Goal: Task Accomplishment & Management: Complete application form

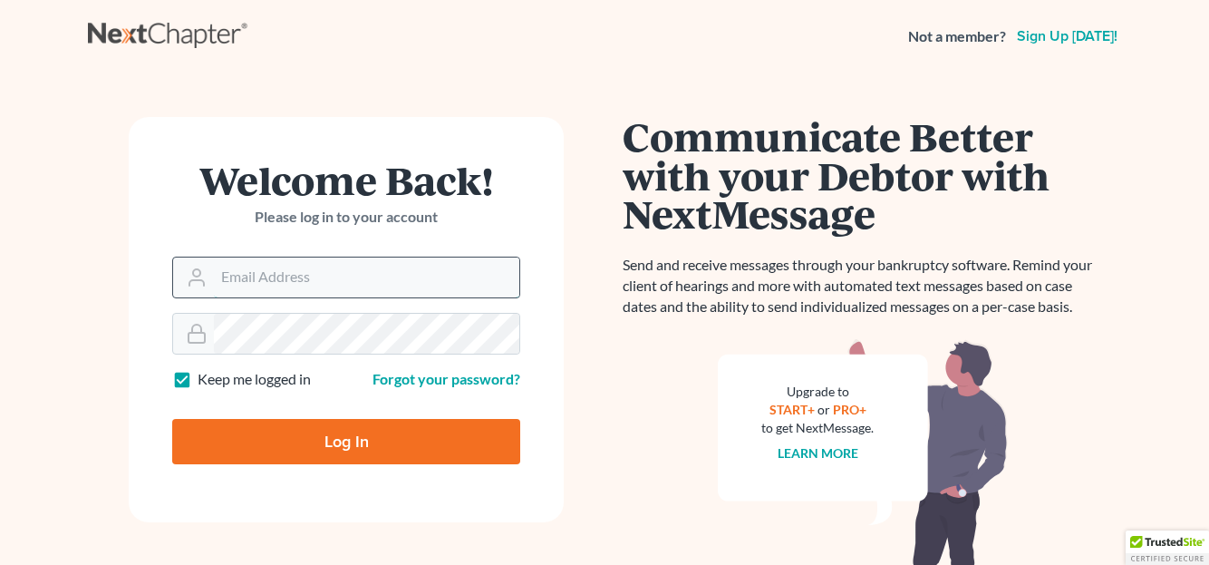
click at [266, 283] on input "Email Address" at bounding box center [366, 277] width 305 height 40
click at [228, 284] on input "Email Address" at bounding box center [366, 277] width 305 height 40
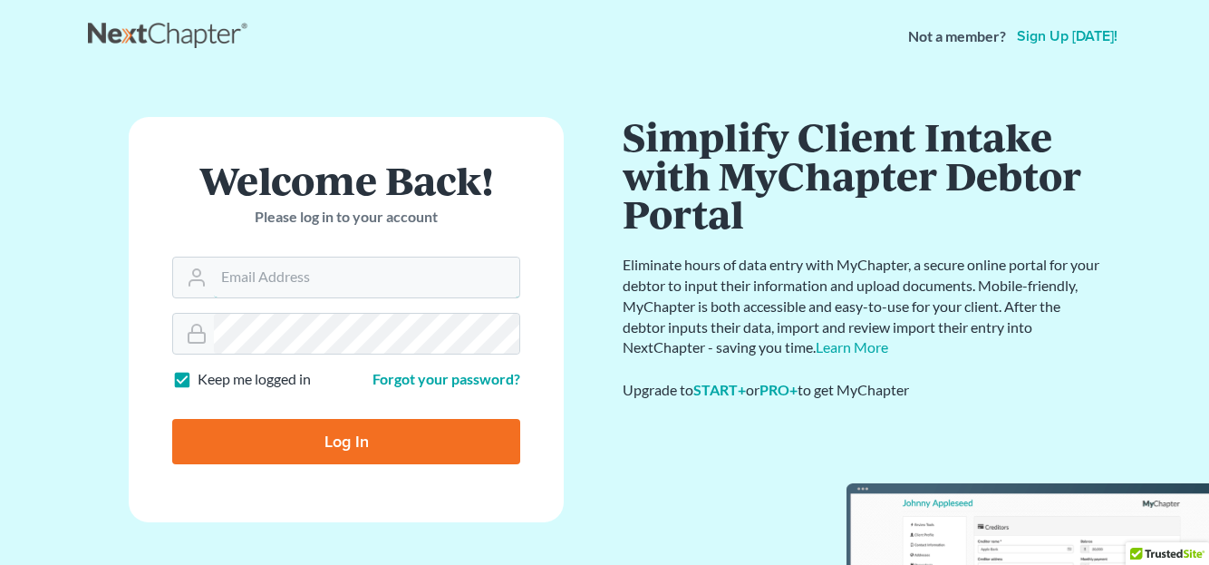
type input "[EMAIL_ADDRESS][DOMAIN_NAME]"
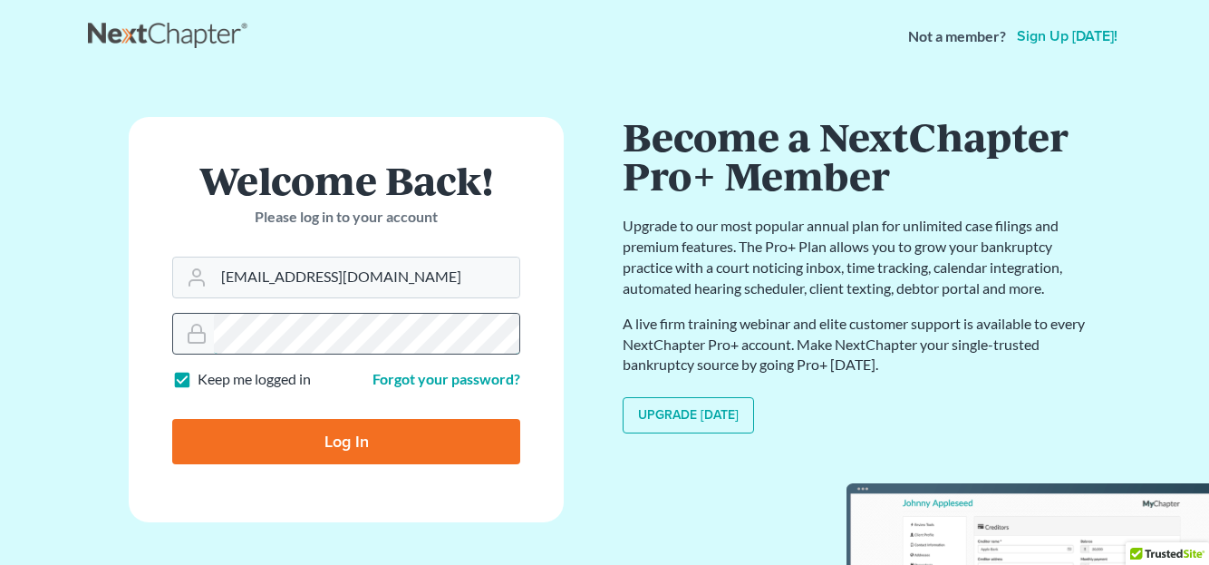
click at [172, 419] on input "Log In" at bounding box center [346, 441] width 348 height 45
type input "Thinking..."
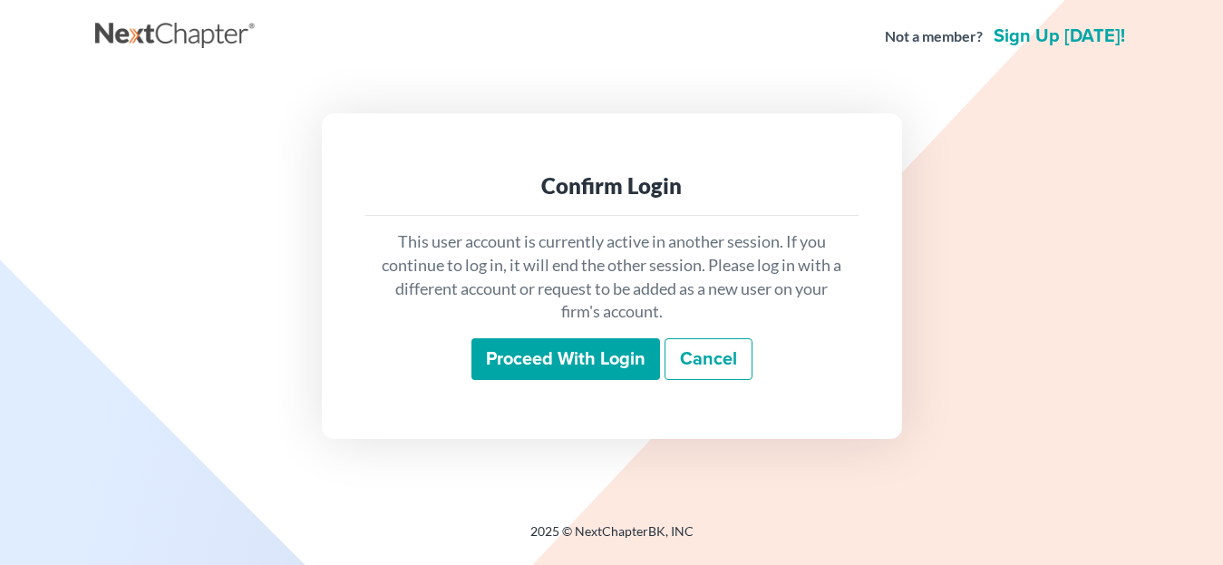
click at [567, 364] on input "Proceed with login" at bounding box center [565, 359] width 189 height 42
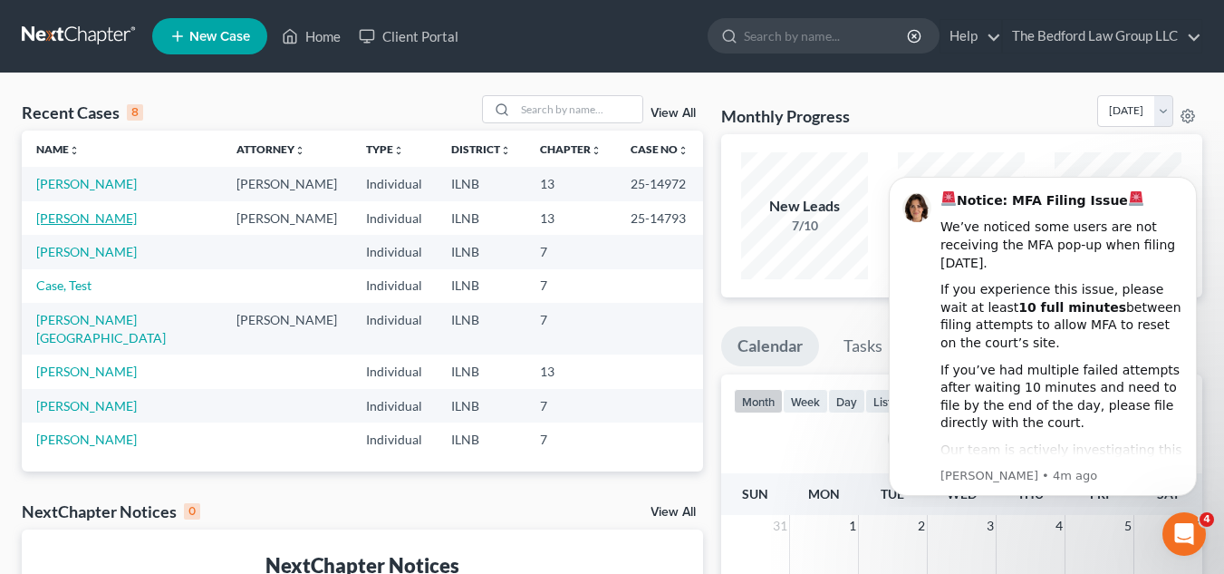
click at [112, 218] on link "[PERSON_NAME]" at bounding box center [86, 217] width 101 height 15
select select "6"
select select "5"
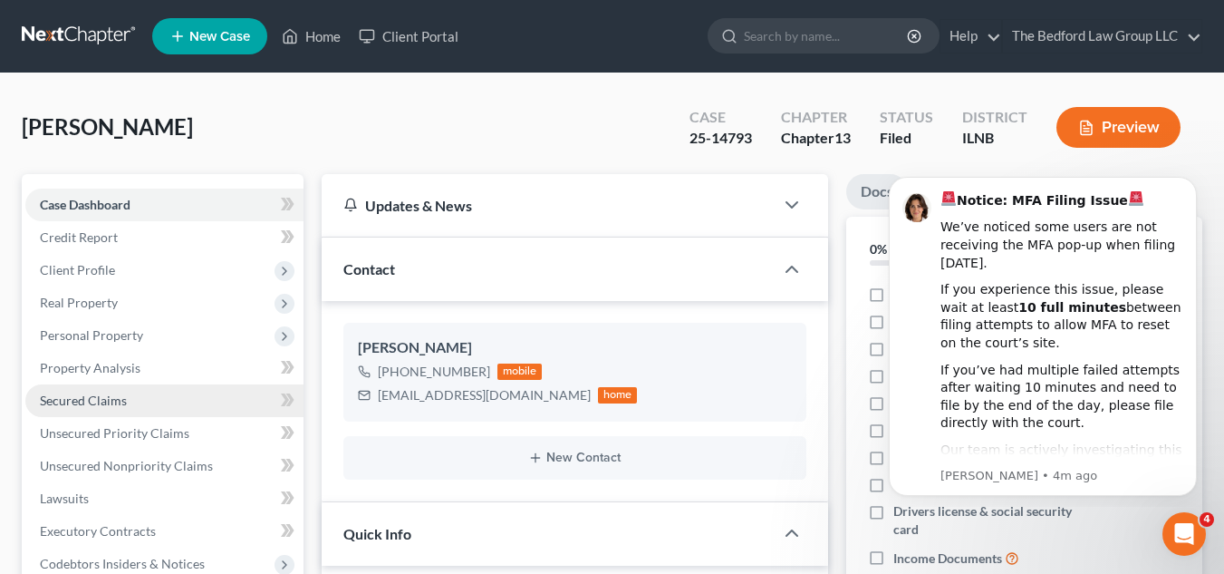
click at [131, 401] on link "Secured Claims" at bounding box center [164, 400] width 278 height 33
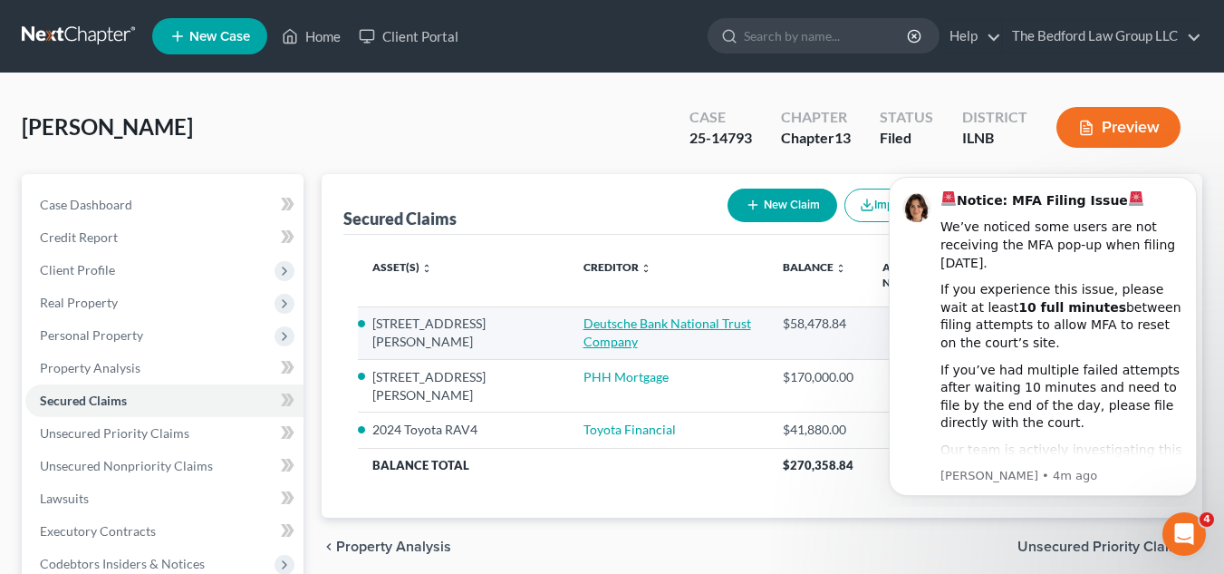
click at [595, 315] on link "Deutsche Bank National Trust Company" at bounding box center [668, 332] width 168 height 34
select select "2"
select select "0"
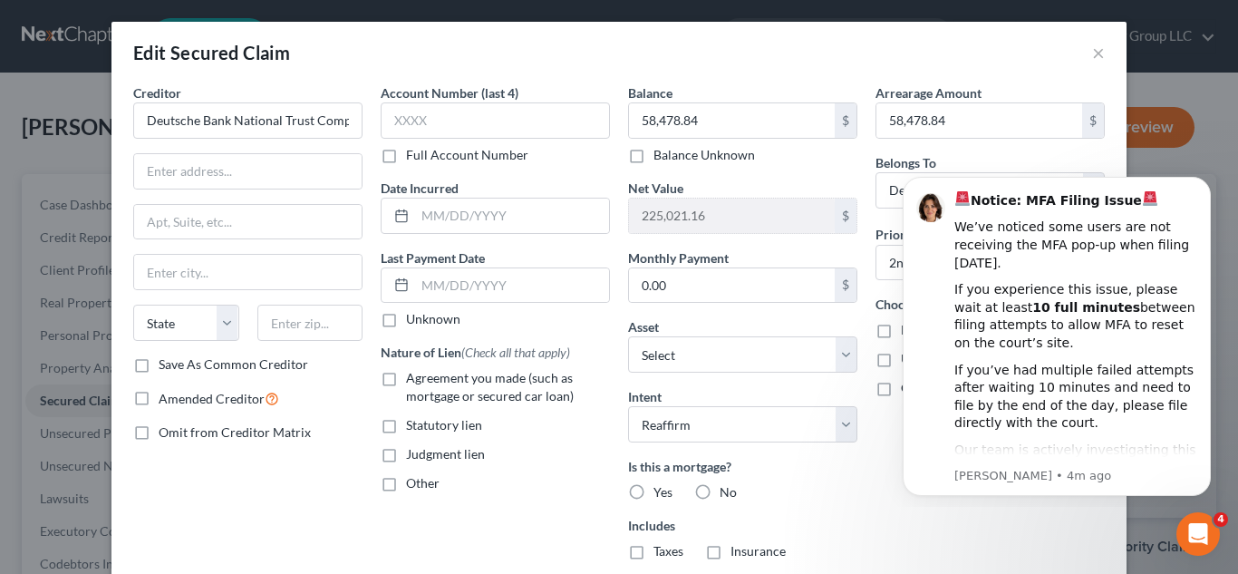
click at [595, 306] on div "Last Payment Date Unknown" at bounding box center [495, 288] width 229 height 81
click at [282, 170] on input "text" at bounding box center [247, 171] width 227 height 34
type input "6"
type input "[STREET_ADDRESS]"
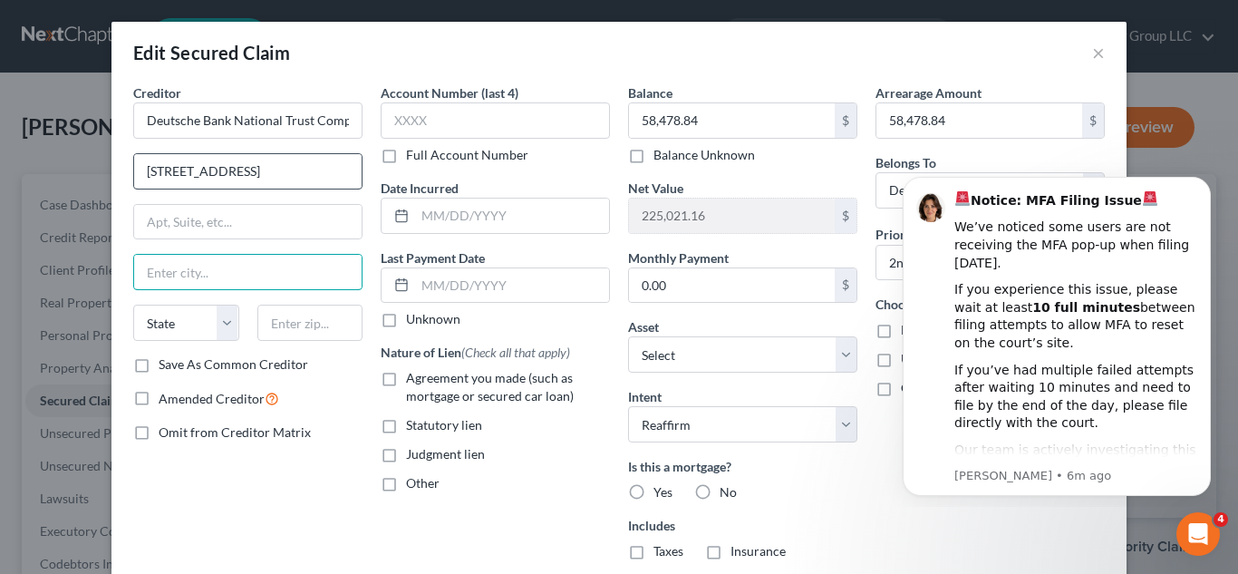
type input "V"
type input "[GEOGRAPHIC_DATA]"
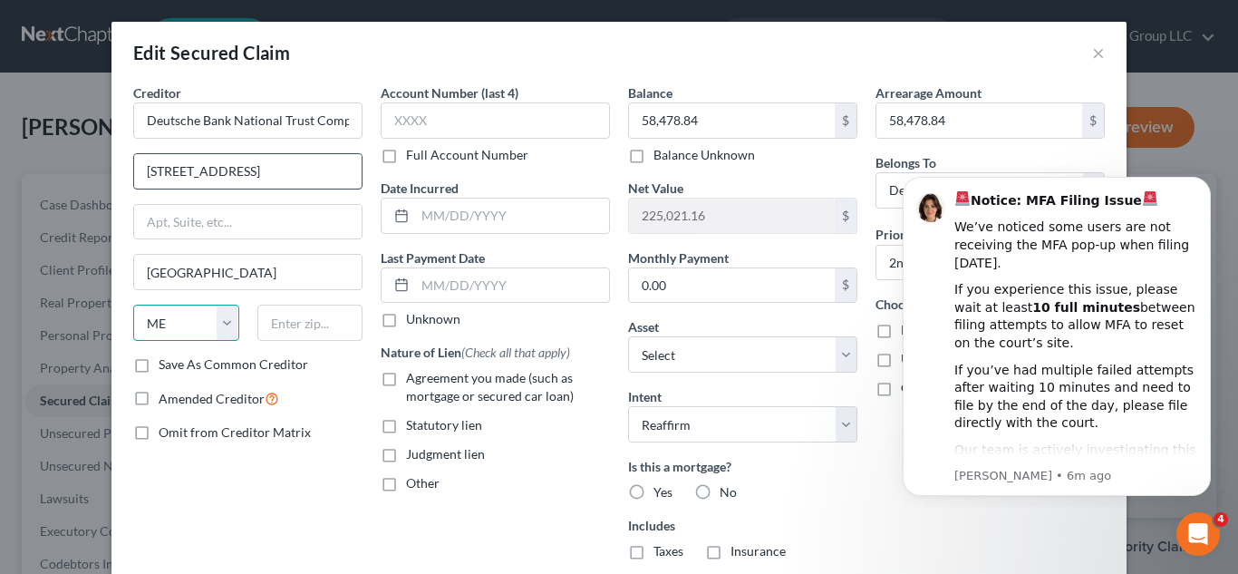
select select "22"
click at [282, 169] on input "[STREET_ADDRESS]" at bounding box center [247, 171] width 227 height 34
click at [295, 333] on input "text" at bounding box center [310, 323] width 106 height 36
type input "02100"
click at [159, 358] on label "Save As Common Creditor" at bounding box center [234, 364] width 150 height 18
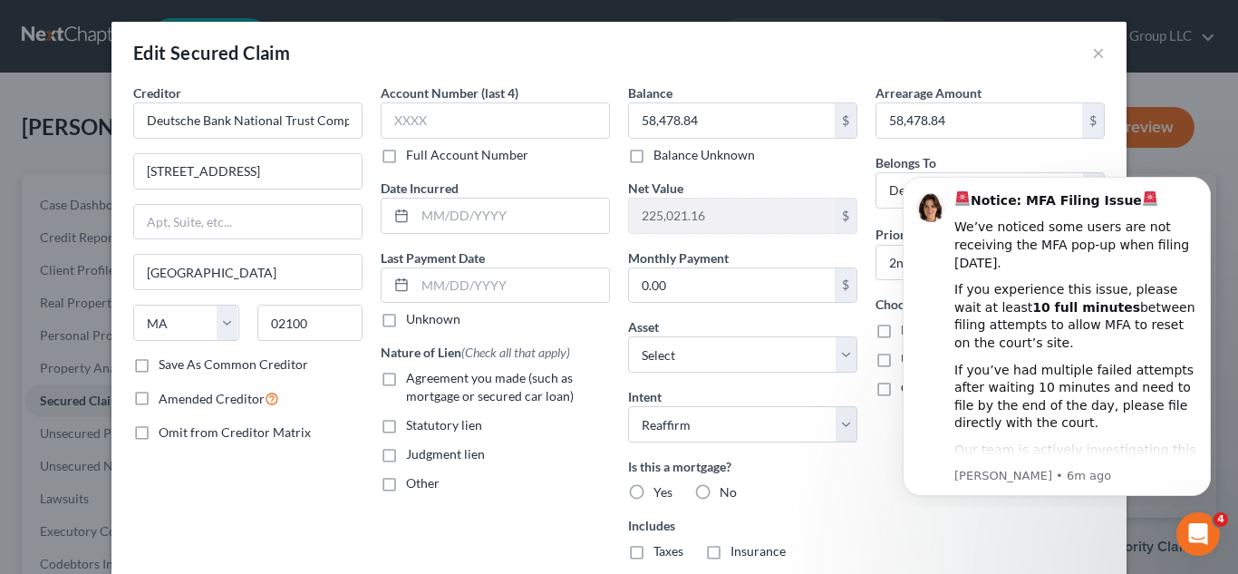
click at [166, 358] on input "Save As Common Creditor" at bounding box center [172, 361] width 12 height 12
checkbox input "true"
click at [406, 384] on label "Agreement you made (such as mortgage or secured car loan)" at bounding box center [508, 387] width 204 height 36
click at [413, 381] on input "Agreement you made (such as mortgage or secured car loan)" at bounding box center [419, 375] width 12 height 12
checkbox input "true"
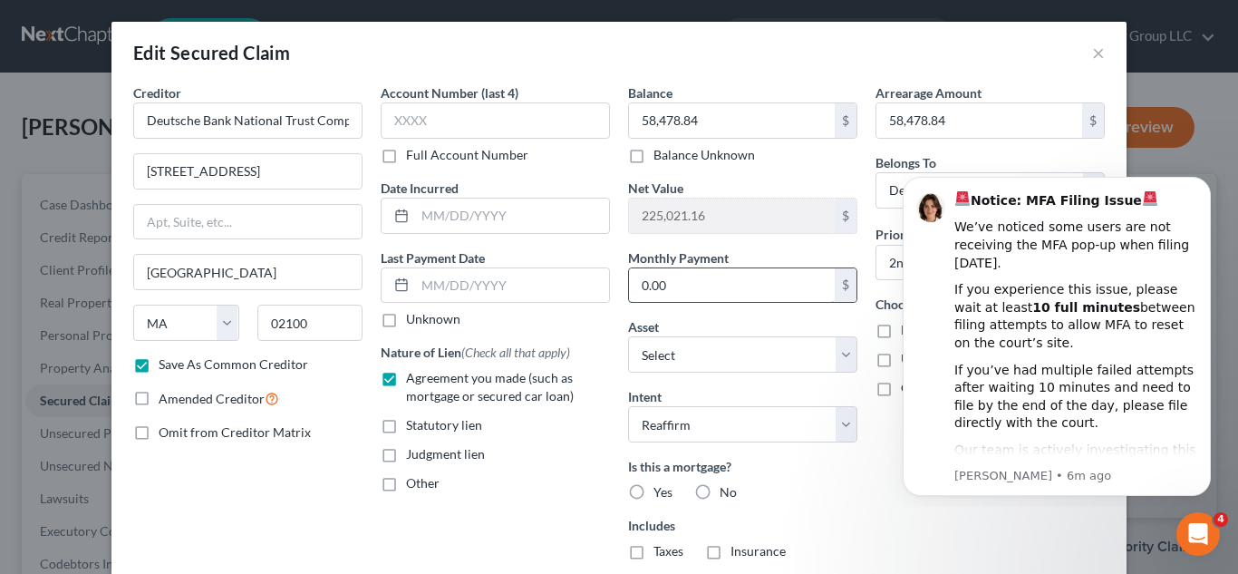
click at [724, 288] on input "0.00" at bounding box center [732, 285] width 206 height 34
click at [1205, 183] on icon "Dismiss notification" at bounding box center [1206, 182] width 10 height 10
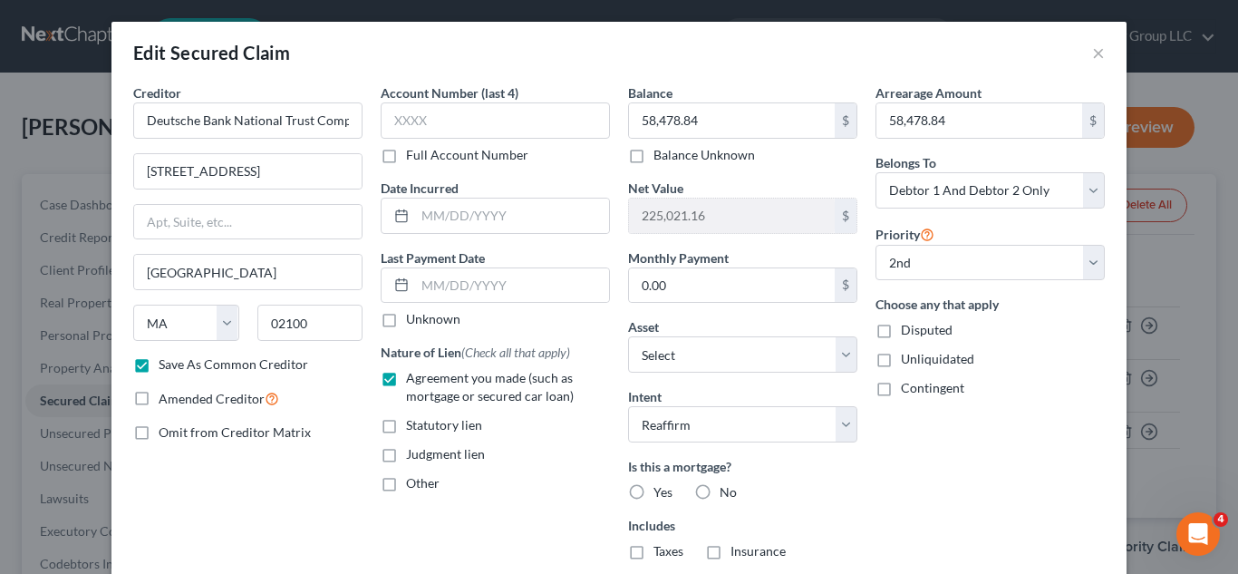
click at [653, 491] on label "Yes" at bounding box center [662, 492] width 19 height 18
click at [661, 491] on input "Yes" at bounding box center [667, 489] width 12 height 12
radio input "true"
click at [653, 550] on label "Taxes" at bounding box center [668, 551] width 30 height 18
click at [661, 550] on input "Taxes" at bounding box center [667, 548] width 12 height 12
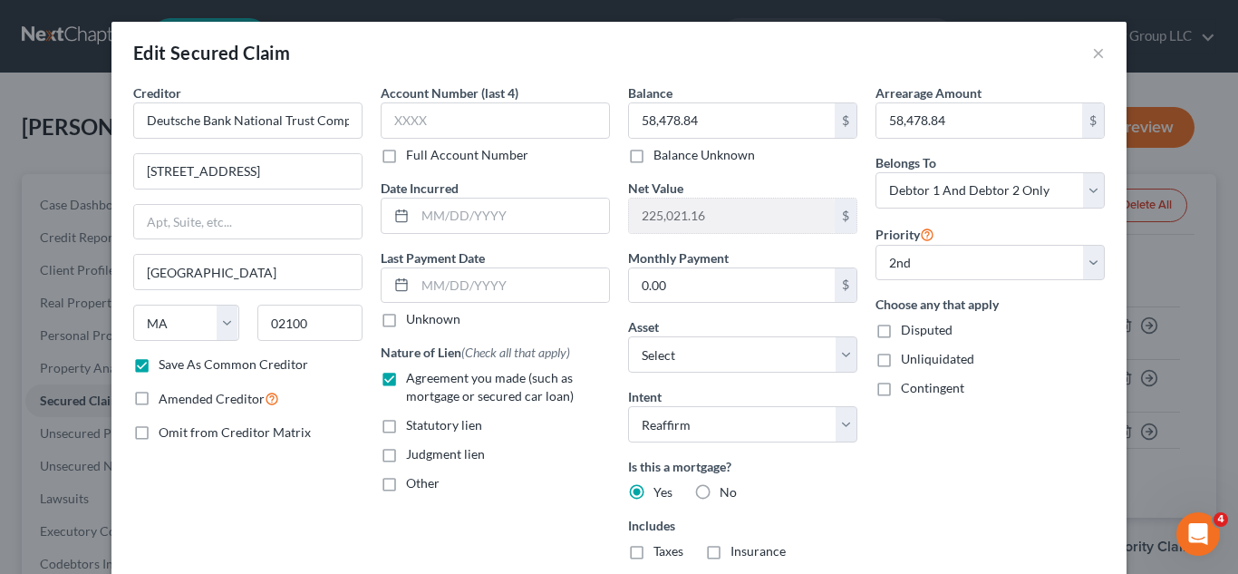
checkbox input "true"
click at [730, 553] on label "Insurance" at bounding box center [757, 551] width 55 height 18
click at [738, 553] on input "Insurance" at bounding box center [744, 548] width 12 height 12
checkbox input "true"
click at [720, 489] on label "No" at bounding box center [728, 492] width 17 height 18
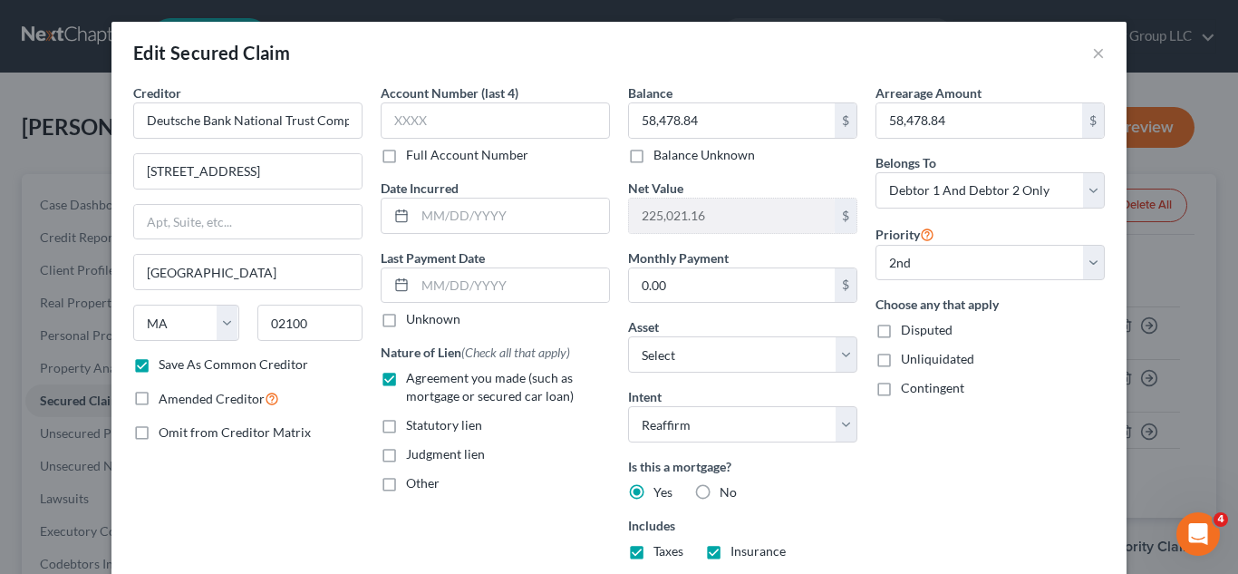
click at [727, 489] on input "No" at bounding box center [733, 489] width 12 height 12
radio input "true"
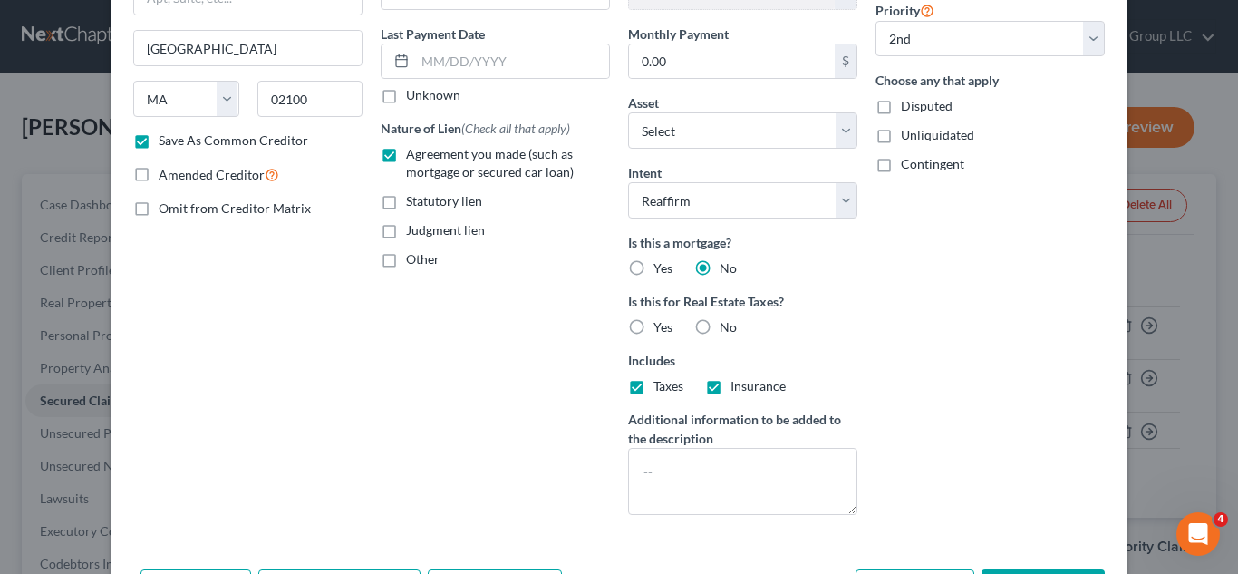
scroll to position [225, 0]
click at [730, 386] on label "Insurance" at bounding box center [757, 385] width 55 height 18
click at [738, 386] on input "Insurance" at bounding box center [744, 382] width 12 height 12
checkbox input "false"
click at [653, 388] on label "Taxes" at bounding box center [668, 385] width 30 height 18
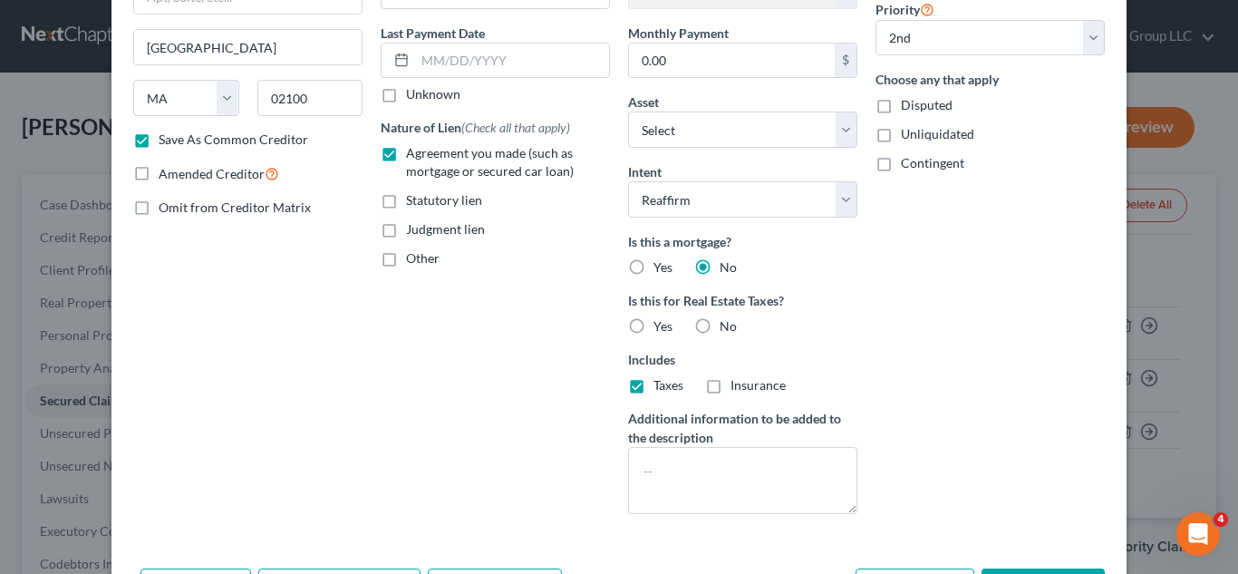
click at [661, 388] on input "Taxes" at bounding box center [667, 382] width 12 height 12
checkbox input "false"
click at [720, 325] on label "No" at bounding box center [728, 326] width 17 height 18
click at [727, 325] on input "No" at bounding box center [733, 323] width 12 height 12
radio input "true"
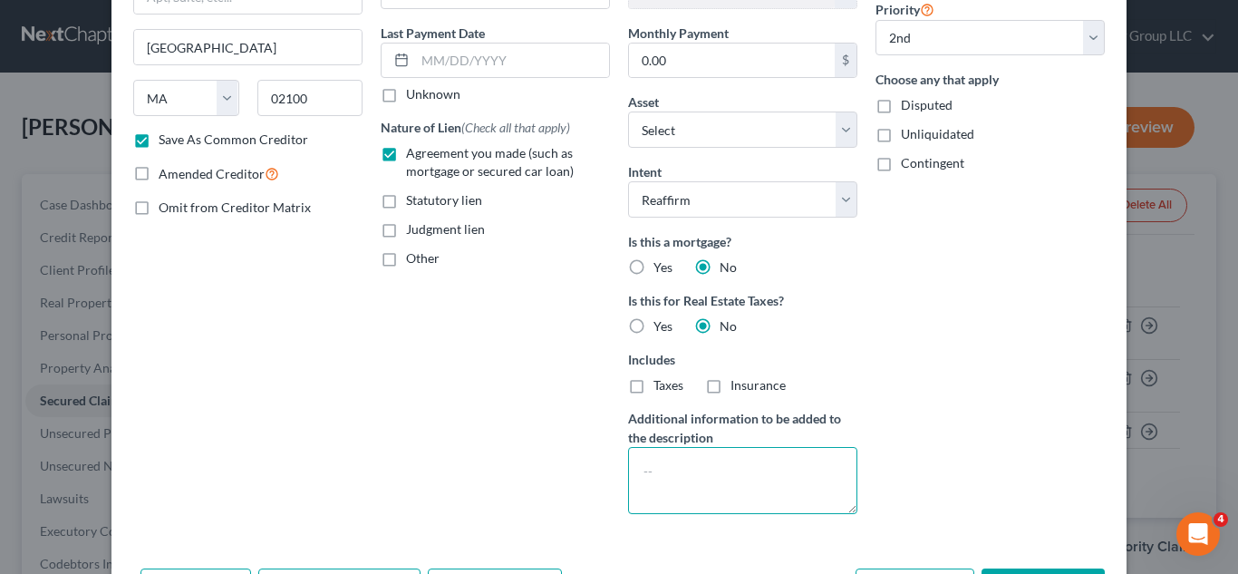
click at [663, 474] on textarea at bounding box center [742, 480] width 229 height 67
type textarea "Home Equity line of Credit"
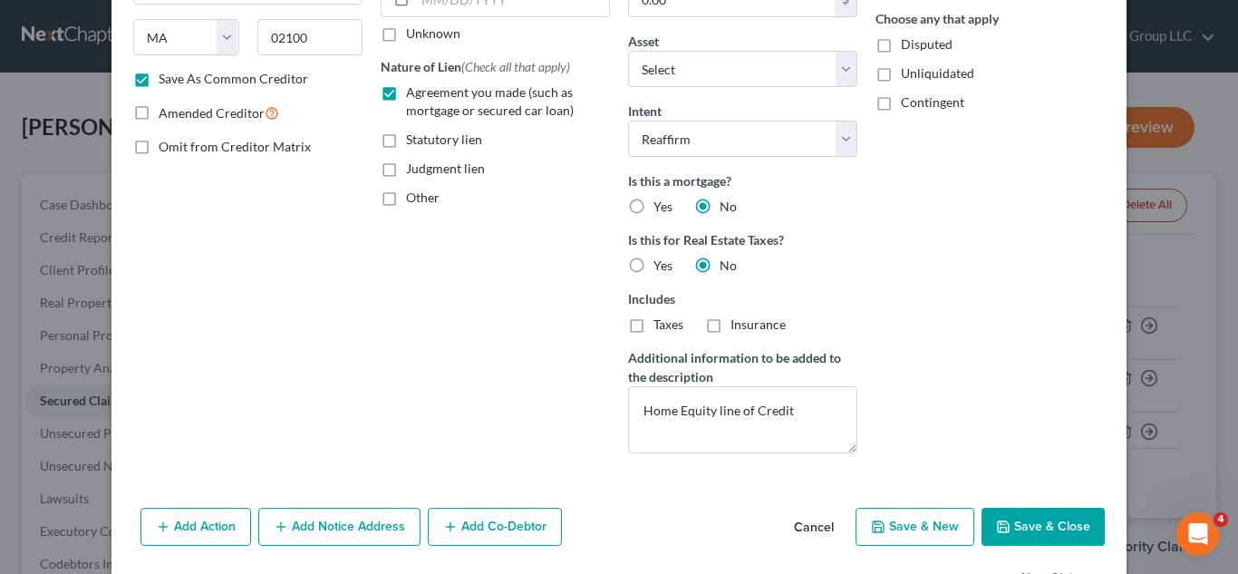
scroll to position [306, 0]
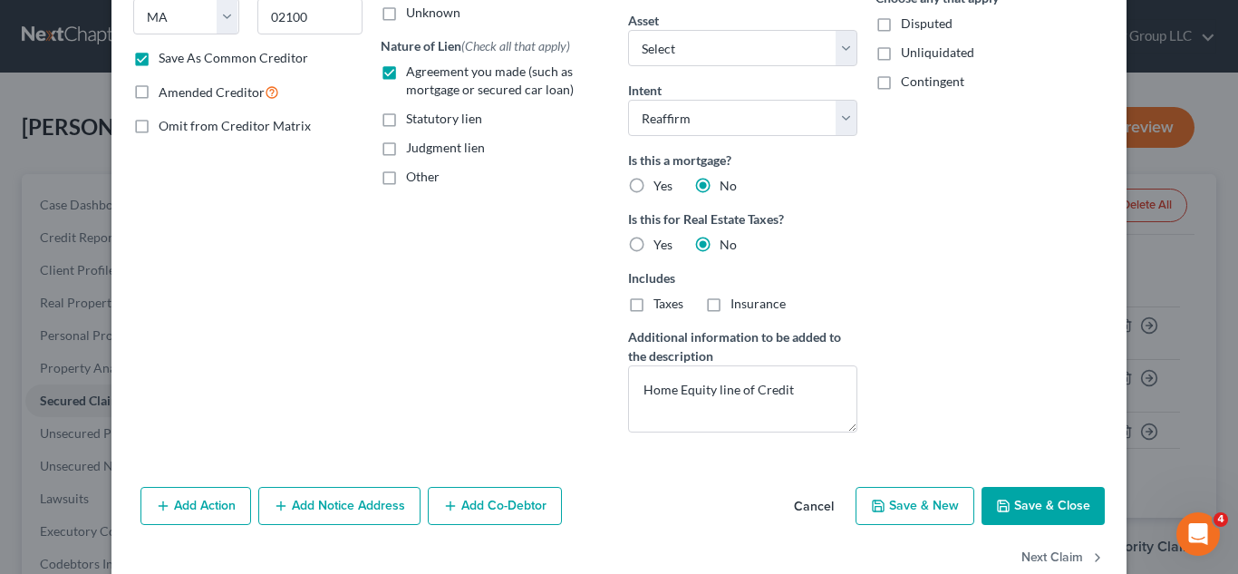
click at [1060, 494] on button "Save & Close" at bounding box center [1043, 506] width 123 height 38
checkbox input "false"
select select "1"
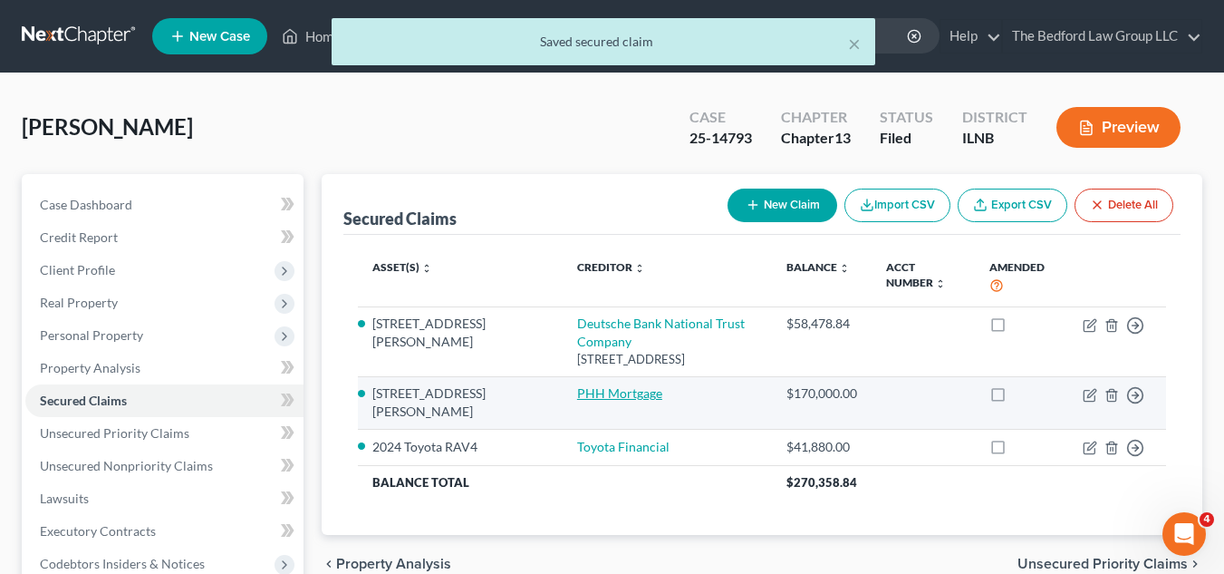
click at [577, 392] on link "PHH Mortgage" at bounding box center [619, 392] width 85 height 15
select select "2"
select select "0"
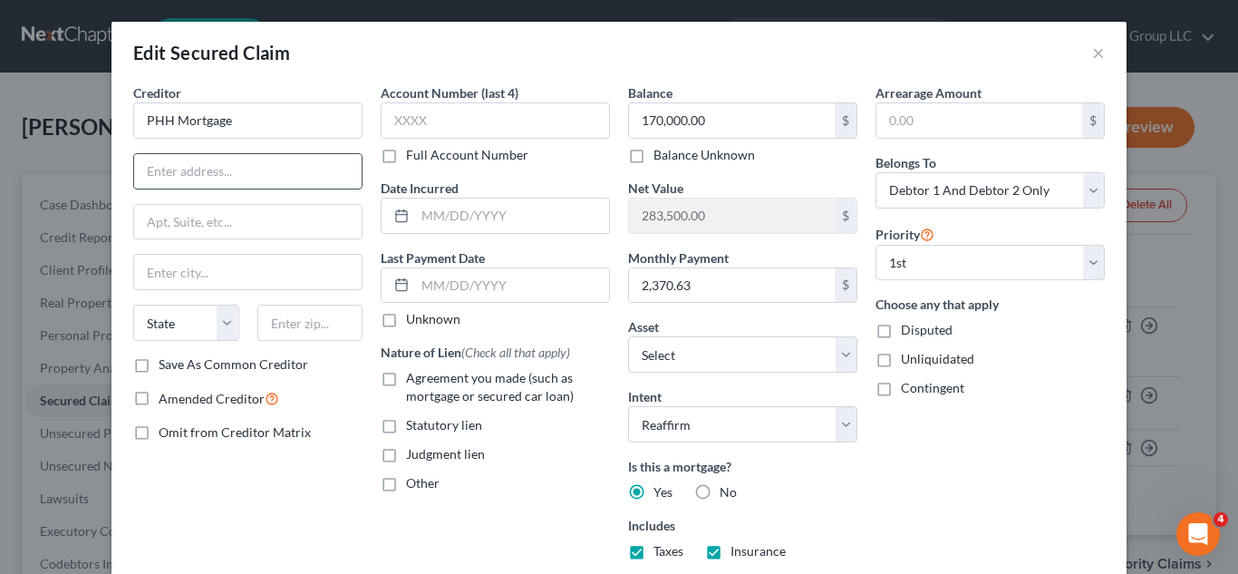
click at [305, 173] on input "text" at bounding box center [247, 171] width 227 height 34
type input "P"
type input "Attn: Bankruptcy"
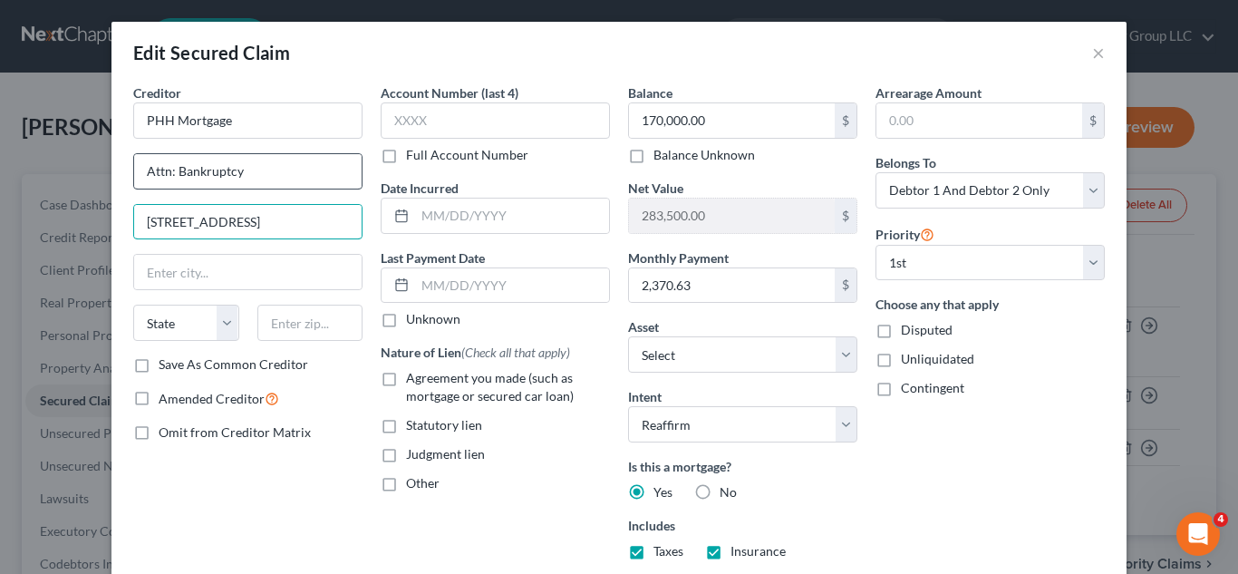
type input "[STREET_ADDRESS]"
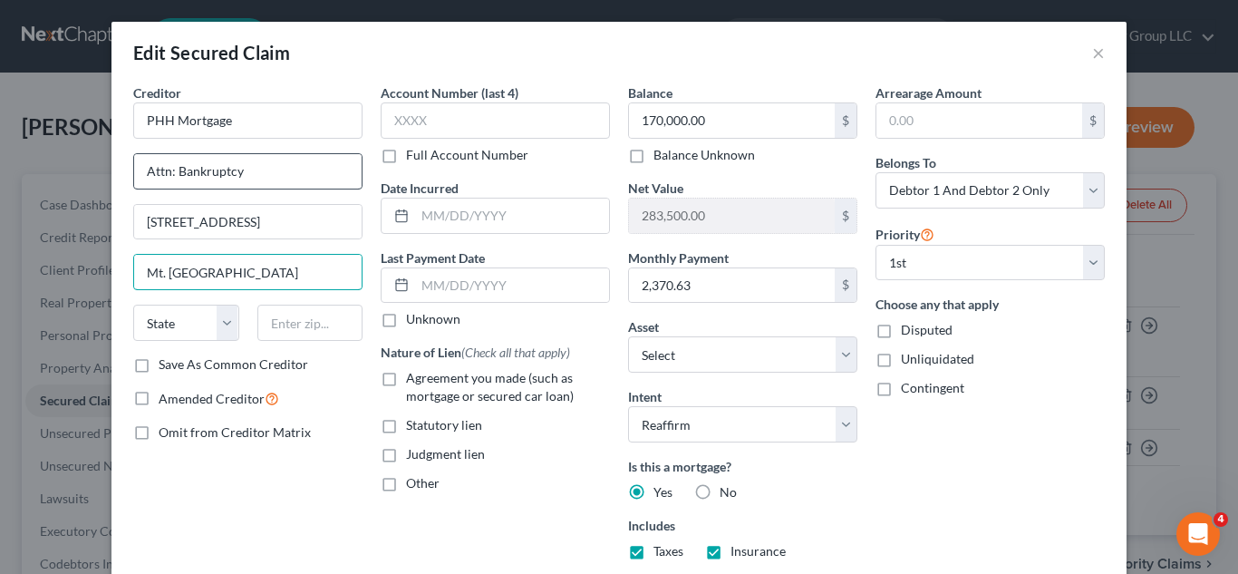
type input "Mt. [GEOGRAPHIC_DATA]"
select select "33"
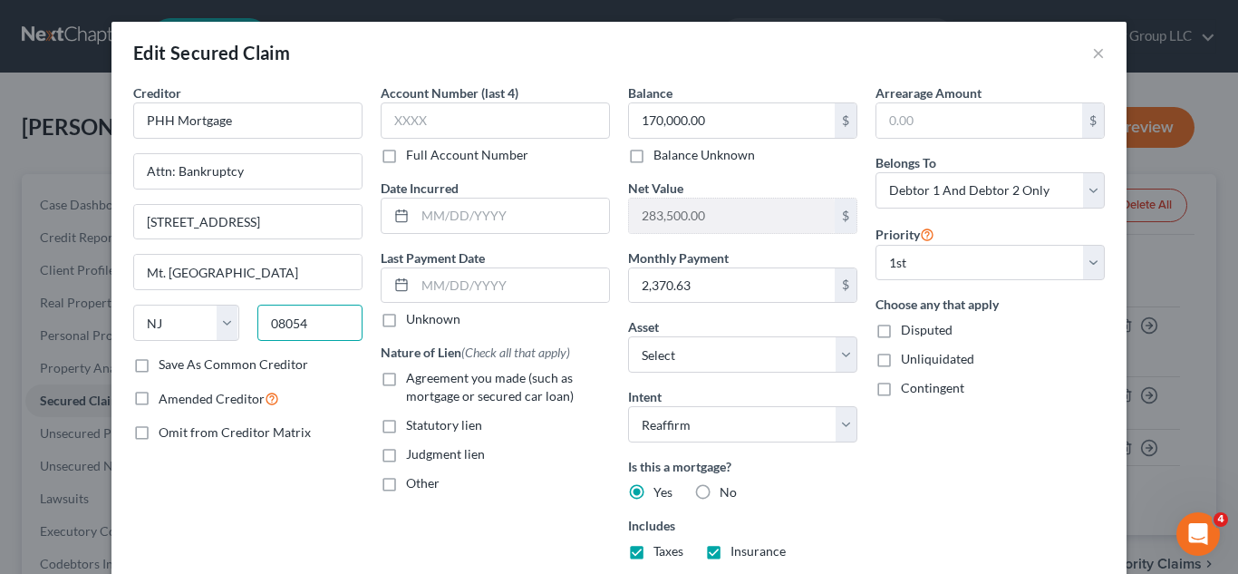
type input "08054"
click at [159, 362] on label "Save As Common Creditor" at bounding box center [234, 364] width 150 height 18
click at [166, 362] on input "Save As Common Creditor" at bounding box center [172, 361] width 12 height 12
checkbox input "true"
type input "[GEOGRAPHIC_DATA]"
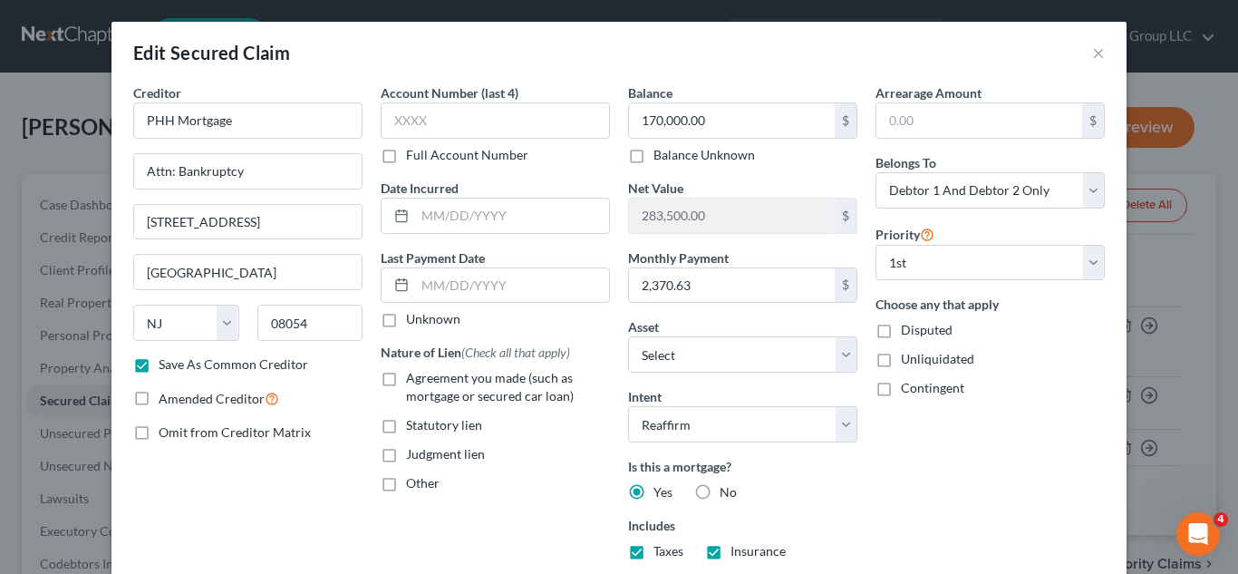
click at [406, 381] on label "Agreement you made (such as mortgage or secured car loan)" at bounding box center [508, 387] width 204 height 36
click at [413, 381] on input "Agreement you made (such as mortgage or secured car loan)" at bounding box center [419, 375] width 12 height 12
checkbox input "true"
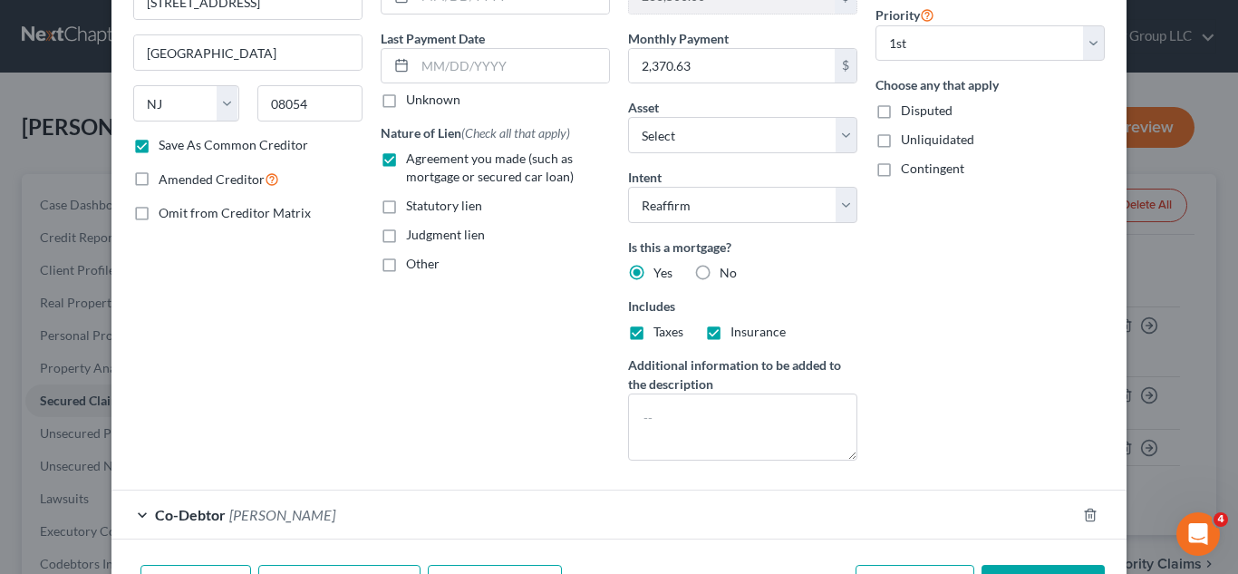
scroll to position [231, 0]
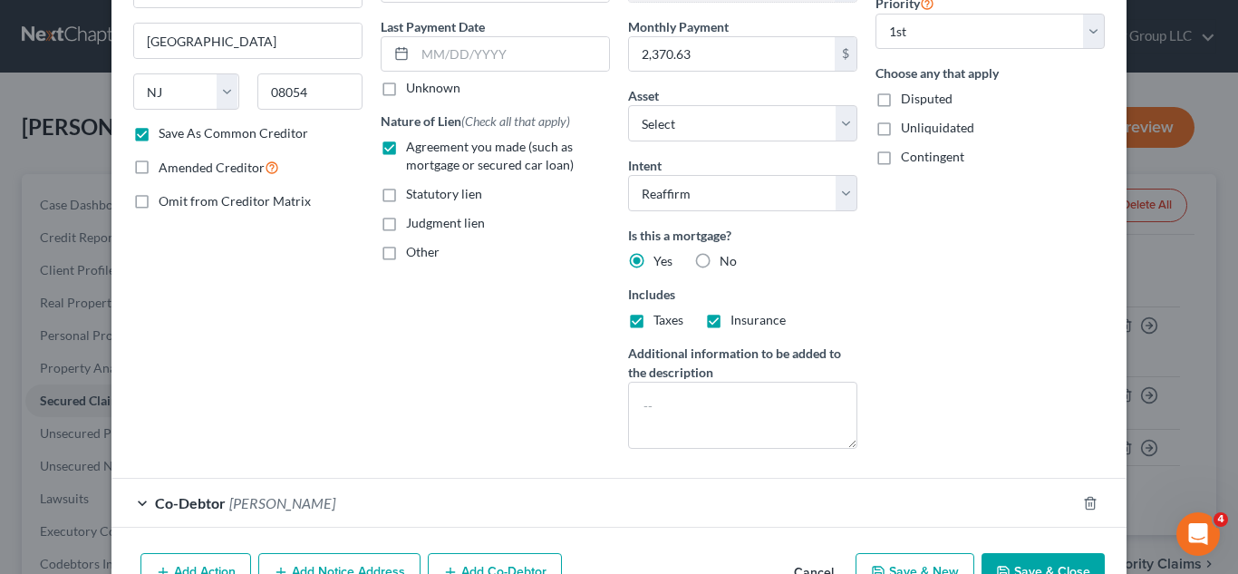
click at [1011, 562] on button "Save & Close" at bounding box center [1043, 572] width 123 height 38
checkbox input "false"
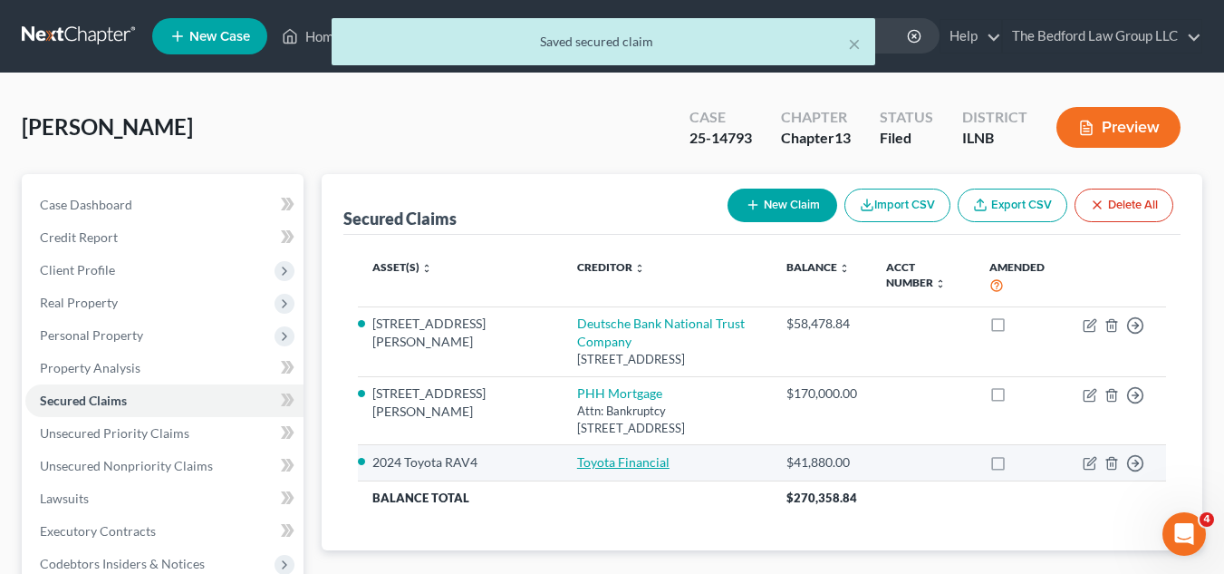
click at [577, 454] on link "Toyota Financial" at bounding box center [623, 461] width 92 height 15
select select "0"
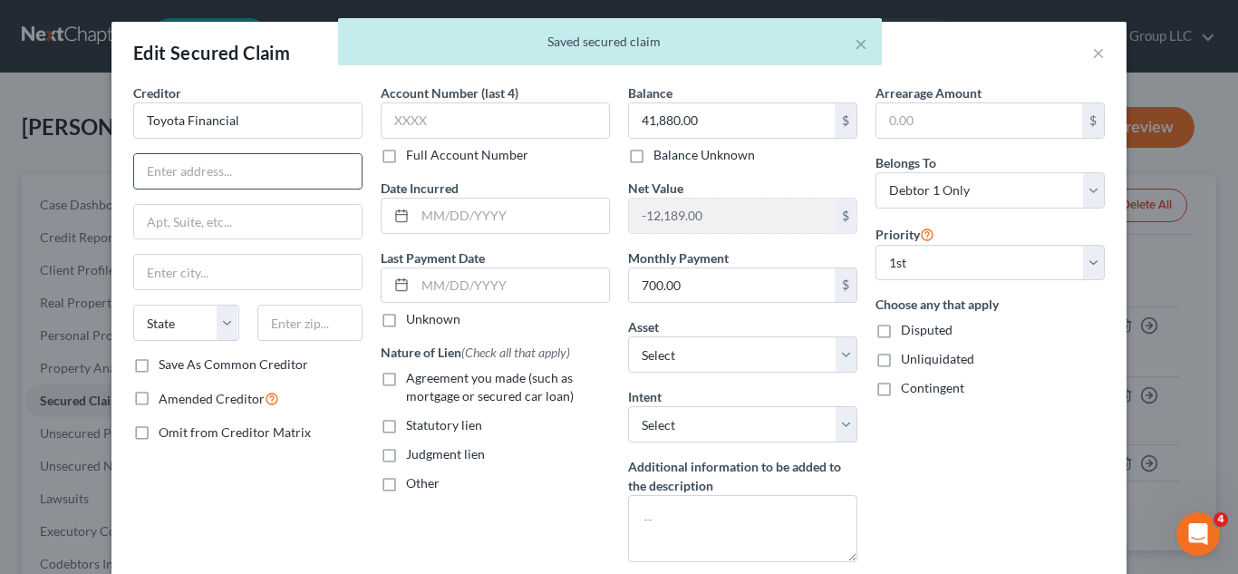
click at [164, 167] on input "text" at bounding box center [247, 171] width 227 height 34
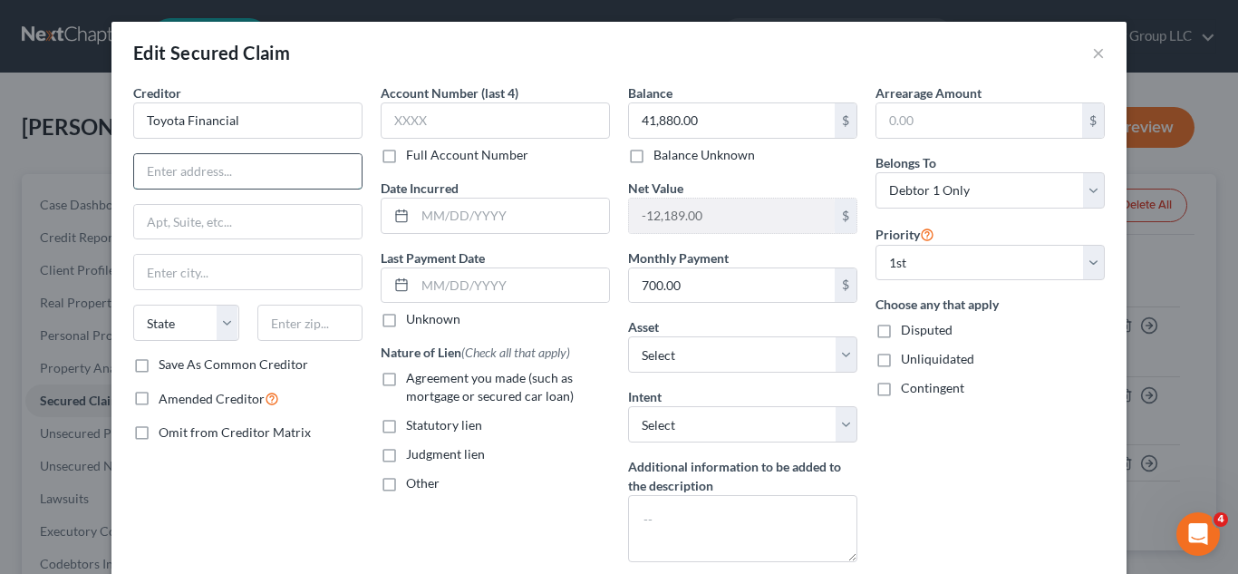
click at [169, 179] on input "text" at bounding box center [247, 171] width 227 height 34
type input "Attn: Bankruptcy"
click at [232, 222] on input "text" at bounding box center [247, 222] width 227 height 34
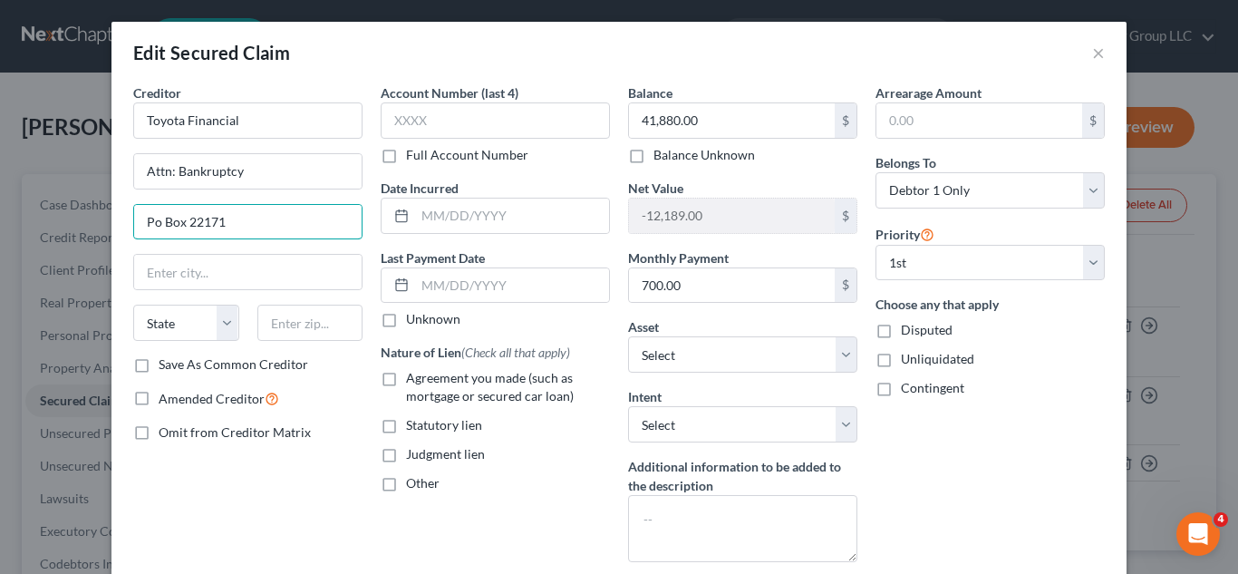
type input "Po Box 22171"
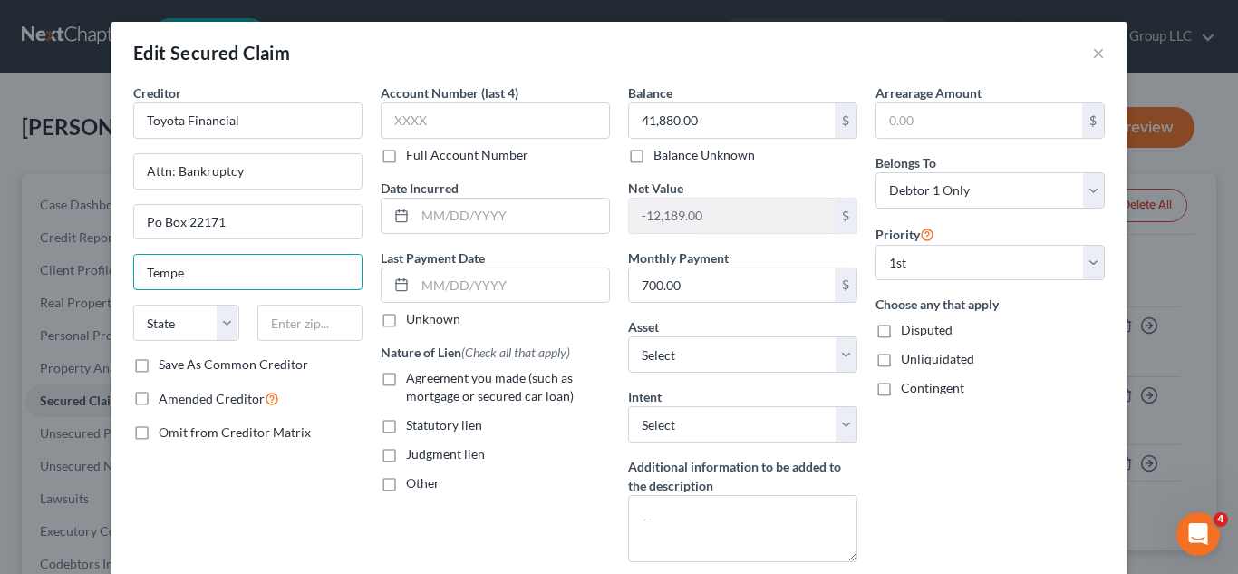
type input "Tempe"
select select "3"
type input "85285"
click at [159, 364] on label "Save As Common Creditor" at bounding box center [234, 364] width 150 height 18
click at [166, 364] on input "Save As Common Creditor" at bounding box center [172, 361] width 12 height 12
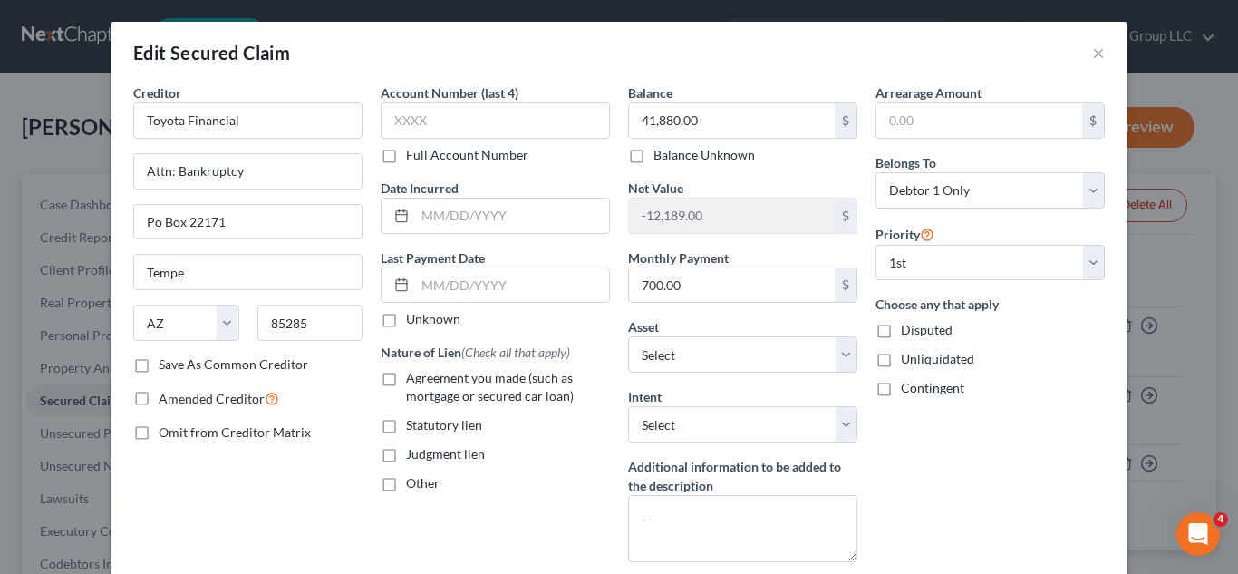
checkbox input "true"
click at [406, 379] on label "Agreement you made (such as mortgage or secured car loan)" at bounding box center [508, 387] width 204 height 36
click at [413, 379] on input "Agreement you made (such as mortgage or secured car loan)" at bounding box center [419, 375] width 12 height 12
checkbox input "true"
click at [839, 424] on select "Select Surrender Redeem Reaffirm Avoid Other" at bounding box center [742, 424] width 229 height 36
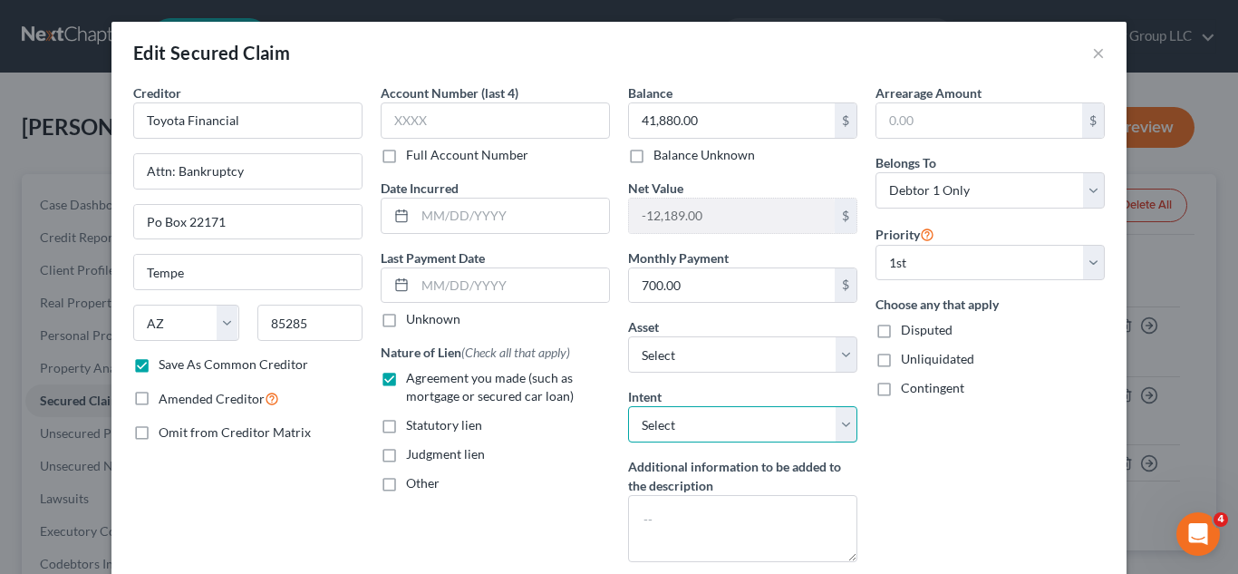
select select "2"
click at [628, 406] on select "Select Surrender Redeem Reaffirm Avoid Other" at bounding box center [742, 424] width 229 height 36
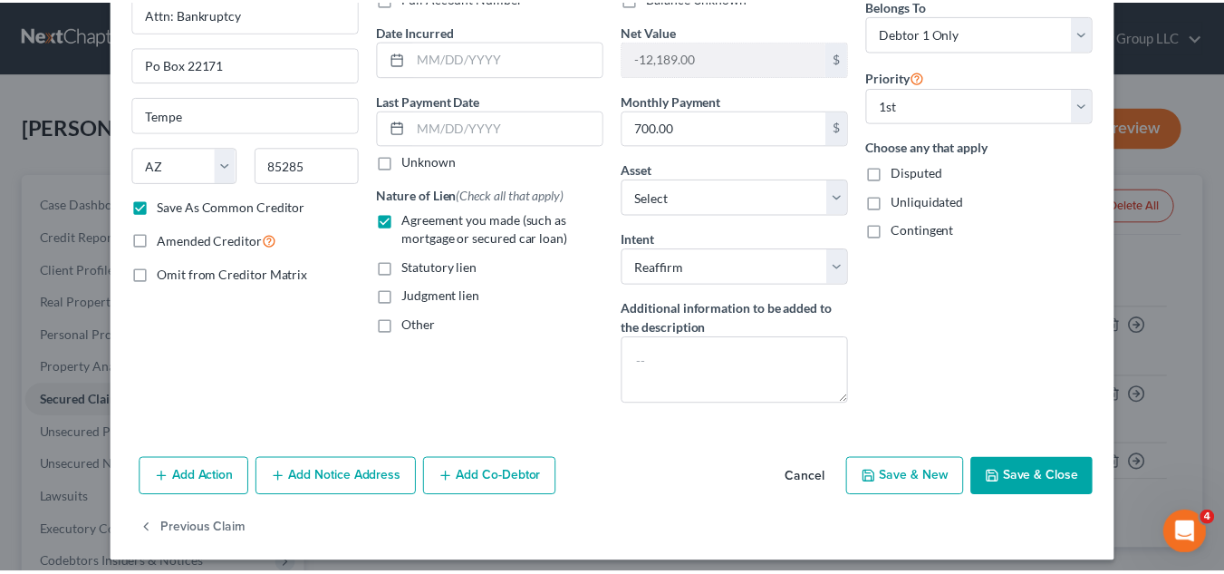
scroll to position [159, 0]
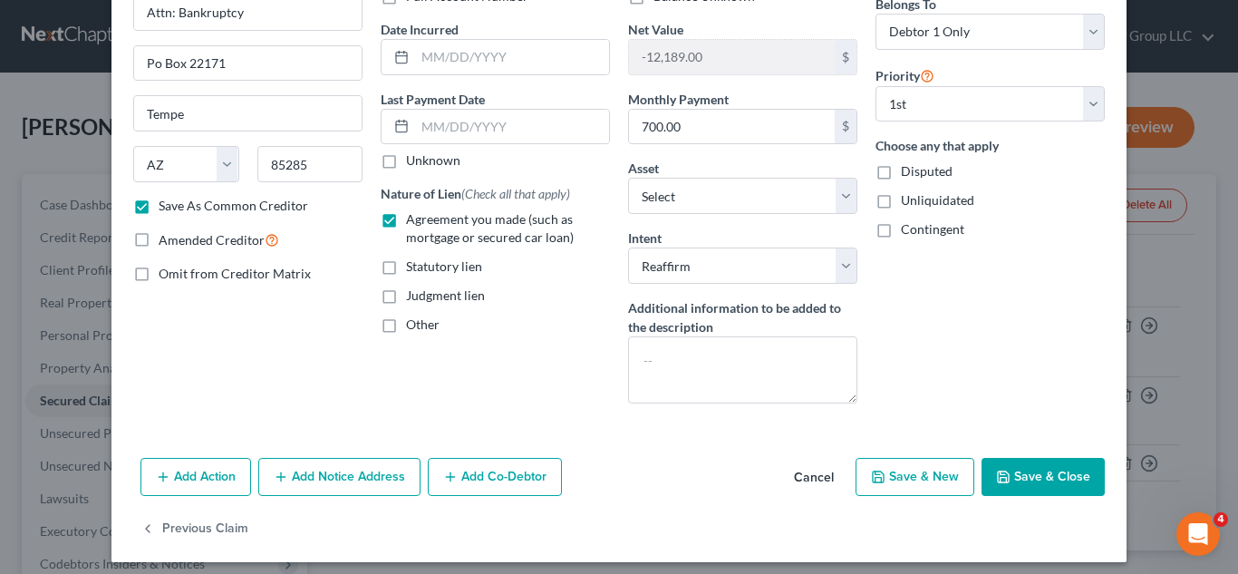
click at [1042, 479] on button "Save & Close" at bounding box center [1043, 477] width 123 height 38
checkbox input "false"
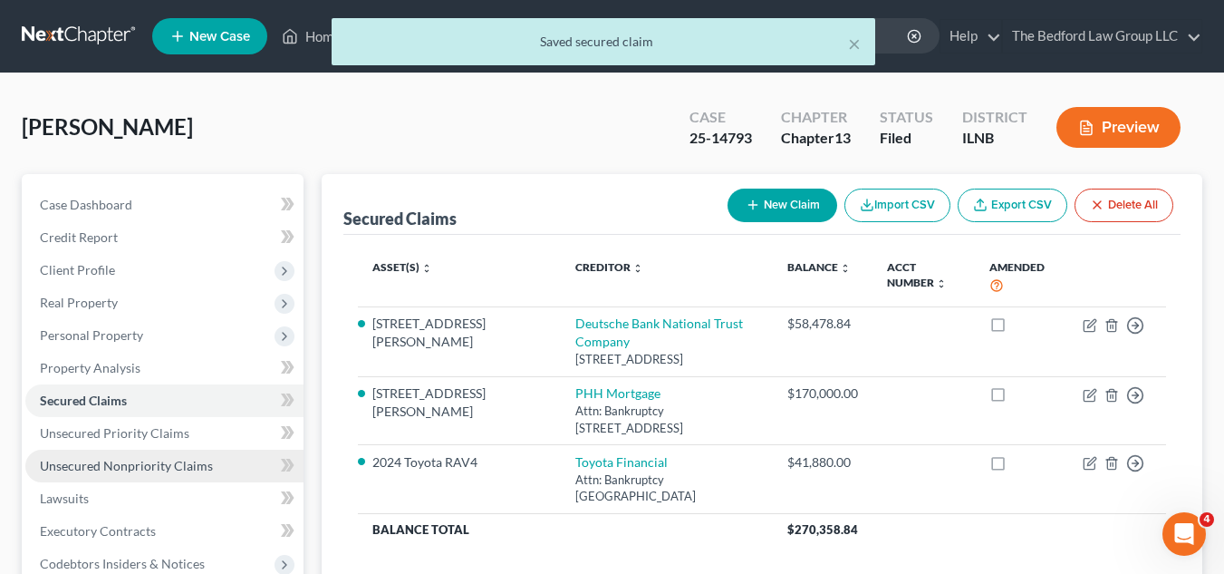
click at [179, 467] on span "Unsecured Nonpriority Claims" at bounding box center [126, 465] width 173 height 15
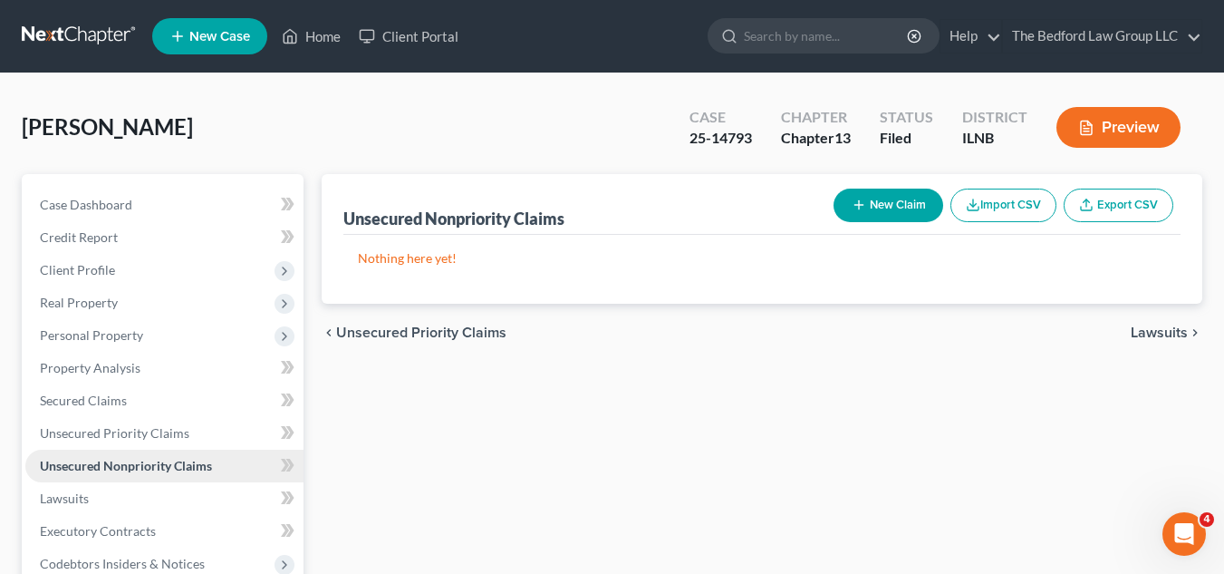
click at [179, 467] on span "Unsecured Nonpriority Claims" at bounding box center [126, 465] width 172 height 15
click at [891, 208] on button "New Claim" at bounding box center [889, 206] width 110 height 34
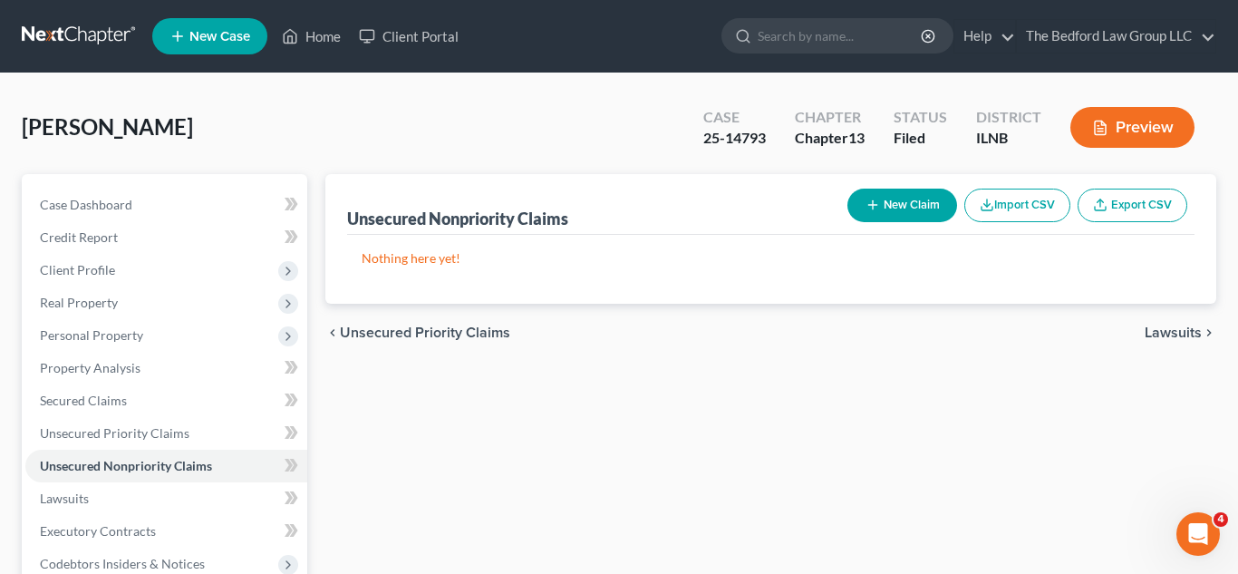
select select "0"
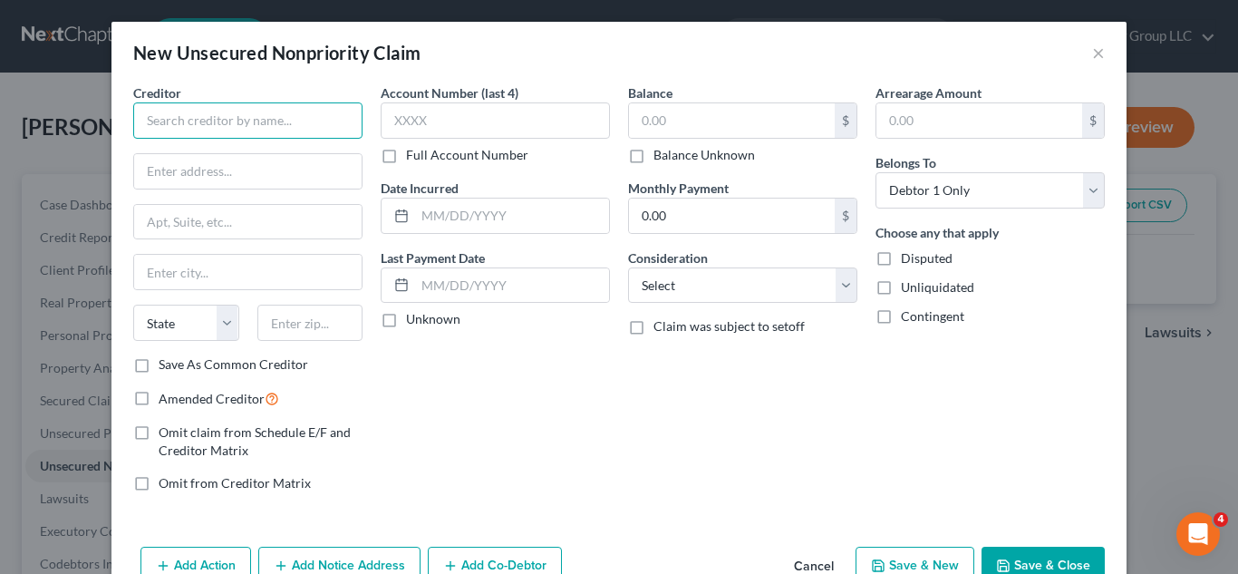
click at [304, 115] on input "text" at bounding box center [247, 120] width 229 height 36
click at [284, 170] on input "text" at bounding box center [247, 171] width 227 height 34
type input "Target Credit Card"
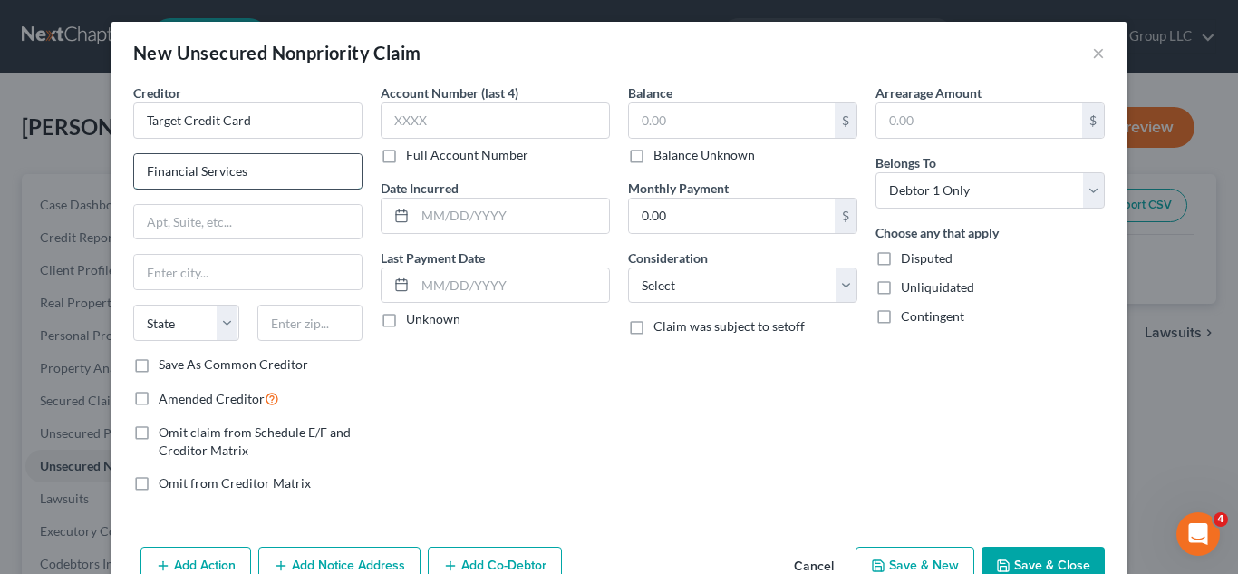
type input "Financial Services"
type input "Po Box 673"
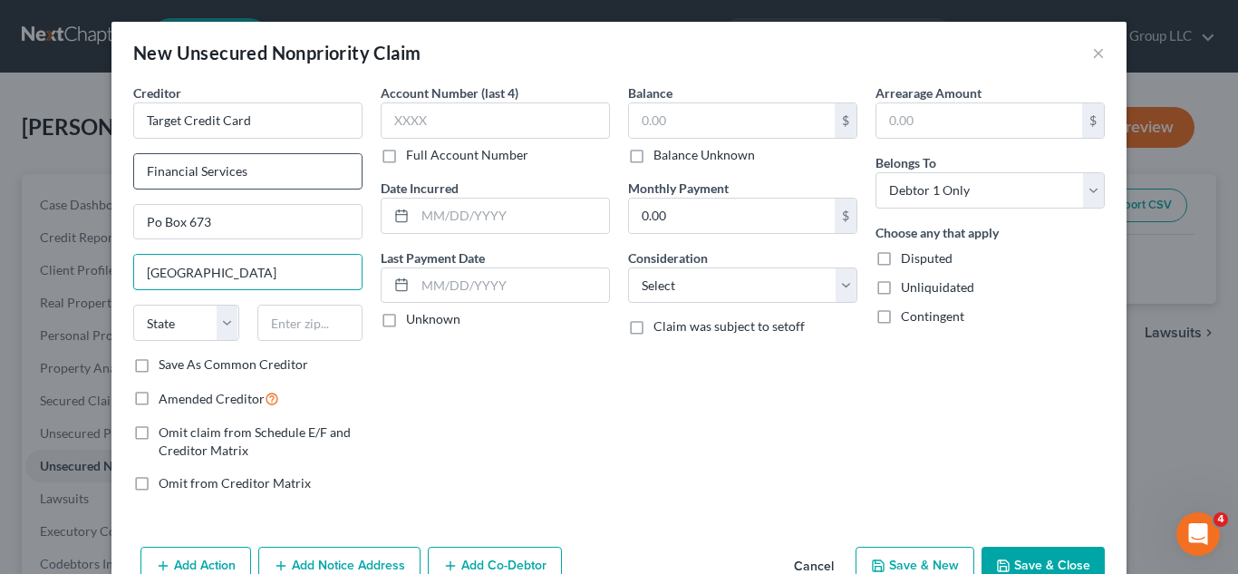
type input "[GEOGRAPHIC_DATA]"
select select "24"
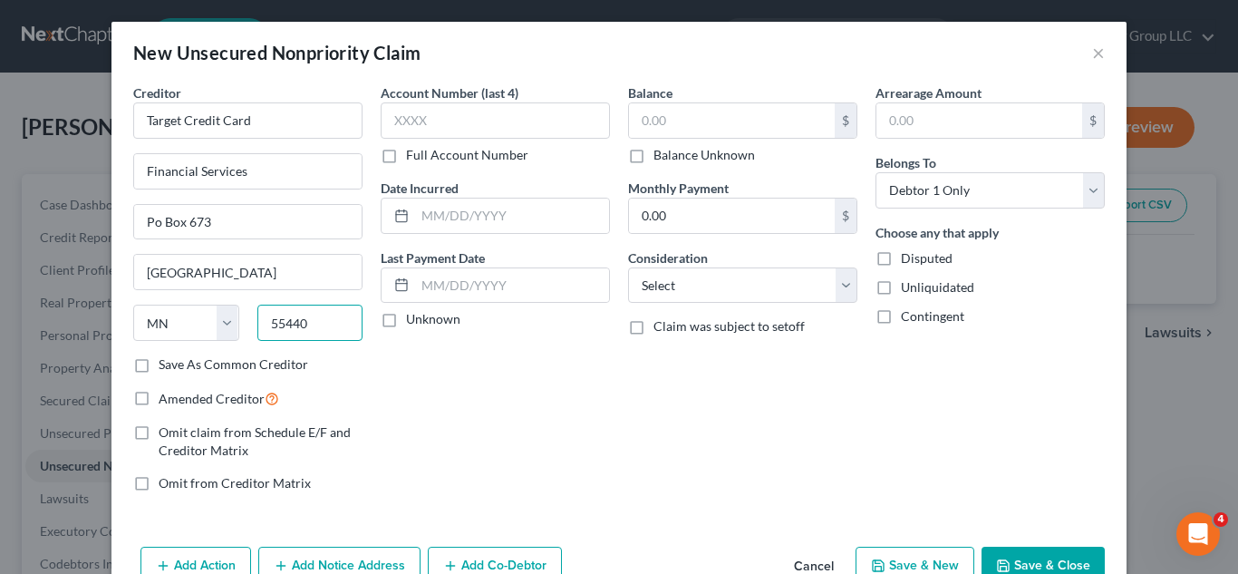
type input "55440"
click at [159, 360] on label "Save As Common Creditor" at bounding box center [234, 364] width 150 height 18
click at [166, 360] on input "Save As Common Creditor" at bounding box center [172, 361] width 12 height 12
checkbox input "true"
click at [759, 126] on input "text" at bounding box center [732, 120] width 206 height 34
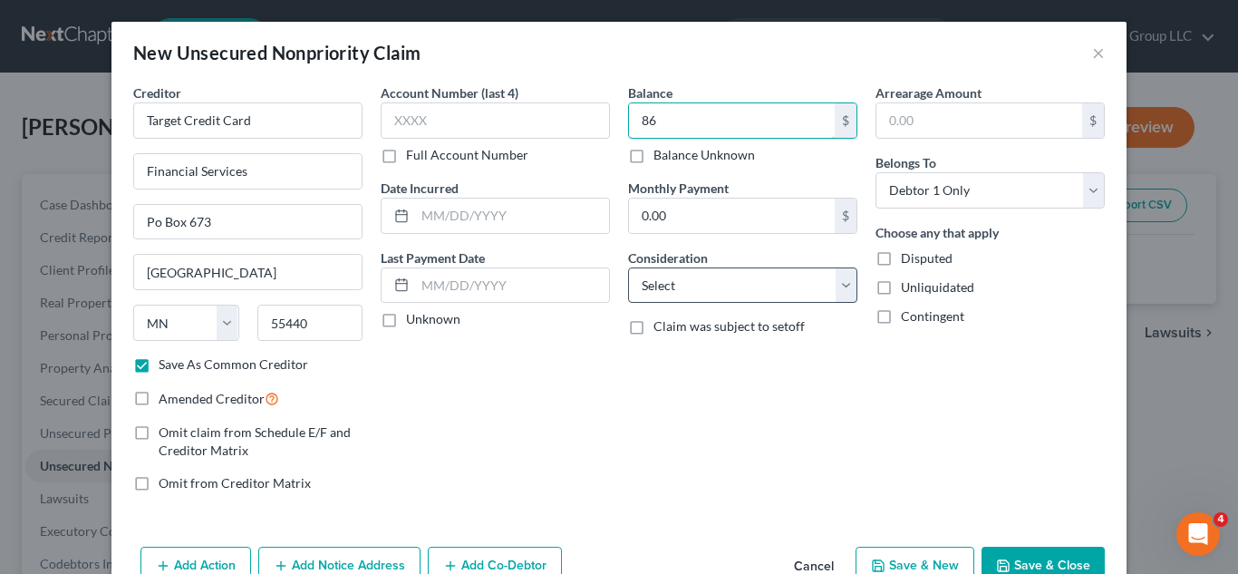
type input "86"
click at [843, 290] on select "Select Cable / Satellite Services Collection Agency Credit Card Debt Debt Couns…" at bounding box center [742, 285] width 229 height 36
select select "2"
click at [628, 267] on select "Select Cable / Satellite Services Collection Agency Credit Card Debt Debt Couns…" at bounding box center [742, 285] width 229 height 36
click at [1040, 557] on button "Save & Close" at bounding box center [1043, 566] width 123 height 38
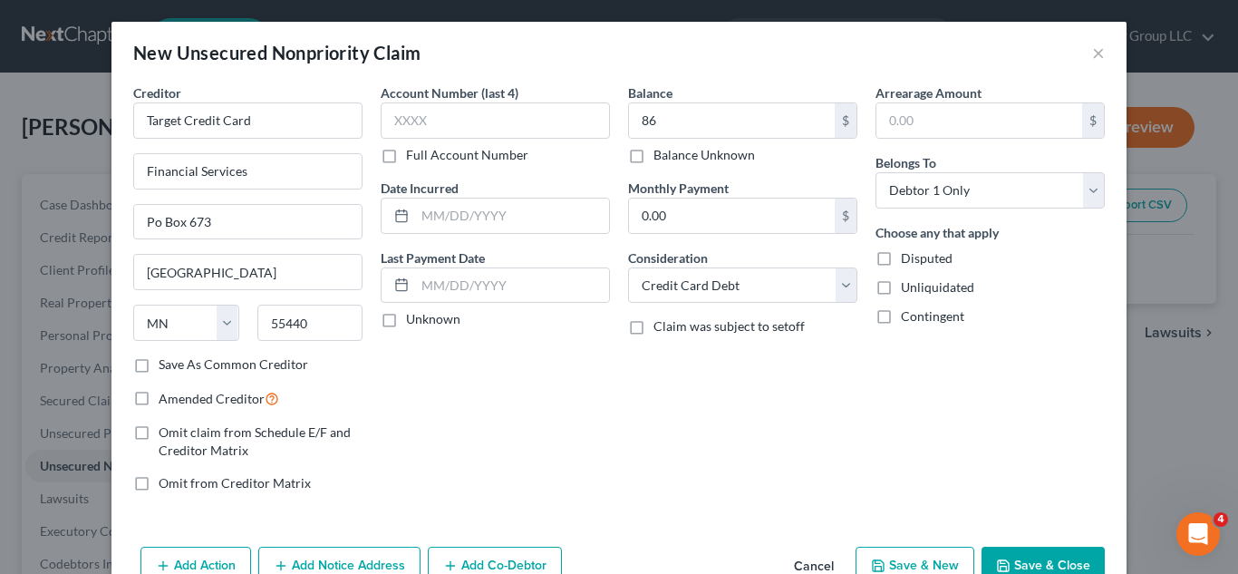
checkbox input "false"
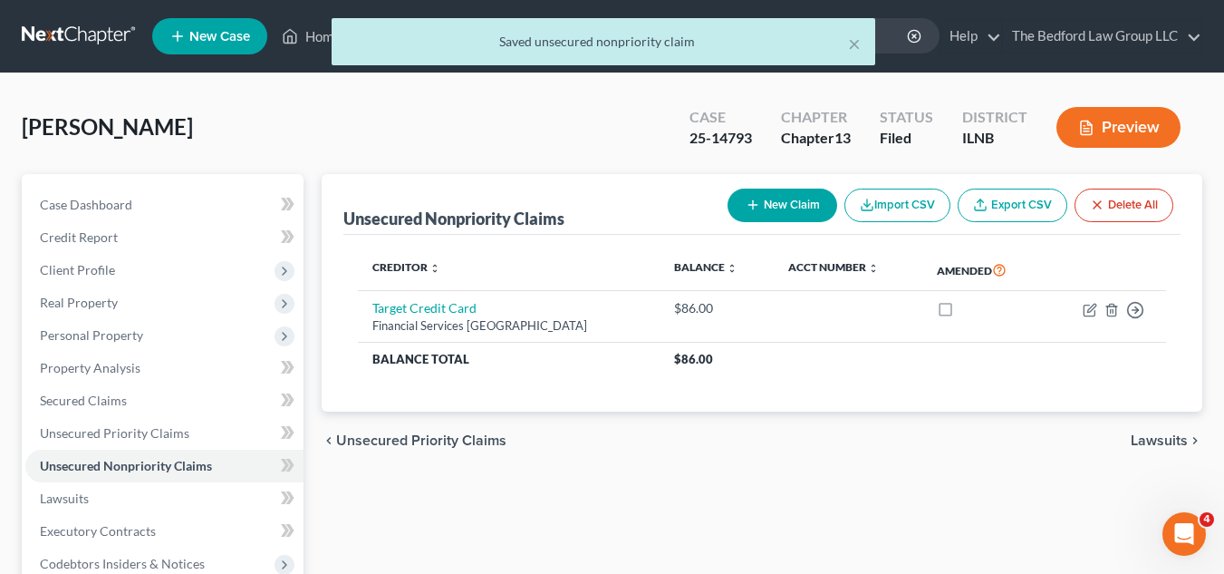
click at [787, 193] on button "New Claim" at bounding box center [783, 206] width 110 height 34
select select "0"
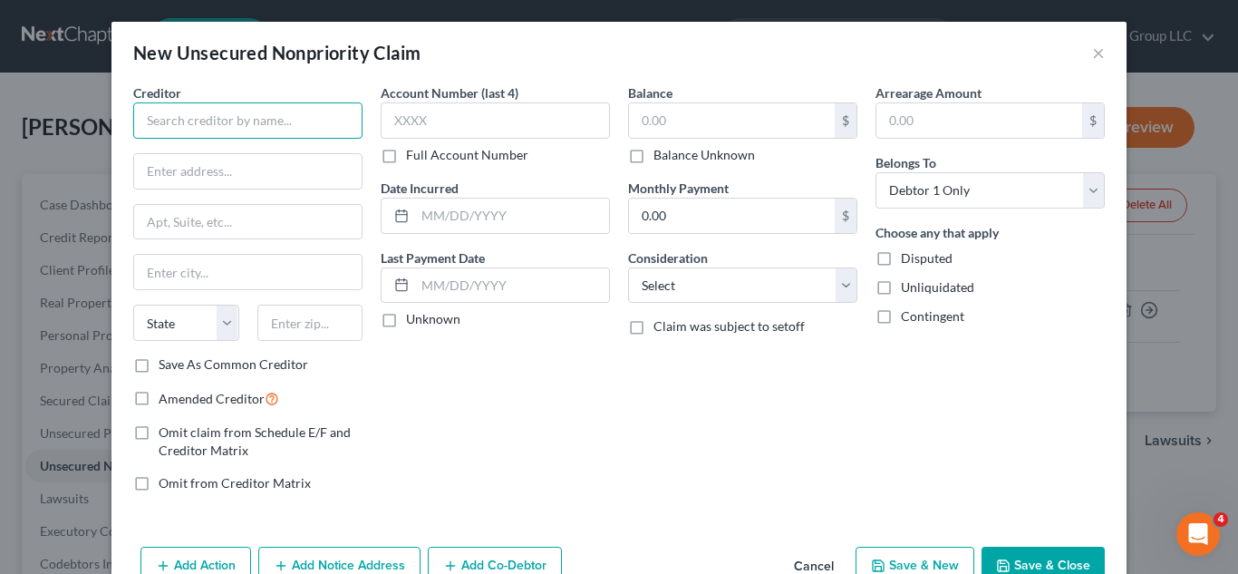
click at [330, 127] on input "text" at bounding box center [247, 120] width 229 height 36
type input "Upgrade Inc."
click at [305, 172] on input "text" at bounding box center [247, 171] width 227 height 34
type input "[STREET_ADDRESS]"
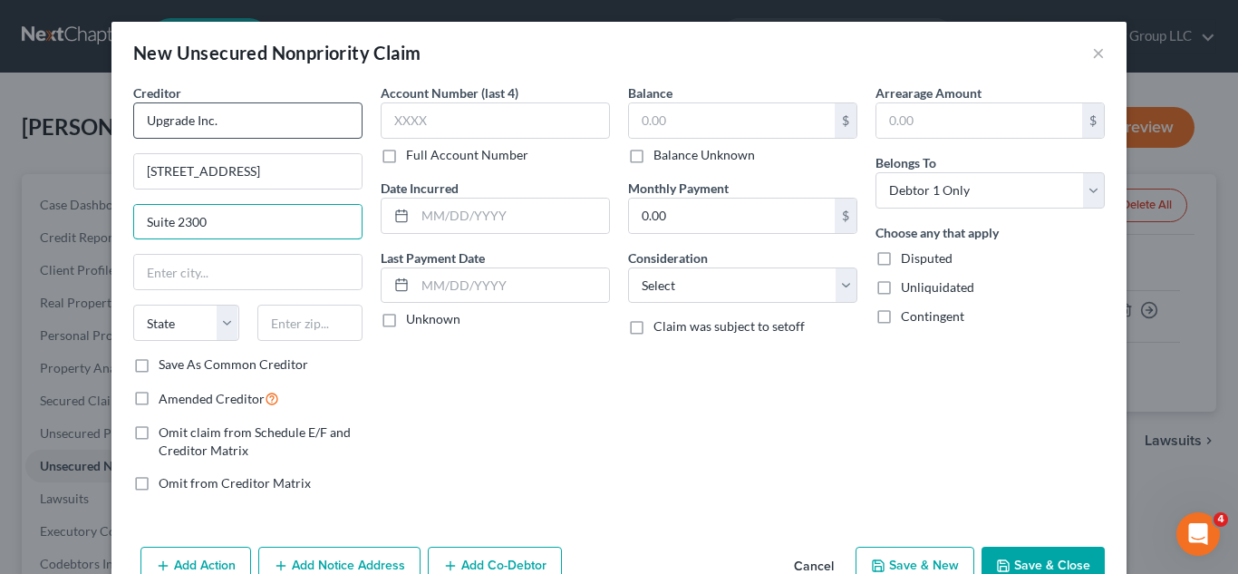
type input "Suite 2300"
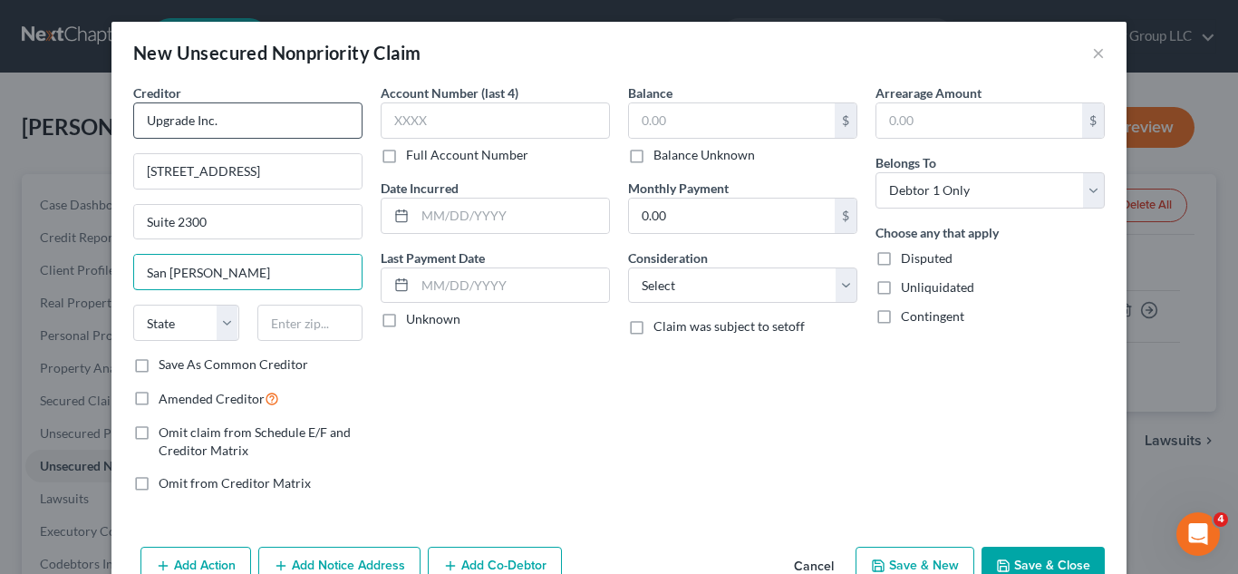
type input "San [PERSON_NAME]"
click at [276, 108] on input "Upgrade Inc." at bounding box center [247, 120] width 229 height 36
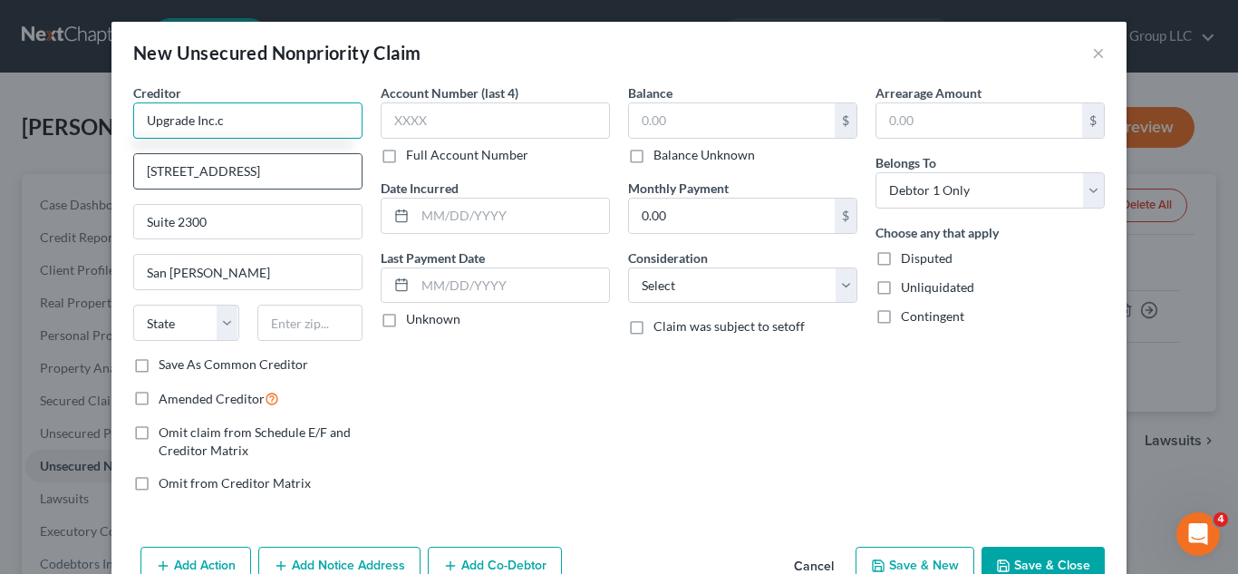
type input "Upgrade Inc."
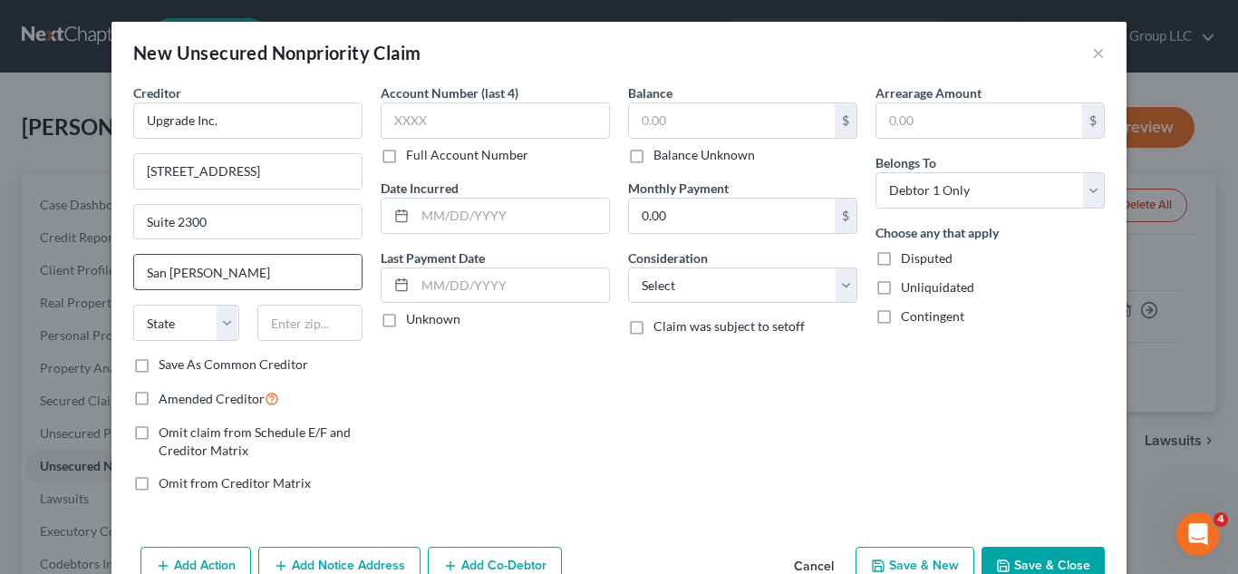
click at [259, 266] on input "San [PERSON_NAME]" at bounding box center [247, 272] width 227 height 34
type input "[GEOGRAPHIC_DATA]"
select select "4"
type input "94111"
click at [159, 369] on label "Save As Common Creditor" at bounding box center [234, 364] width 150 height 18
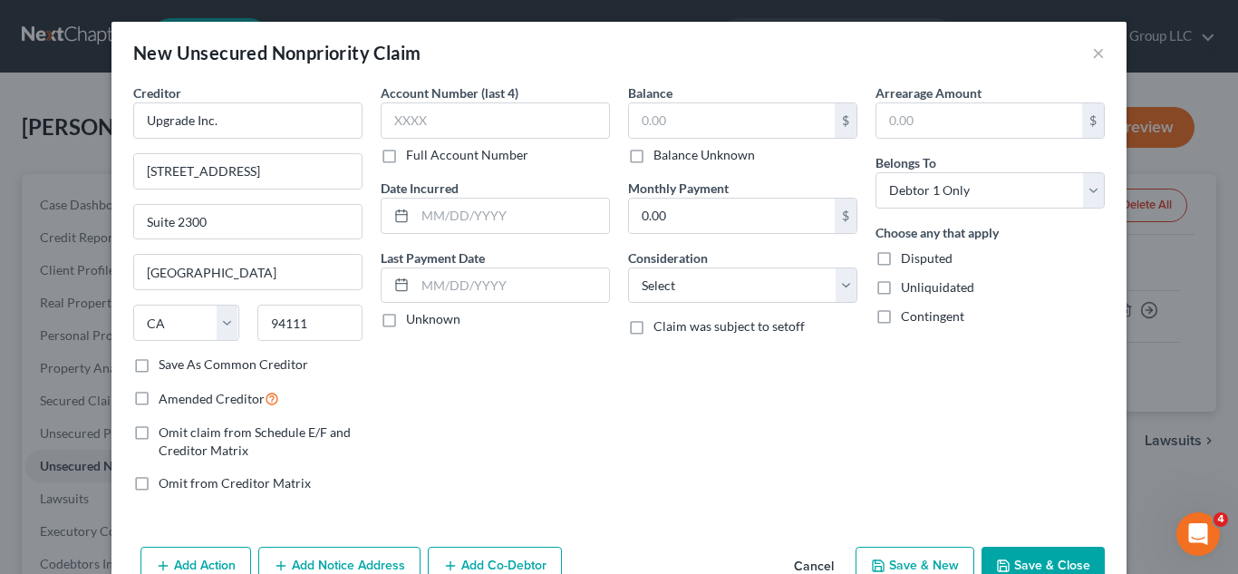
click at [166, 367] on input "Save As Common Creditor" at bounding box center [172, 361] width 12 height 12
checkbox input "true"
click at [672, 215] on input "0.00" at bounding box center [732, 215] width 206 height 34
type input "325"
click at [837, 293] on select "Select Cable / Satellite Services Collection Agency Credit Card Debt Debt Couns…" at bounding box center [742, 285] width 229 height 36
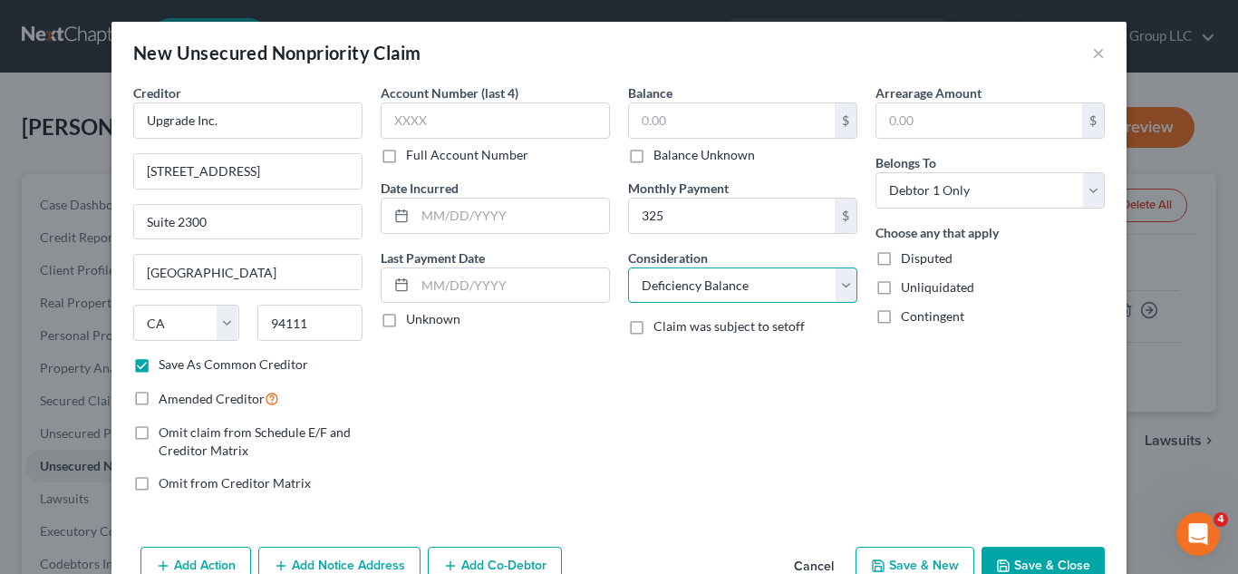
click at [628, 267] on select "Select Cable / Satellite Services Collection Agency Credit Card Debt Debt Couns…" at bounding box center [742, 285] width 229 height 36
click at [837, 288] on select "Select Cable / Satellite Services Collection Agency Credit Card Debt Debt Couns…" at bounding box center [742, 285] width 229 height 36
select select "2"
click at [628, 267] on select "Select Cable / Satellite Services Collection Agency Credit Card Debt Debt Couns…" at bounding box center [742, 285] width 229 height 36
click at [1039, 552] on button "Save & Close" at bounding box center [1043, 566] width 123 height 38
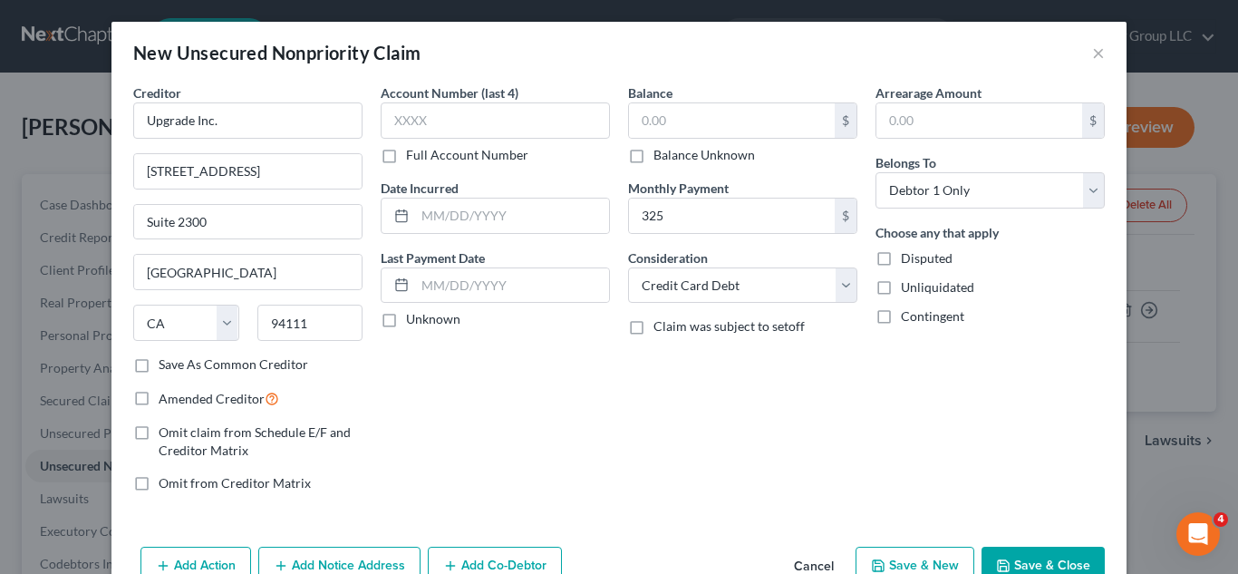
checkbox input "false"
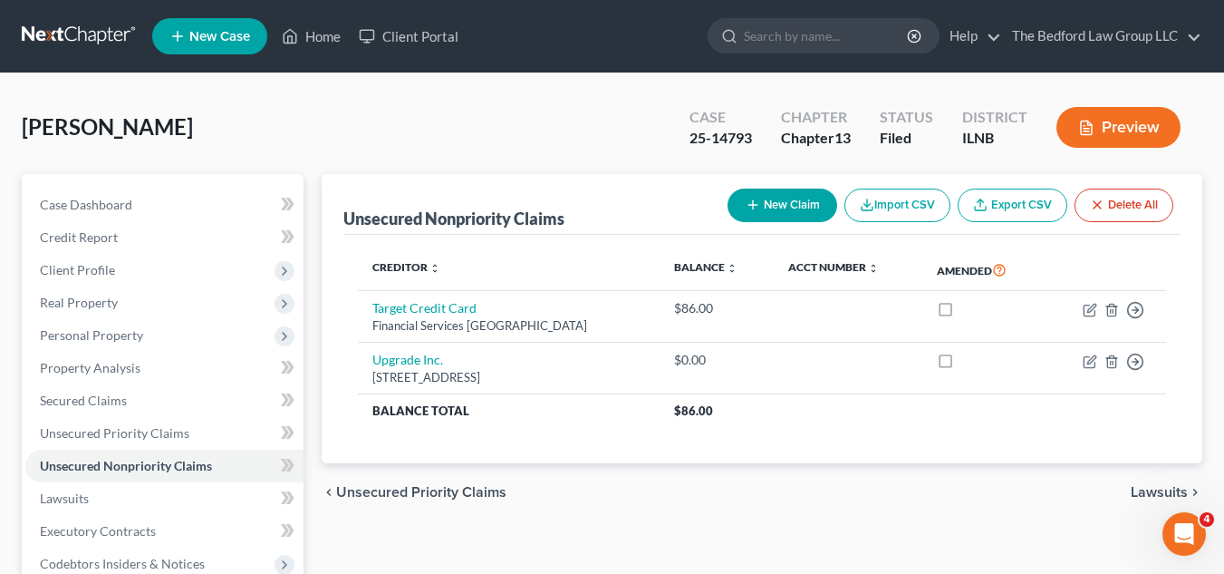
click at [782, 208] on button "New Claim" at bounding box center [783, 206] width 110 height 34
select select "0"
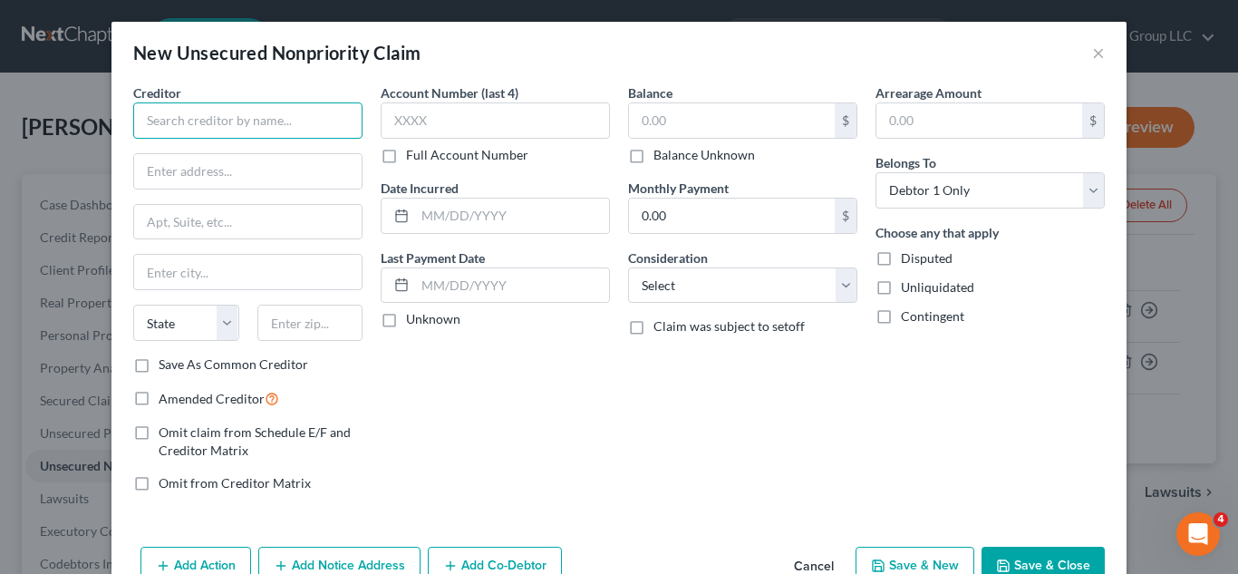
click at [329, 123] on input "text" at bounding box center [247, 120] width 229 height 36
type input "Barclays"
click at [340, 164] on input "text" at bounding box center [247, 171] width 227 height 34
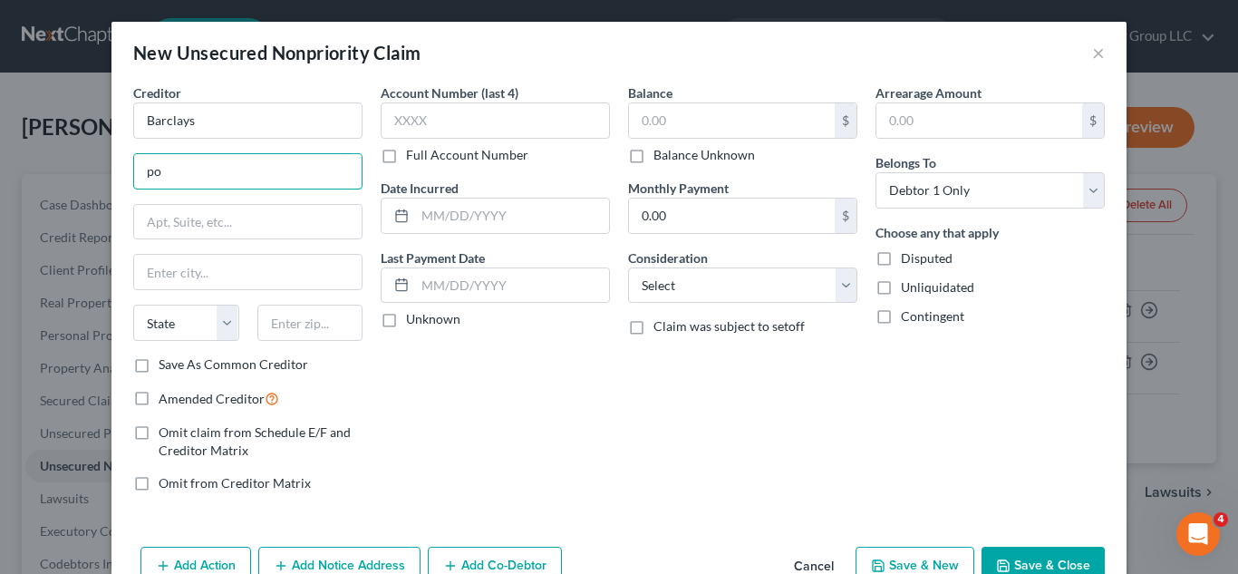
type input "p"
type input "Po Box 8801"
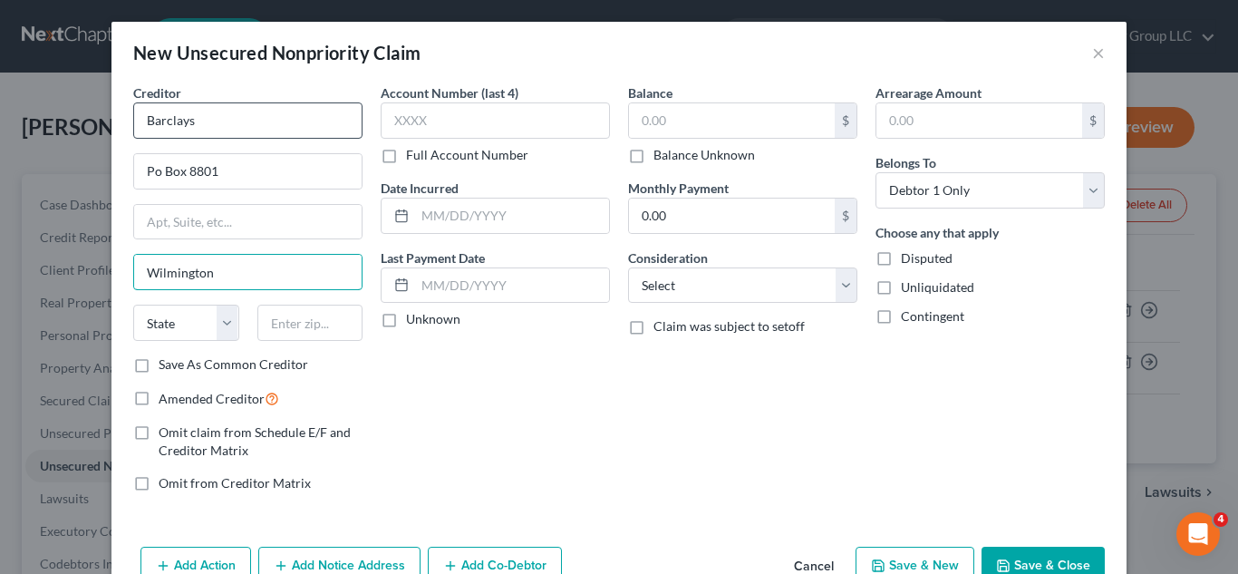
type input "Wilmington"
select select "7"
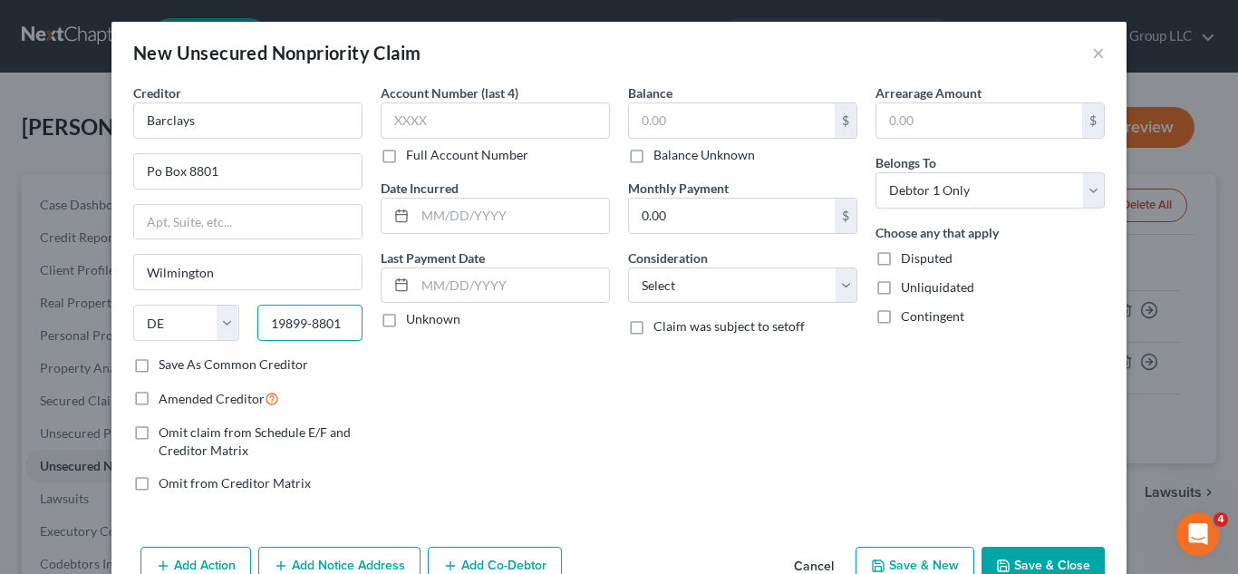
type input "19899-8801"
click at [159, 365] on label "Save As Common Creditor" at bounding box center [234, 364] width 150 height 18
click at [166, 365] on input "Save As Common Creditor" at bounding box center [172, 361] width 12 height 12
checkbox input "true"
click at [694, 125] on input "text" at bounding box center [732, 120] width 206 height 34
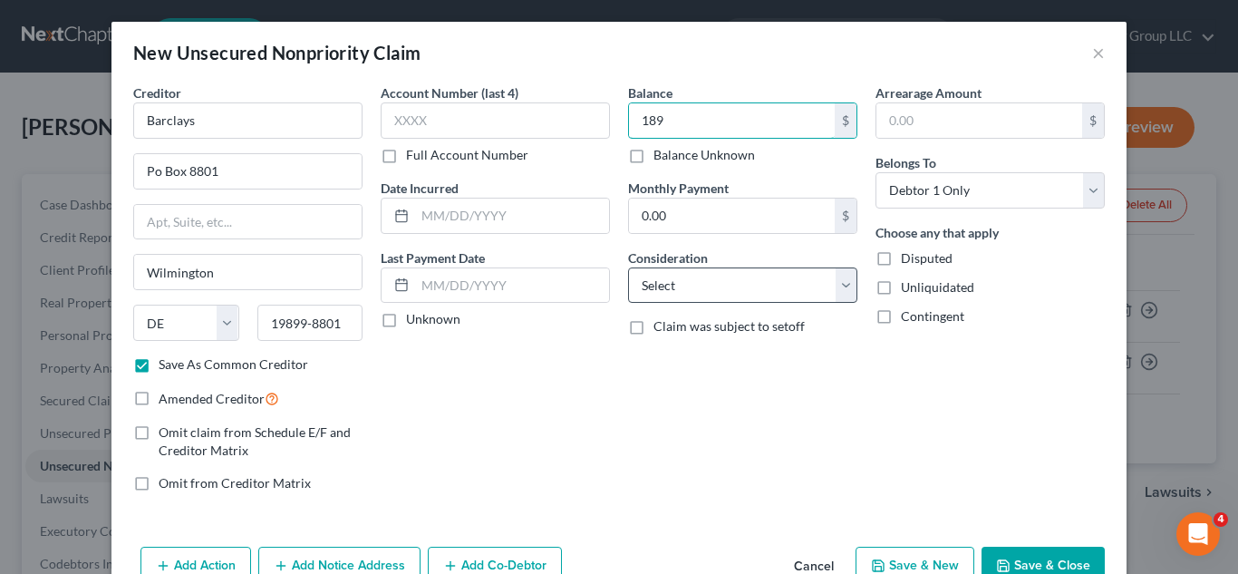
type input "189"
click at [845, 293] on select "Select Cable / Satellite Services Collection Agency Credit Card Debt Debt Couns…" at bounding box center [742, 285] width 229 height 36
select select "18"
click at [628, 267] on select "Select Cable / Satellite Services Collection Agency Credit Card Debt Debt Couns…" at bounding box center [742, 285] width 229 height 36
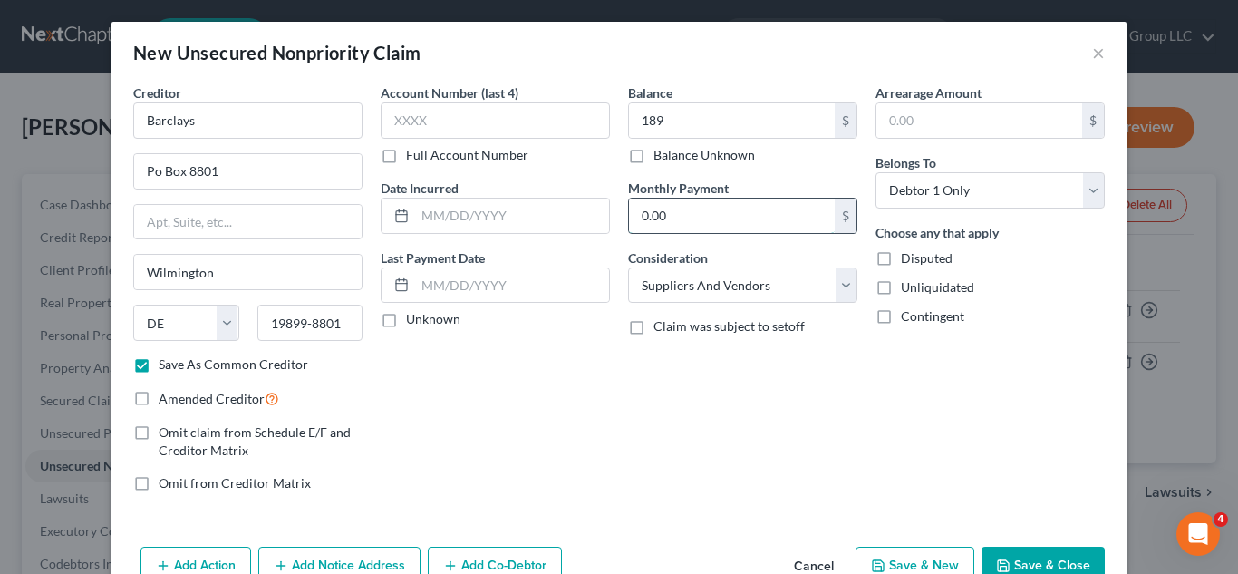
click at [801, 204] on input "0.00" at bounding box center [732, 215] width 206 height 34
click at [1038, 561] on button "Save & Close" at bounding box center [1043, 566] width 123 height 38
checkbox input "false"
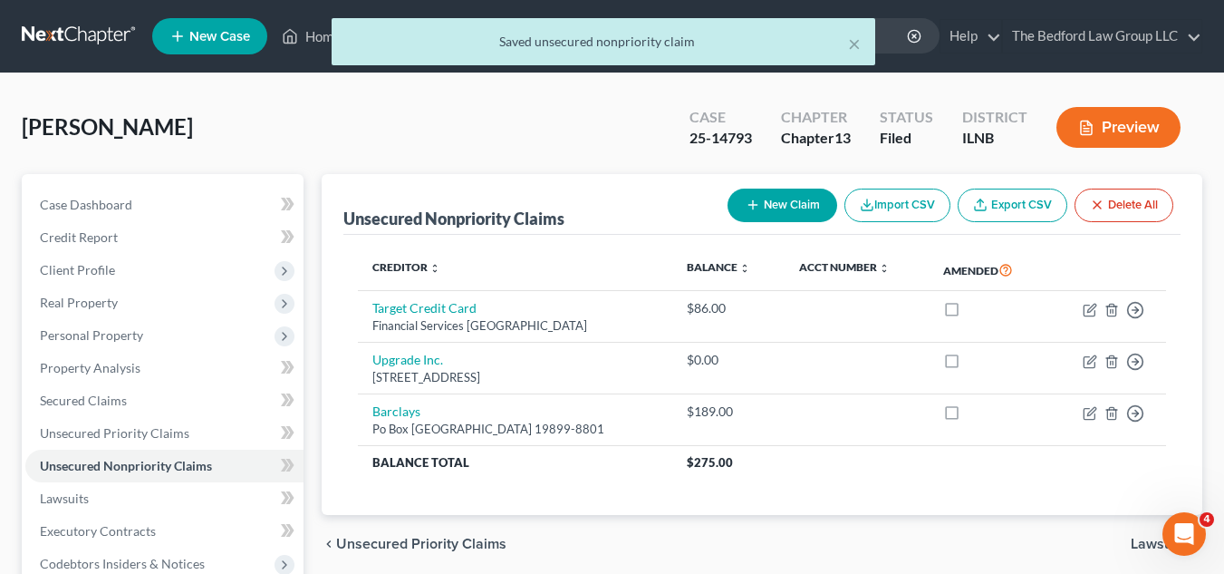
click at [799, 185] on div "New Claim Import CSV Export CSV Delete All" at bounding box center [951, 205] width 460 height 48
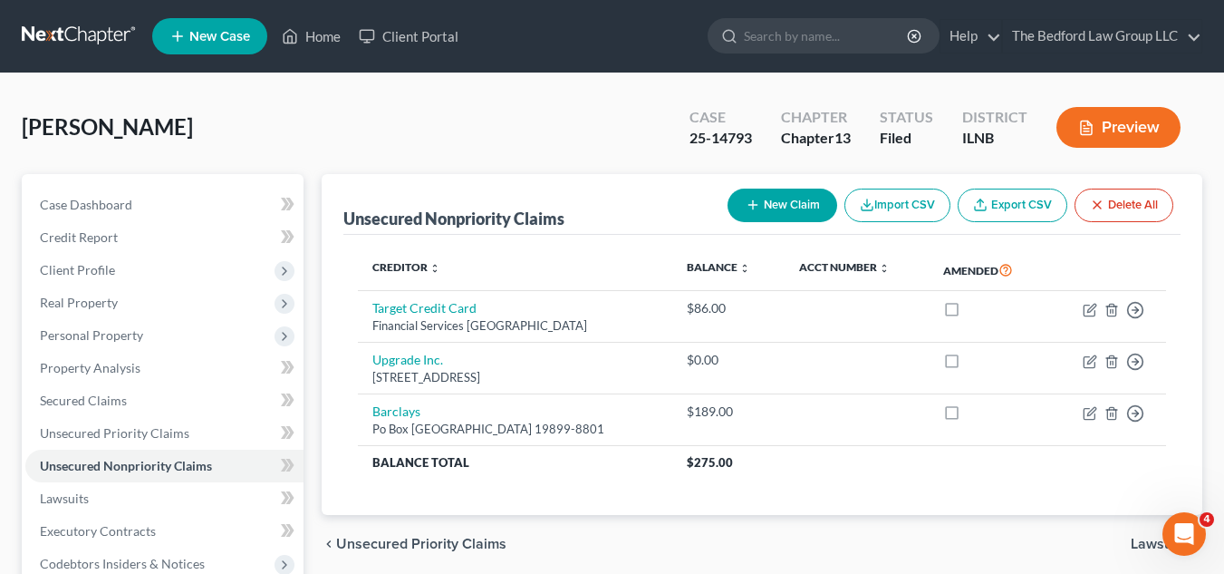
click at [771, 201] on button "New Claim" at bounding box center [783, 206] width 110 height 34
select select "0"
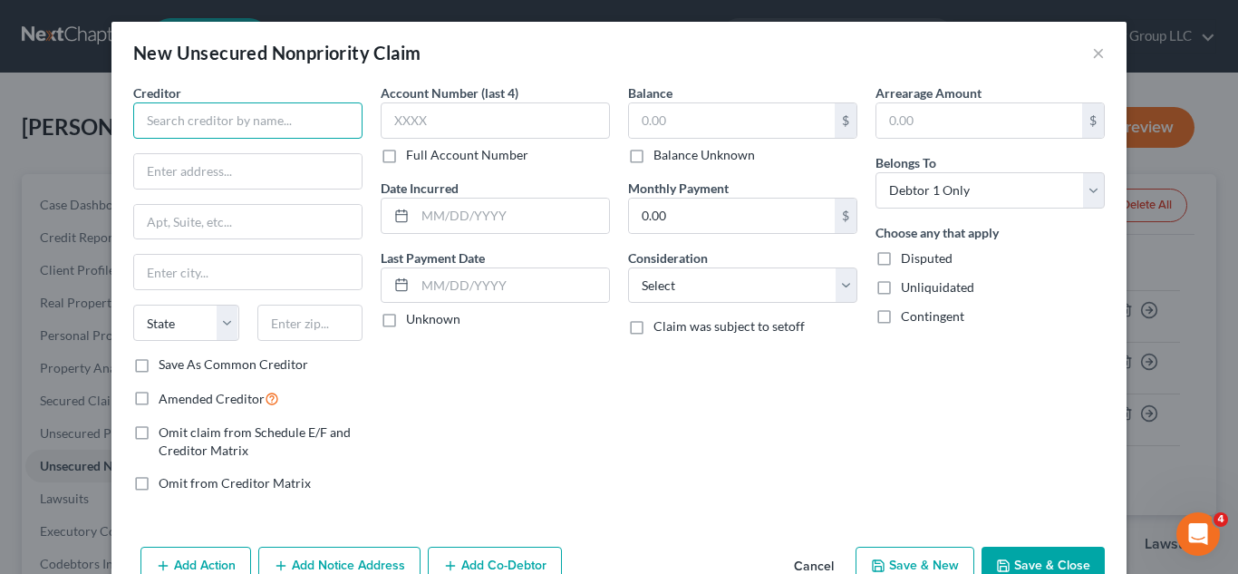
click at [314, 122] on input "text" at bounding box center [247, 120] width 229 height 36
click at [314, 119] on input "Macy's" at bounding box center [247, 120] width 229 height 36
type input "Macy's American Express"
type input "Po BOX 9001108"
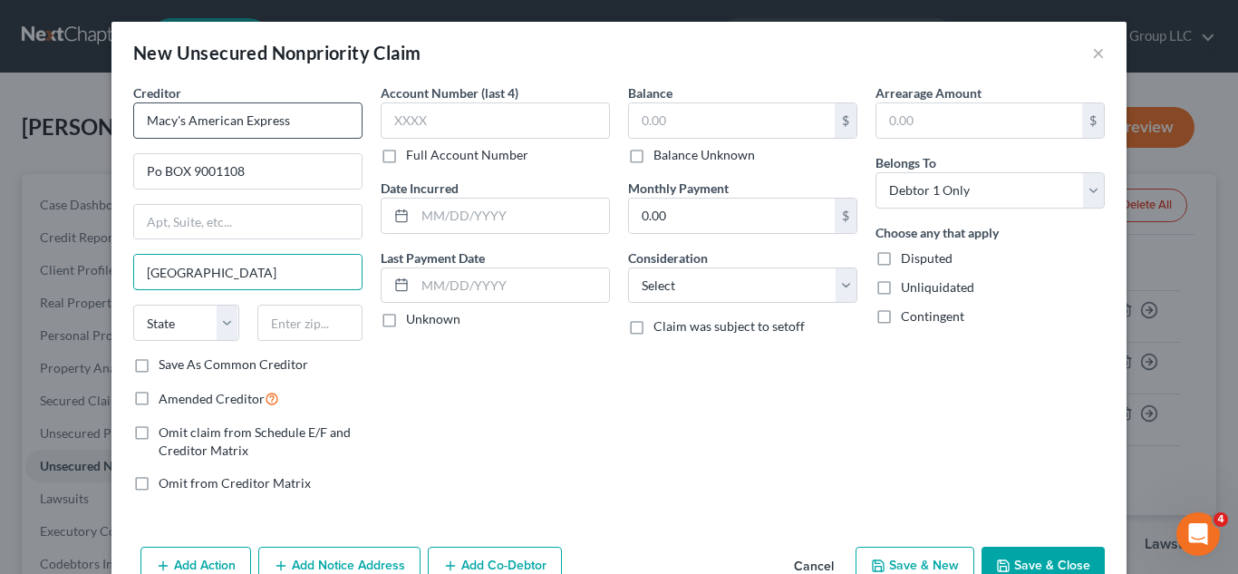
type input "[GEOGRAPHIC_DATA]"
select select "18"
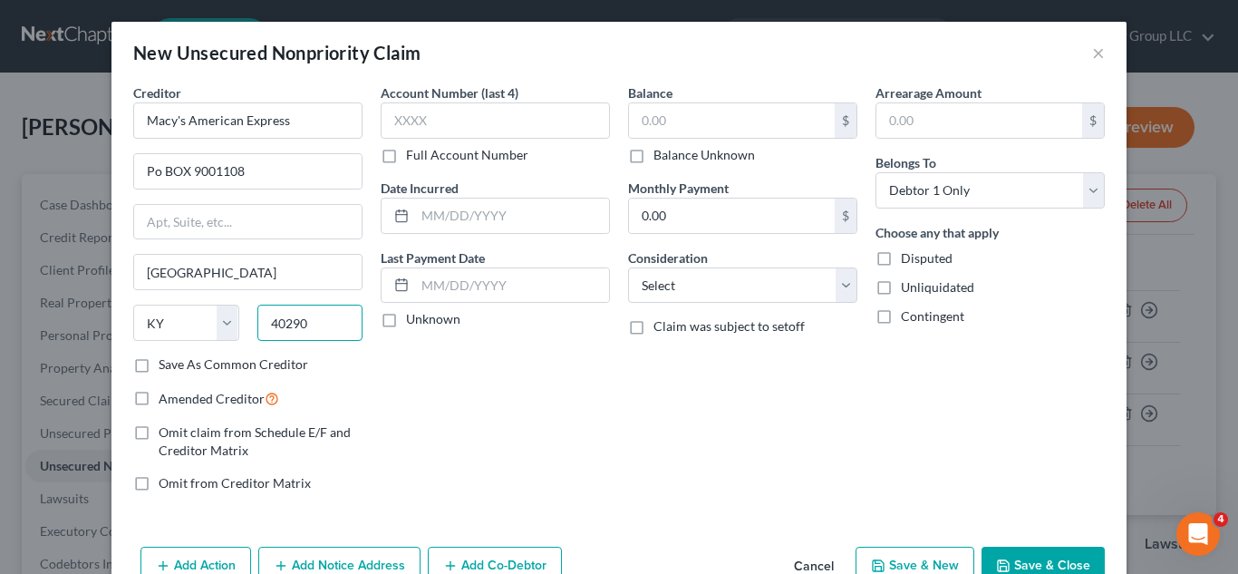
type input "40290"
click at [159, 367] on label "Save As Common Creditor" at bounding box center [234, 364] width 150 height 18
click at [166, 367] on input "Save As Common Creditor" at bounding box center [172, 361] width 12 height 12
click at [159, 367] on label "Save As Common Creditor" at bounding box center [234, 364] width 150 height 18
click at [166, 367] on input "Save As Common Creditor" at bounding box center [172, 361] width 12 height 12
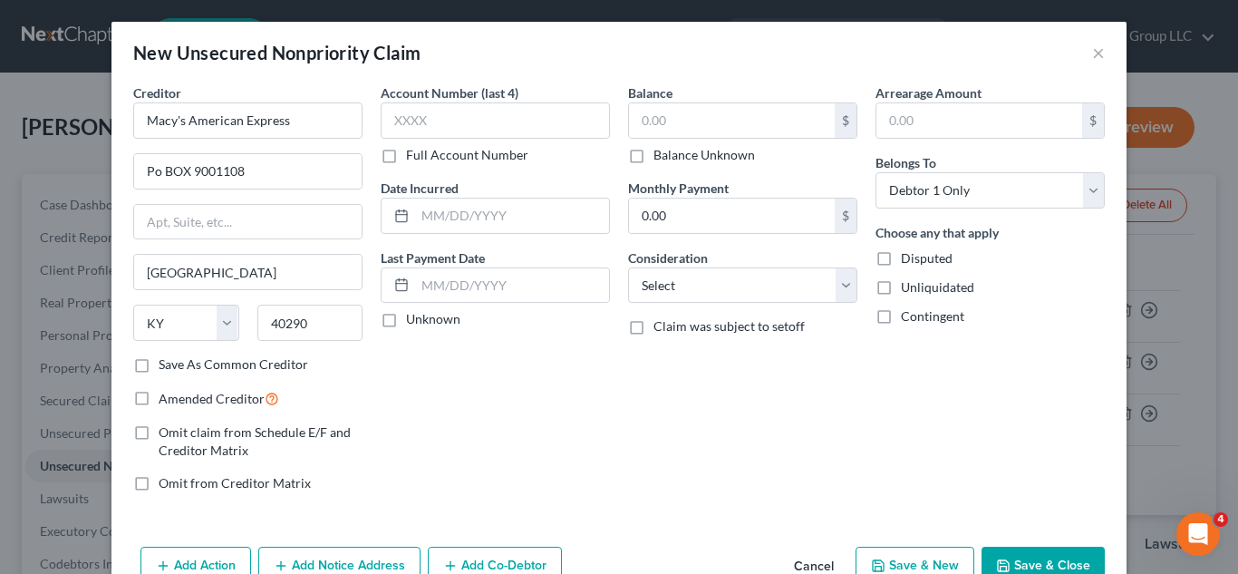
click at [159, 367] on label "Save As Common Creditor" at bounding box center [234, 364] width 150 height 18
click at [166, 367] on input "Save As Common Creditor" at bounding box center [172, 361] width 12 height 12
checkbox input "true"
click at [744, 118] on input "text" at bounding box center [732, 120] width 206 height 34
type input "128"
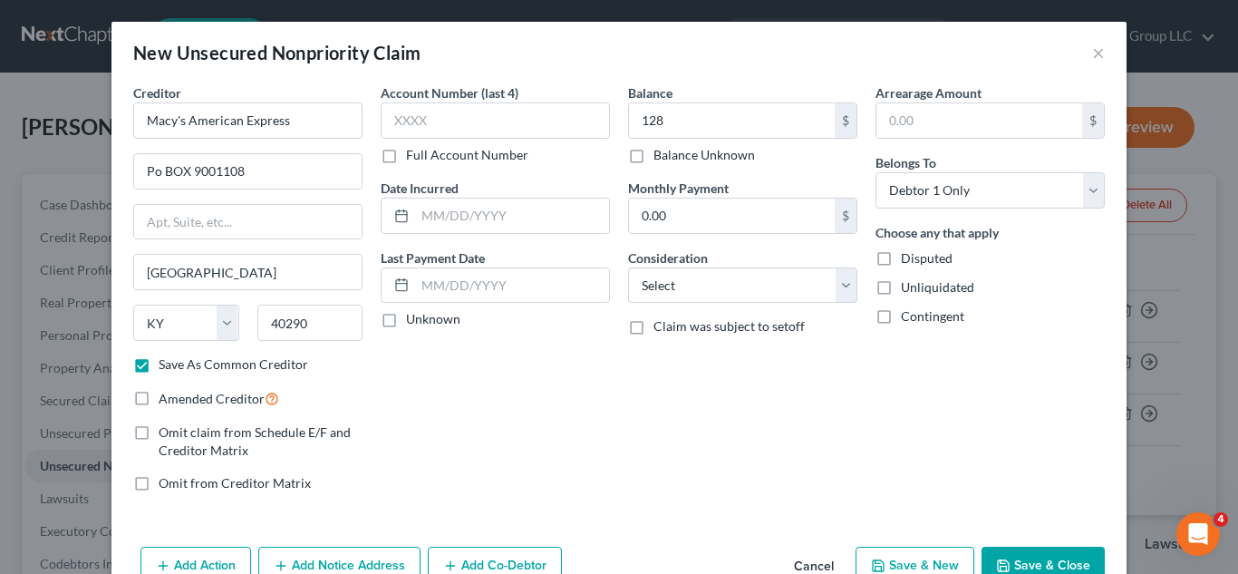
click at [1064, 548] on button "Save & Close" at bounding box center [1043, 566] width 123 height 38
checkbox input "false"
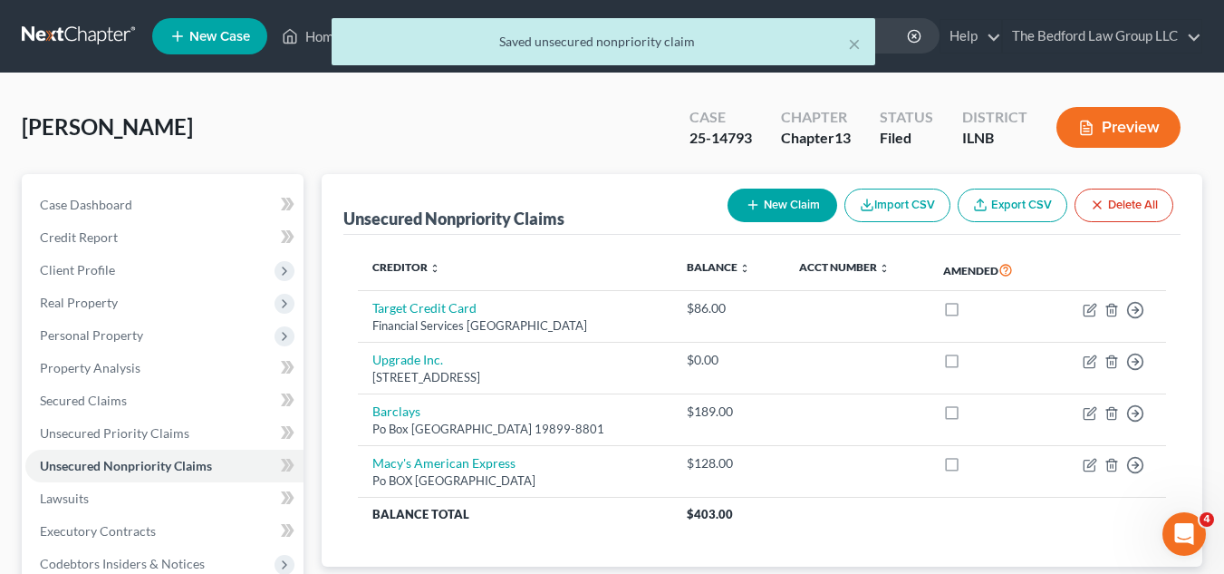
click at [768, 194] on button "New Claim" at bounding box center [783, 206] width 110 height 34
select select "0"
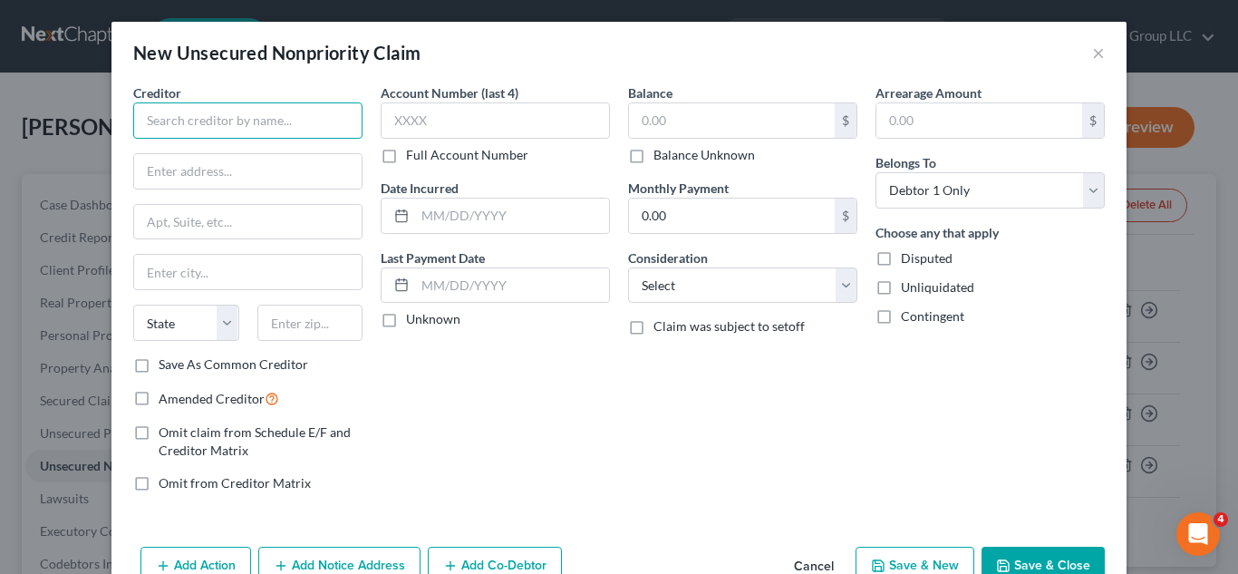
click at [327, 123] on input "text" at bounding box center [247, 120] width 229 height 36
click at [178, 171] on input "text" at bounding box center [247, 171] width 227 height 34
type input "Khol's Charge Card"
type input "p"
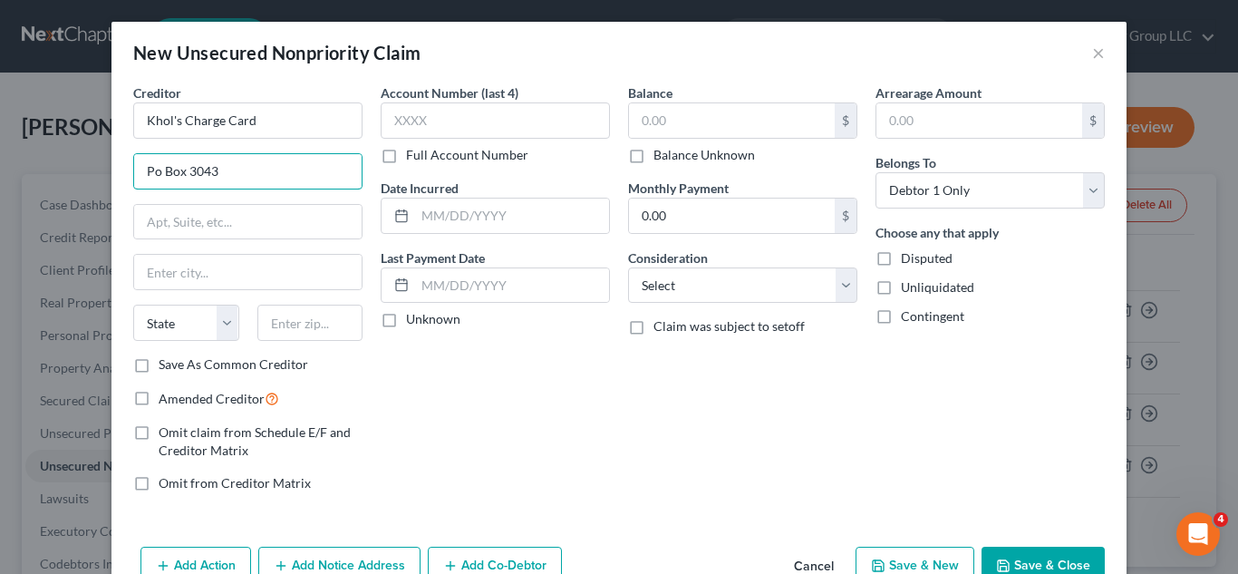
type input "Po Box 3043"
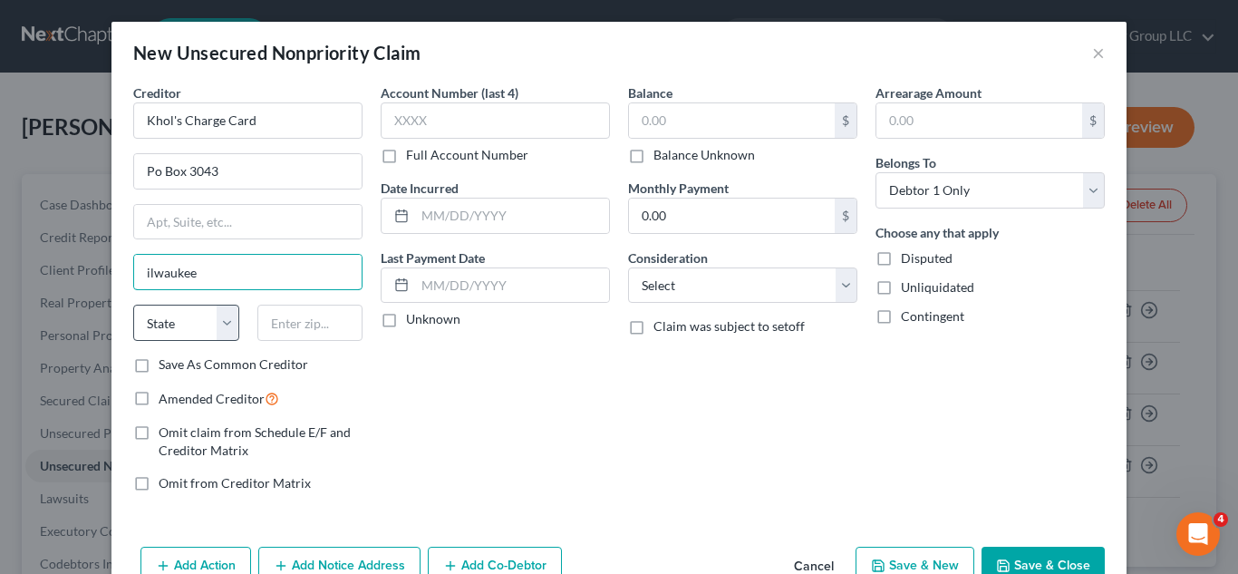
type input "ilwaukee"
click at [140, 276] on input "ilwaukee" at bounding box center [247, 272] width 227 height 34
select select "21"
click at [134, 268] on input "ilwaukee" at bounding box center [247, 272] width 227 height 34
type input "[GEOGRAPHIC_DATA]"
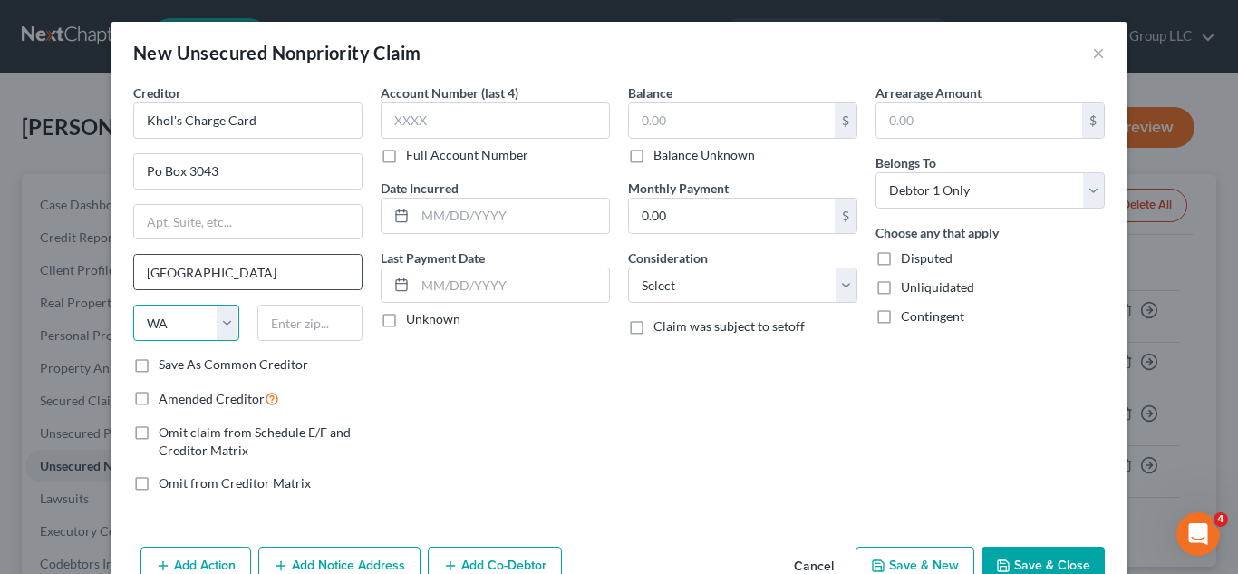
select select "52"
type input "53201"
click at [159, 365] on label "Save As Common Creditor" at bounding box center [234, 364] width 150 height 18
click at [166, 365] on input "Save As Common Creditor" at bounding box center [172, 361] width 12 height 12
checkbox input "true"
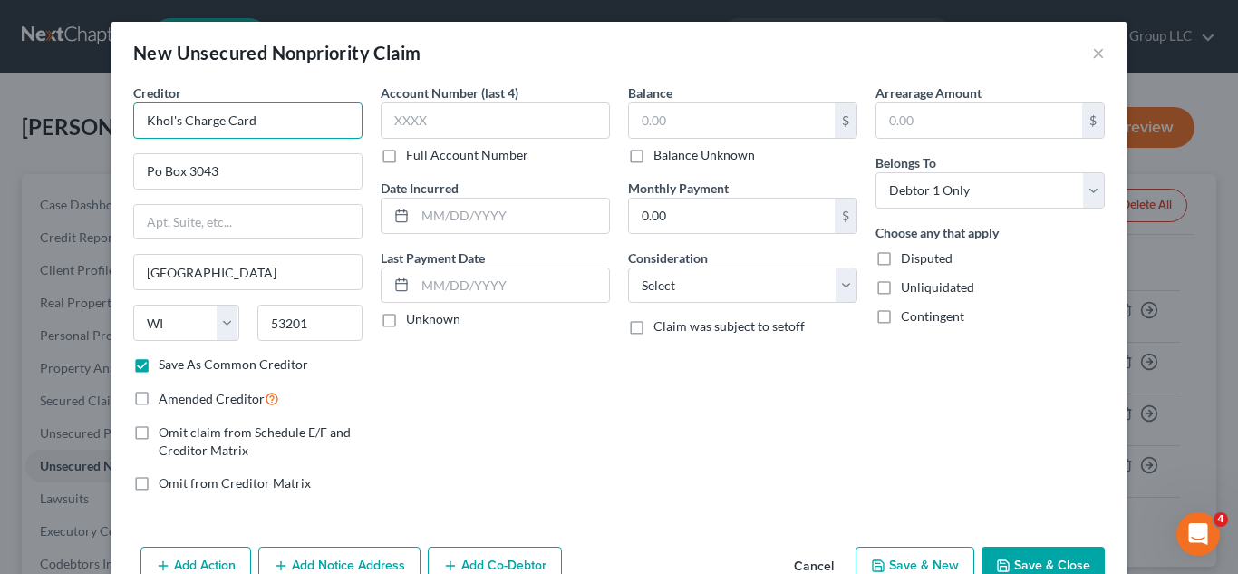
click at [154, 126] on input "Khol's Charge Card" at bounding box center [247, 120] width 229 height 36
type input "[PERSON_NAME] Charge Card"
click at [775, 116] on input "text" at bounding box center [732, 120] width 206 height 34
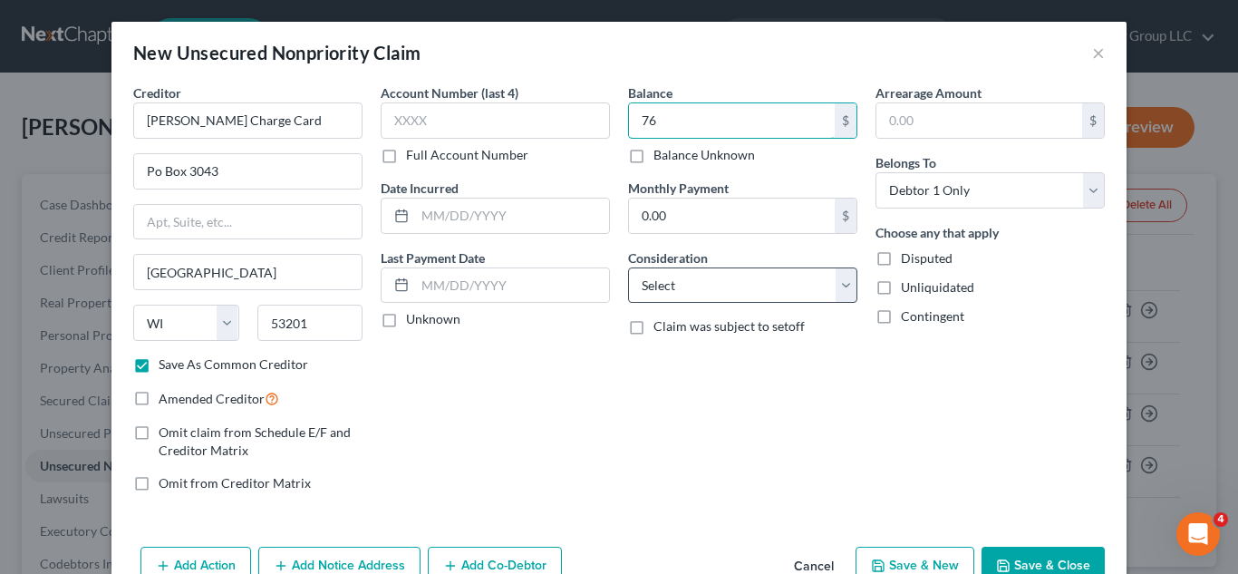
type input "76"
click at [812, 295] on select "Select Cable / Satellite Services Collection Agency Credit Card Debt Debt Couns…" at bounding box center [742, 285] width 229 height 36
select select "2"
click at [628, 267] on select "Select Cable / Satellite Services Collection Agency Credit Card Debt Debt Couns…" at bounding box center [742, 285] width 229 height 36
click at [1033, 555] on button "Save & Close" at bounding box center [1043, 566] width 123 height 38
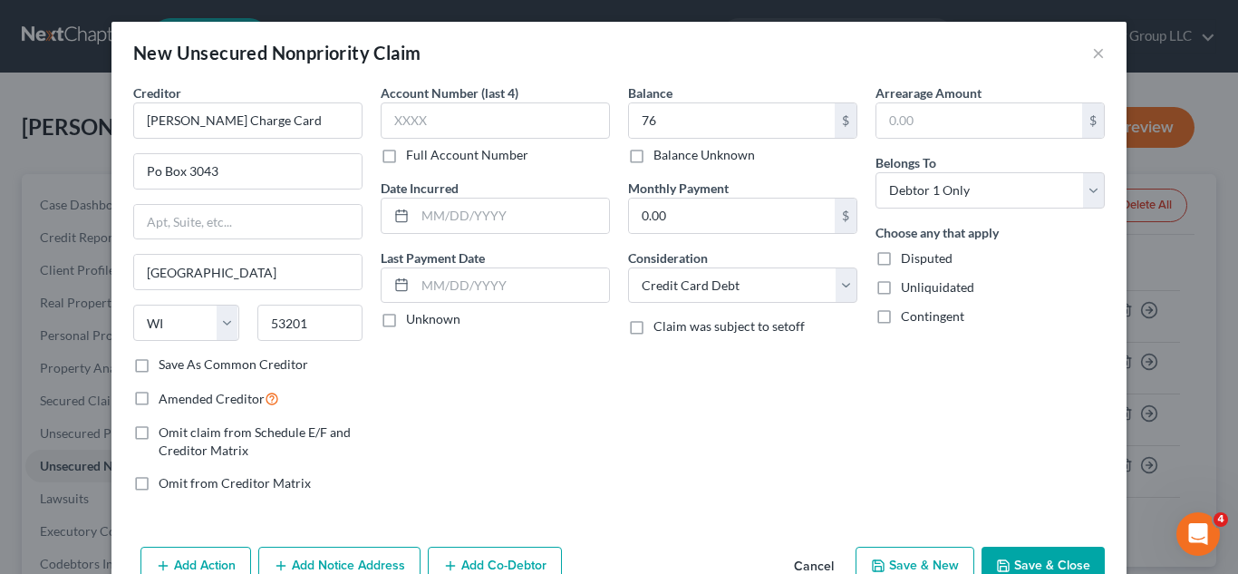
checkbox input "false"
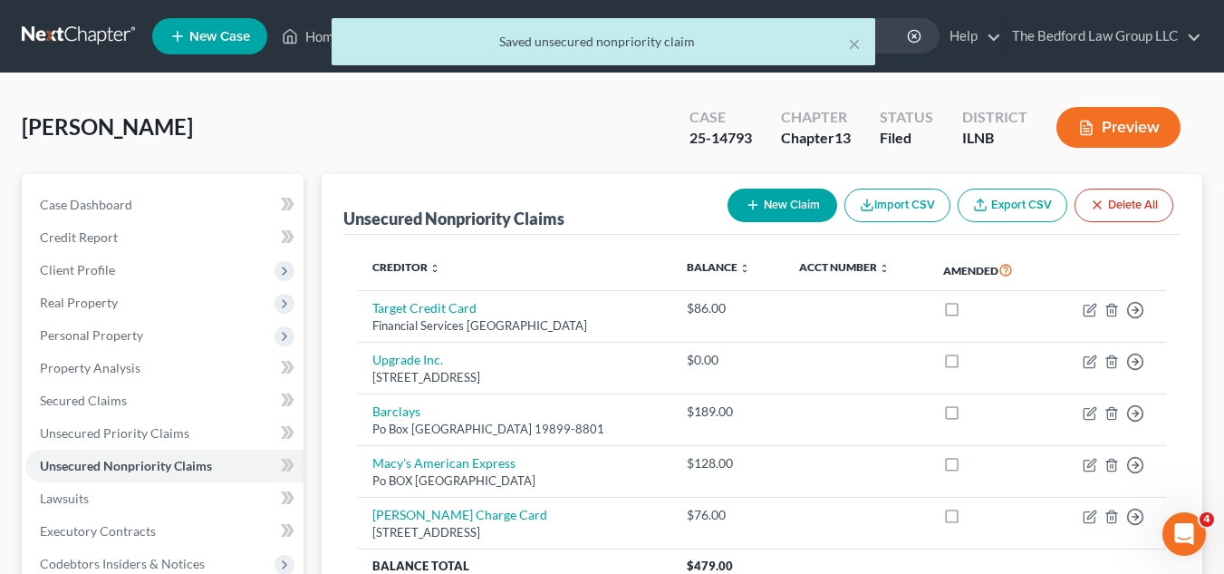
click at [796, 212] on button "New Claim" at bounding box center [783, 206] width 110 height 34
select select "0"
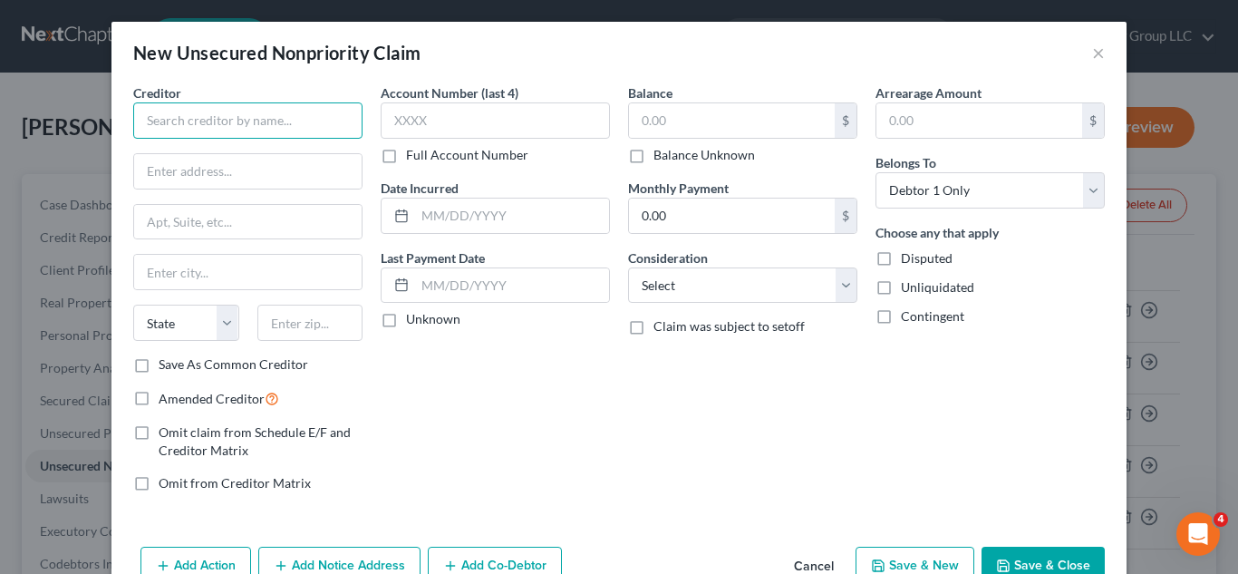
click at [319, 116] on input "text" at bounding box center [247, 120] width 229 height 36
type input "Credit One Bank"
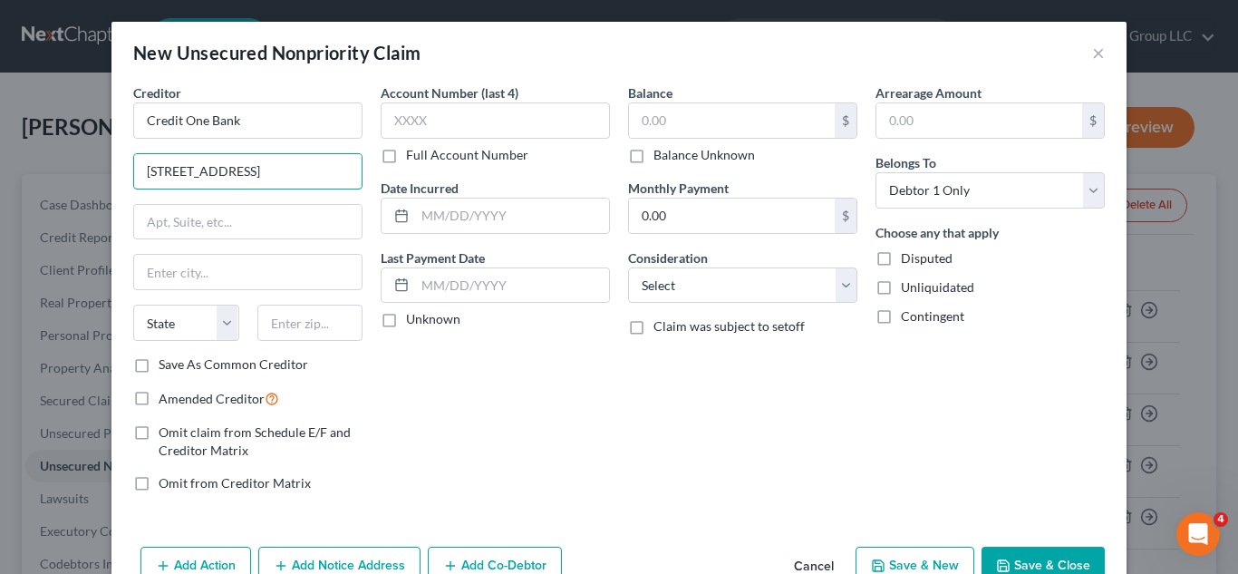
type input "[STREET_ADDRESS]"
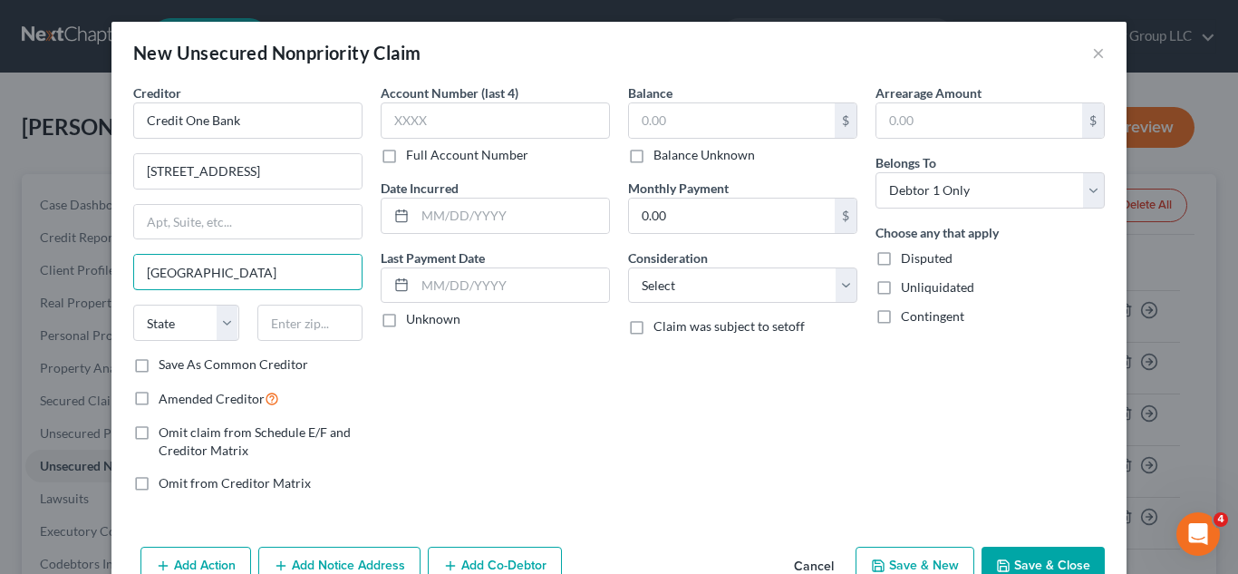
type input "[GEOGRAPHIC_DATA]"
select select "31"
type input "89113"
click at [159, 363] on label "Save As Common Creditor" at bounding box center [234, 364] width 150 height 18
click at [166, 363] on input "Save As Common Creditor" at bounding box center [172, 361] width 12 height 12
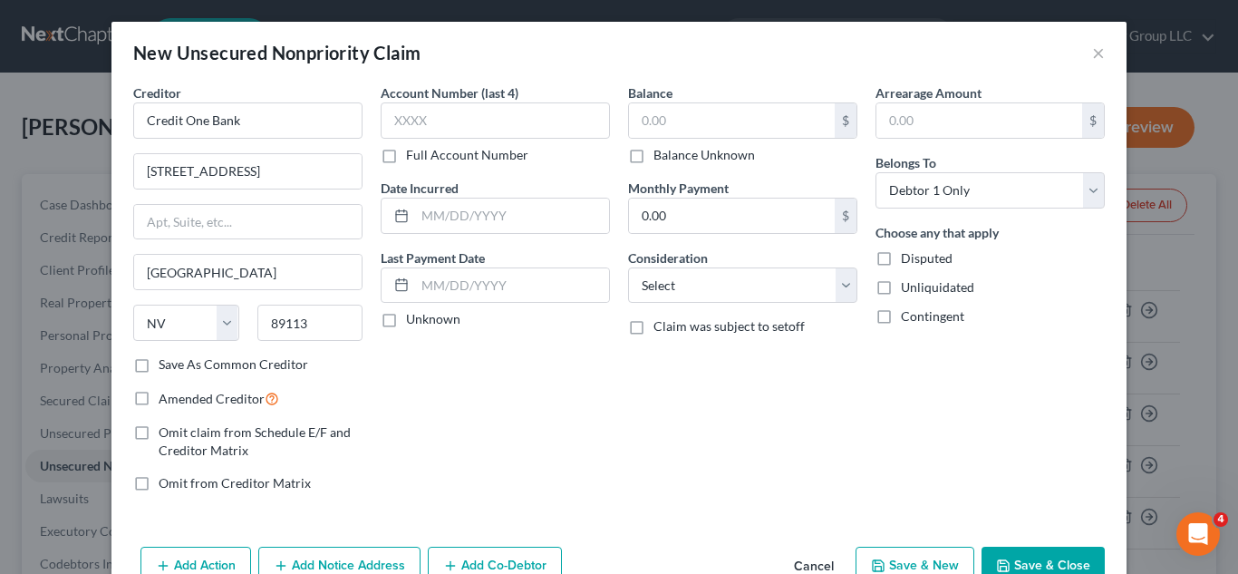
checkbox input "true"
click at [684, 124] on input "text" at bounding box center [732, 120] width 206 height 34
type input "612"
click at [1079, 557] on button "Save & Close" at bounding box center [1043, 566] width 123 height 38
checkbox input "false"
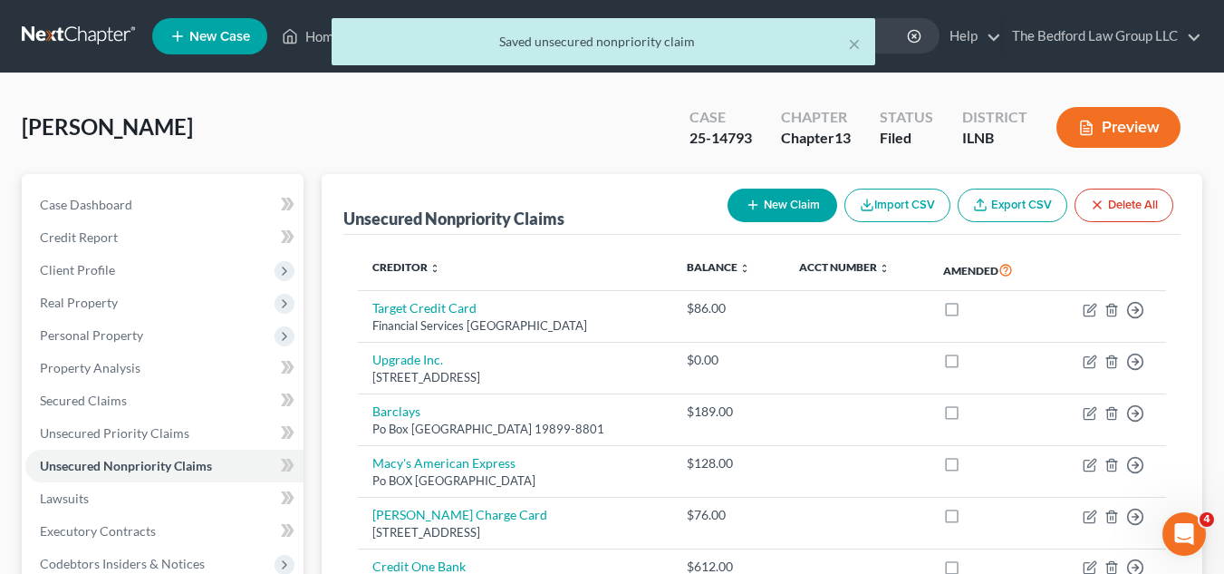
click at [765, 204] on button "New Claim" at bounding box center [783, 206] width 110 height 34
select select "0"
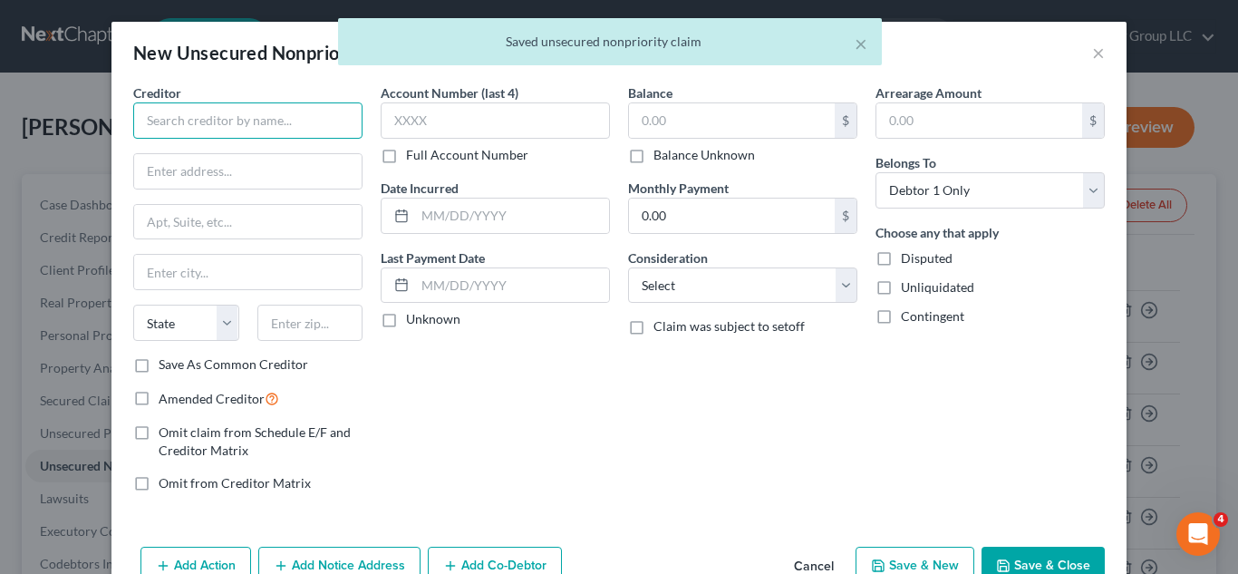
click at [324, 115] on input "text" at bounding box center [247, 120] width 229 height 36
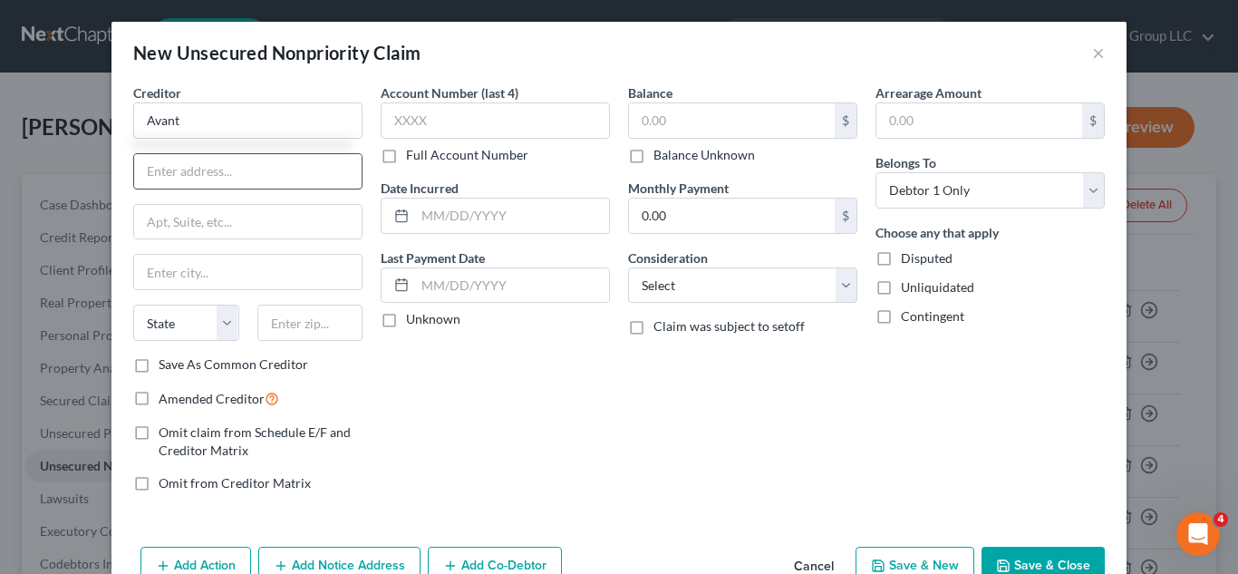
click at [306, 182] on input "text" at bounding box center [247, 171] width 227 height 34
type input "Avant"
type input "Attn: Bankruptcy"
click at [270, 220] on input "text" at bounding box center [247, 222] width 227 height 34
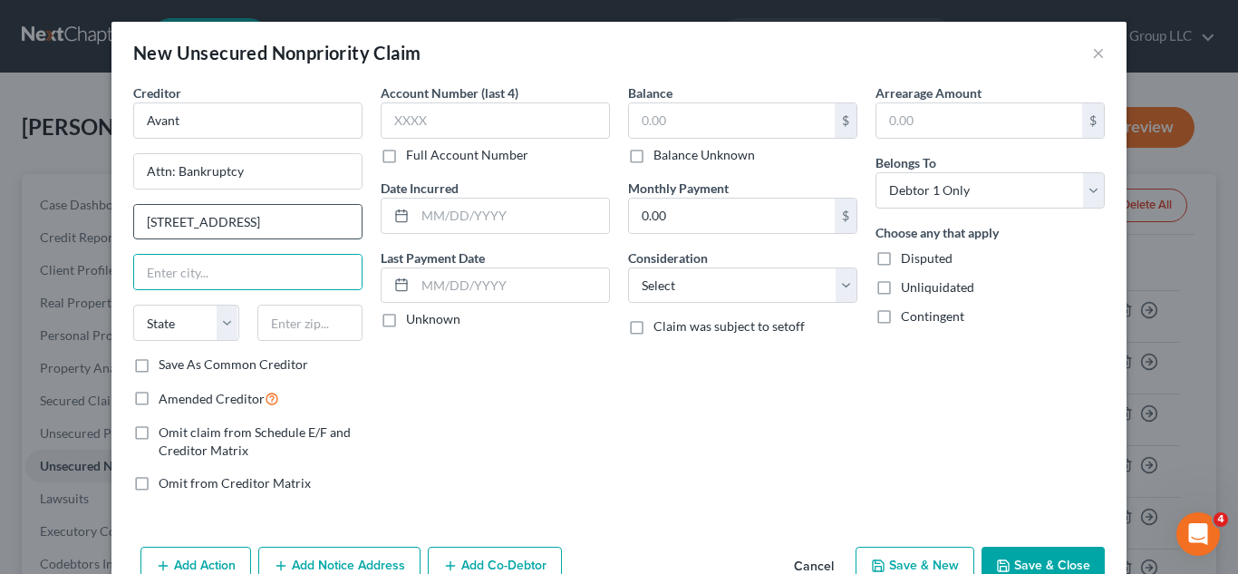
click at [249, 219] on input "[STREET_ADDRESS]" at bounding box center [247, 222] width 227 height 34
type input "[STREET_ADDRESS]"
type input "San Antonio"
select select "45"
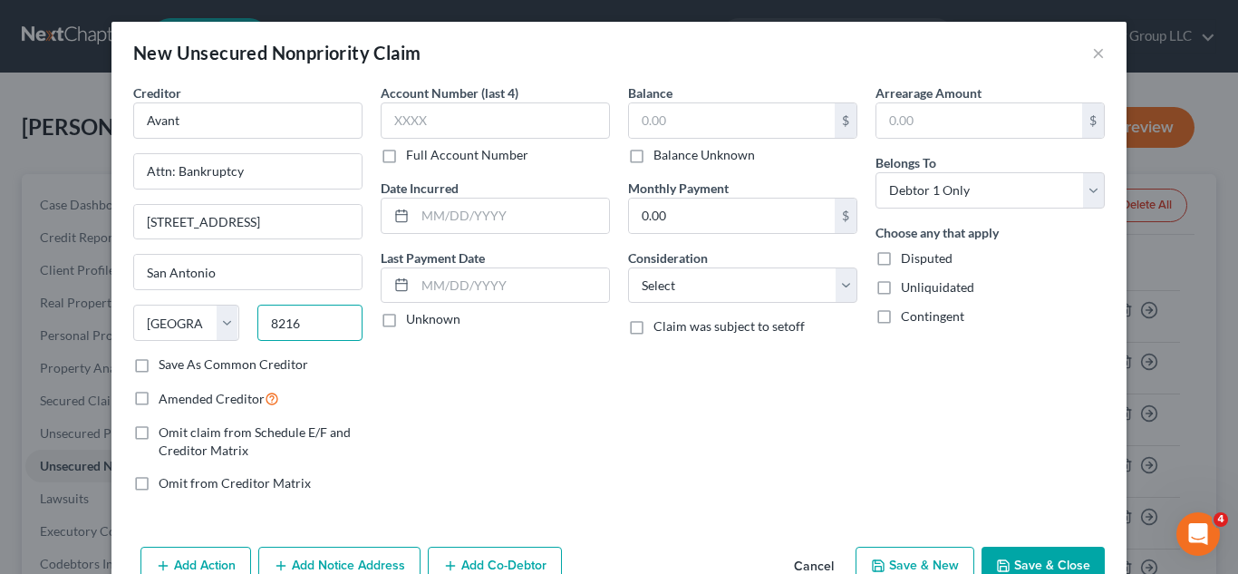
type input "8216"
click at [159, 368] on label "Save As Common Creditor" at bounding box center [234, 364] width 150 height 18
click at [166, 367] on input "Save As Common Creditor" at bounding box center [172, 361] width 12 height 12
checkbox input "true"
click at [763, 113] on input "text" at bounding box center [732, 120] width 206 height 34
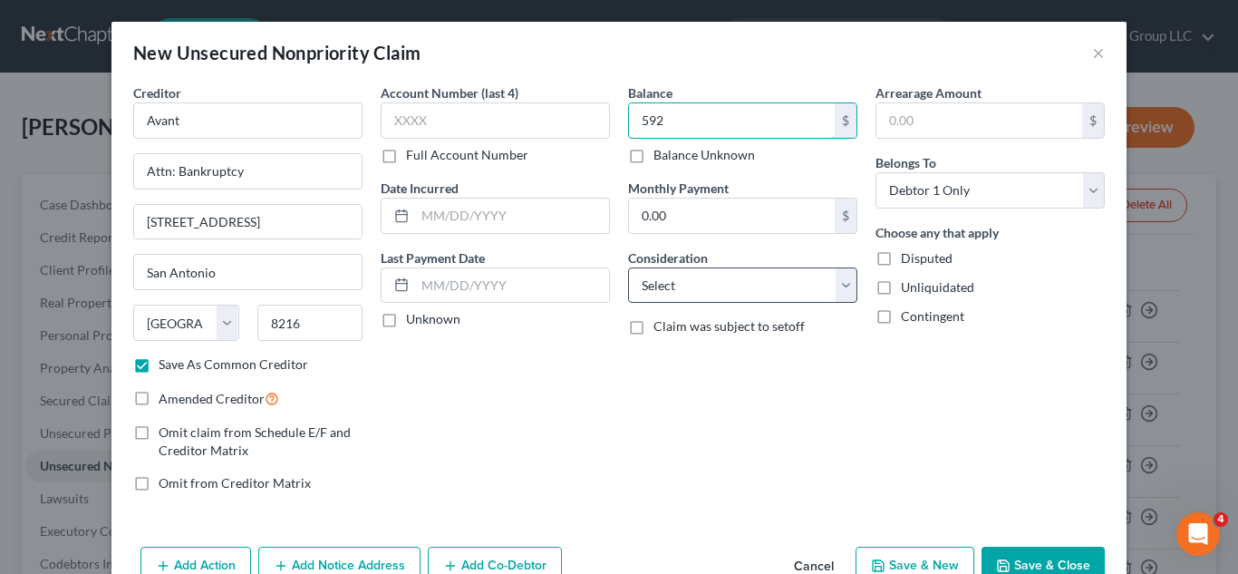
type input "592"
click at [843, 285] on select "Select Cable / Satellite Services Collection Agency Credit Card Debt Debt Couns…" at bounding box center [742, 285] width 229 height 36
select select "1"
click at [628, 267] on select "Select Cable / Satellite Services Collection Agency Credit Card Debt Debt Couns…" at bounding box center [742, 285] width 229 height 36
click at [1021, 556] on button "Save & Close" at bounding box center [1043, 566] width 123 height 38
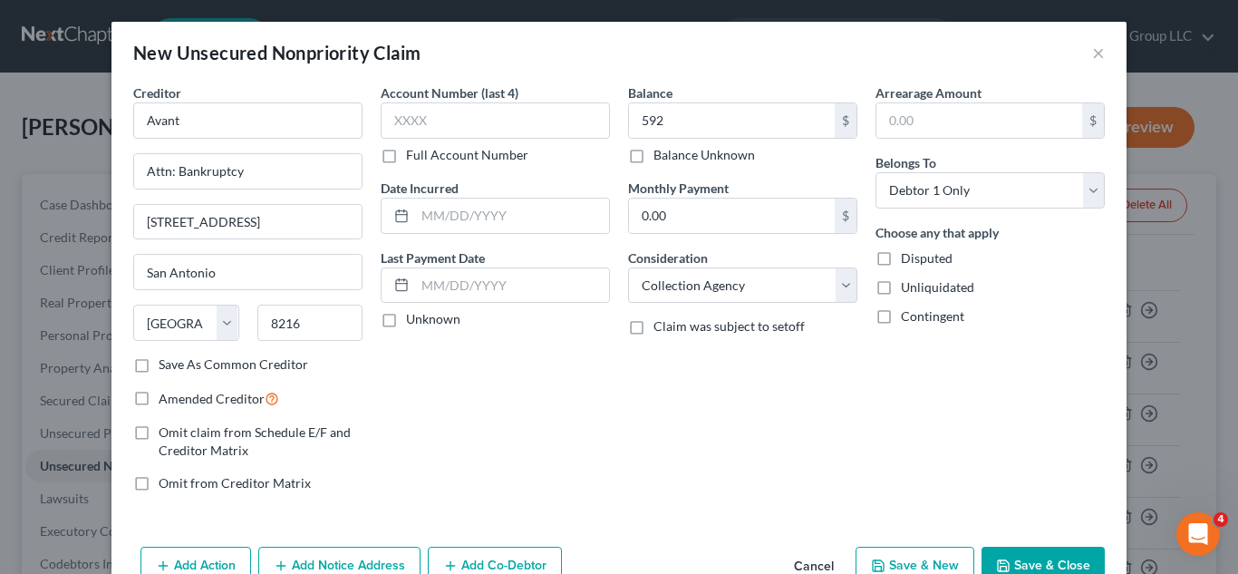
checkbox input "false"
click at [1021, 556] on button "Save & Close" at bounding box center [1043, 566] width 123 height 38
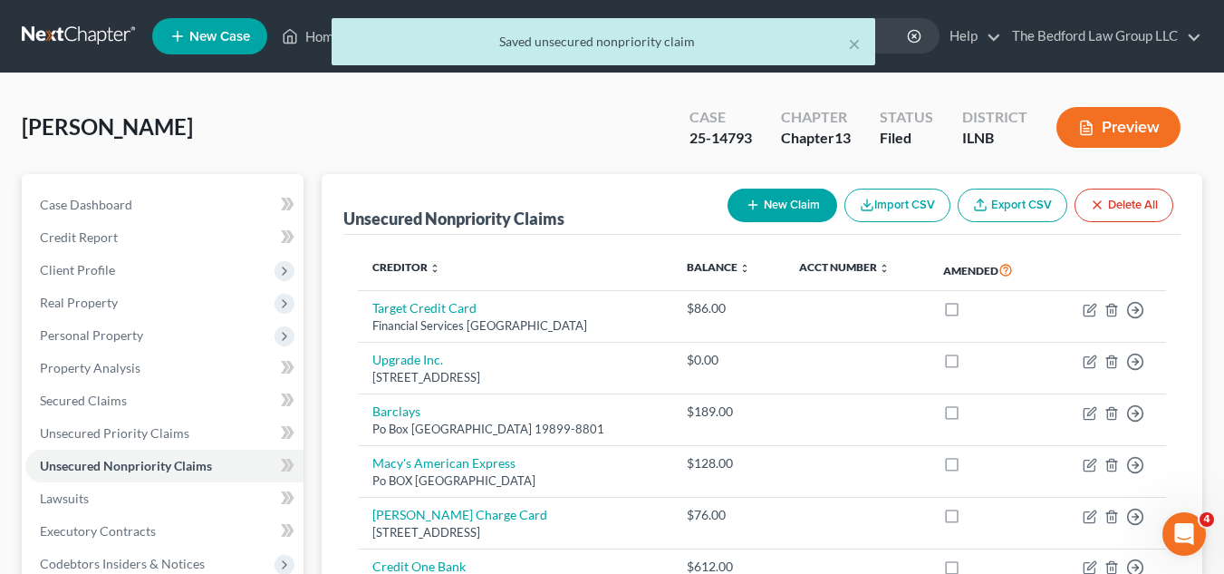
click at [769, 199] on button "New Claim" at bounding box center [783, 206] width 110 height 34
select select "0"
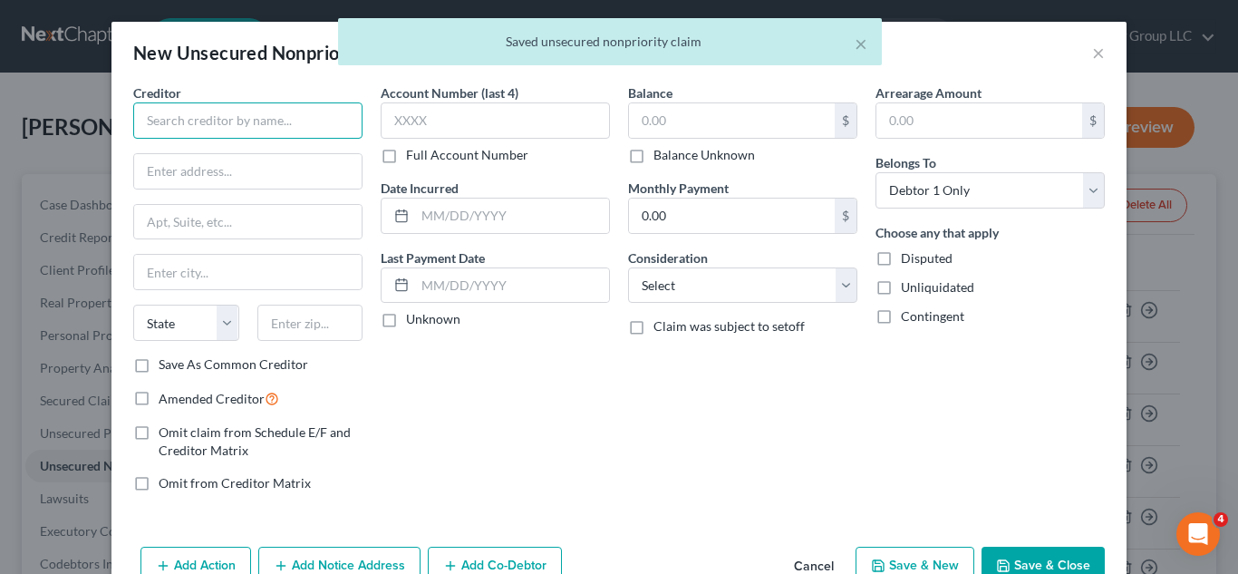
click at [324, 120] on input "text" at bounding box center [247, 120] width 229 height 36
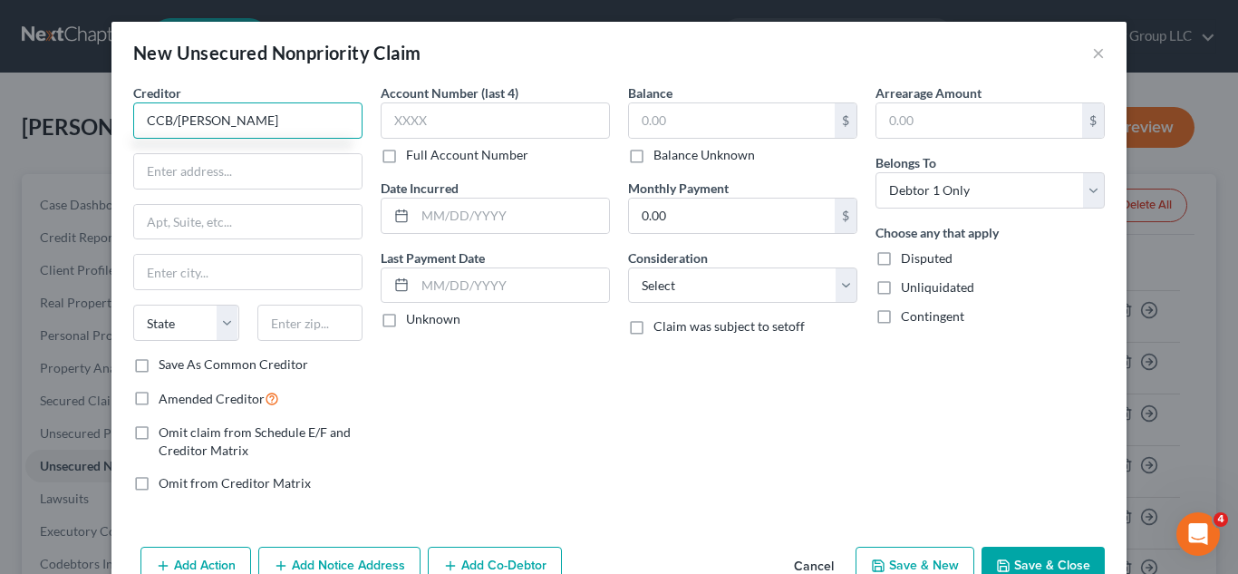
type input "CCB/[PERSON_NAME]"
click at [680, 120] on input "text" at bounding box center [732, 120] width 206 height 34
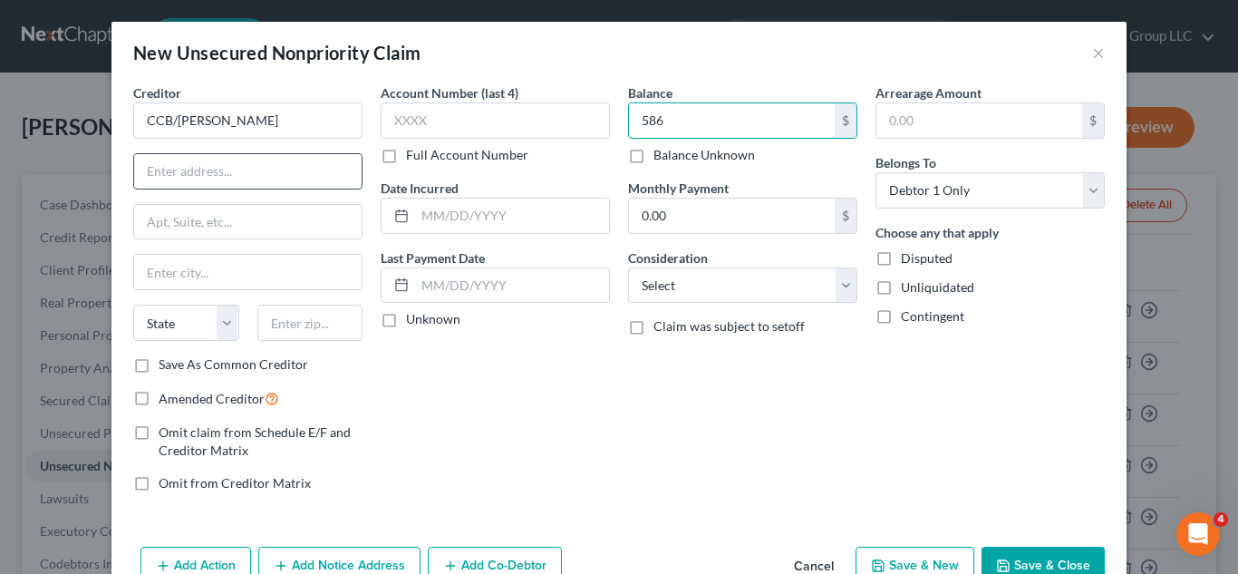
type input "586"
click at [242, 169] on input "text" at bounding box center [247, 171] width 227 height 34
click at [243, 173] on input "text" at bounding box center [247, 171] width 227 height 34
type input "a"
type input "Attn: Bankruptcy"
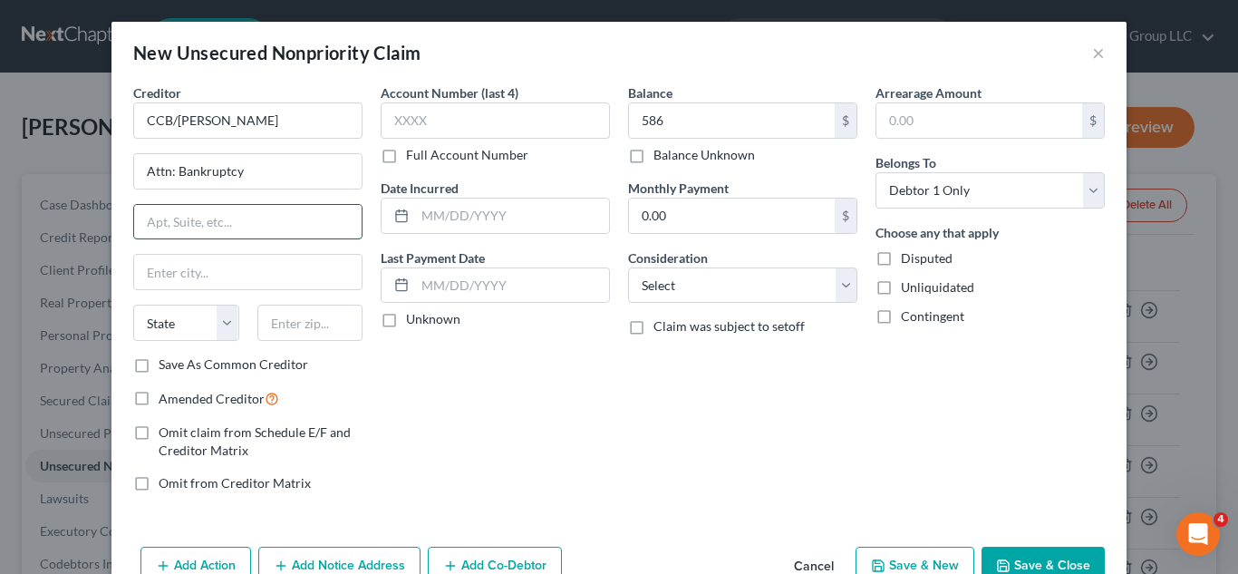
click at [261, 218] on input "text" at bounding box center [247, 222] width 227 height 34
type input "Po Box 183003"
type input "Columbus"
select select "36"
type input "43218"
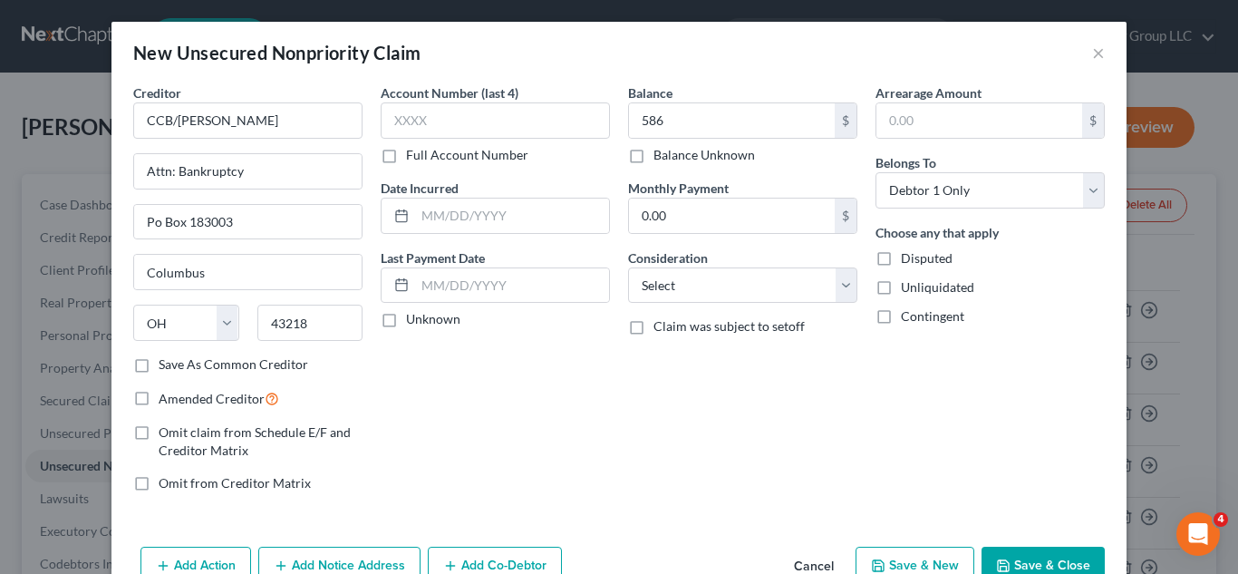
click at [159, 370] on label "Save As Common Creditor" at bounding box center [234, 364] width 150 height 18
click at [166, 367] on input "Save As Common Creditor" at bounding box center [172, 361] width 12 height 12
click at [1053, 554] on button "Save & Close" at bounding box center [1043, 566] width 123 height 38
checkbox input "false"
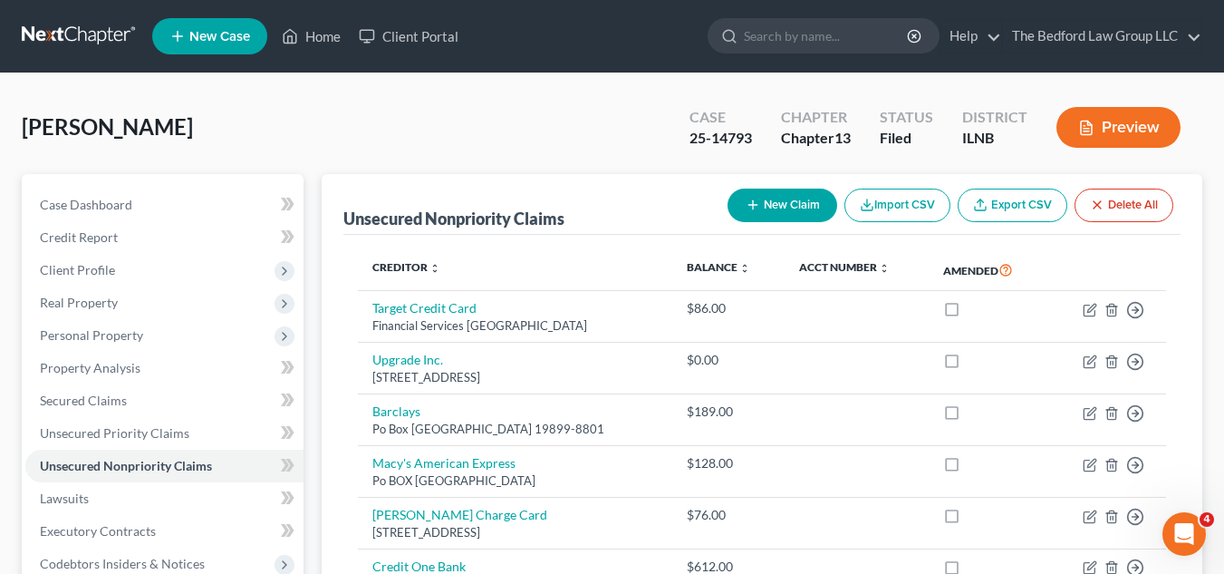
click at [805, 193] on button "New Claim" at bounding box center [783, 206] width 110 height 34
select select "0"
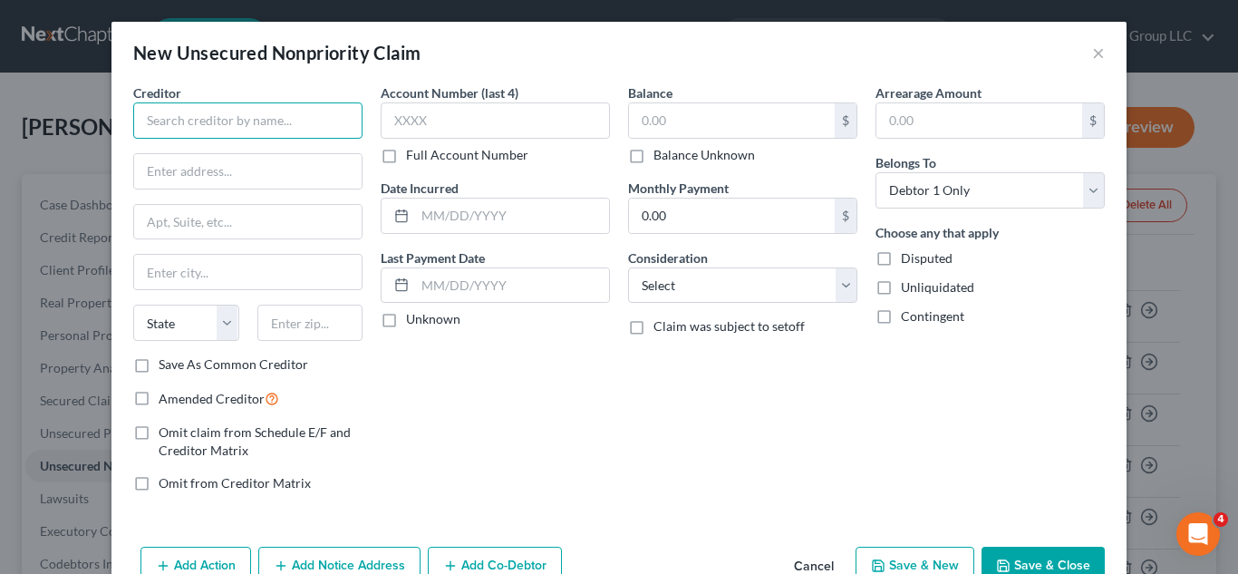
click at [303, 110] on input "text" at bounding box center [247, 120] width 229 height 36
type input "Selffinc/ Lead"
click at [773, 102] on div "Balance $ Balance Unknown Balance Undetermined $ Balance Unknown" at bounding box center [742, 123] width 229 height 81
click at [782, 119] on input "text" at bounding box center [732, 120] width 206 height 34
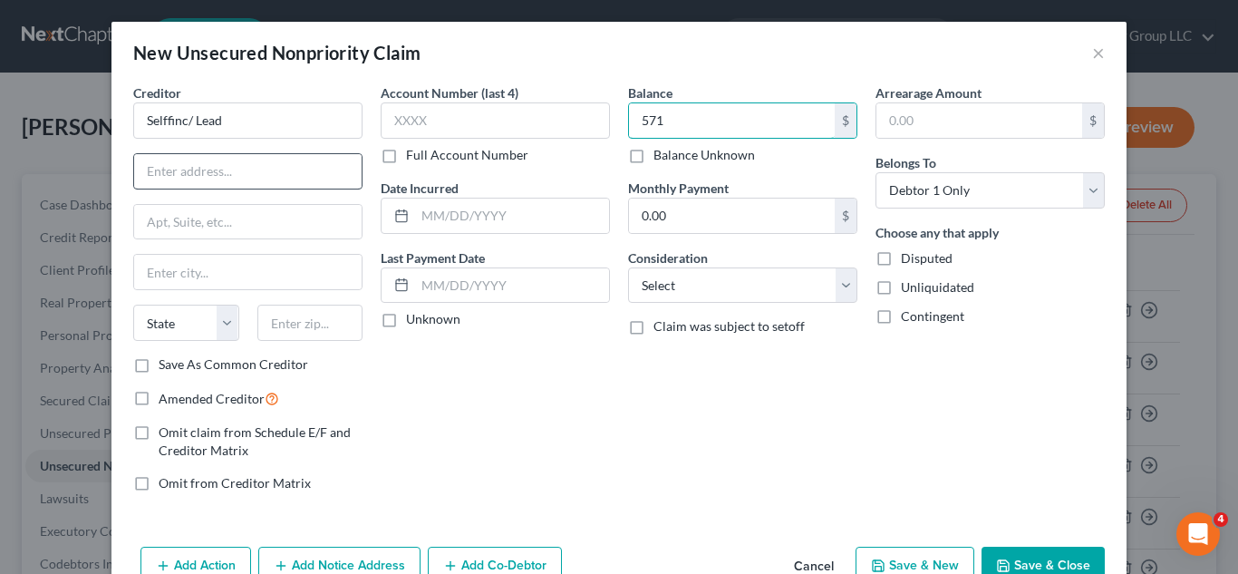
type input "571"
click at [286, 171] on input "text" at bounding box center [247, 171] width 227 height 34
click at [283, 179] on input "text" at bounding box center [247, 171] width 227 height 34
type input "[STREET_ADDRESS]"
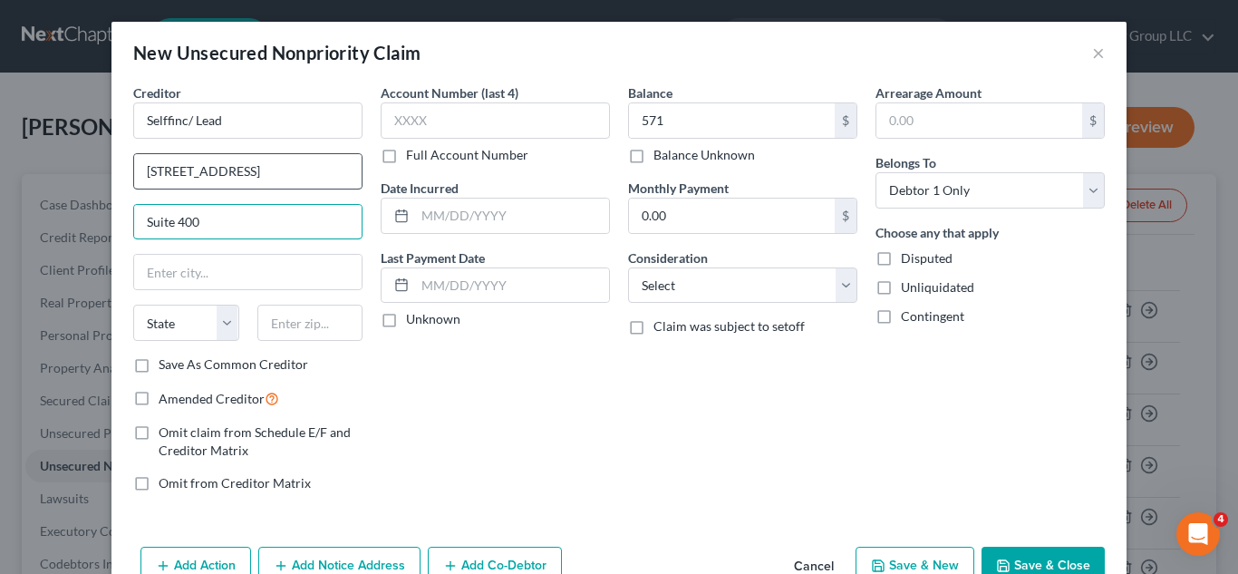
type input "Suite 400"
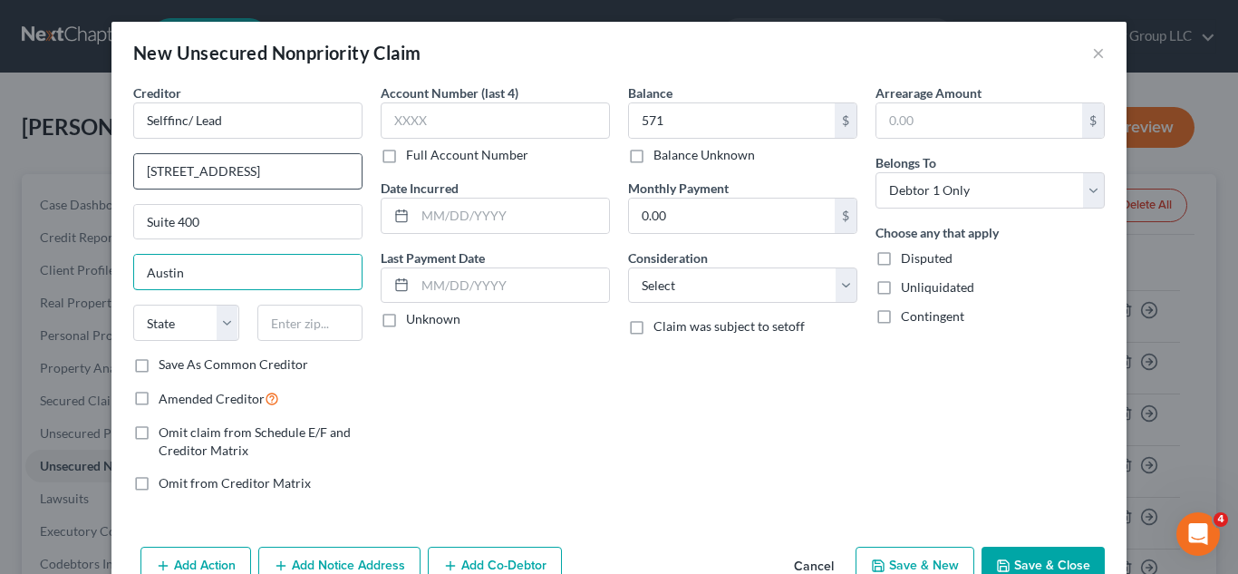
type input "Austin"
select select "45"
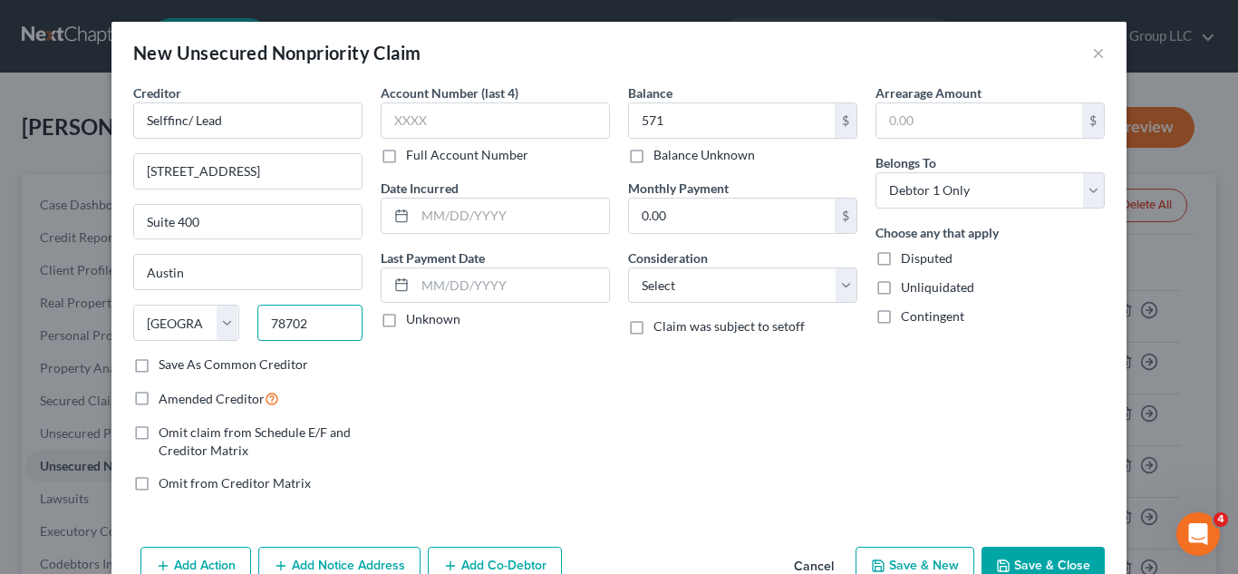
type input "78702"
click at [159, 371] on label "Save As Common Creditor" at bounding box center [234, 364] width 150 height 18
click at [166, 367] on input "Save As Common Creditor" at bounding box center [172, 361] width 12 height 12
click at [1046, 564] on button "Save & Close" at bounding box center [1043, 566] width 123 height 38
checkbox input "false"
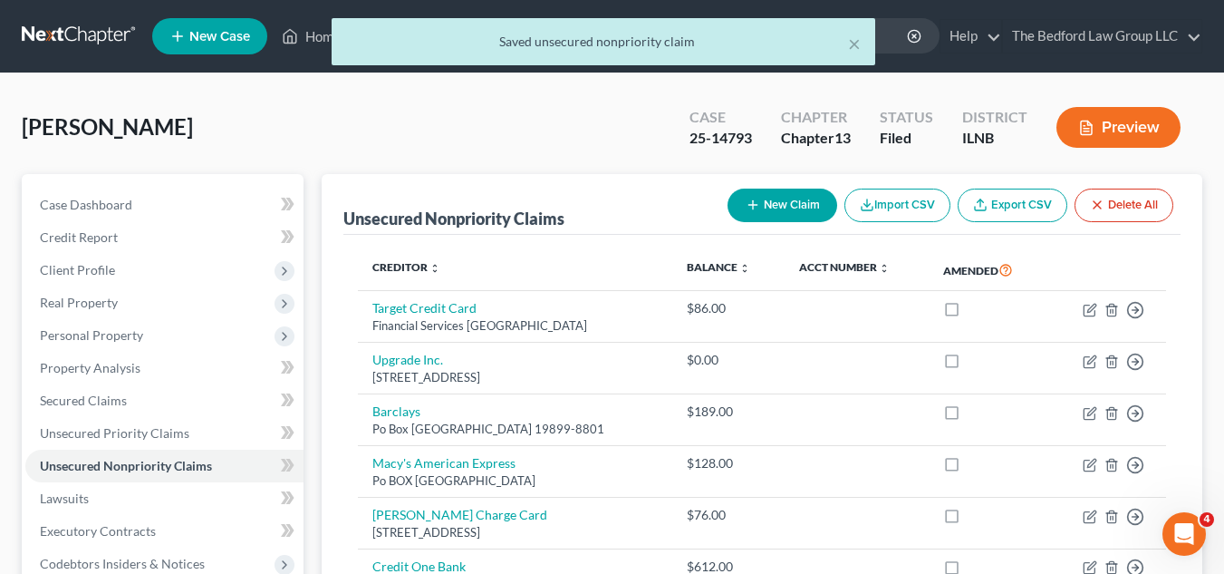
click at [774, 209] on button "New Claim" at bounding box center [783, 206] width 110 height 34
select select "0"
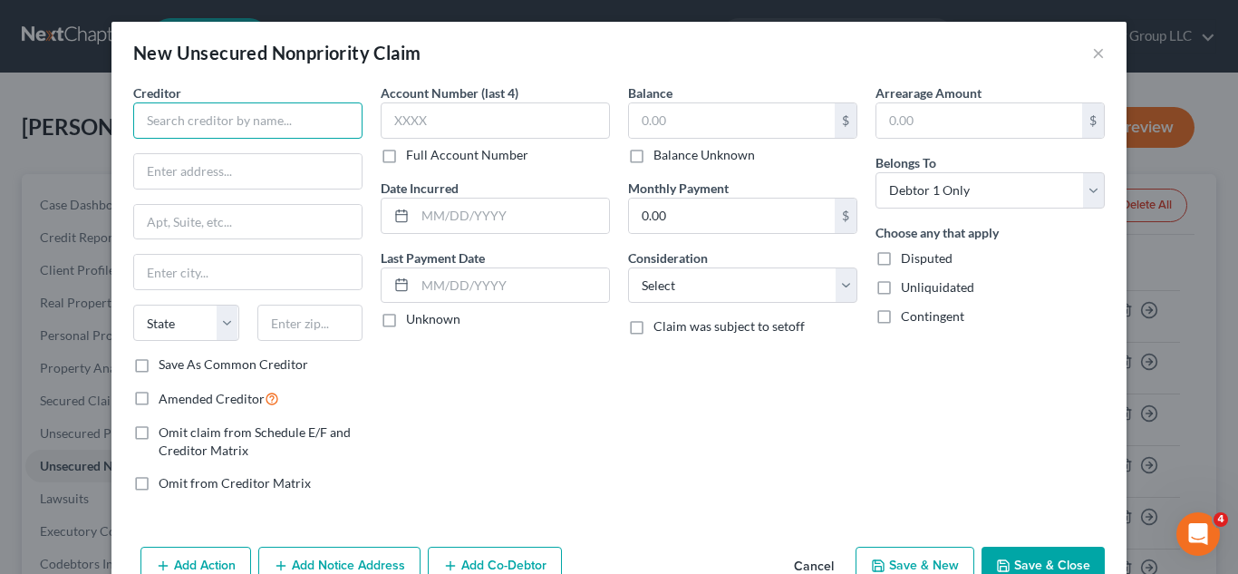
click at [330, 112] on input "text" at bounding box center [247, 120] width 229 height 36
type input "TJX"
click at [715, 111] on input "text" at bounding box center [732, 120] width 206 height 34
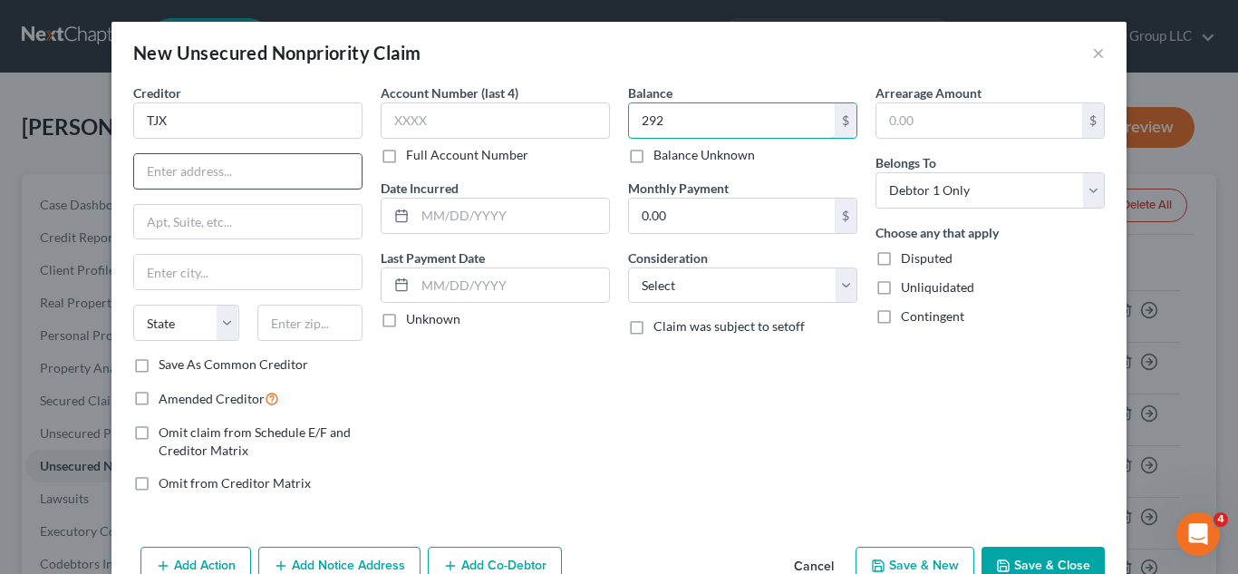
type input "292"
click at [330, 155] on input "text" at bounding box center [247, 171] width 227 height 34
click at [311, 169] on input "text" at bounding box center [247, 171] width 227 height 34
type input "Attn: Bankruptcy"
click at [269, 221] on input "text" at bounding box center [247, 222] width 227 height 34
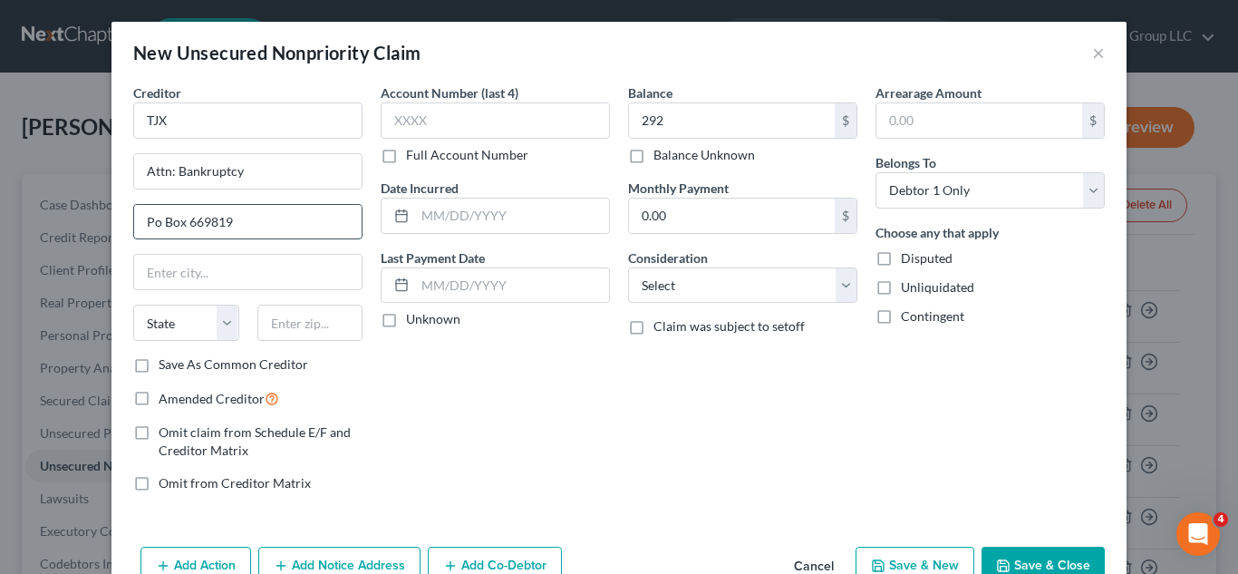
type input "Po Box 669819"
type input "[GEOGRAPHIC_DATA]"
select select "45"
type input "75266"
click at [159, 364] on label "Save As Common Creditor" at bounding box center [234, 364] width 150 height 18
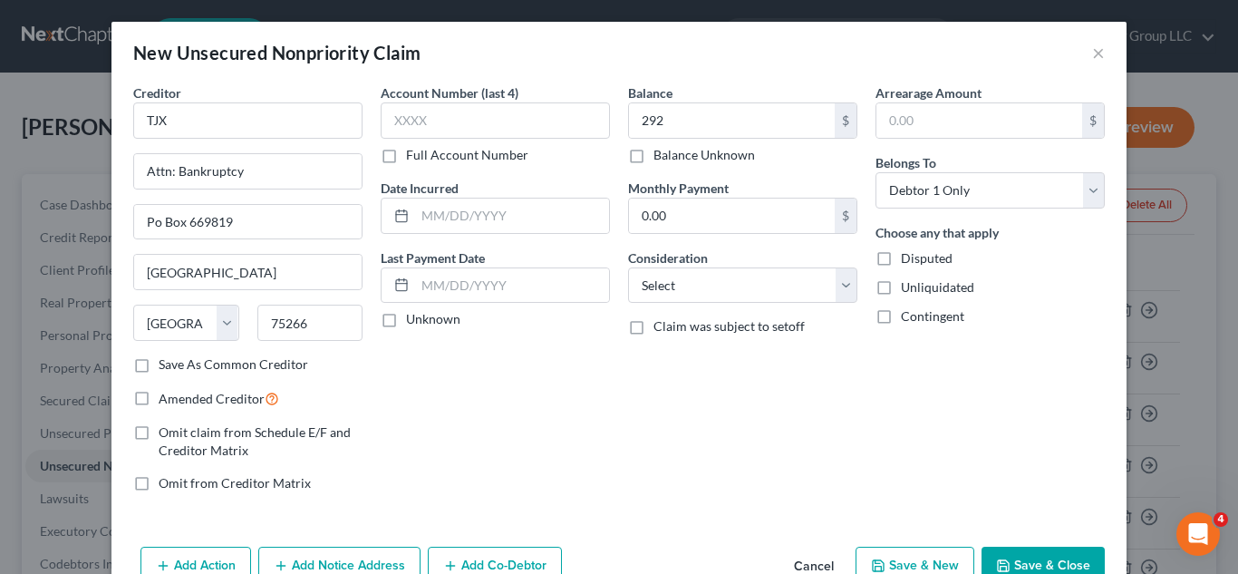
click at [166, 364] on input "Save As Common Creditor" at bounding box center [172, 361] width 12 height 12
checkbox input "true"
click at [844, 282] on select "Select Cable / Satellite Services Collection Agency Credit Card Debt Debt Couns…" at bounding box center [742, 285] width 229 height 36
select select "2"
click at [628, 267] on select "Select Cable / Satellite Services Collection Agency Credit Card Debt Debt Couns…" at bounding box center [742, 285] width 229 height 36
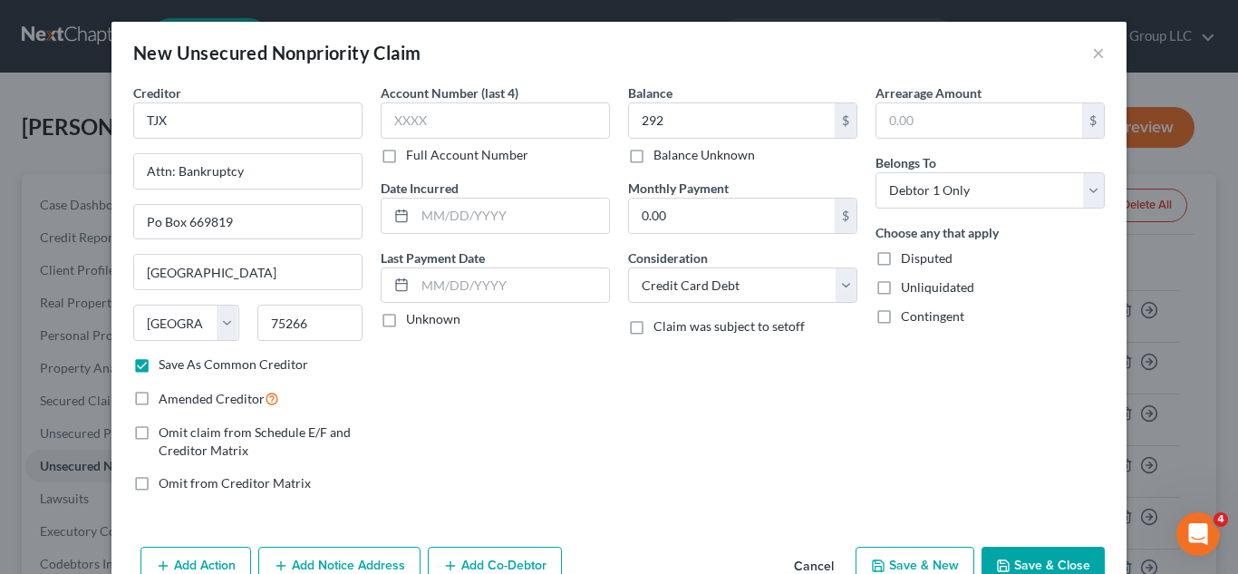
click at [1039, 553] on button "Save & Close" at bounding box center [1043, 566] width 123 height 38
checkbox input "false"
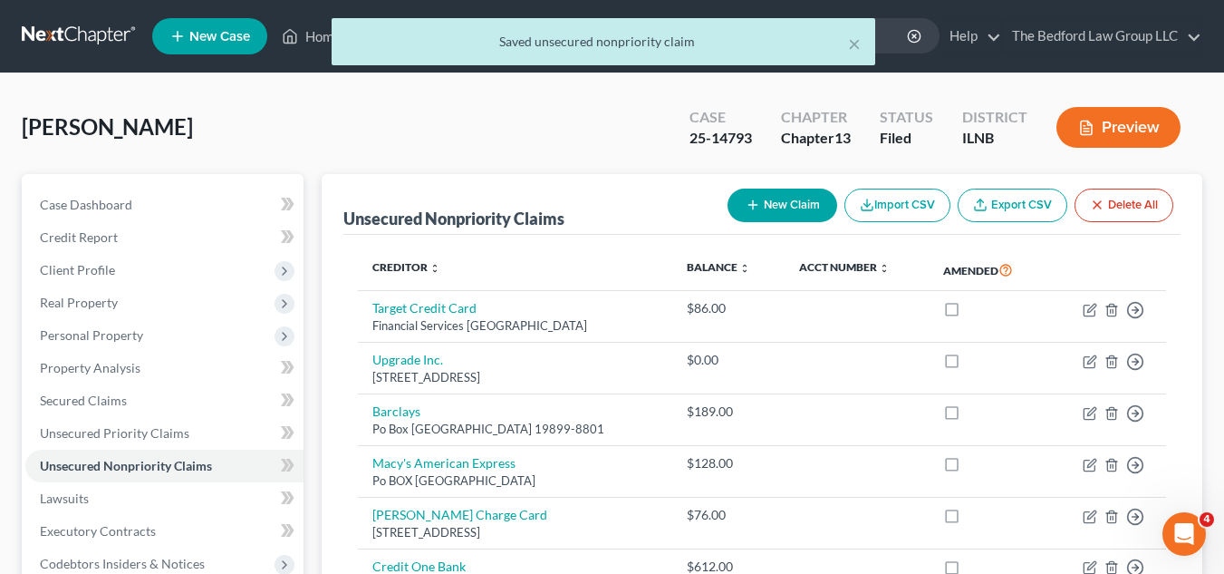
click at [796, 216] on button "New Claim" at bounding box center [783, 206] width 110 height 34
select select "0"
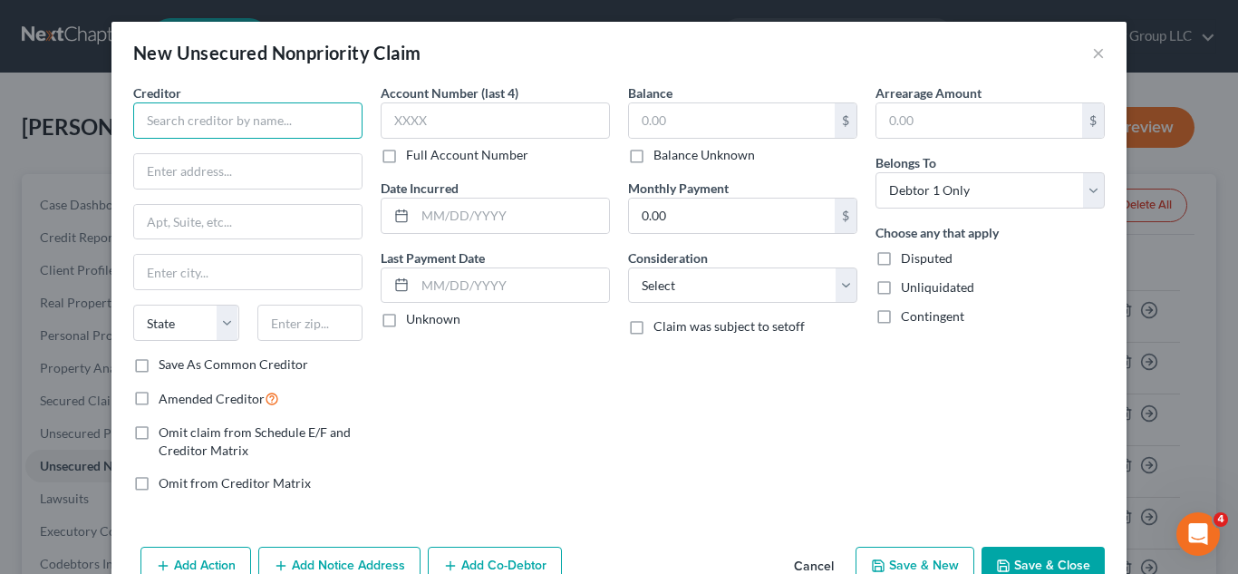
click at [313, 111] on input "text" at bounding box center [247, 120] width 229 height 36
click at [173, 121] on input "Nordstom Visa Card" at bounding box center [247, 120] width 229 height 36
click at [175, 126] on input "Nordstom Visa Card" at bounding box center [247, 120] width 229 height 36
type input "Nordstrom Visa Card"
click at [750, 119] on input "text" at bounding box center [732, 120] width 206 height 34
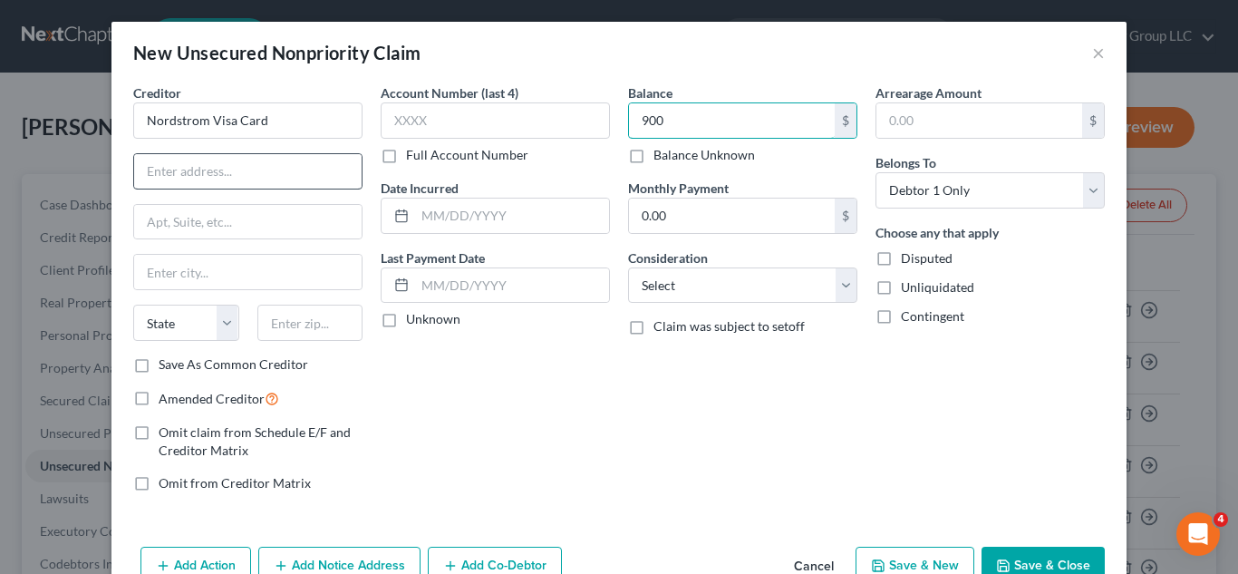
type input "900"
click at [285, 160] on input "text" at bounding box center [247, 171] width 227 height 34
type input "Po Box 100135"
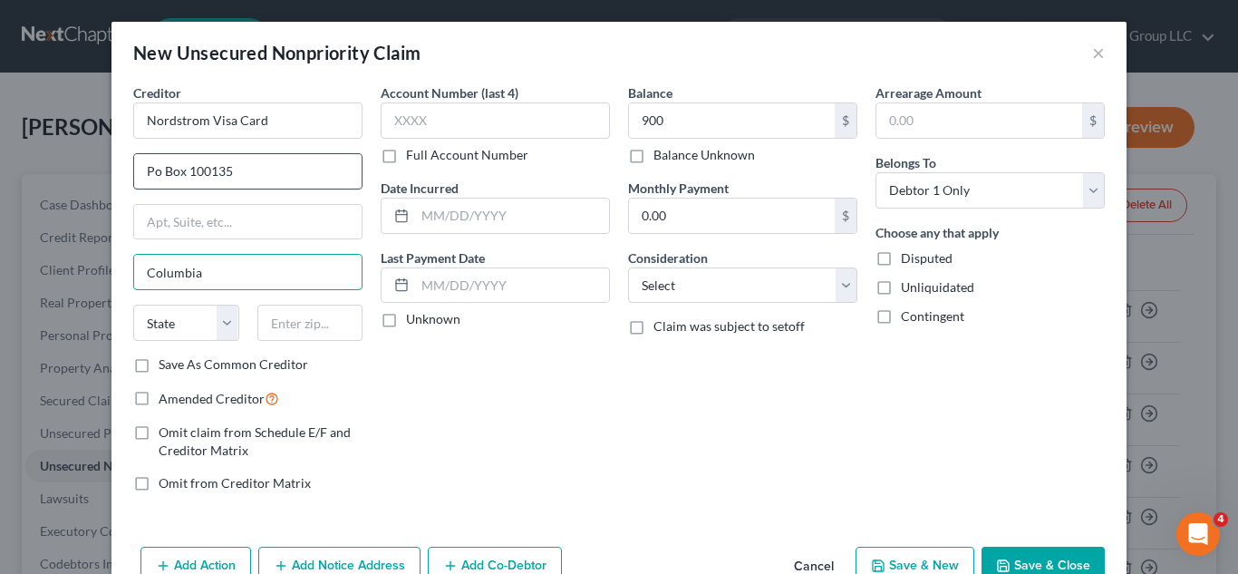
type input "Columbia"
select select "42"
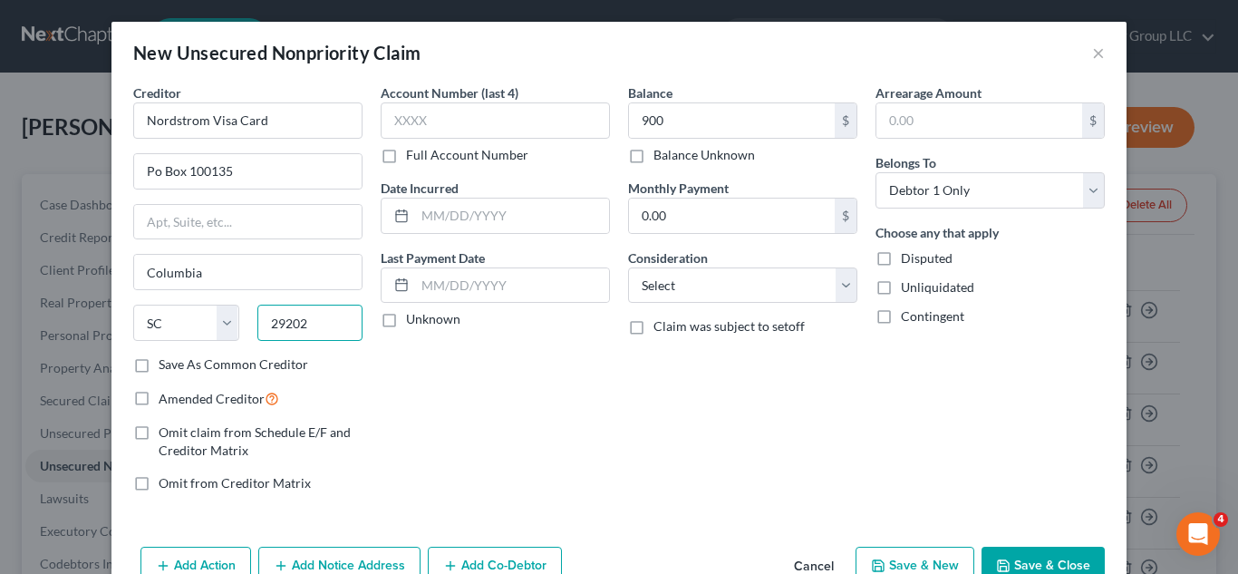
type input "29202"
click at [159, 361] on label "Save As Common Creditor" at bounding box center [234, 364] width 150 height 18
click at [166, 361] on input "Save As Common Creditor" at bounding box center [172, 361] width 12 height 12
click at [1020, 553] on button "Save & Close" at bounding box center [1043, 566] width 123 height 38
checkbox input "false"
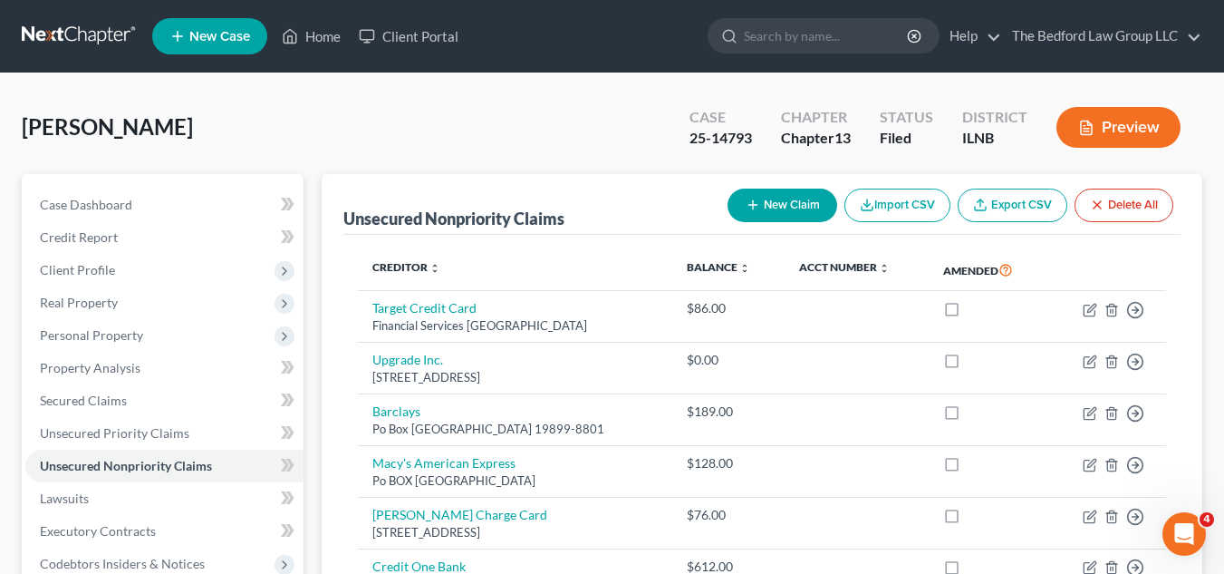
click at [789, 207] on button "New Claim" at bounding box center [783, 206] width 110 height 34
select select "0"
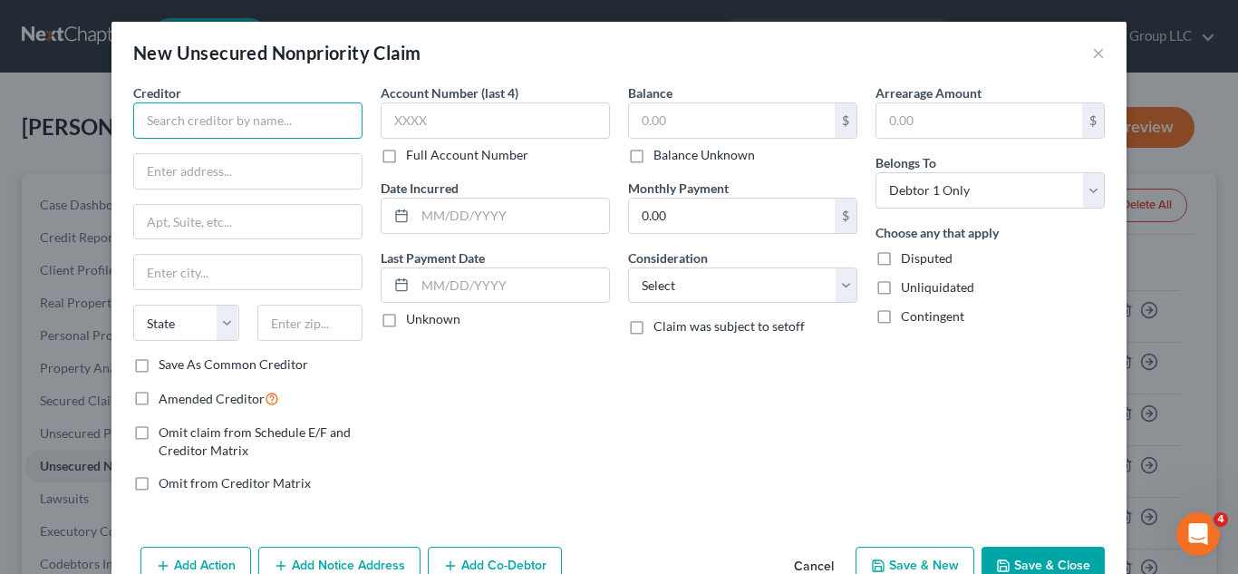
click at [332, 122] on input "text" at bounding box center [247, 120] width 229 height 36
type input "Syncb PPC Credit Card payment"
click at [264, 164] on input "text" at bounding box center [247, 171] width 227 height 34
click at [259, 169] on input "text" at bounding box center [247, 171] width 227 height 34
click at [200, 179] on input "text" at bounding box center [247, 171] width 227 height 34
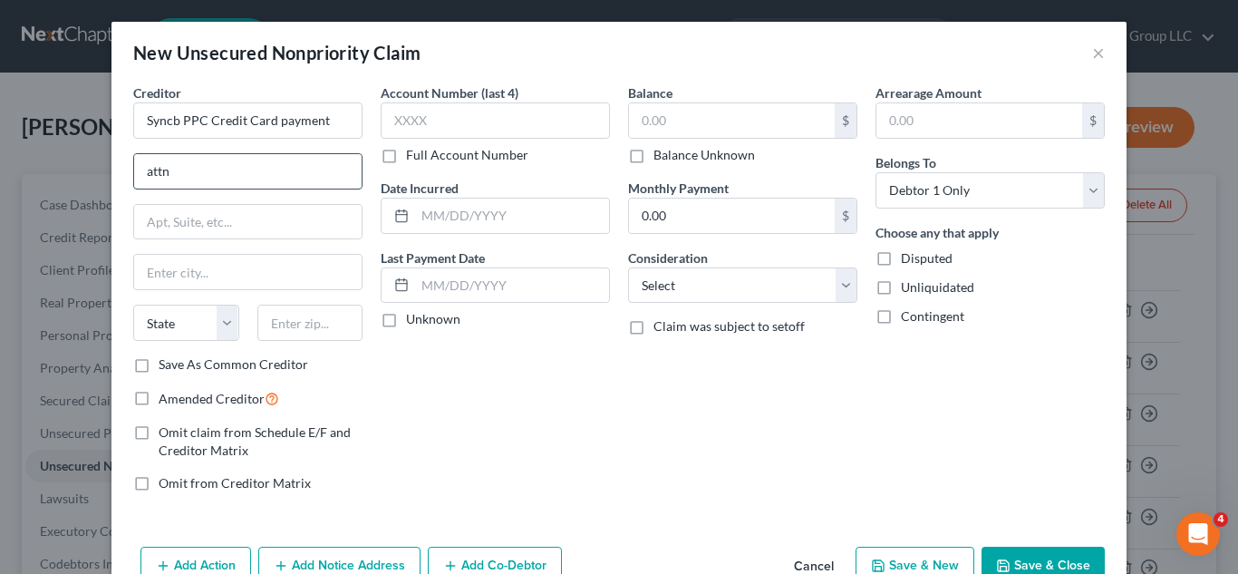
click at [208, 173] on input "attn" at bounding box center [247, 171] width 227 height 34
click at [198, 169] on input "attn a" at bounding box center [247, 171] width 227 height 34
click at [179, 0] on html "Home New Case Client Portal The Bedford Law Group LLC [EMAIL_ADDRESS][DOMAIN_NA…" at bounding box center [619, 527] width 1238 height 1055
drag, startPoint x: 226, startPoint y: 169, endPoint x: 59, endPoint y: 176, distance: 166.9
click at [59, 176] on div "New Unsecured Nonpriority Claim × Creditor * Syncb PPC Credit Card payment attn…" at bounding box center [619, 287] width 1238 height 574
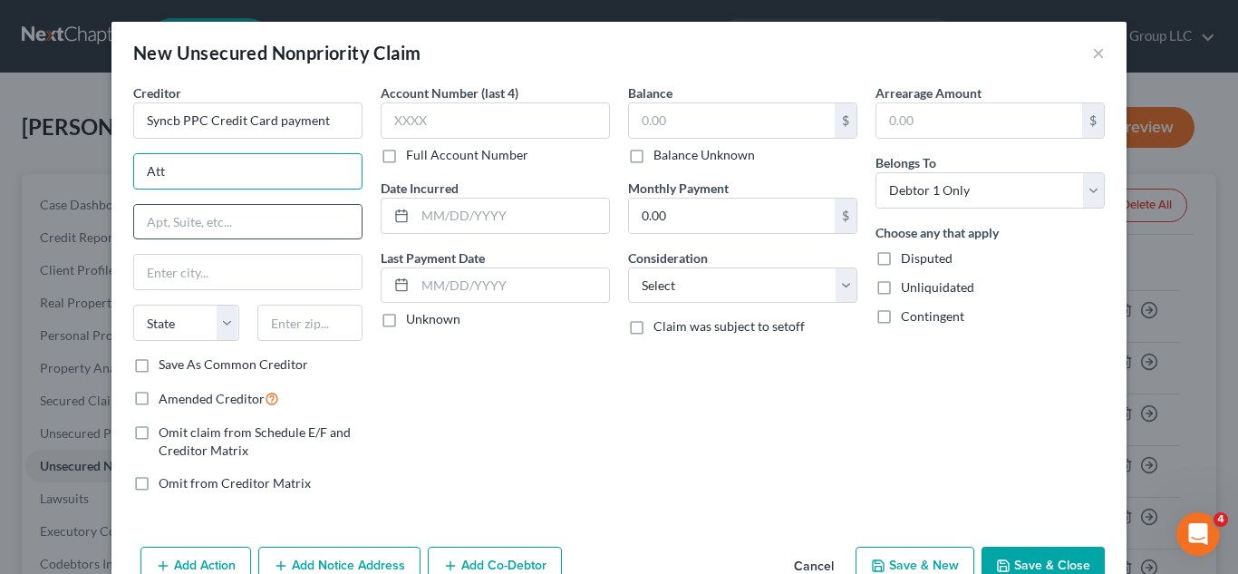
type input "Attn: Bankruptcy"
click at [247, 230] on input "text" at bounding box center [247, 222] width 227 height 34
type input "Po Box 71740"
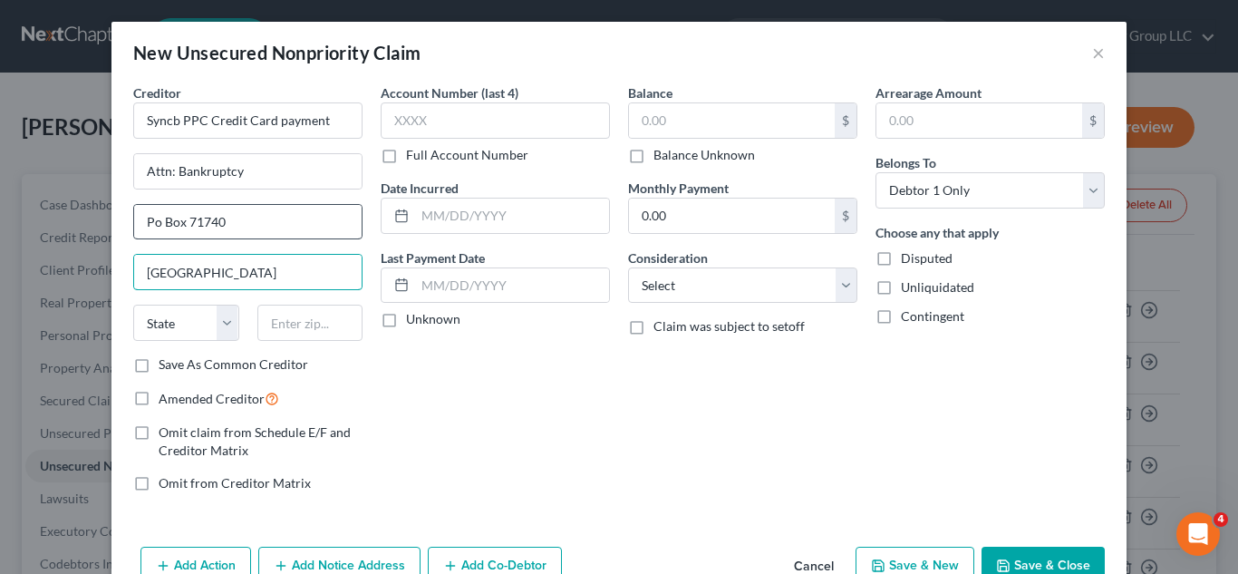
type input "[GEOGRAPHIC_DATA]"
select select "39"
click at [295, 326] on input "text" at bounding box center [310, 323] width 106 height 36
type input "19176"
click at [159, 363] on label "Save As Common Creditor" at bounding box center [234, 364] width 150 height 18
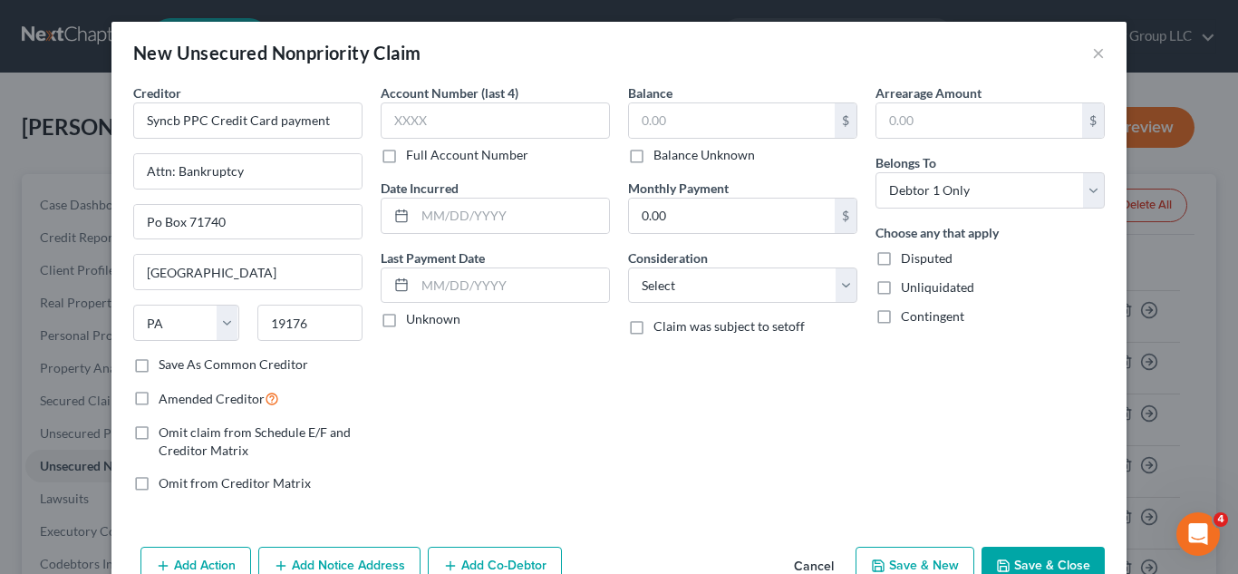
click at [166, 363] on input "Save As Common Creditor" at bounding box center [172, 361] width 12 height 12
checkbox input "true"
click at [663, 118] on input "text" at bounding box center [732, 120] width 206 height 34
type input "835"
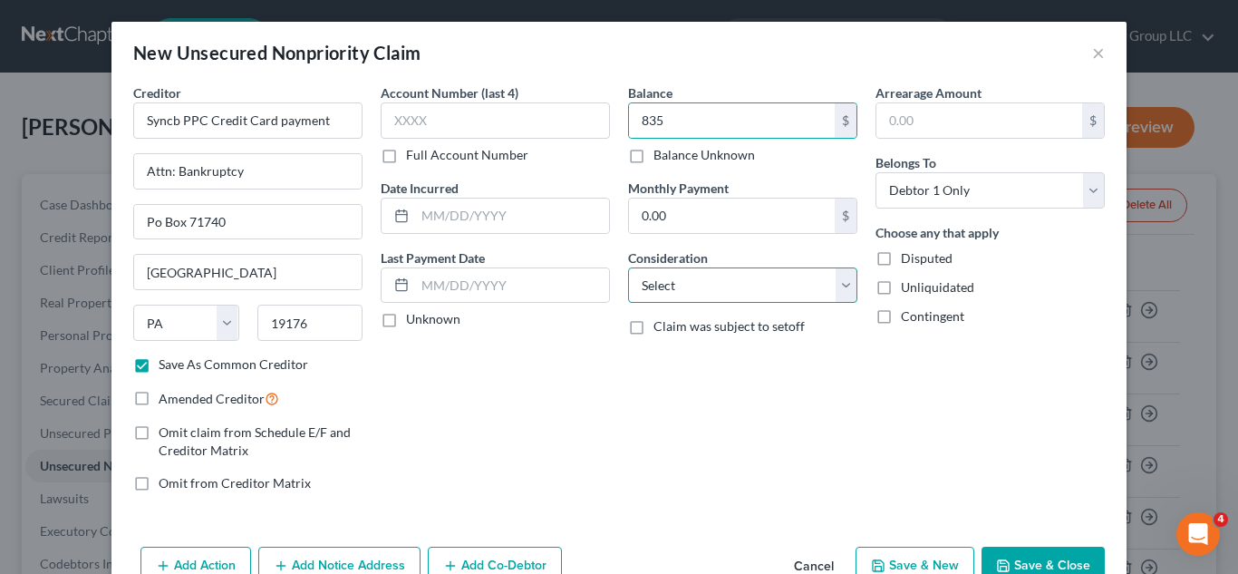
click at [798, 293] on select "Select Cable / Satellite Services Collection Agency Credit Card Debt Debt Couns…" at bounding box center [742, 285] width 229 height 36
select select "2"
click at [628, 267] on select "Select Cable / Satellite Services Collection Agency Credit Card Debt Debt Couns…" at bounding box center [742, 285] width 229 height 36
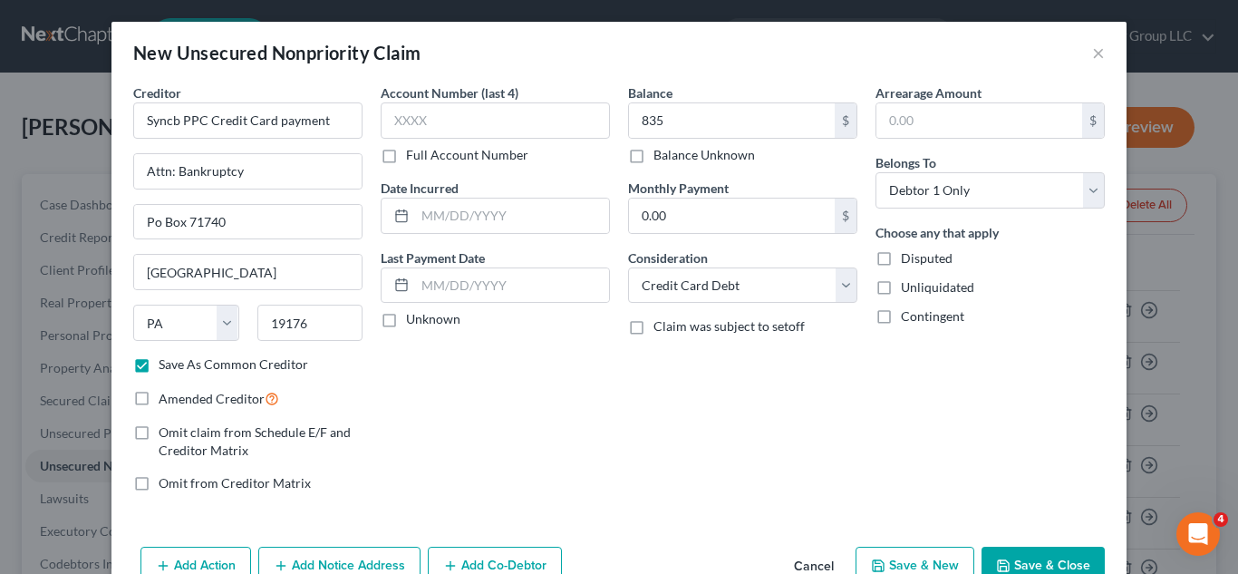
click at [1009, 540] on div "Add Action Add Notice Address Add Co-Debtor Cancel Save & New Save & Close" at bounding box center [618, 569] width 1015 height 60
click at [1011, 561] on button "Save & Close" at bounding box center [1043, 566] width 123 height 38
checkbox input "false"
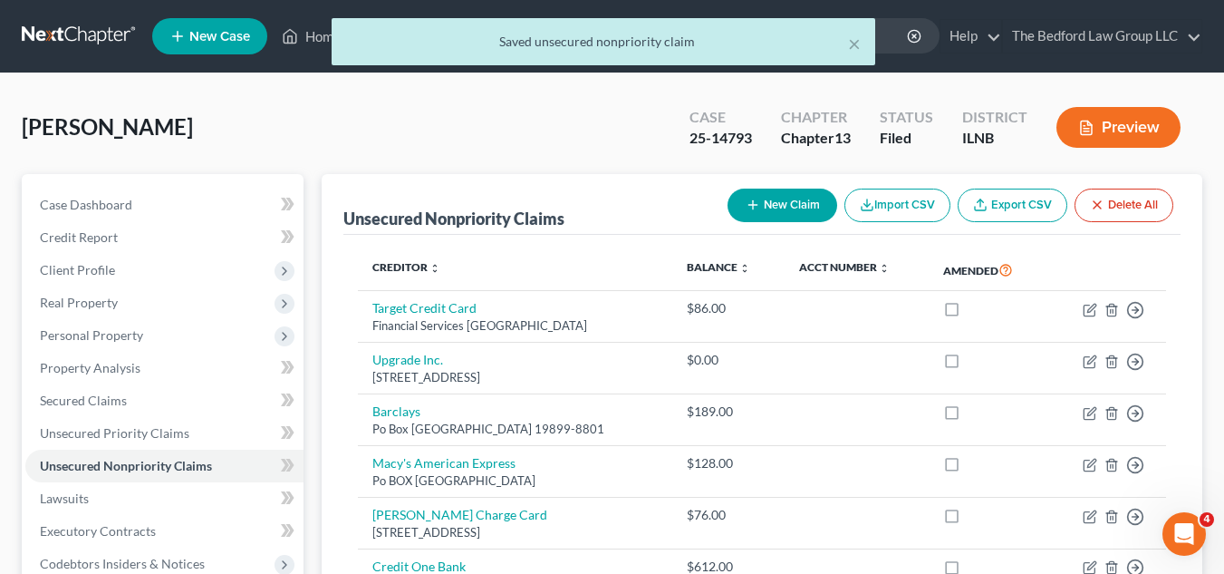
click at [758, 204] on button "New Claim" at bounding box center [783, 206] width 110 height 34
select select "0"
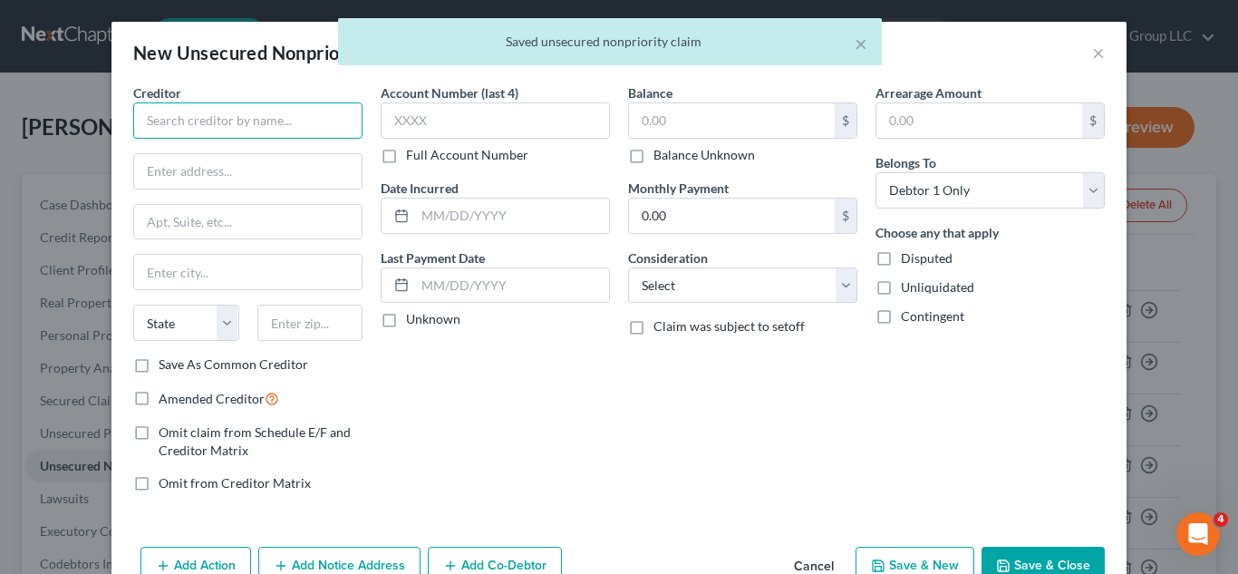
click at [306, 124] on input "text" at bounding box center [247, 120] width 229 height 36
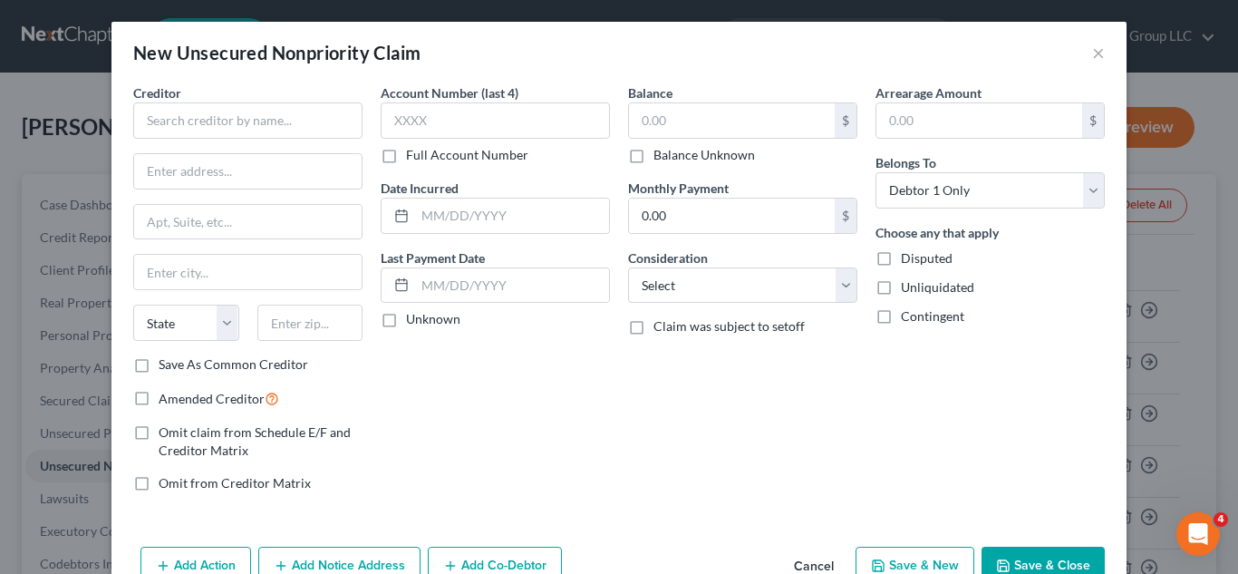
click at [1098, 60] on div "New Unsecured Nonpriority Claim ×" at bounding box center [618, 53] width 1015 height 62
click at [1094, 54] on button "×" at bounding box center [1098, 53] width 13 height 22
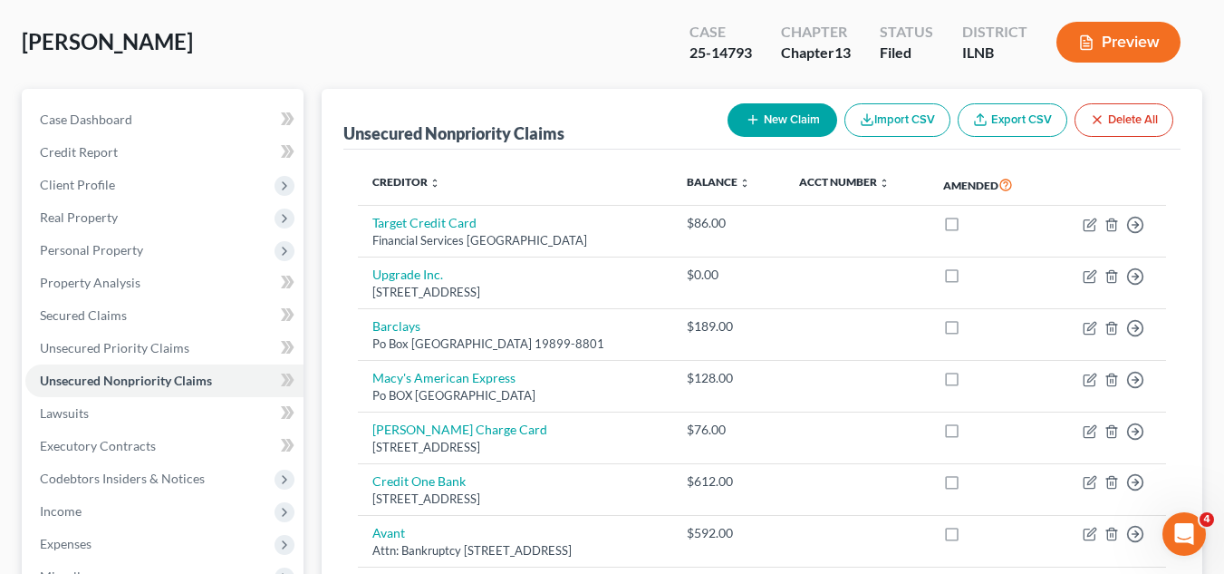
scroll to position [83, 0]
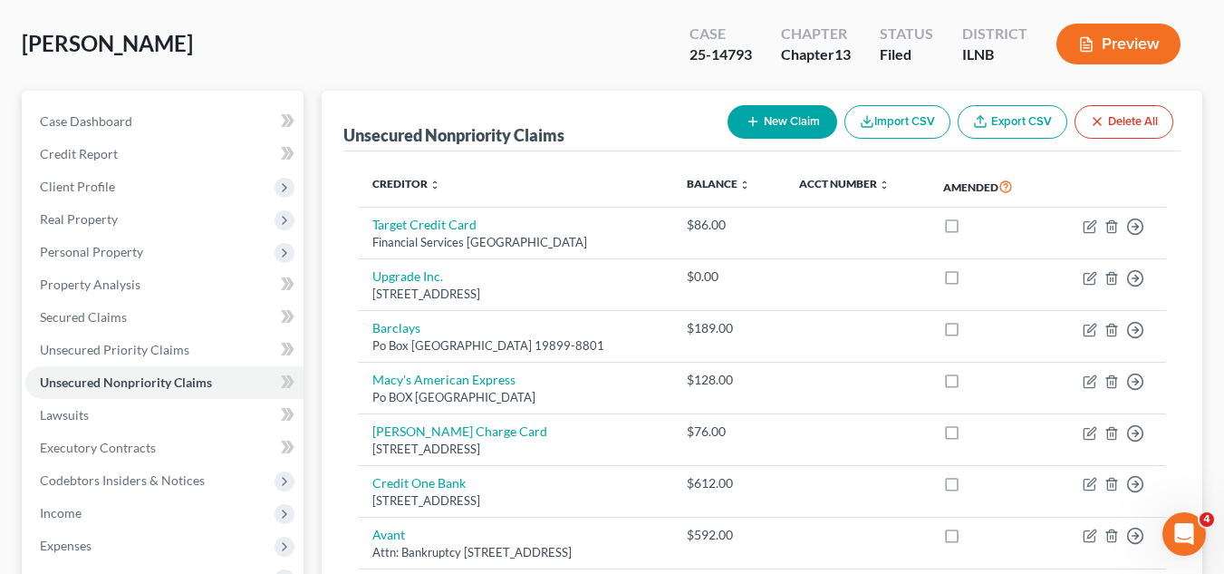
click at [798, 116] on button "New Claim" at bounding box center [783, 122] width 110 height 34
select select "0"
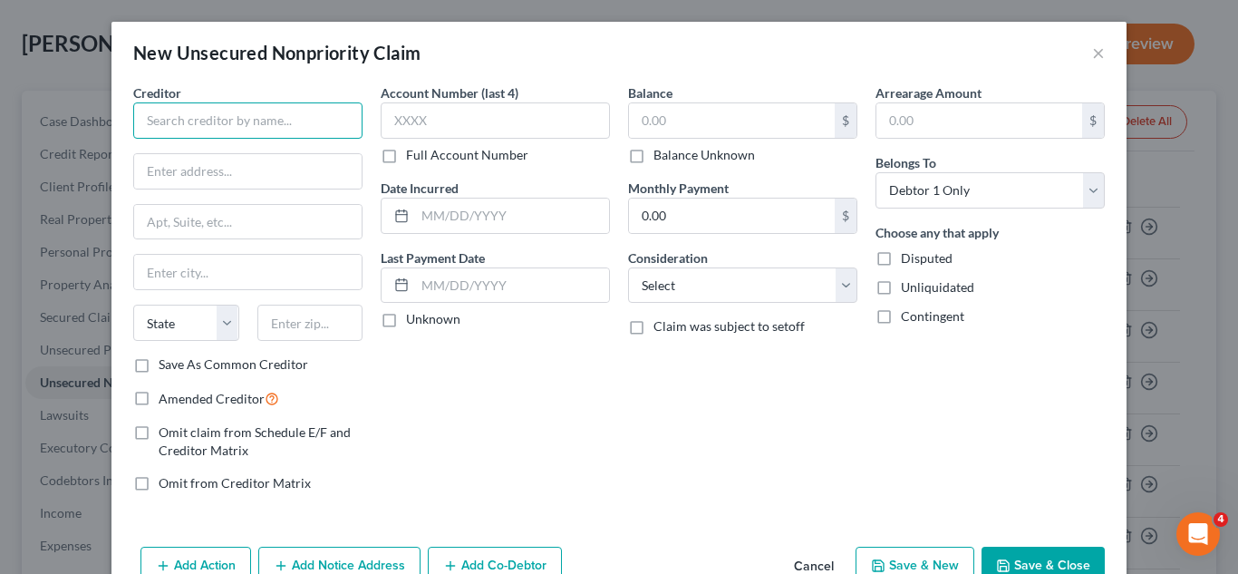
click at [330, 115] on input "text" at bounding box center [247, 120] width 229 height 36
type input "Capitol One"
click at [665, 115] on input "text" at bounding box center [732, 120] width 206 height 34
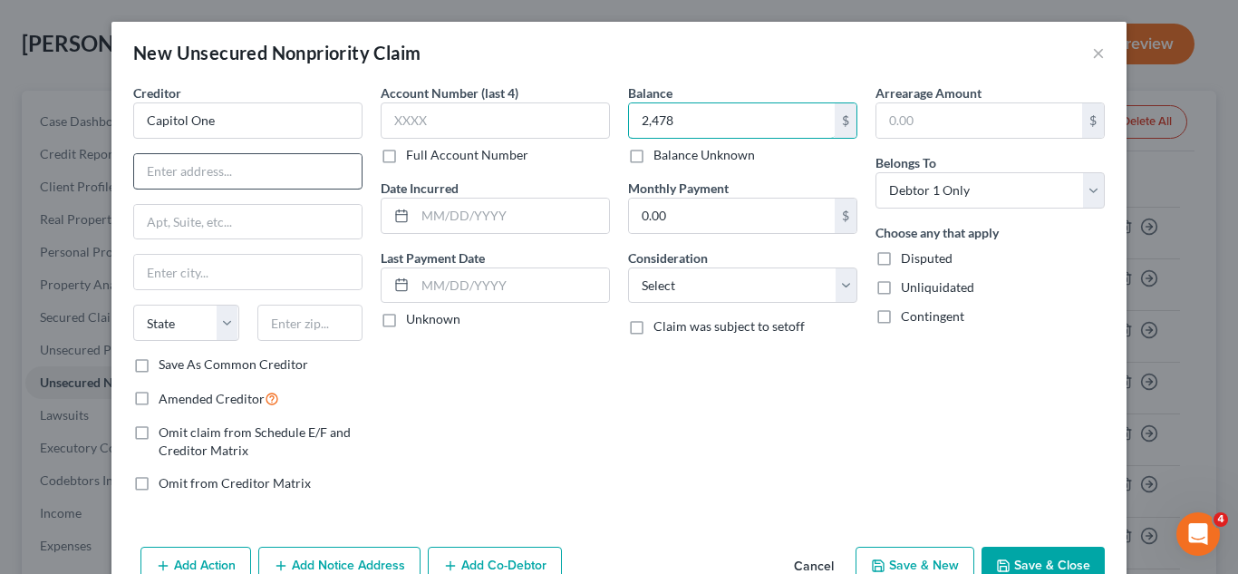
type input "2,478"
click at [309, 167] on input "text" at bounding box center [247, 171] width 227 height 34
type input "Attn: Bankruptcy"
click at [284, 222] on input "text" at bounding box center [247, 222] width 227 height 34
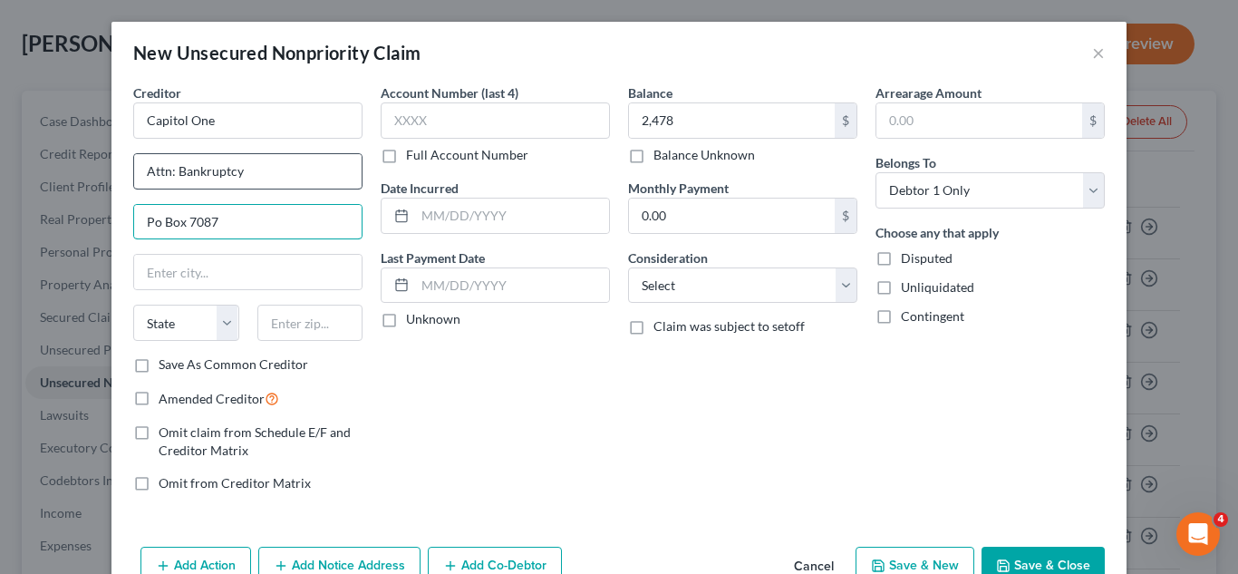
type input "Po Box 7087"
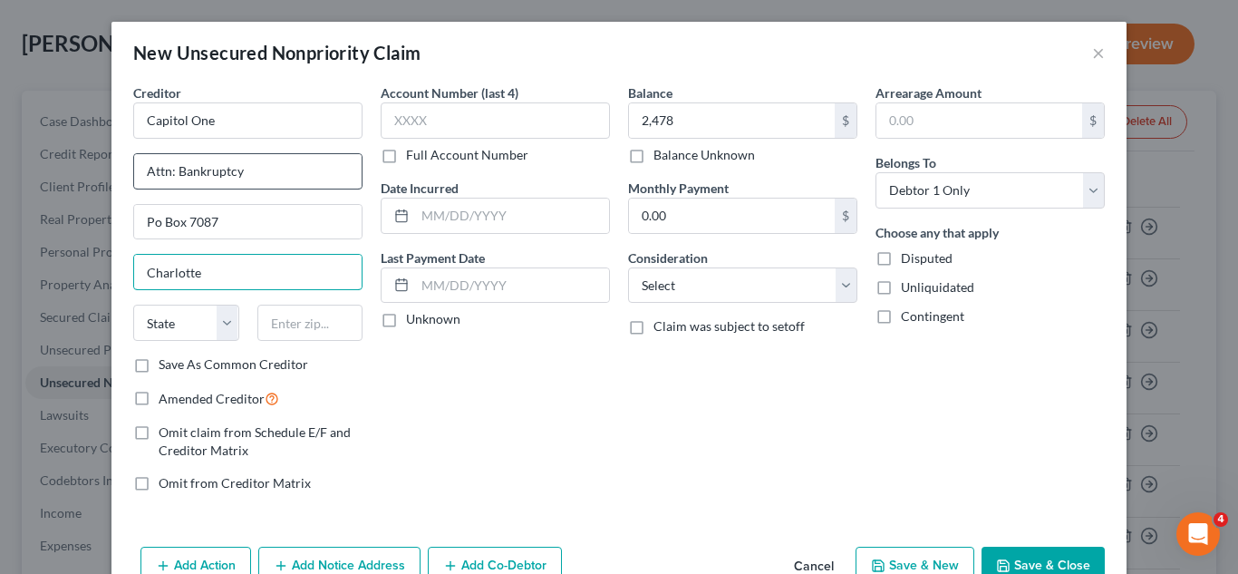
type input "Charlotte"
select select "28"
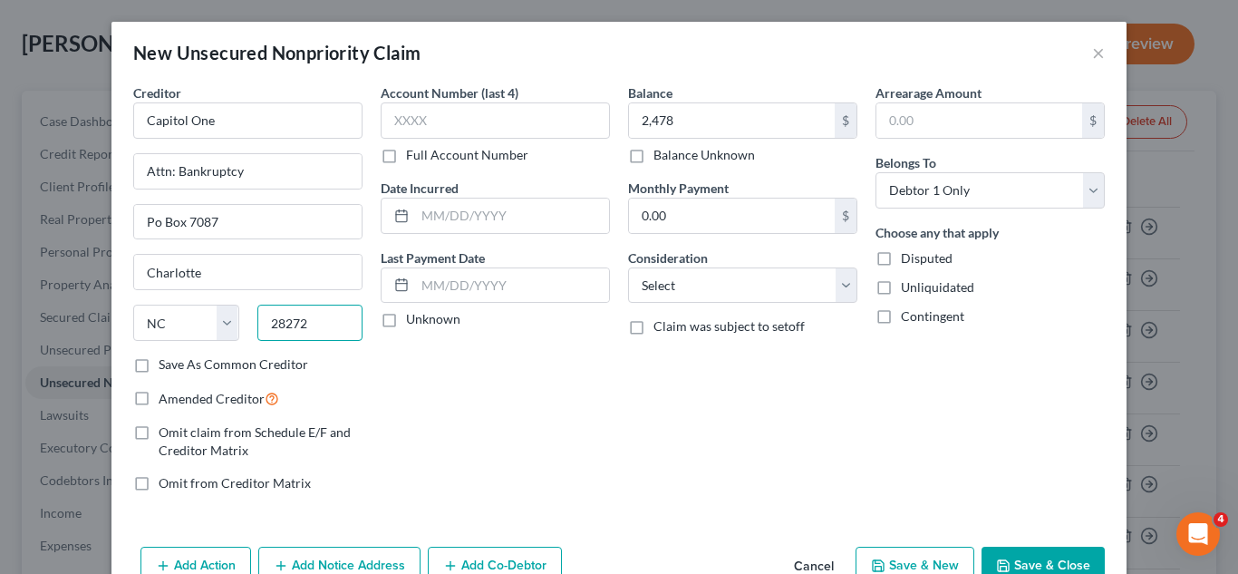
type input "28272"
click at [159, 360] on label "Save As Common Creditor" at bounding box center [234, 364] width 150 height 18
click at [166, 360] on input "Save As Common Creditor" at bounding box center [172, 361] width 12 height 12
checkbox input "true"
click at [838, 280] on select "Select Cable / Satellite Services Collection Agency Credit Card Debt Debt Couns…" at bounding box center [742, 285] width 229 height 36
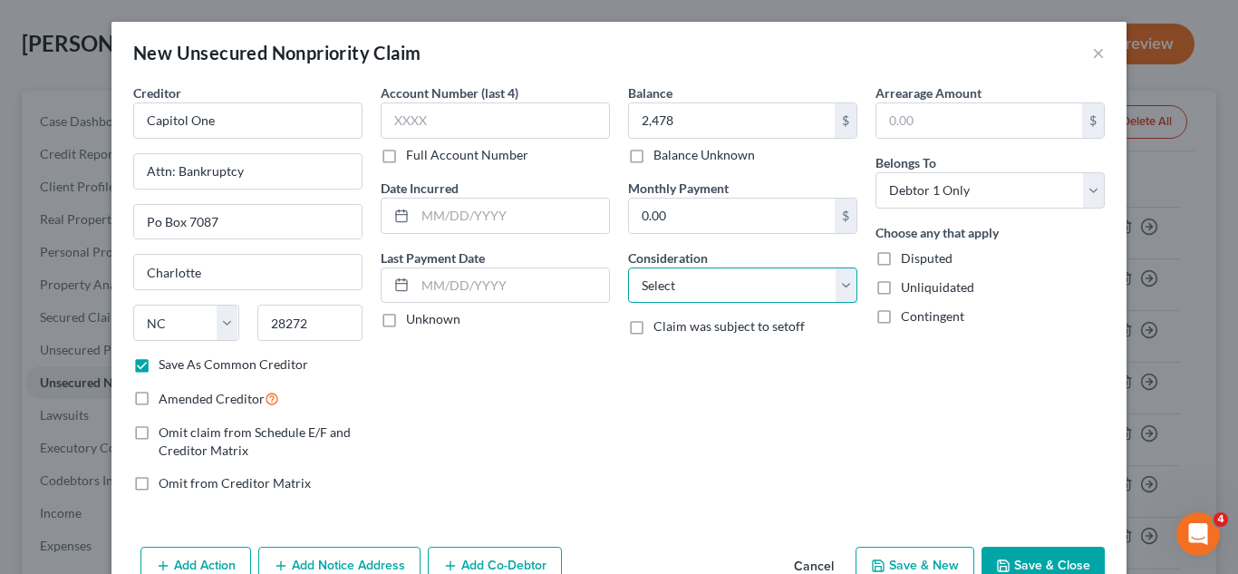
select select "2"
click at [628, 267] on select "Select Cable / Satellite Services Collection Agency Credit Card Debt Debt Couns…" at bounding box center [742, 285] width 229 height 36
click at [1025, 559] on button "Save & Close" at bounding box center [1043, 566] width 123 height 38
checkbox input "false"
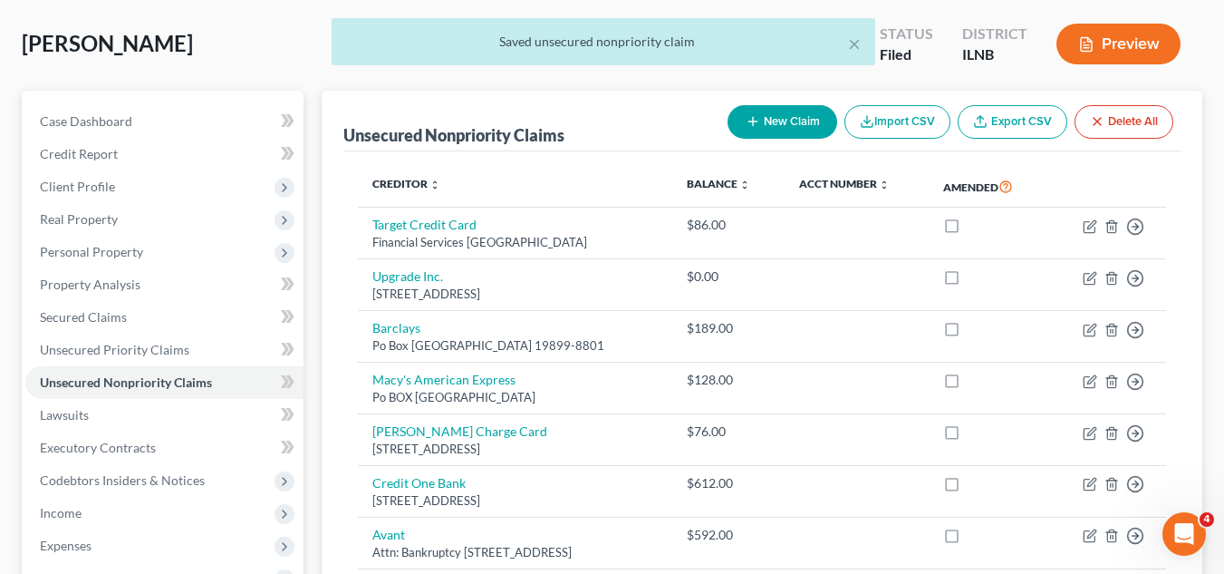
click at [786, 103] on div "New Claim Import CSV Export CSV Delete All" at bounding box center [951, 122] width 460 height 48
click at [788, 119] on button "New Claim" at bounding box center [783, 122] width 110 height 34
select select "0"
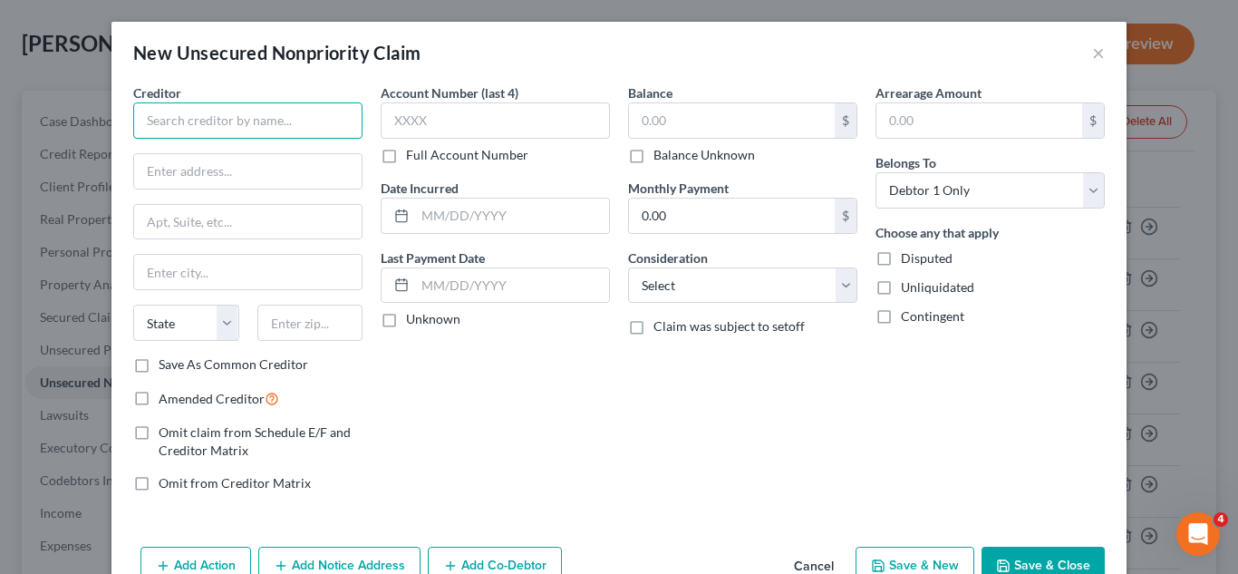
click at [328, 110] on input "text" at bounding box center [247, 120] width 229 height 36
type input "Indigo Mastercard Cashback"
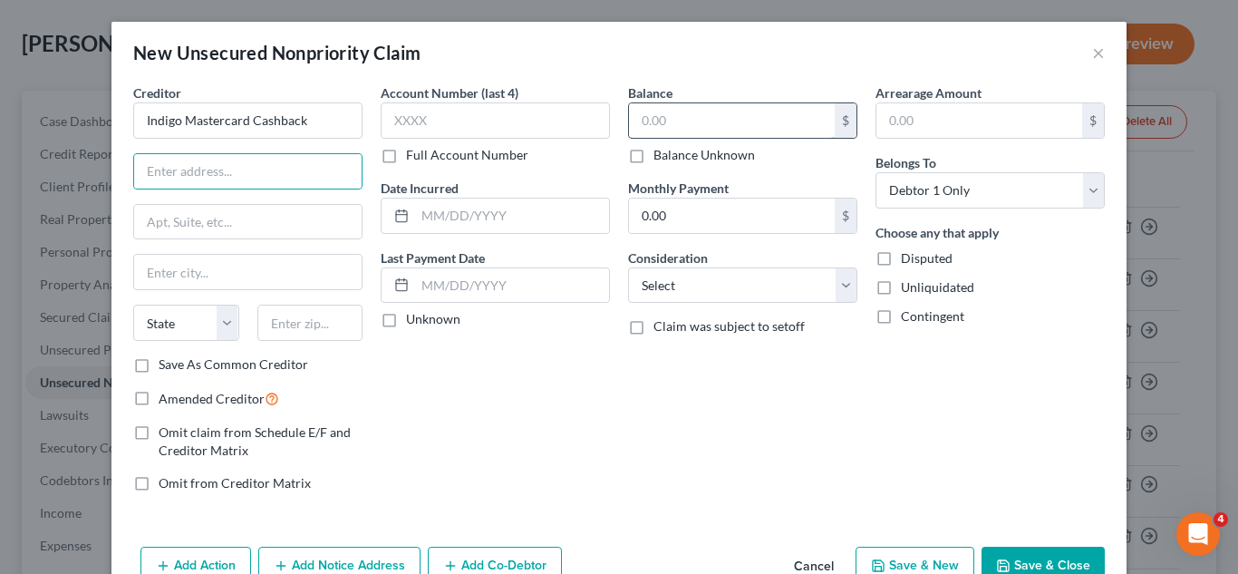
click at [649, 125] on input "text" at bounding box center [732, 120] width 206 height 34
type input "1,471"
click at [321, 170] on input "text" at bounding box center [247, 171] width 227 height 34
type input "Po Box 84059"
click at [237, 218] on input "text" at bounding box center [247, 222] width 227 height 34
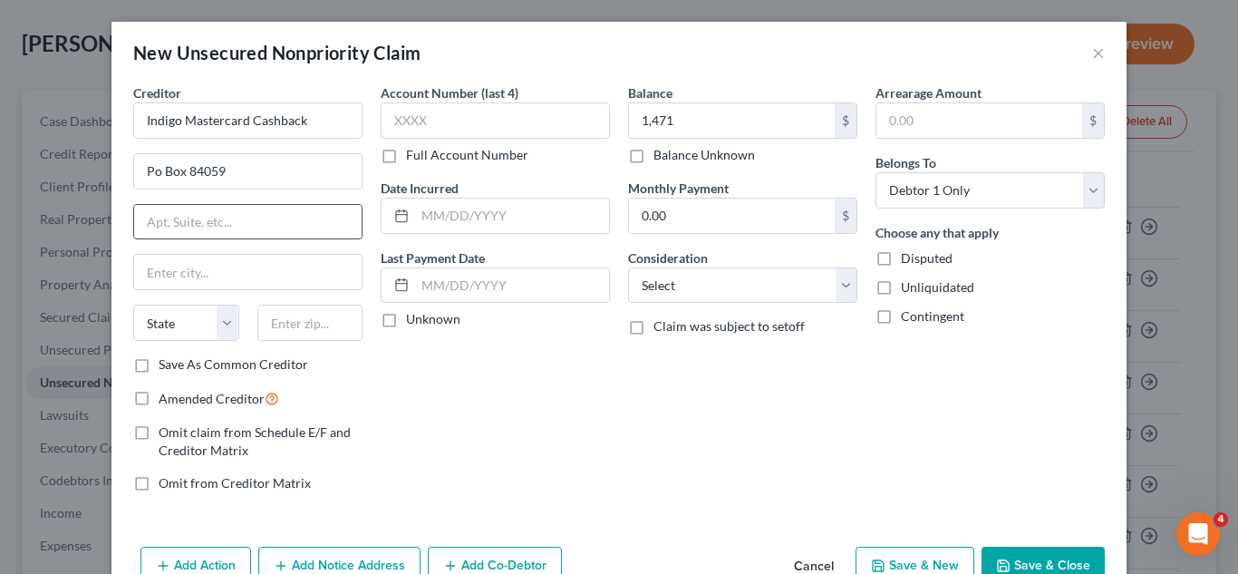
click at [237, 218] on input "text" at bounding box center [247, 222] width 227 height 34
click at [173, 289] on input "text" at bounding box center [247, 272] width 227 height 34
type input "Columbus"
select select "10"
type input "31908"
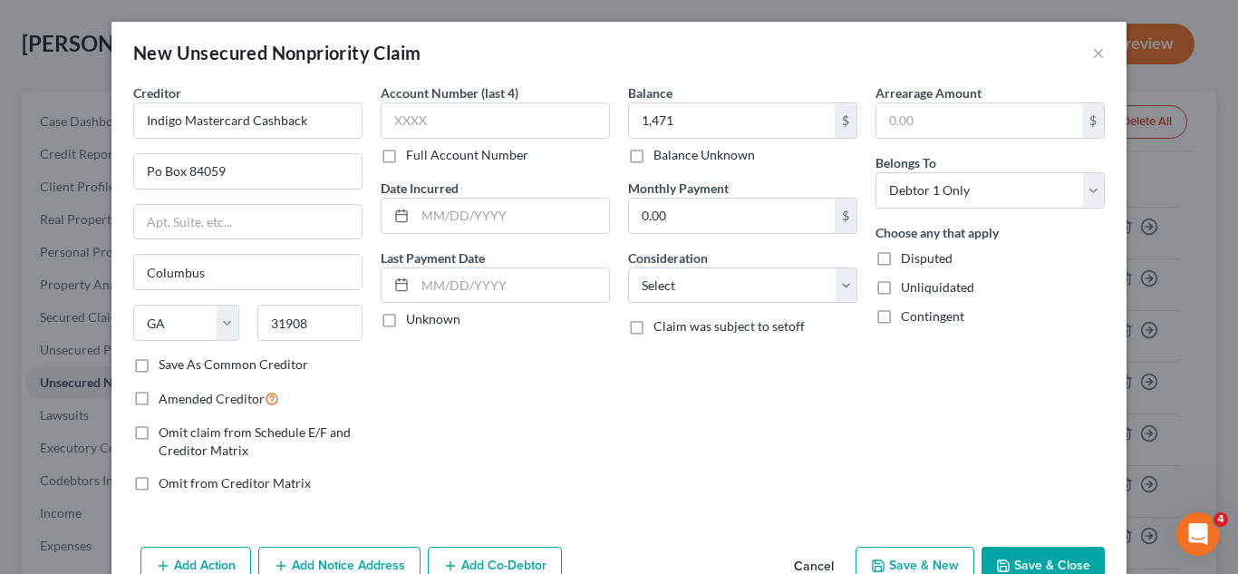
click at [159, 363] on label "Save As Common Creditor" at bounding box center [234, 364] width 150 height 18
click at [166, 363] on input "Save As Common Creditor" at bounding box center [172, 361] width 12 height 12
checkbox input "true"
click at [688, 281] on select "Select Cable / Satellite Services Collection Agency Credit Card Debt Debt Couns…" at bounding box center [742, 285] width 229 height 36
select select "2"
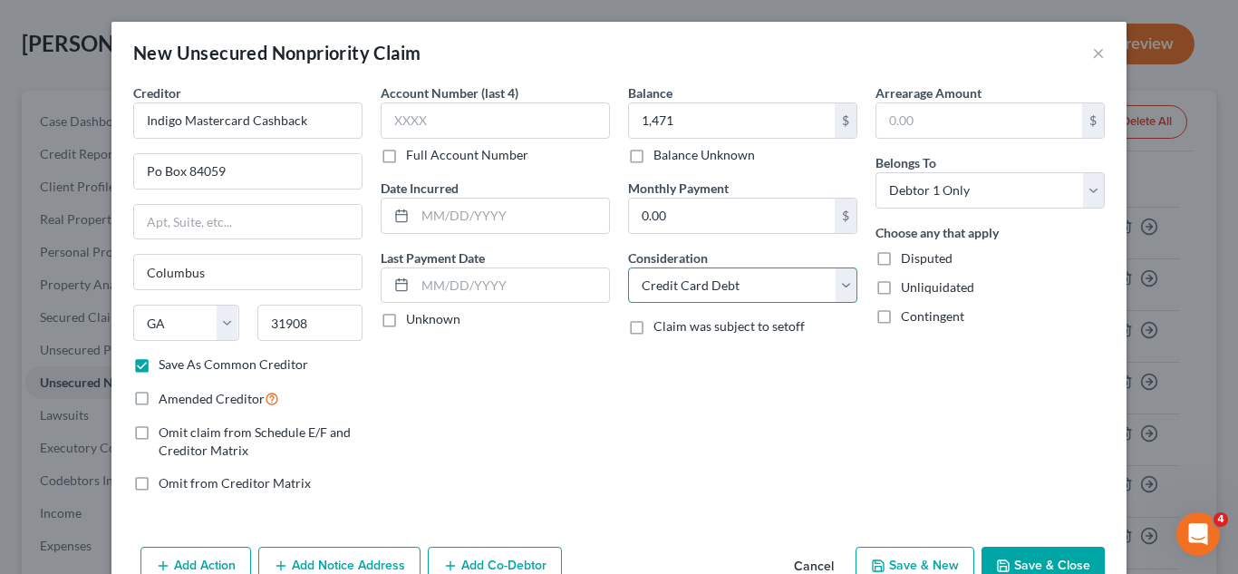
click at [628, 267] on select "Select Cable / Satellite Services Collection Agency Credit Card Debt Debt Couns…" at bounding box center [742, 285] width 229 height 36
click at [1029, 562] on button "Save & Close" at bounding box center [1043, 566] width 123 height 38
checkbox input "false"
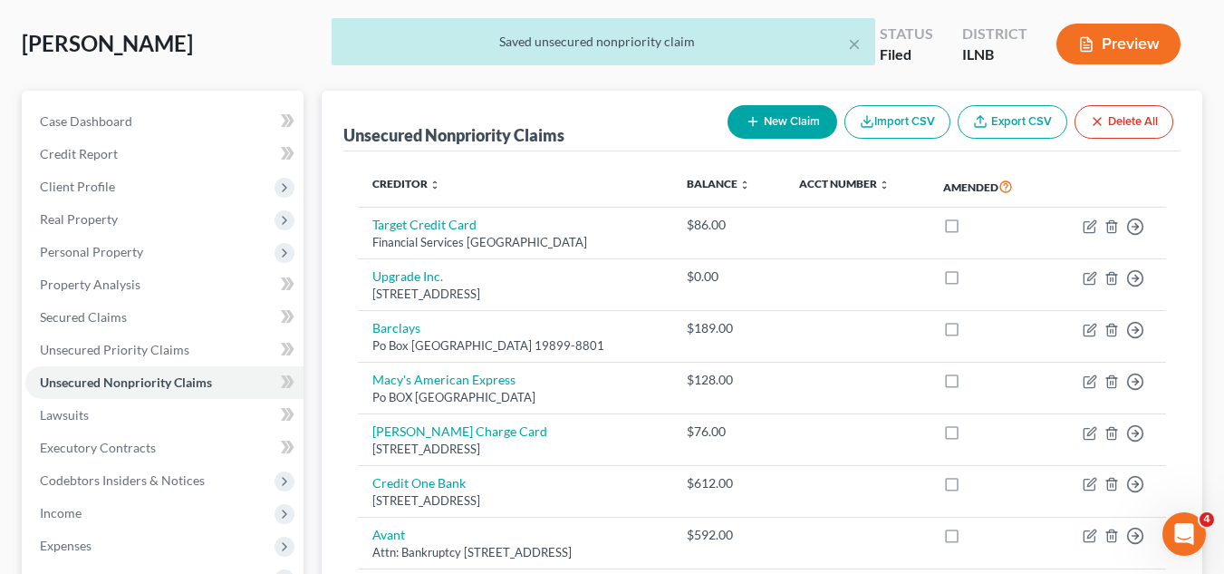
click at [789, 109] on button "New Claim" at bounding box center [783, 122] width 110 height 34
select select "0"
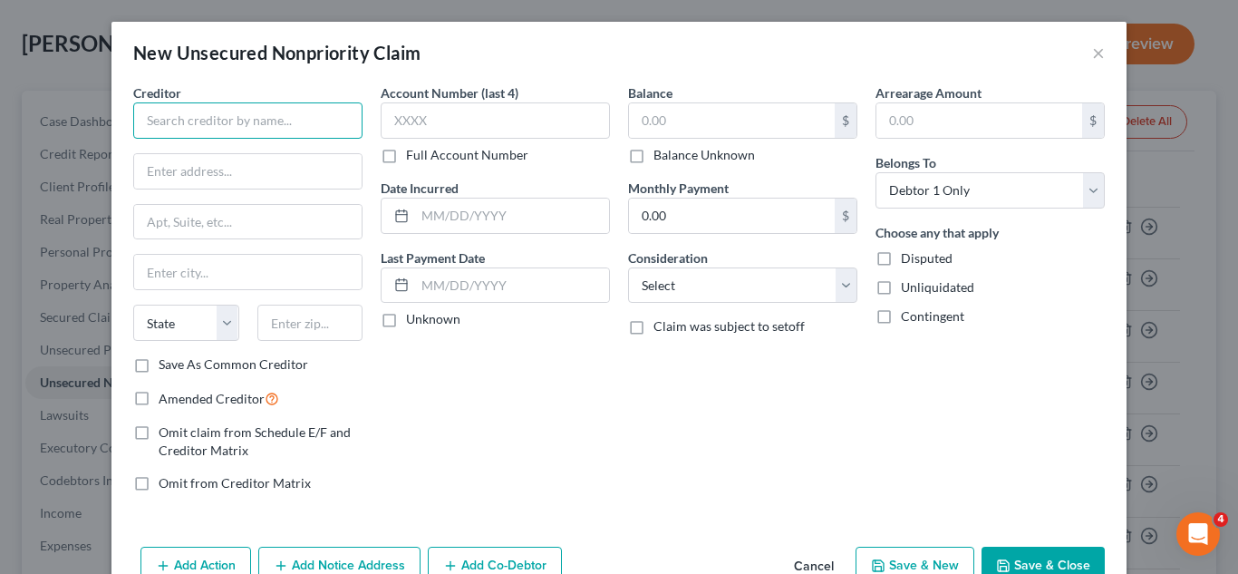
click at [324, 121] on input "text" at bounding box center [247, 120] width 229 height 36
type input "Ally CC"
click at [759, 112] on input "text" at bounding box center [732, 120] width 206 height 34
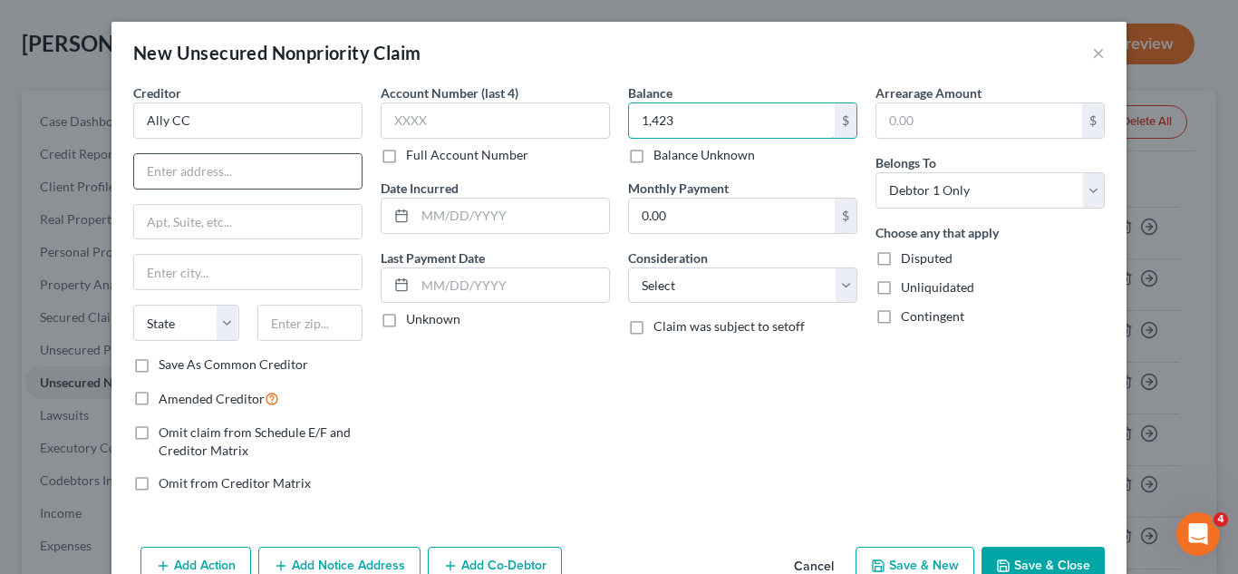
type input "1,423"
click at [242, 175] on input "text" at bounding box center [247, 171] width 227 height 34
type input "Attn: Bankruptcy"
click at [233, 222] on input "text" at bounding box center [247, 222] width 227 height 34
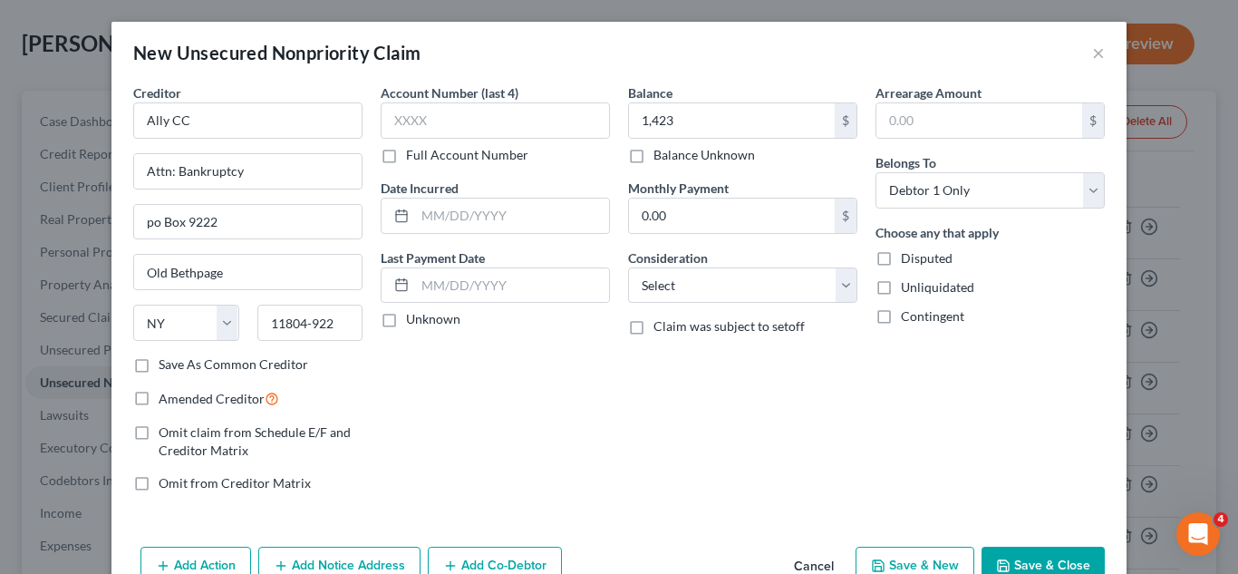
click at [159, 365] on label "Save As Common Creditor" at bounding box center [234, 364] width 150 height 18
click at [166, 365] on input "Save As Common Creditor" at bounding box center [172, 361] width 12 height 12
click at [764, 287] on select "Select Cable / Satellite Services Collection Agency Credit Card Debt Debt Couns…" at bounding box center [742, 285] width 229 height 36
click at [628, 267] on select "Select Cable / Satellite Services Collection Agency Credit Card Debt Debt Couns…" at bounding box center [742, 285] width 229 height 36
click at [1028, 559] on button "Save & Close" at bounding box center [1043, 566] width 123 height 38
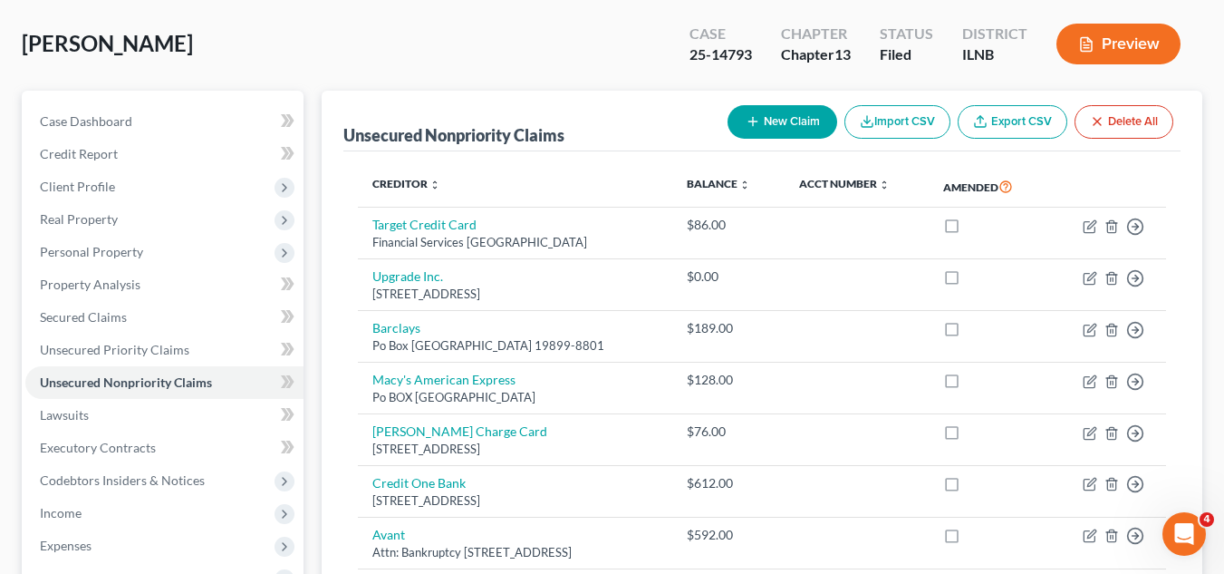
click at [795, 131] on button "New Claim" at bounding box center [783, 122] width 110 height 34
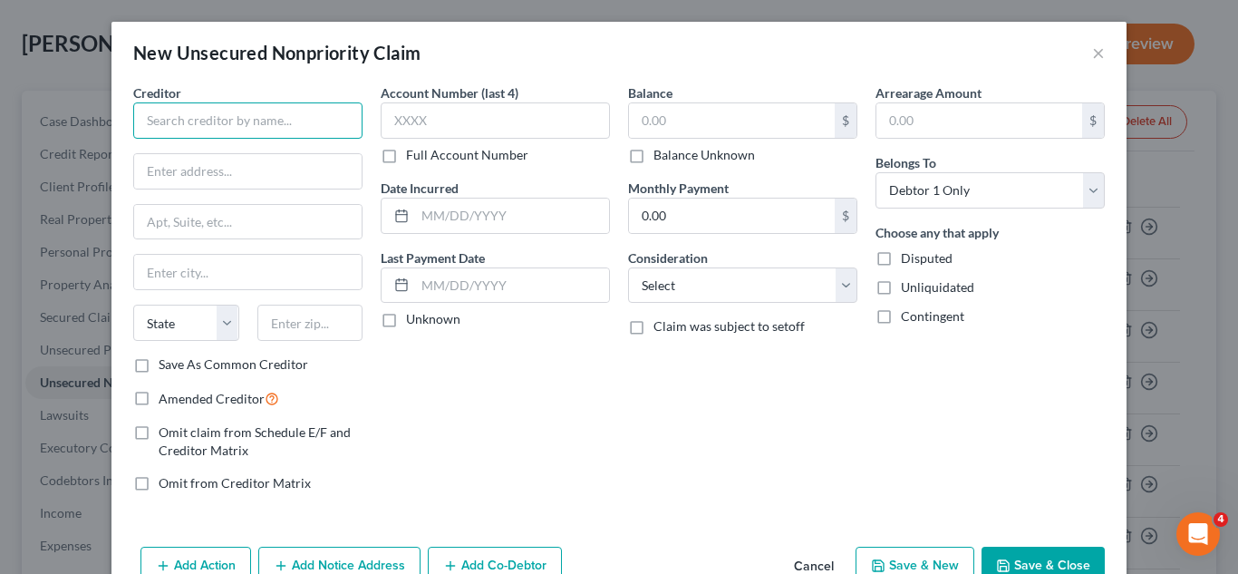
click at [321, 129] on input "text" at bounding box center [247, 120] width 229 height 36
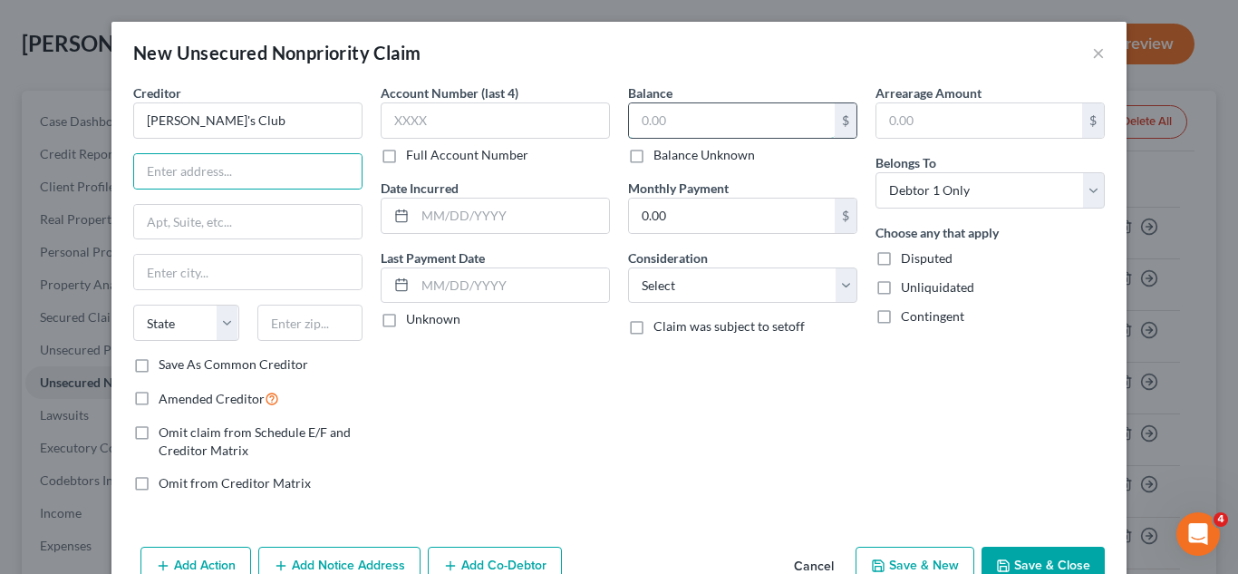
click at [681, 118] on input "text" at bounding box center [732, 120] width 206 height 34
click at [312, 172] on input "text" at bounding box center [247, 171] width 227 height 34
click at [276, 218] on input "text" at bounding box center [247, 222] width 227 height 34
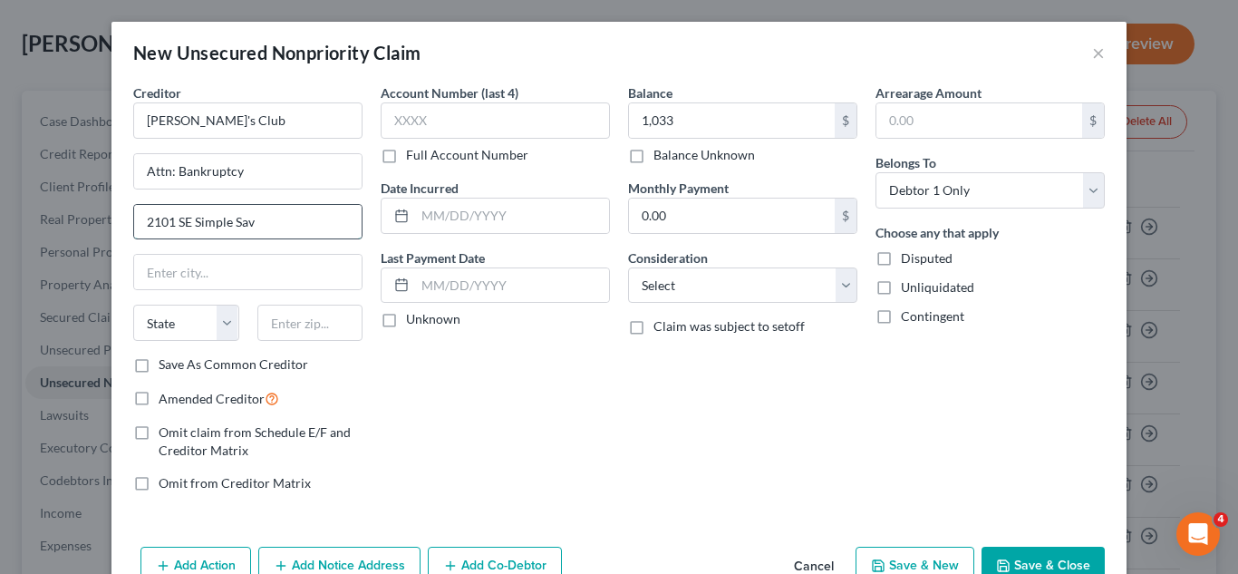
click at [276, 218] on input "2101 SE Simple Sav" at bounding box center [247, 222] width 227 height 34
click at [223, 276] on input "text" at bounding box center [247, 272] width 227 height 34
click at [159, 365] on label "Save As Common Creditor" at bounding box center [234, 364] width 150 height 18
click at [166, 365] on input "Save As Common Creditor" at bounding box center [172, 361] width 12 height 12
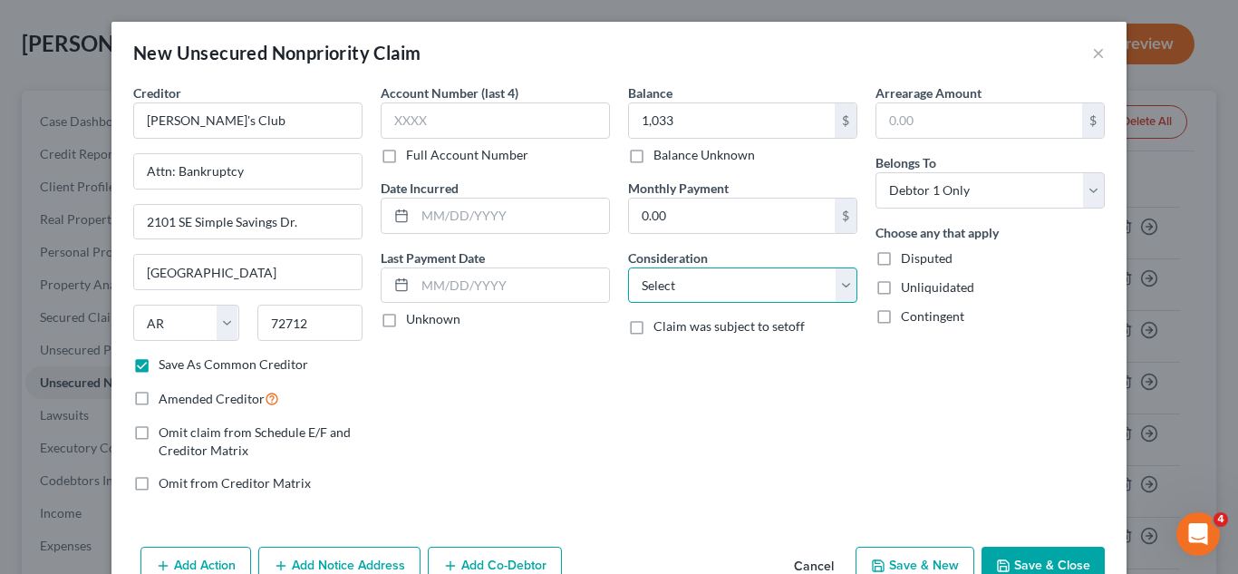
click at [836, 279] on select "Select Cable / Satellite Services Collection Agency Credit Card Debt Debt Couns…" at bounding box center [742, 285] width 229 height 36
click at [628, 267] on select "Select Cable / Satellite Services Collection Agency Credit Card Debt Debt Couns…" at bounding box center [742, 285] width 229 height 36
click at [1030, 564] on button "Save & Close" at bounding box center [1043, 566] width 123 height 38
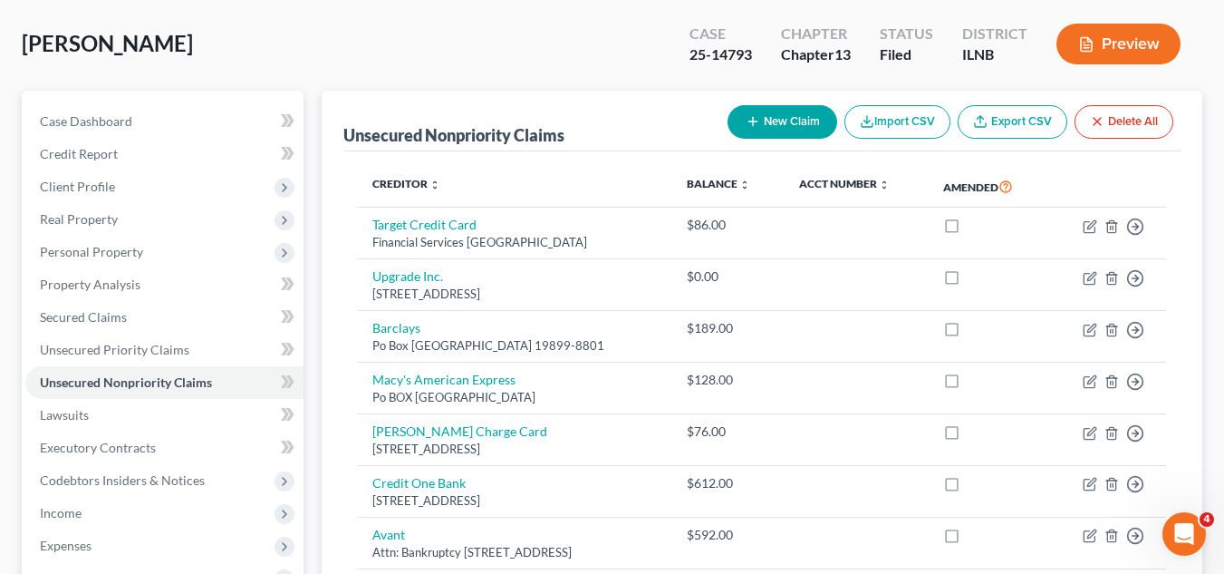
click at [770, 129] on button "New Claim" at bounding box center [783, 122] width 110 height 34
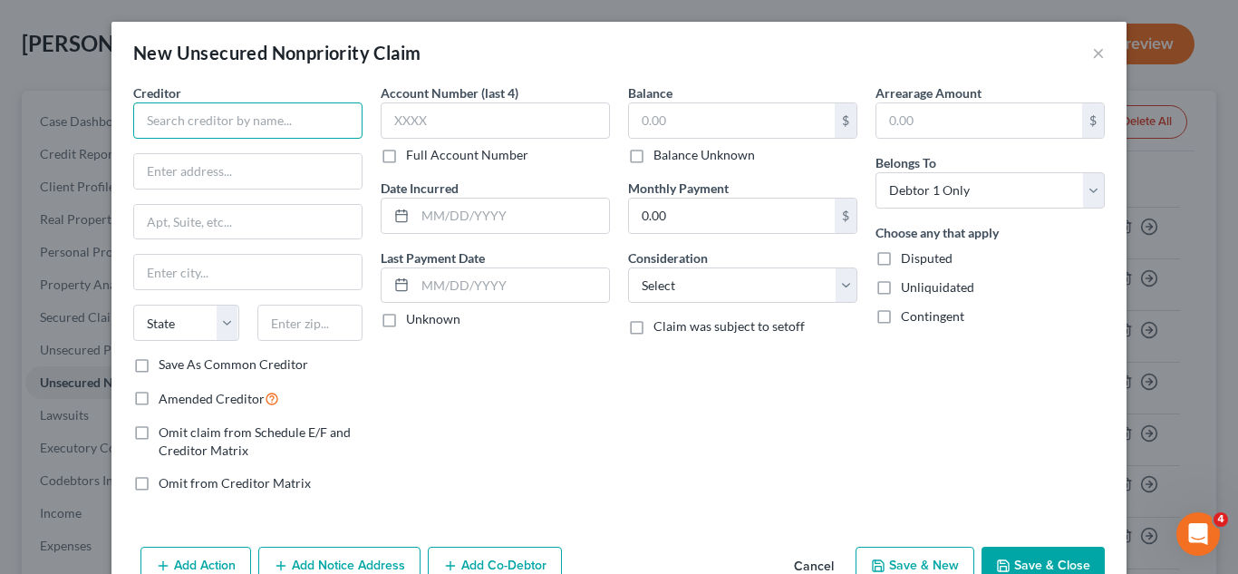
click at [295, 122] on input "text" at bounding box center [247, 120] width 229 height 36
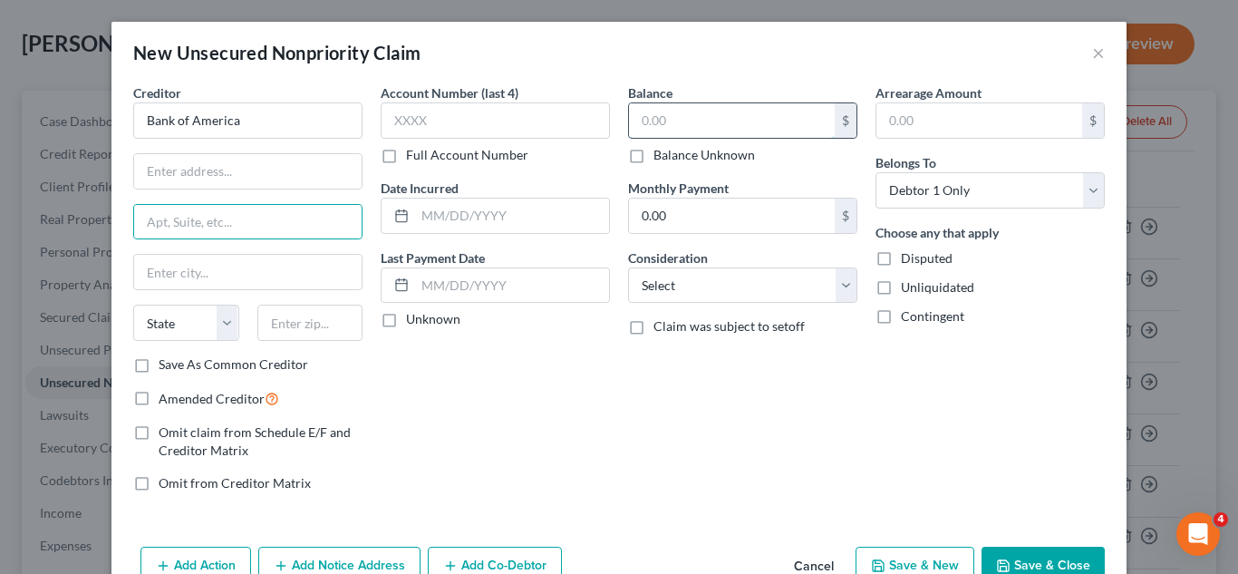
click at [673, 122] on input "text" at bounding box center [732, 120] width 206 height 34
click at [1011, 549] on button "Save & Close" at bounding box center [1043, 566] width 123 height 38
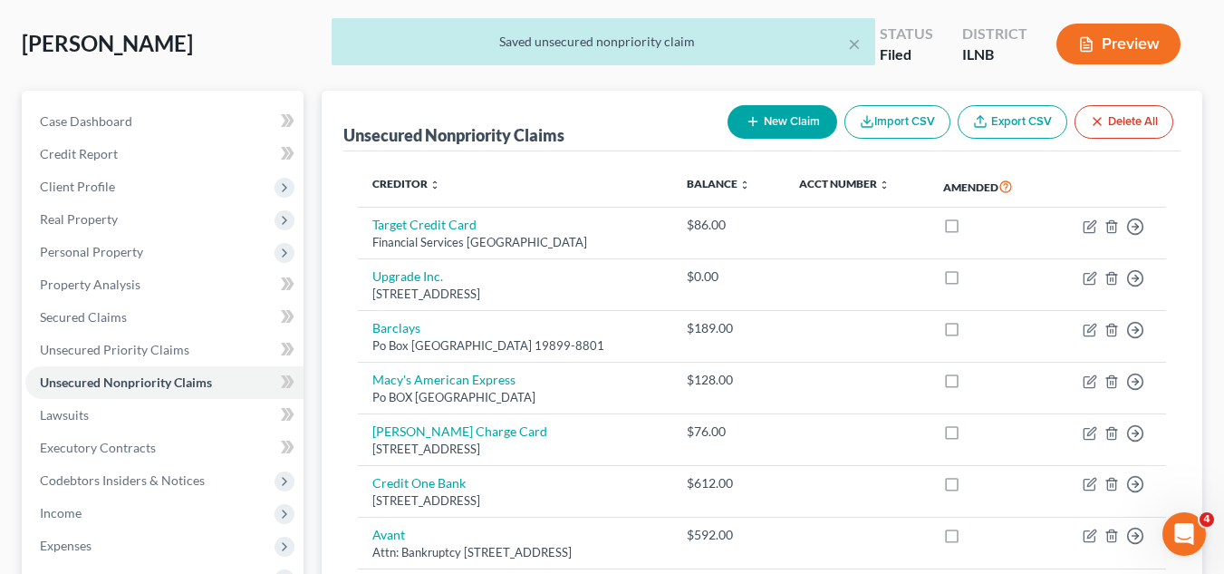
click at [756, 118] on icon "button" at bounding box center [753, 121] width 15 height 15
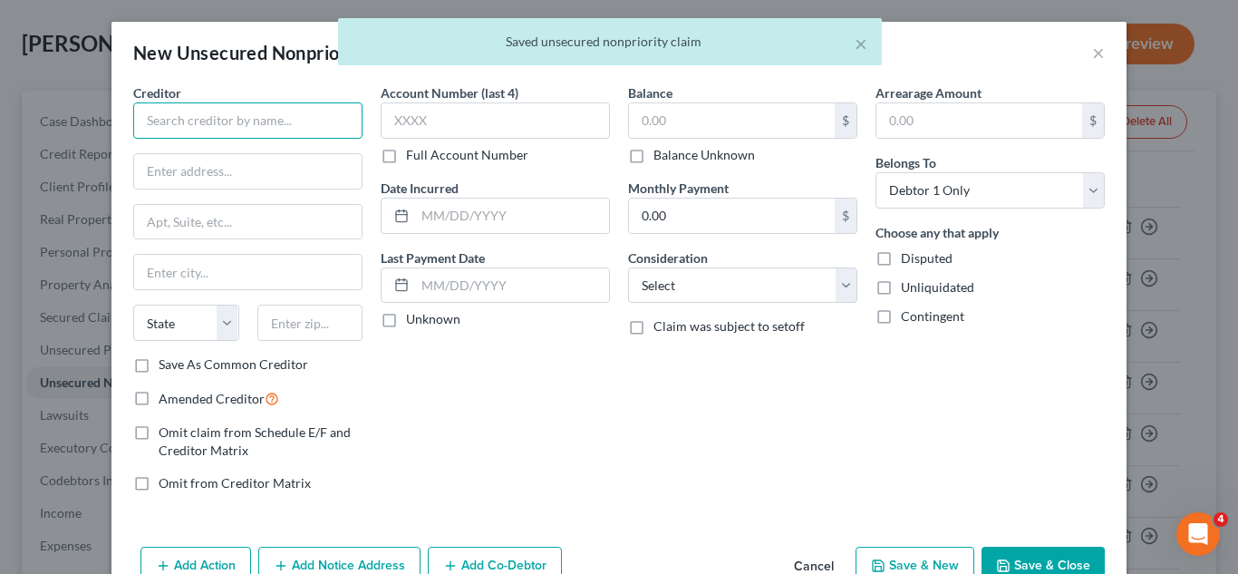
click at [246, 114] on input "text" at bounding box center [247, 120] width 229 height 36
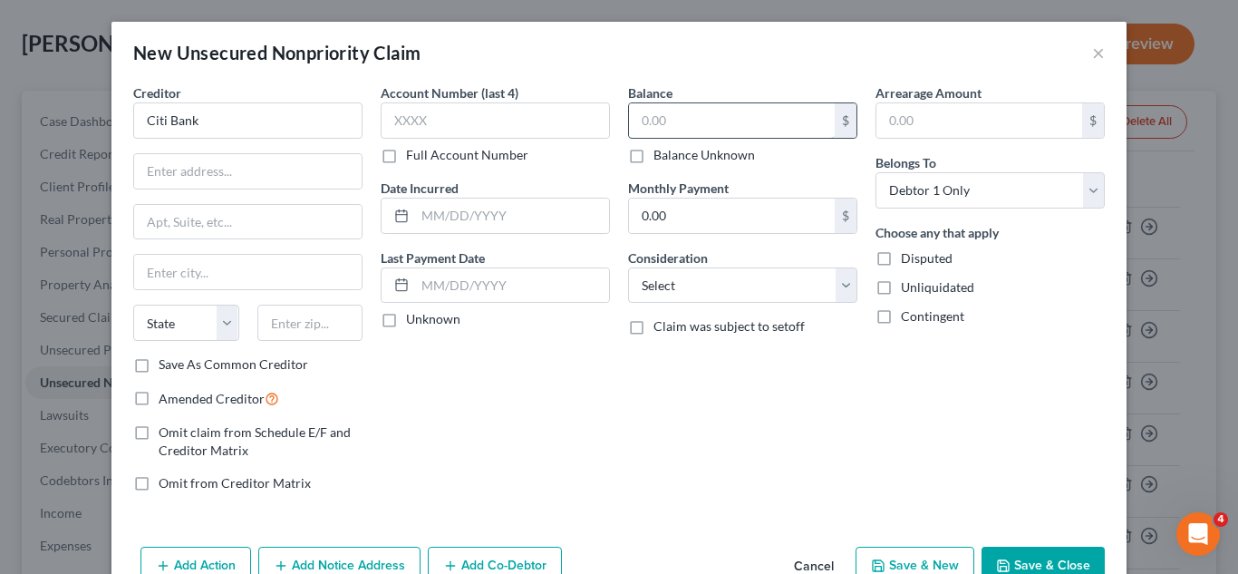
click at [671, 121] on input "text" at bounding box center [732, 120] width 206 height 34
click at [276, 168] on input "text" at bounding box center [247, 171] width 227 height 34
click at [248, 209] on input "text" at bounding box center [247, 222] width 227 height 34
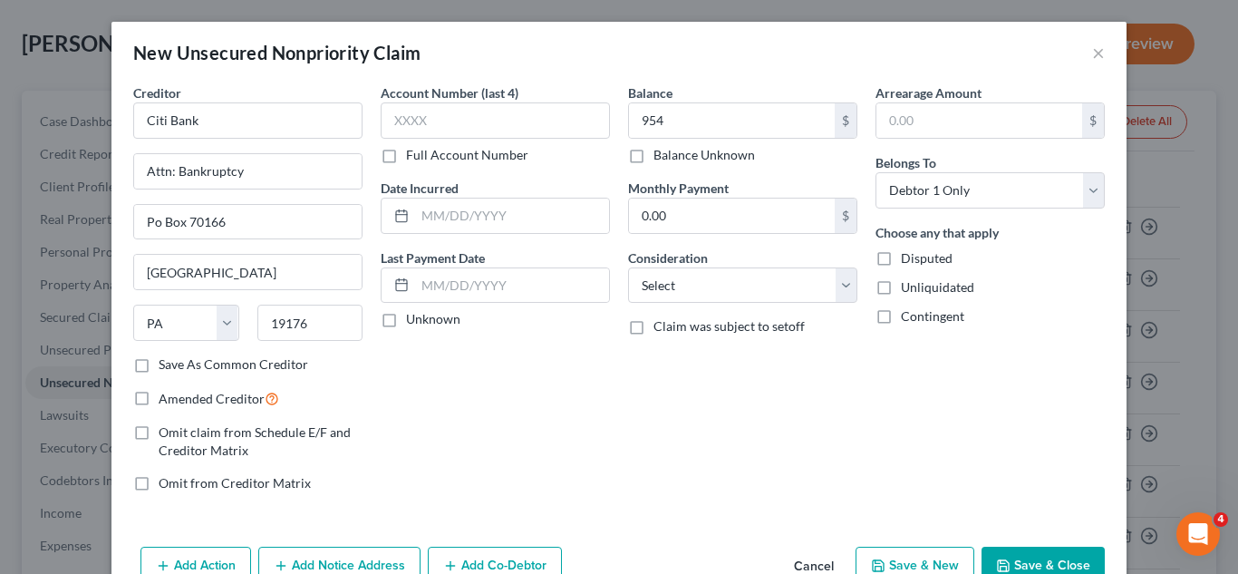
click at [159, 363] on label "Save As Common Creditor" at bounding box center [234, 364] width 150 height 18
click at [166, 363] on input "Save As Common Creditor" at bounding box center [172, 361] width 12 height 12
click at [1030, 552] on button "Save & Close" at bounding box center [1043, 566] width 123 height 38
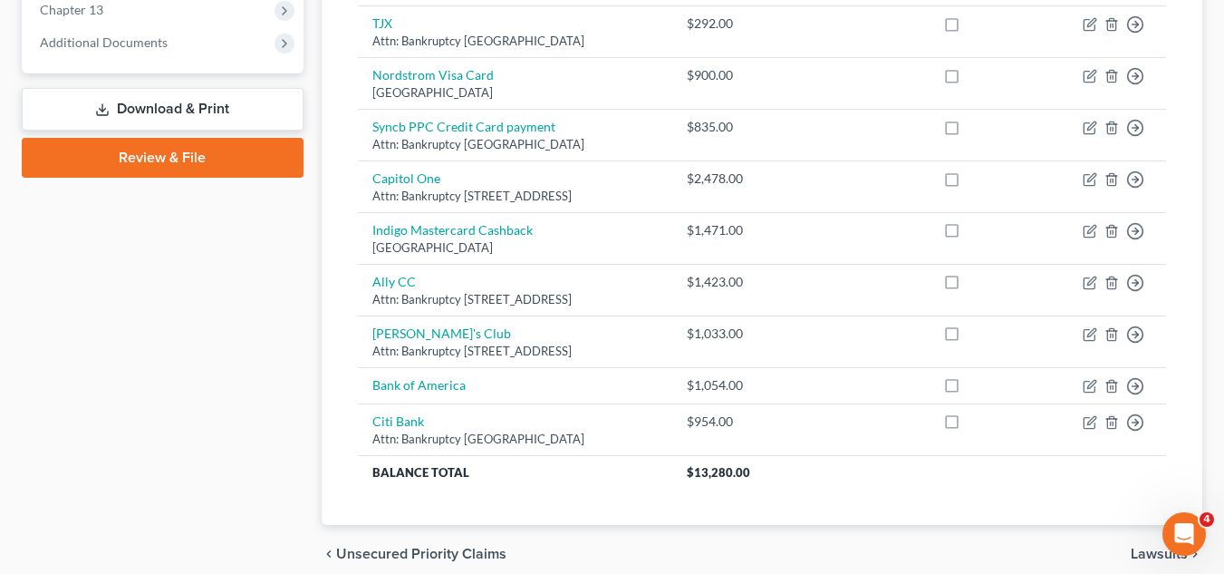
scroll to position [779, 0]
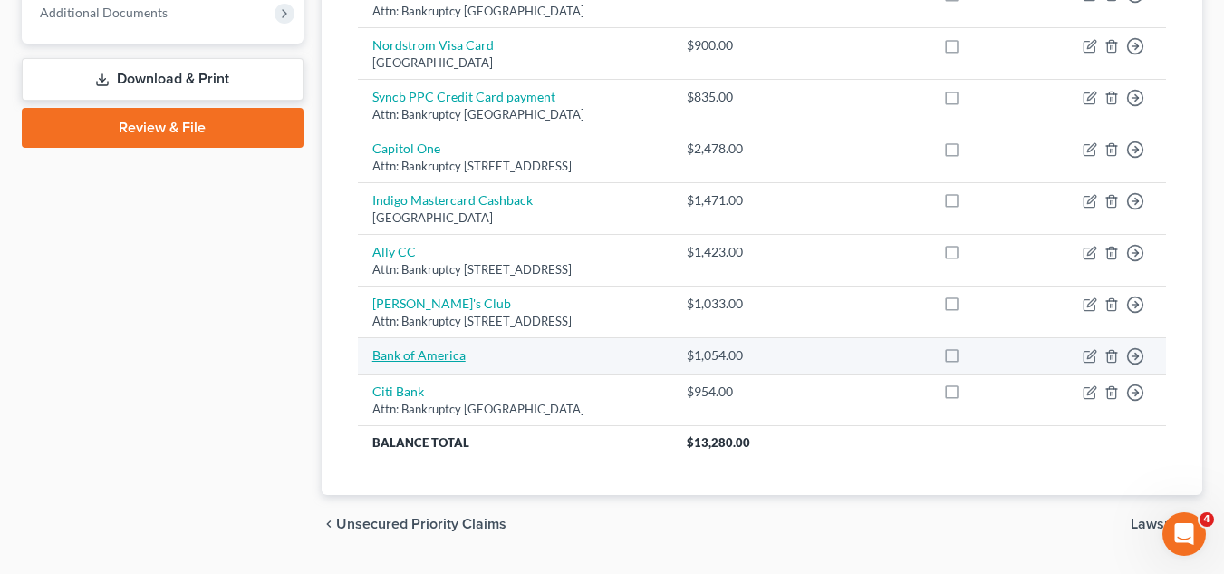
click at [401, 355] on link "Bank of America" at bounding box center [418, 354] width 93 height 15
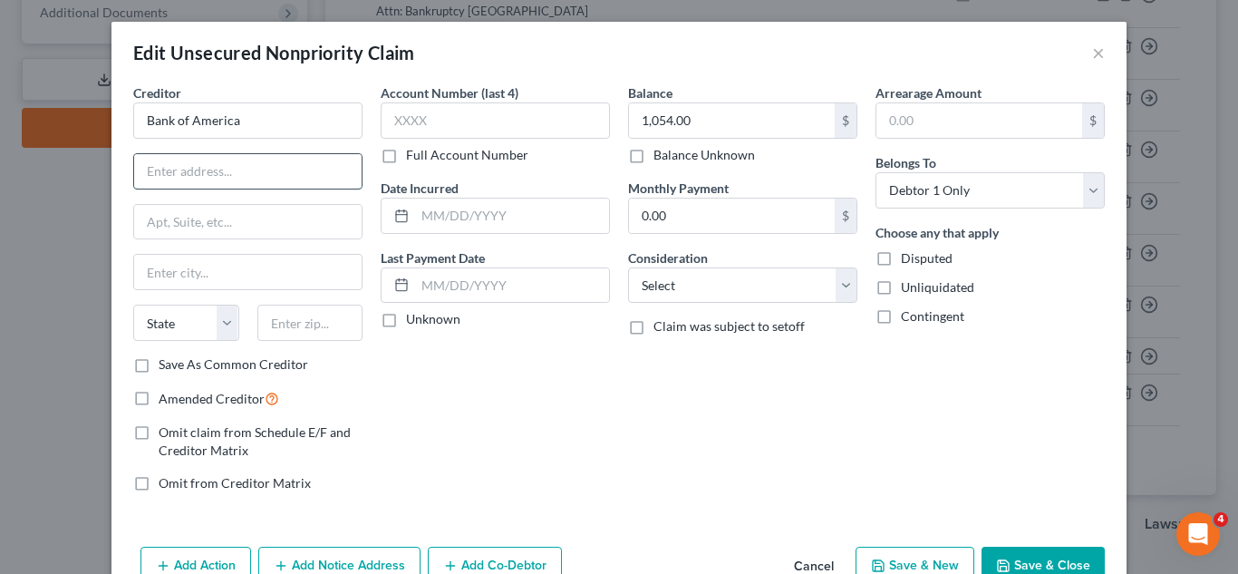
click at [302, 171] on input "text" at bounding box center [247, 171] width 227 height 34
click at [285, 220] on input "text" at bounding box center [247, 222] width 227 height 34
click at [159, 361] on label "Save As Common Creditor" at bounding box center [234, 364] width 150 height 18
click at [166, 361] on input "Save As Common Creditor" at bounding box center [172, 361] width 12 height 12
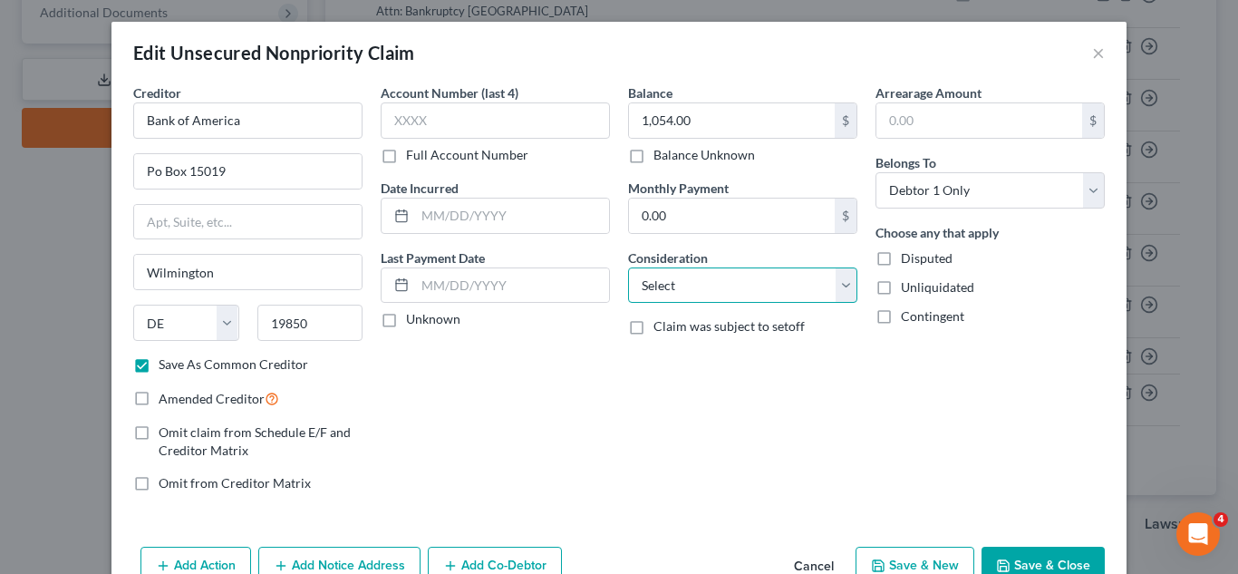
click at [776, 285] on select "Select Cable / Satellite Services Collection Agency Credit Card Debt Debt Couns…" at bounding box center [742, 285] width 229 height 36
click at [628, 267] on select "Select Cable / Satellite Services Collection Agency Credit Card Debt Debt Couns…" at bounding box center [742, 285] width 229 height 36
click at [1046, 560] on button "Save & Close" at bounding box center [1043, 566] width 123 height 38
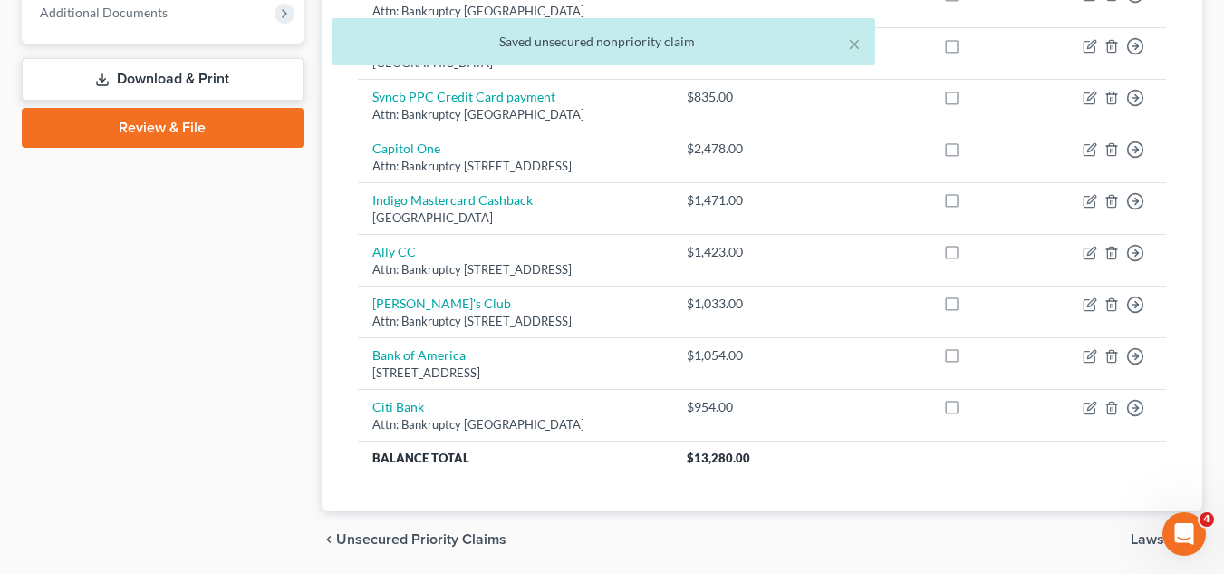
click at [1050, 547] on div "chevron_left Unsecured Priority Claims Lawsuits chevron_right" at bounding box center [762, 539] width 881 height 58
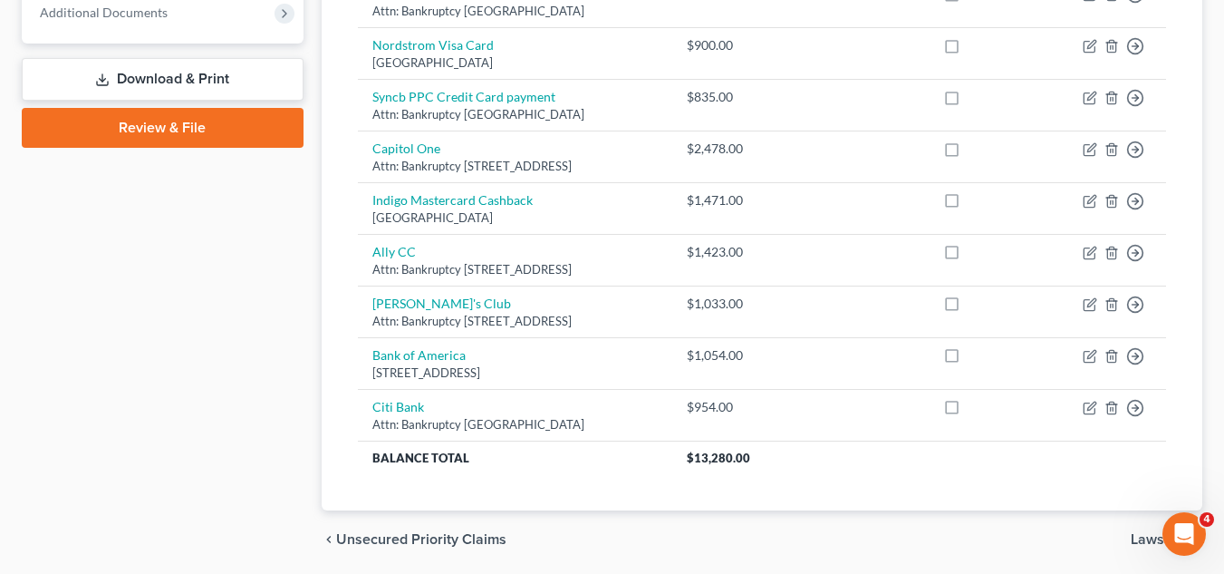
click at [1050, 547] on div "chevron_left Unsecured Priority Claims Lawsuits chevron_right" at bounding box center [762, 539] width 881 height 58
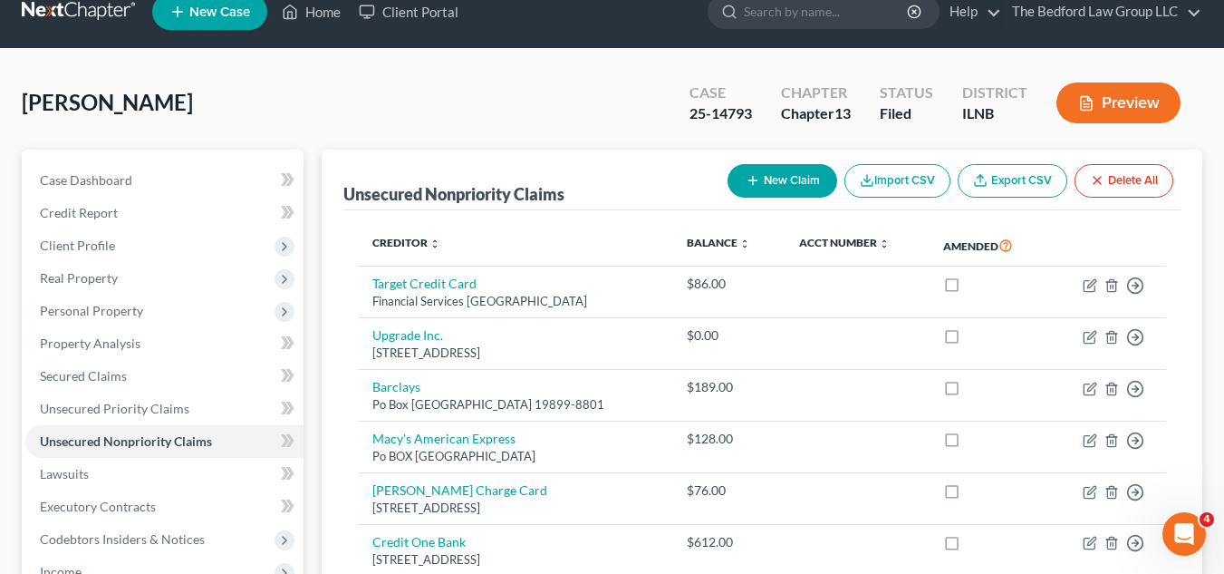
scroll to position [11, 0]
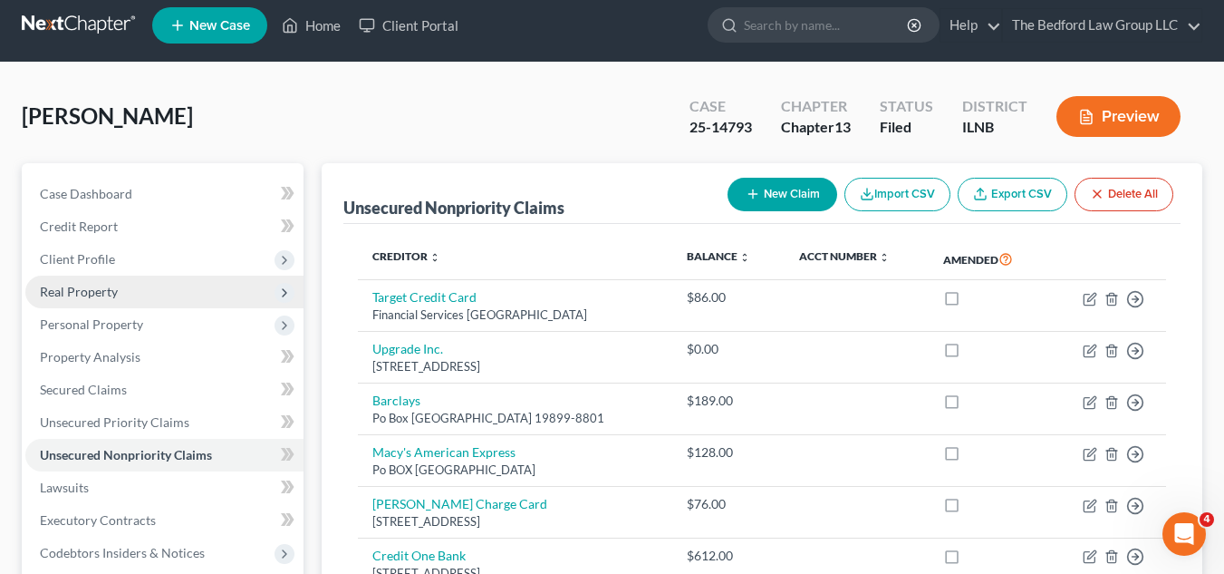
click at [143, 281] on span "Real Property" at bounding box center [164, 292] width 278 height 33
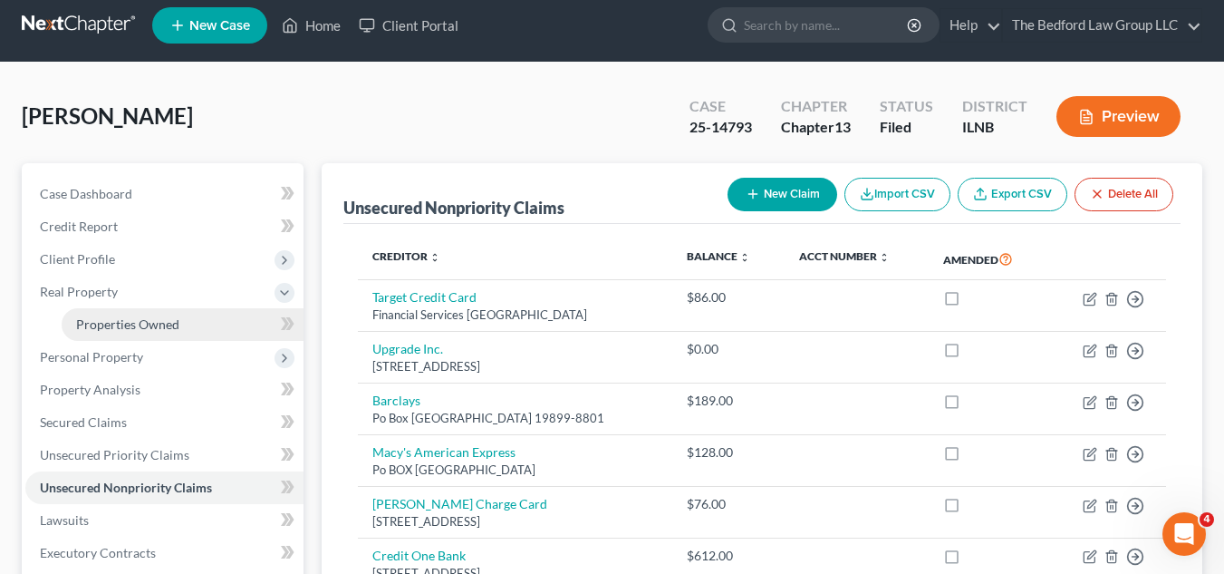
click at [150, 324] on span "Properties Owned" at bounding box center [127, 323] width 103 height 15
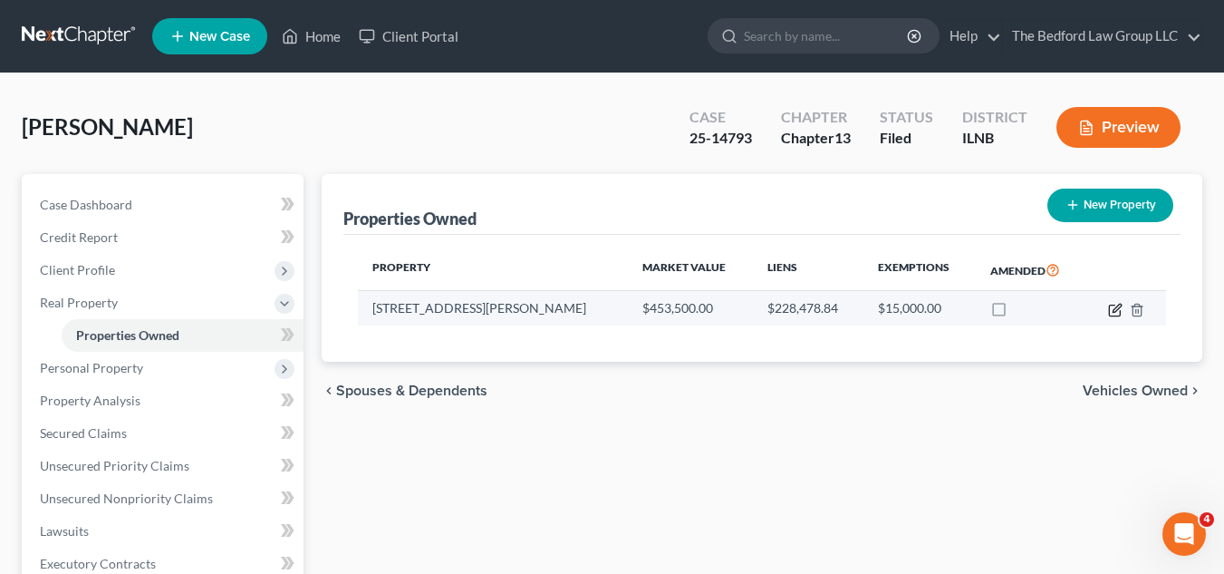
click at [1117, 307] on icon "button" at bounding box center [1115, 310] width 15 height 15
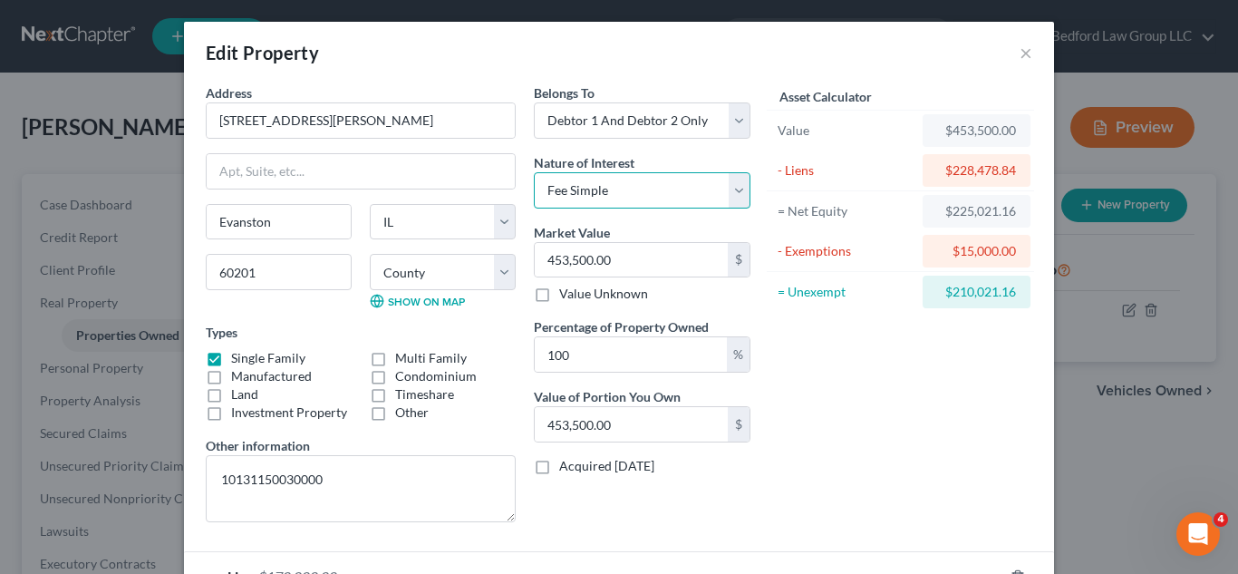
click at [738, 187] on select "Select Fee Simple Joint Tenant Life Estate Equitable Interest Future Interest T…" at bounding box center [642, 190] width 217 height 36
click at [534, 172] on select "Select Fee Simple Joint Tenant Life Estate Equitable Interest Future Interest T…" at bounding box center [642, 190] width 217 height 36
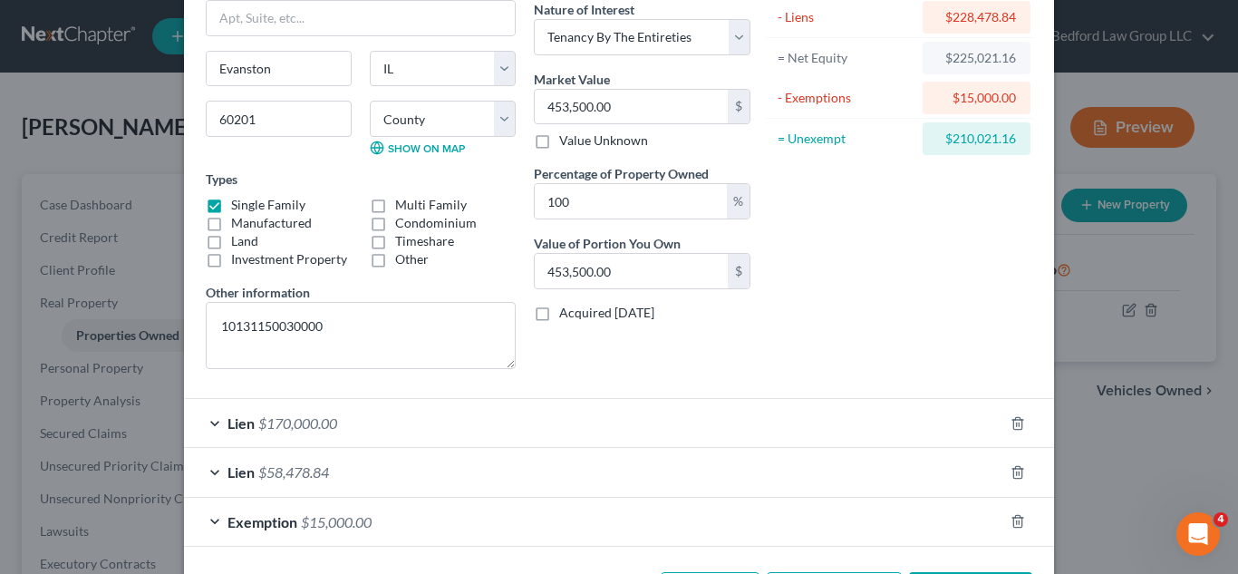
scroll to position [226, 0]
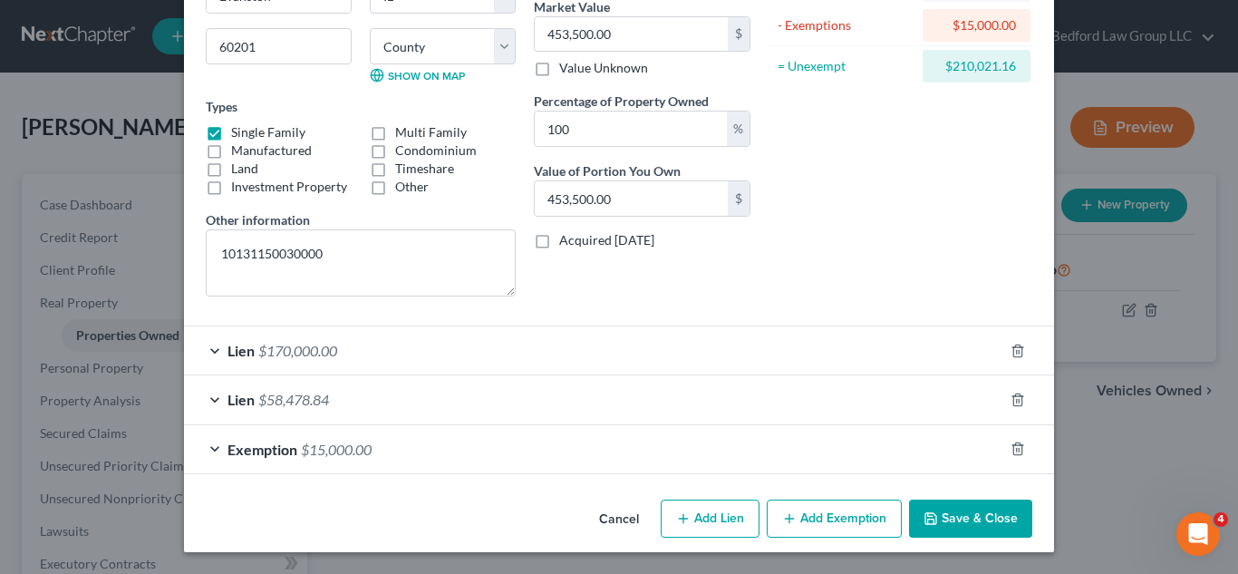
click at [911, 461] on div "Exemption $15,000.00" at bounding box center [593, 449] width 819 height 48
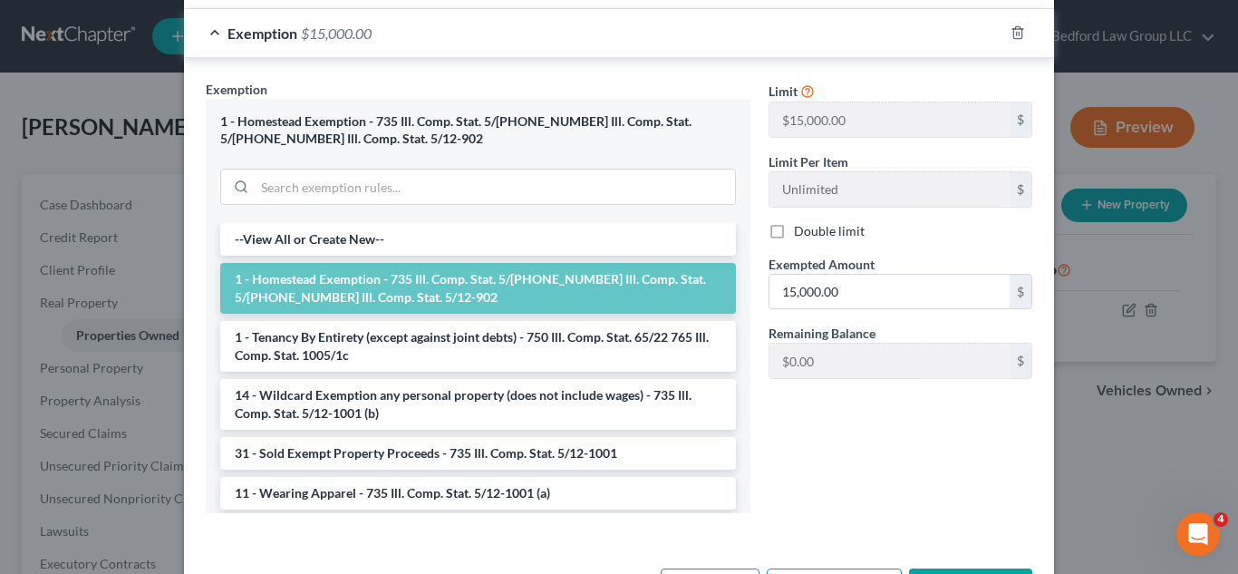
scroll to position [624, 0]
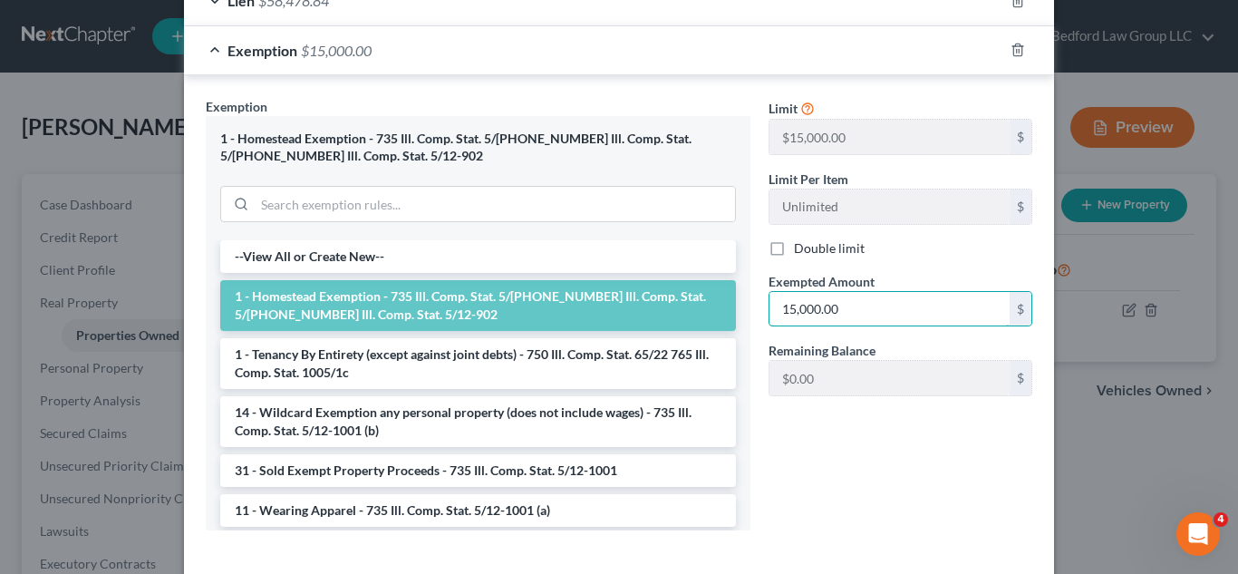
paste input "453,5"
click at [1222, 401] on div "Edit Property × Address * 2216 [GEOGRAPHIC_DATA] [GEOGRAPHIC_DATA] [US_STATE][G…" at bounding box center [619, 287] width 1238 height 574
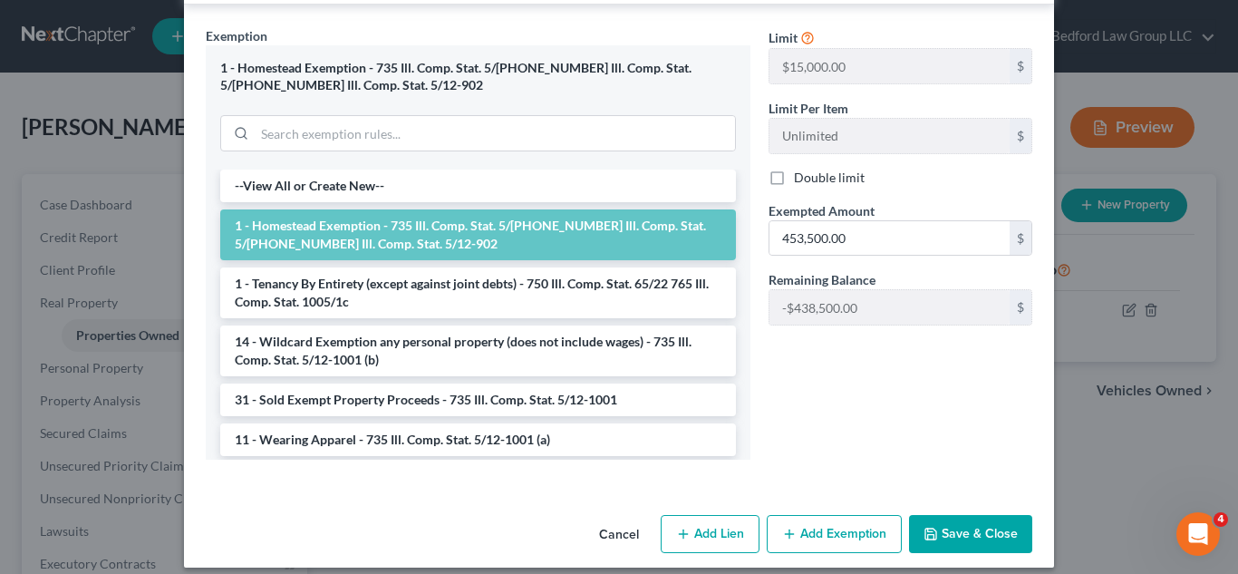
scroll to position [711, 0]
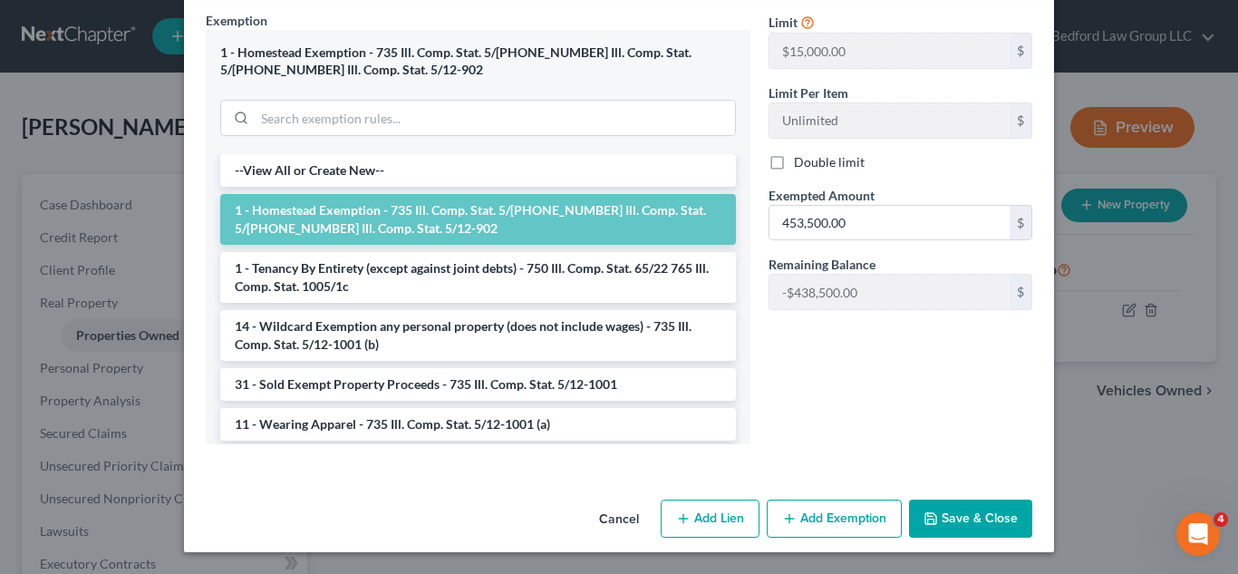
click at [955, 508] on button "Save & Close" at bounding box center [970, 518] width 123 height 38
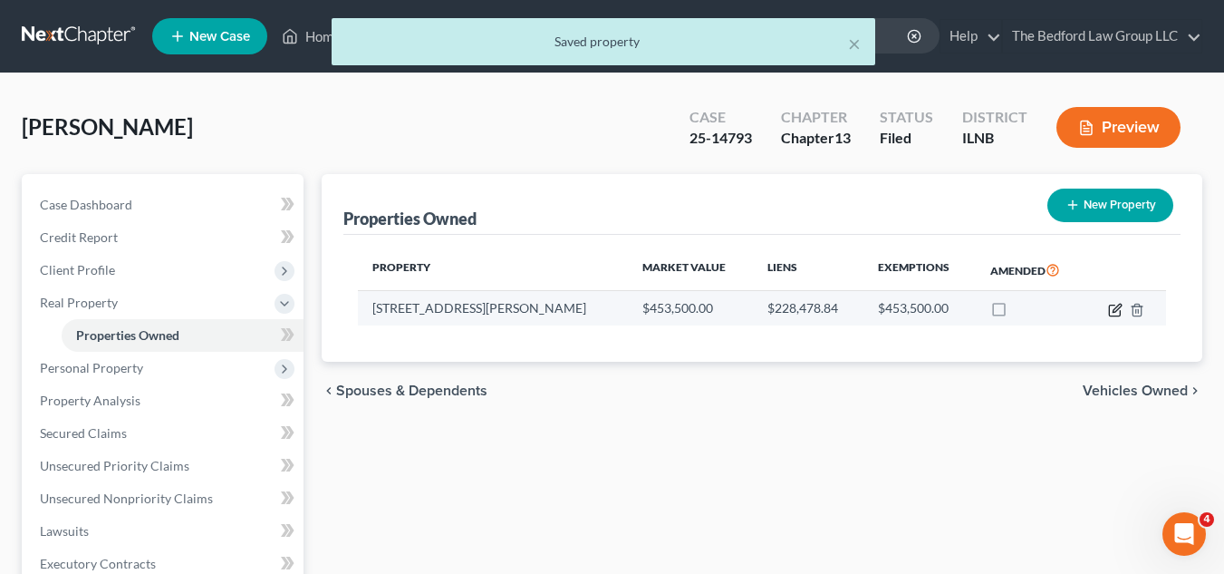
click at [1111, 314] on icon "button" at bounding box center [1115, 310] width 15 height 15
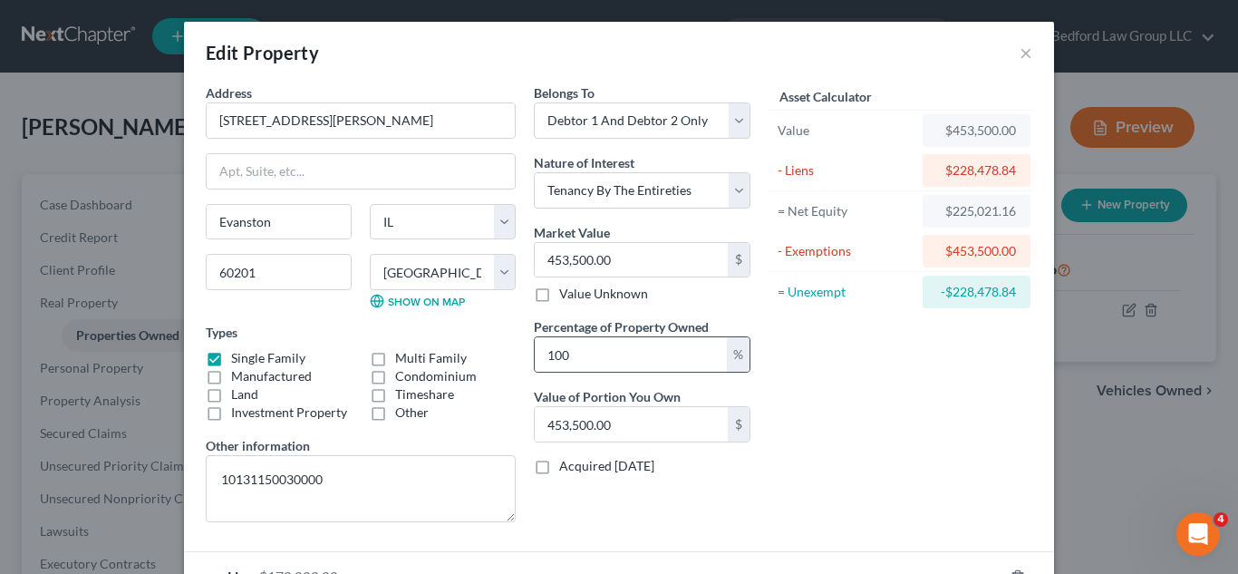
click at [727, 362] on div "%" at bounding box center [738, 354] width 23 height 34
drag, startPoint x: 658, startPoint y: 354, endPoint x: 422, endPoint y: 353, distance: 235.6
click at [422, 353] on div "Address * 2216 [GEOGRAPHIC_DATA] [GEOGRAPHIC_DATA] [US_STATE][GEOGRAPHIC_DATA] …" at bounding box center [478, 309] width 563 height 453
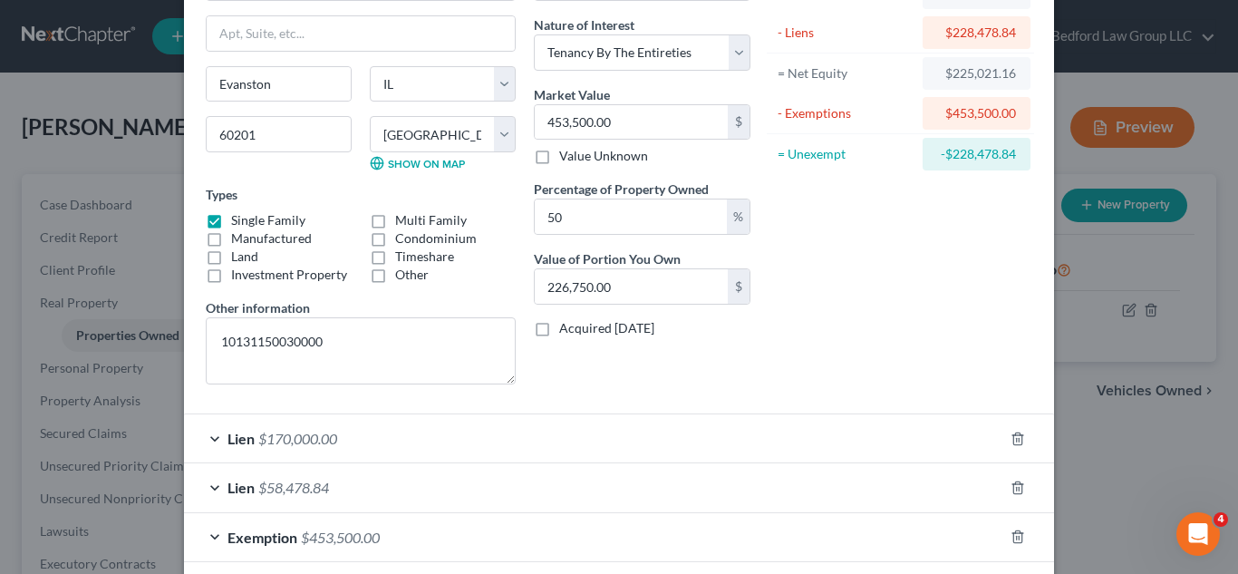
scroll to position [226, 0]
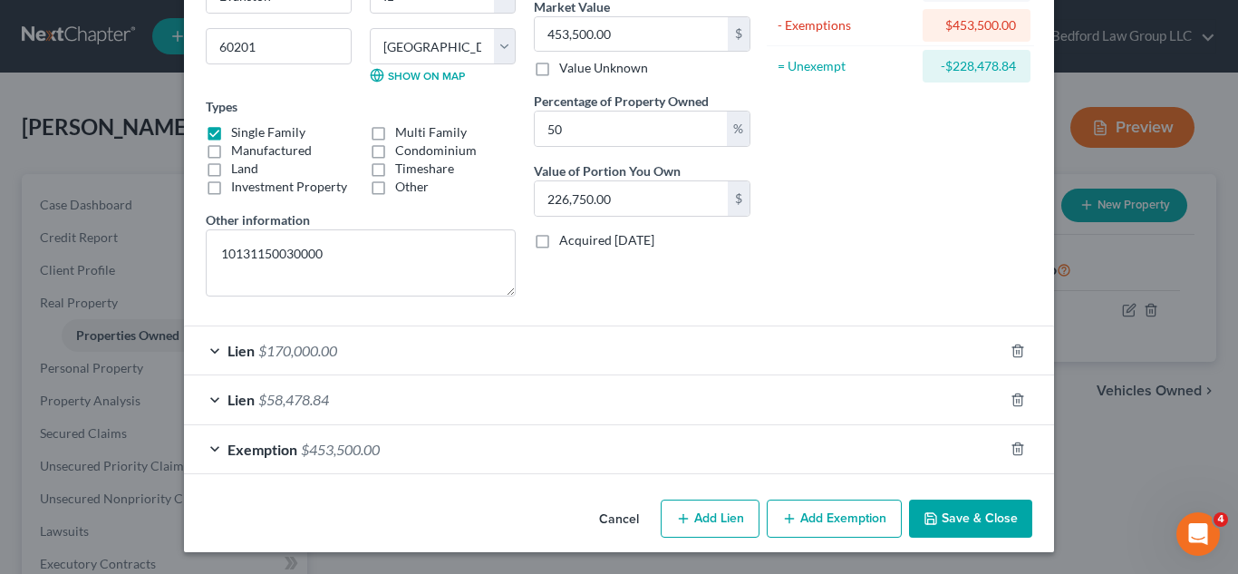
click at [808, 451] on div "Exemption $453,500.00" at bounding box center [593, 449] width 819 height 48
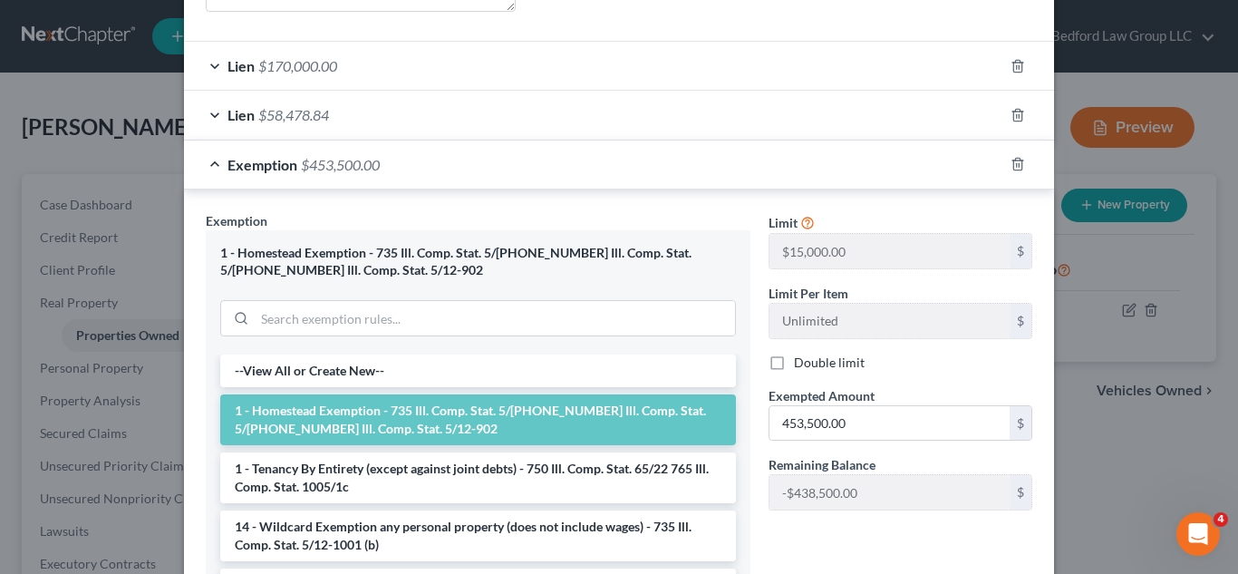
scroll to position [478, 0]
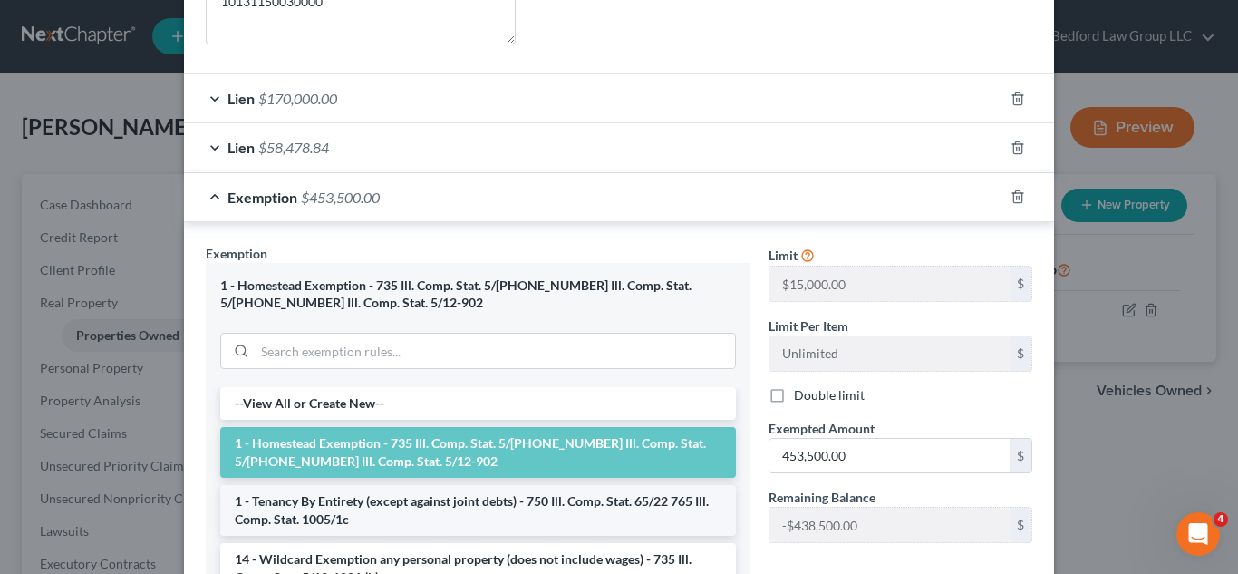
click at [444, 516] on li "1 - Tenancy By Entirety (except against joint debts) - 750 Ill. Comp. Stat. 65/…" at bounding box center [478, 510] width 516 height 51
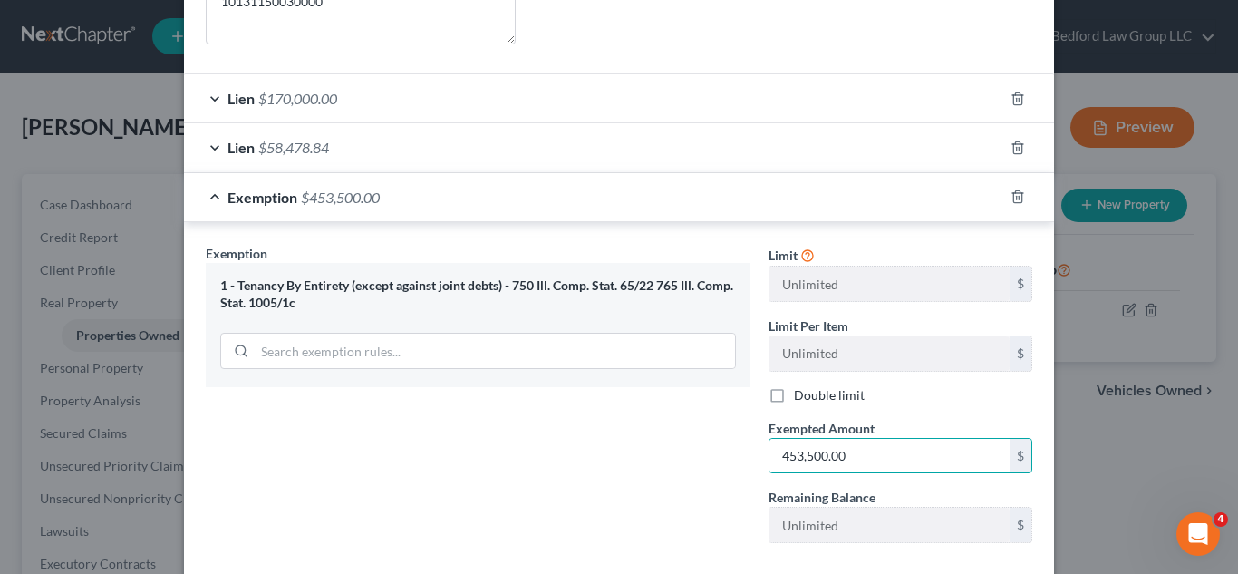
click at [707, 439] on div "Exemption Set must be selected for CA. Exemption * 1 - Tenancy By Entirety (exc…" at bounding box center [478, 401] width 563 height 314
click at [920, 403] on div "Double limit" at bounding box center [901, 395] width 264 height 18
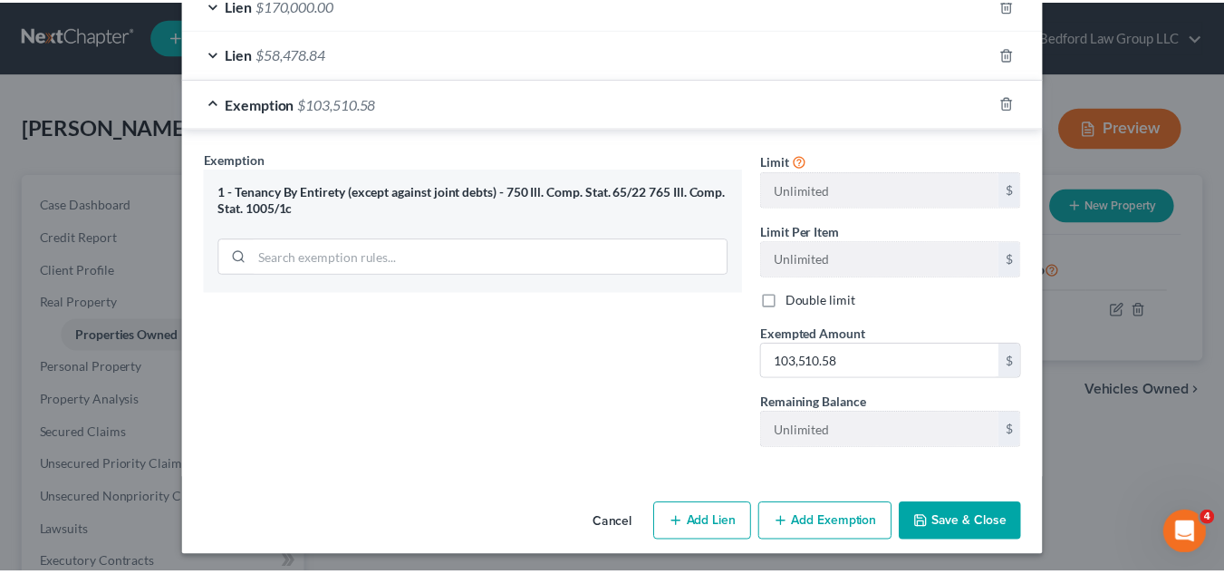
scroll to position [576, 0]
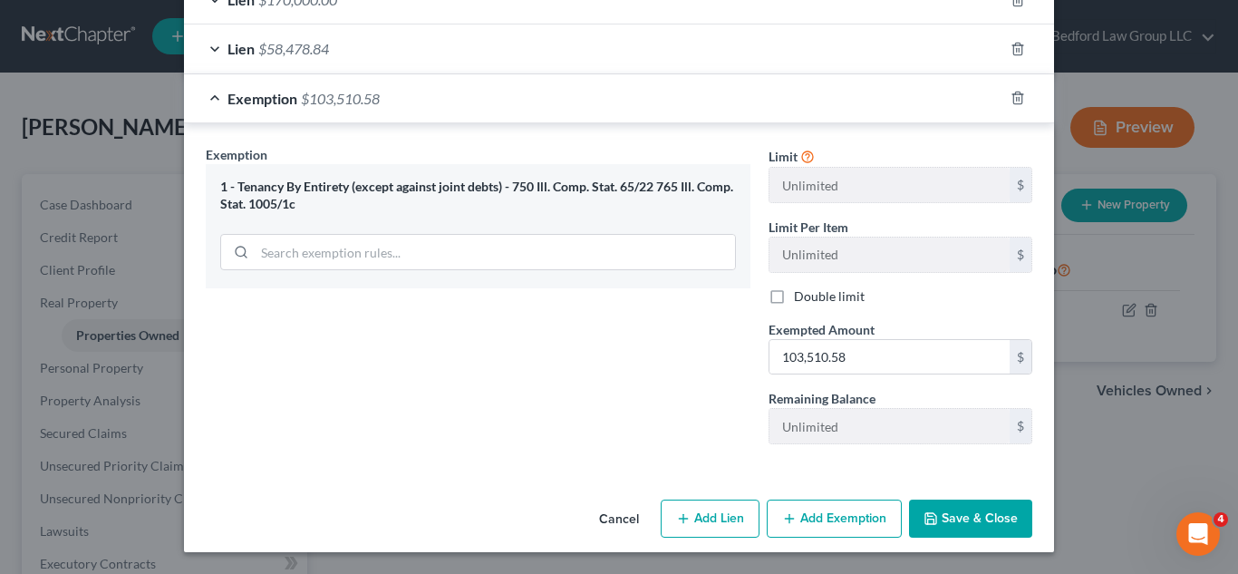
click at [981, 506] on button "Save & Close" at bounding box center [970, 518] width 123 height 38
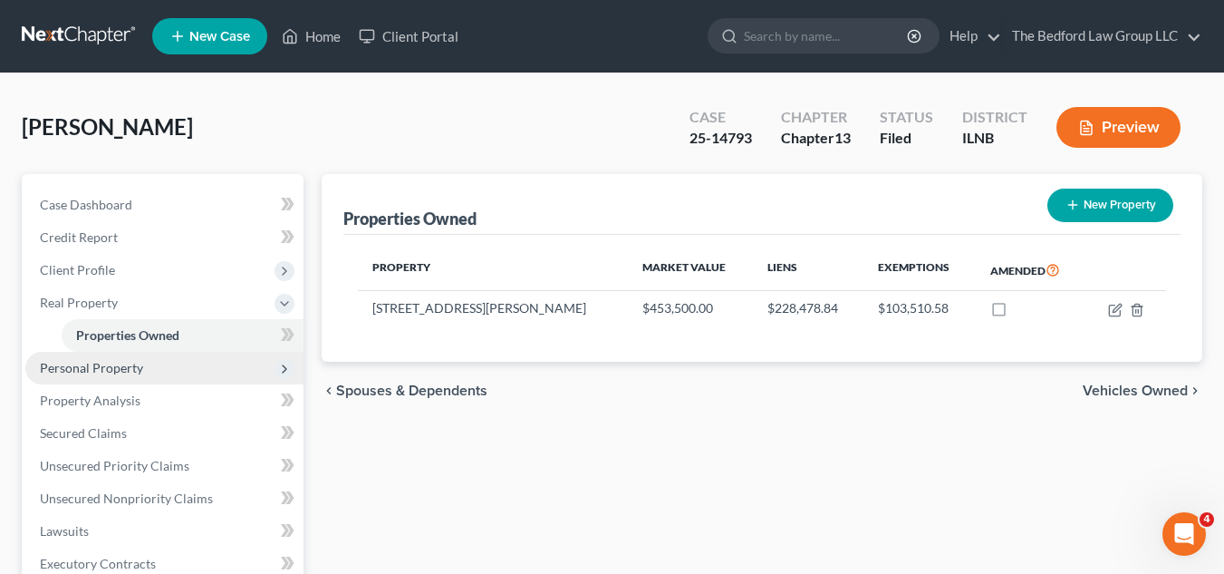
click at [121, 377] on span "Personal Property" at bounding box center [164, 368] width 278 height 33
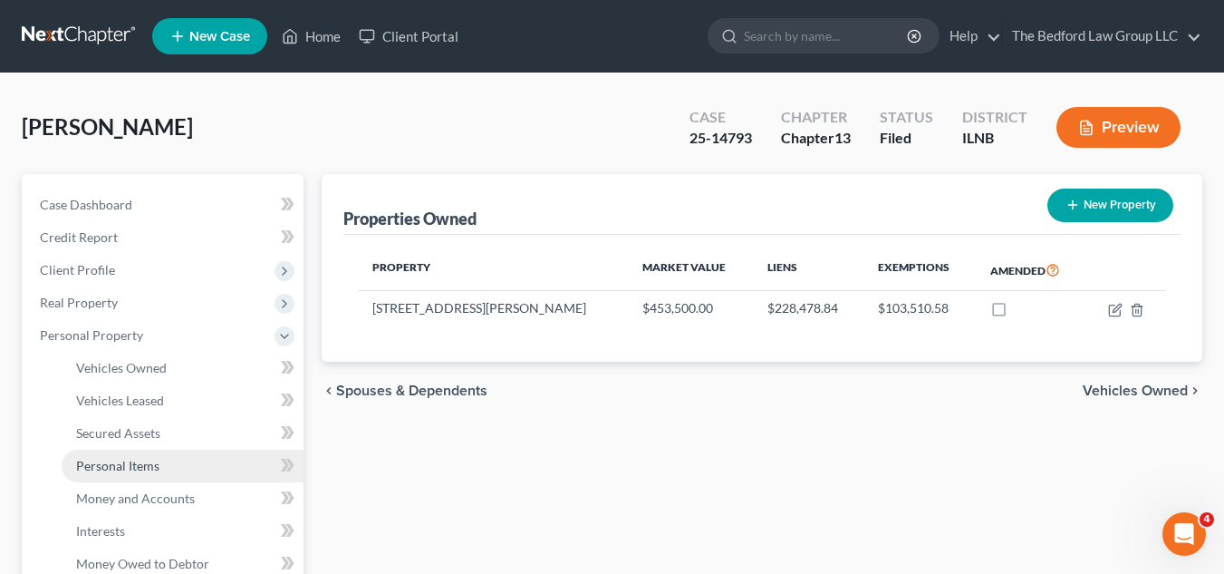
click at [178, 464] on link "Personal Items" at bounding box center [183, 466] width 242 height 33
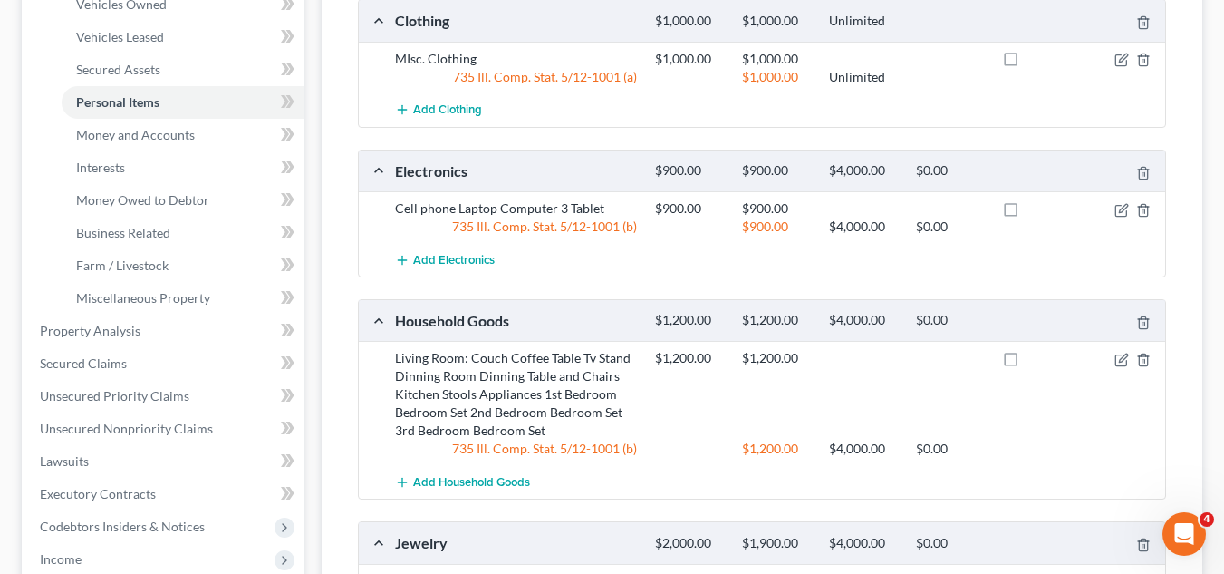
scroll to position [353, 0]
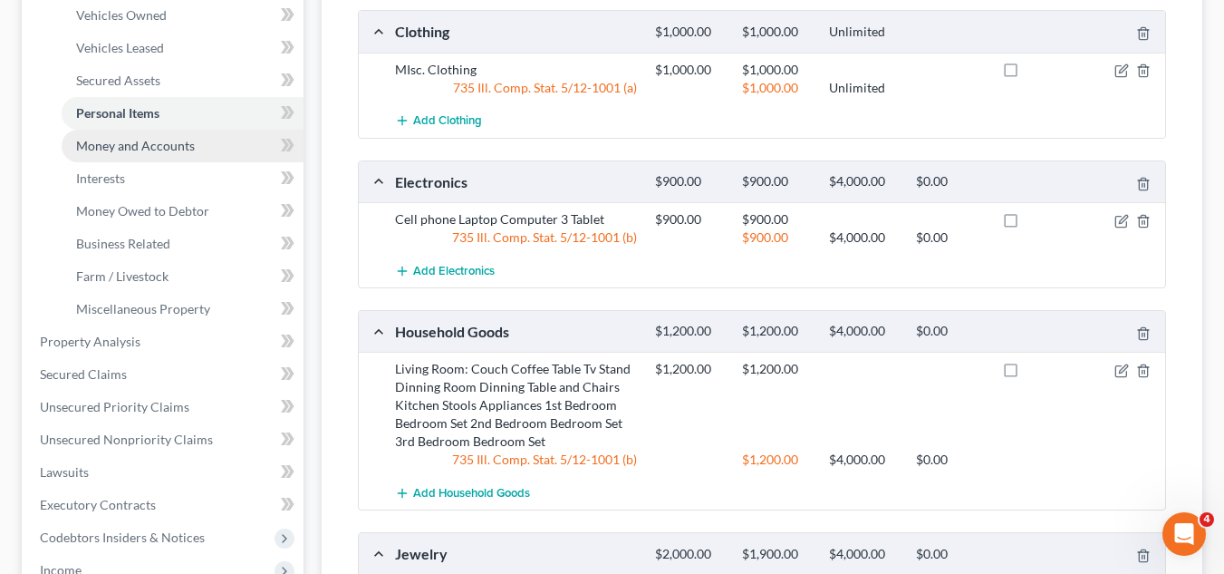
click at [230, 144] on link "Money and Accounts" at bounding box center [183, 146] width 242 height 33
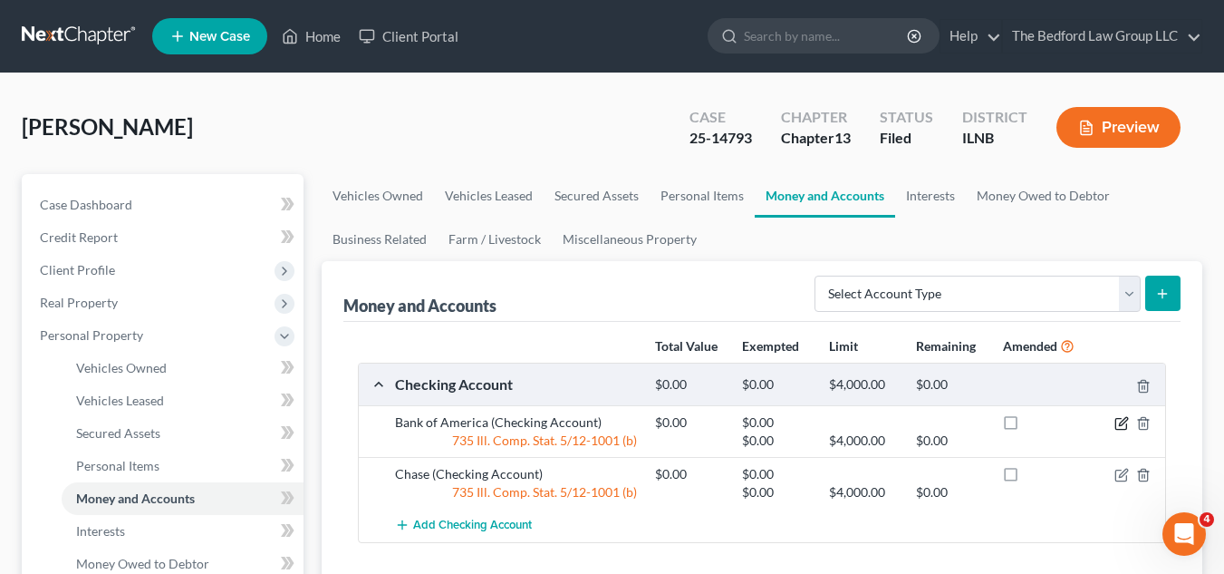
click at [1123, 421] on icon "button" at bounding box center [1123, 421] width 8 height 8
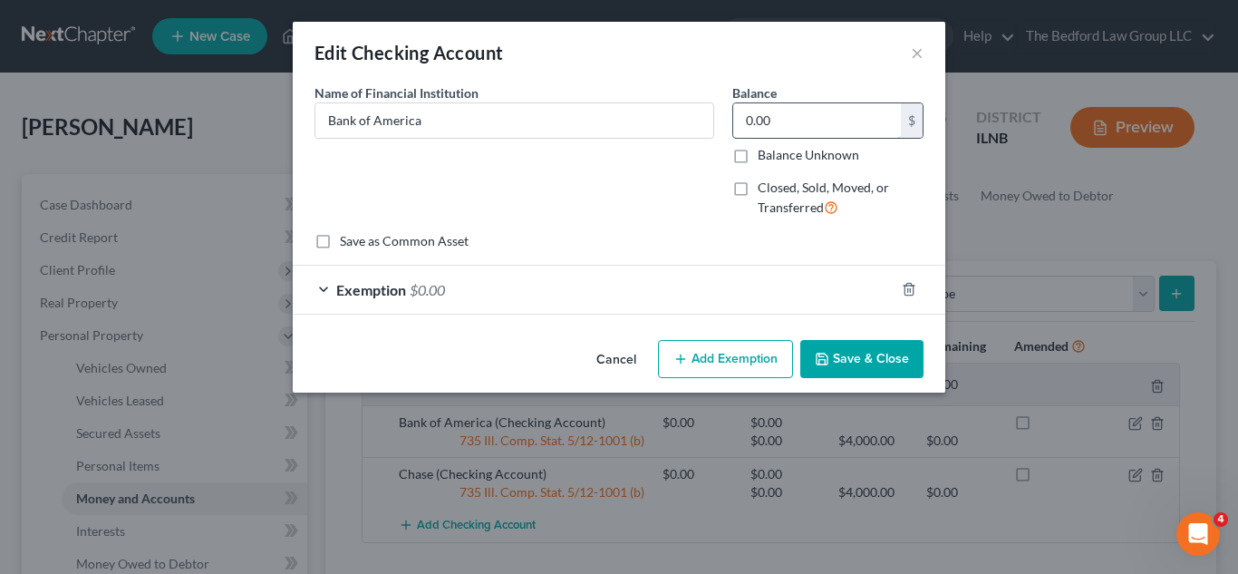
click at [807, 121] on input "0.00" at bounding box center [817, 120] width 168 height 34
click at [715, 359] on button "Add Exemption" at bounding box center [725, 359] width 135 height 38
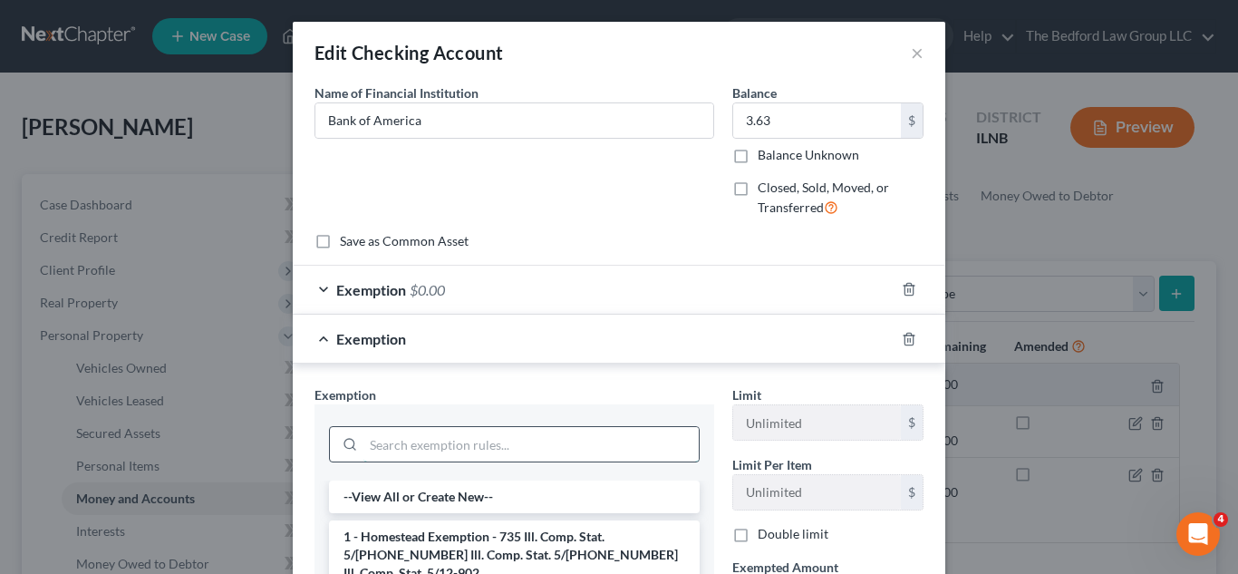
click at [625, 450] on input "search" at bounding box center [530, 444] width 335 height 34
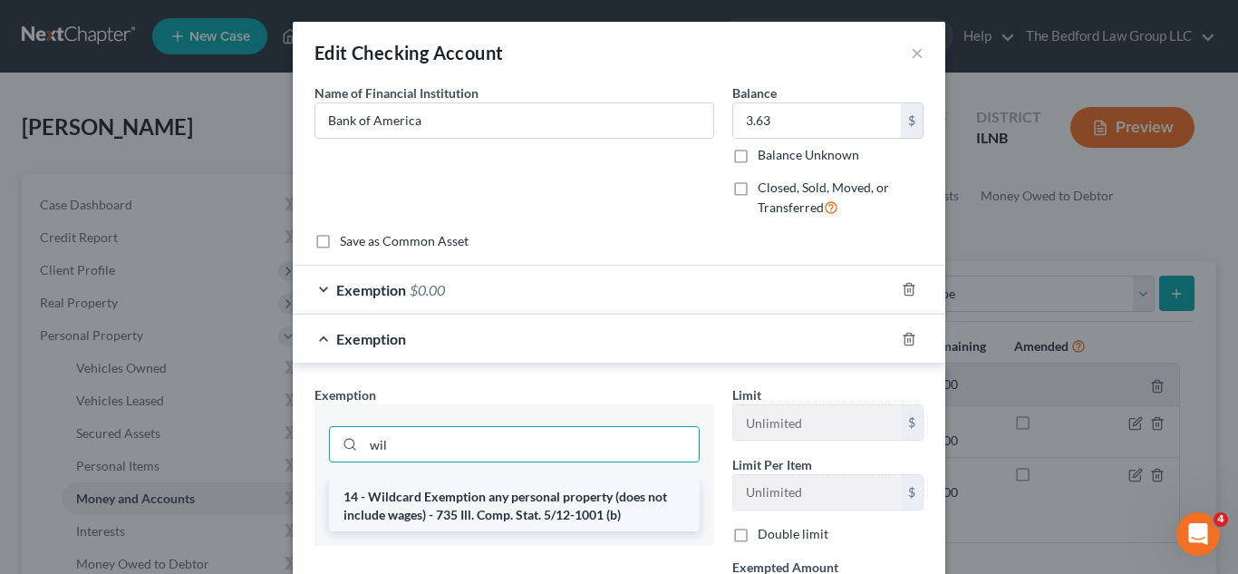
click at [631, 494] on li "14 - Wildcard Exemption any personal property (does not include wages) - 735 Il…" at bounding box center [514, 505] width 371 height 51
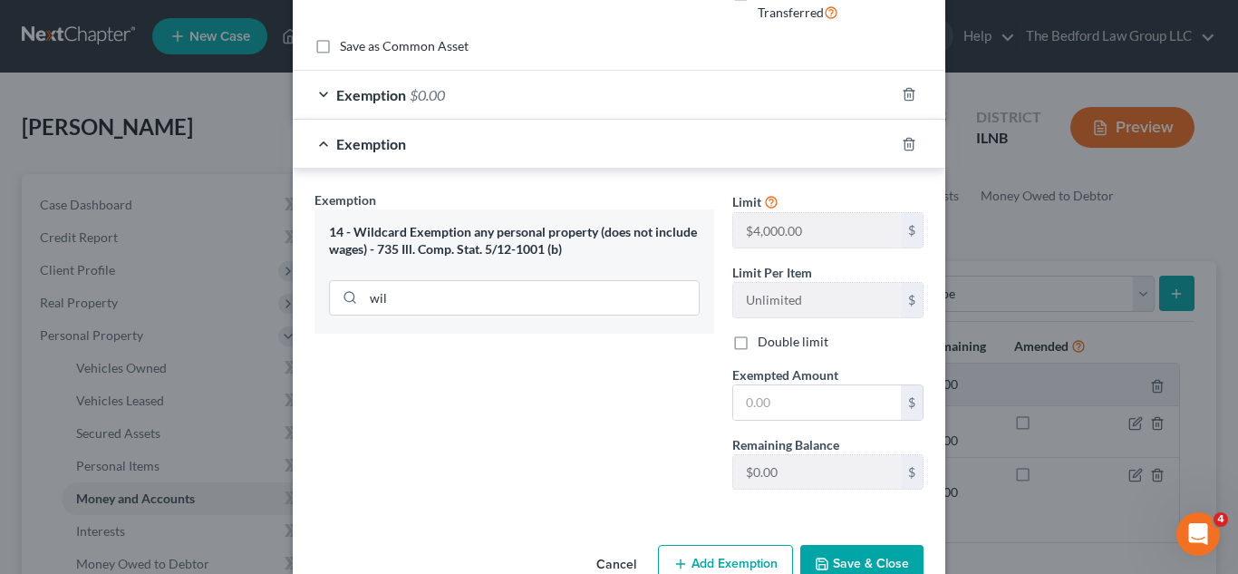
scroll to position [216, 0]
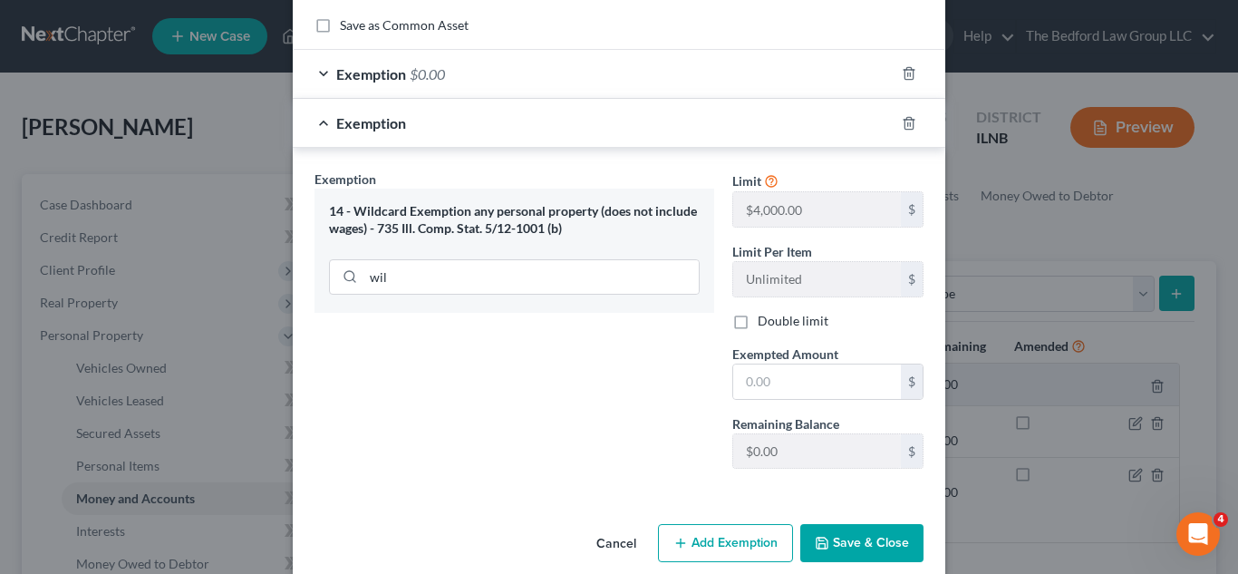
click at [881, 528] on button "Save & Close" at bounding box center [861, 543] width 123 height 38
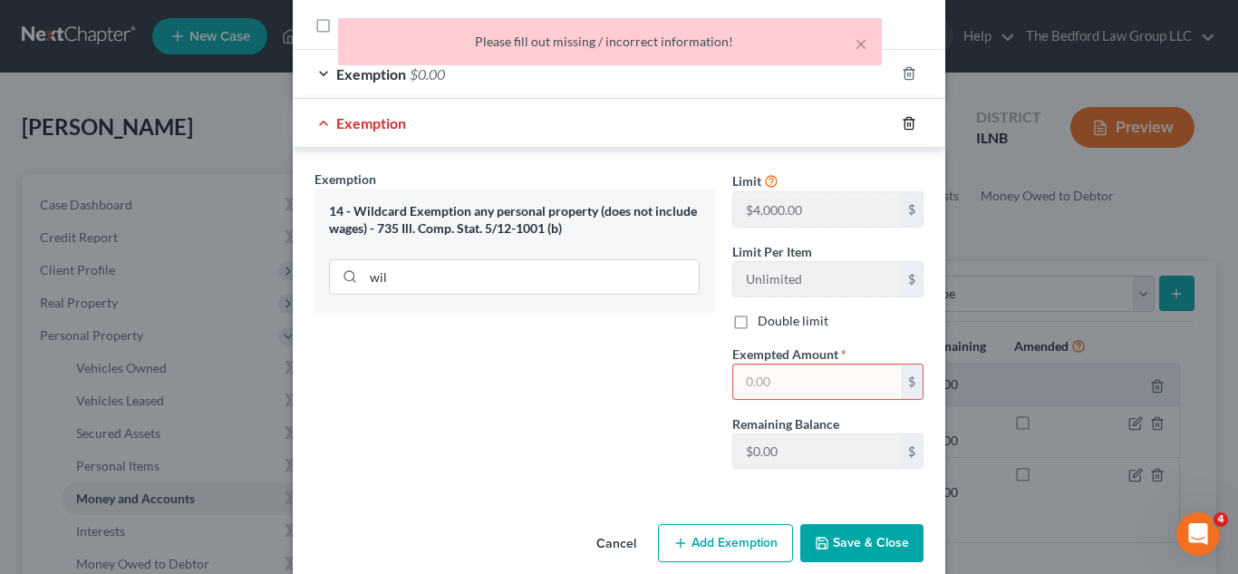
click at [908, 123] on line "button" at bounding box center [908, 124] width 0 height 4
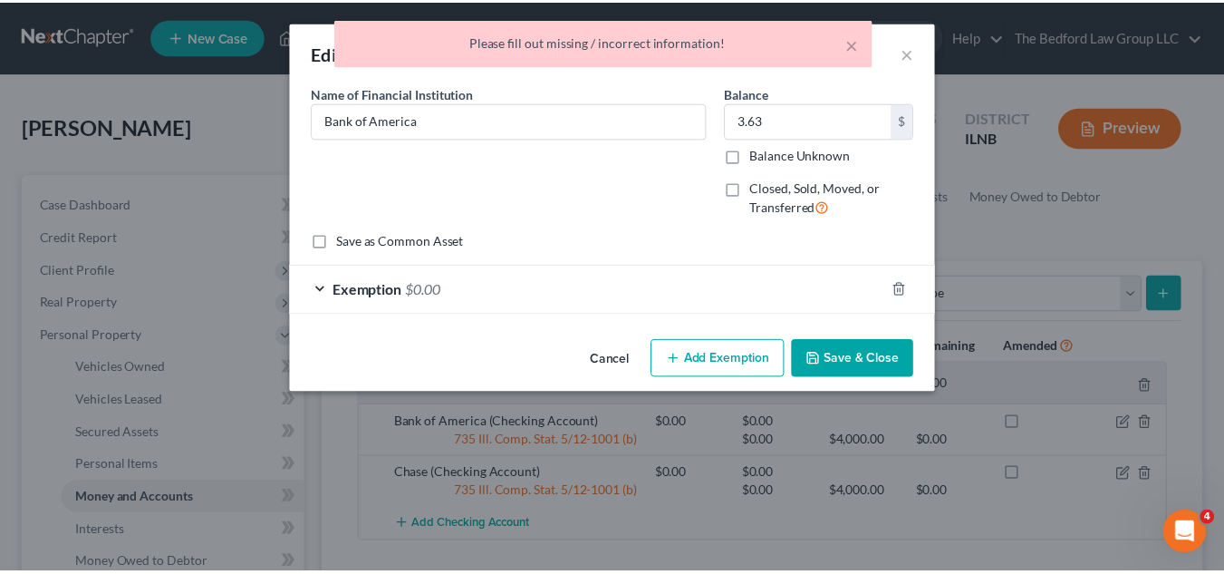
scroll to position [0, 0]
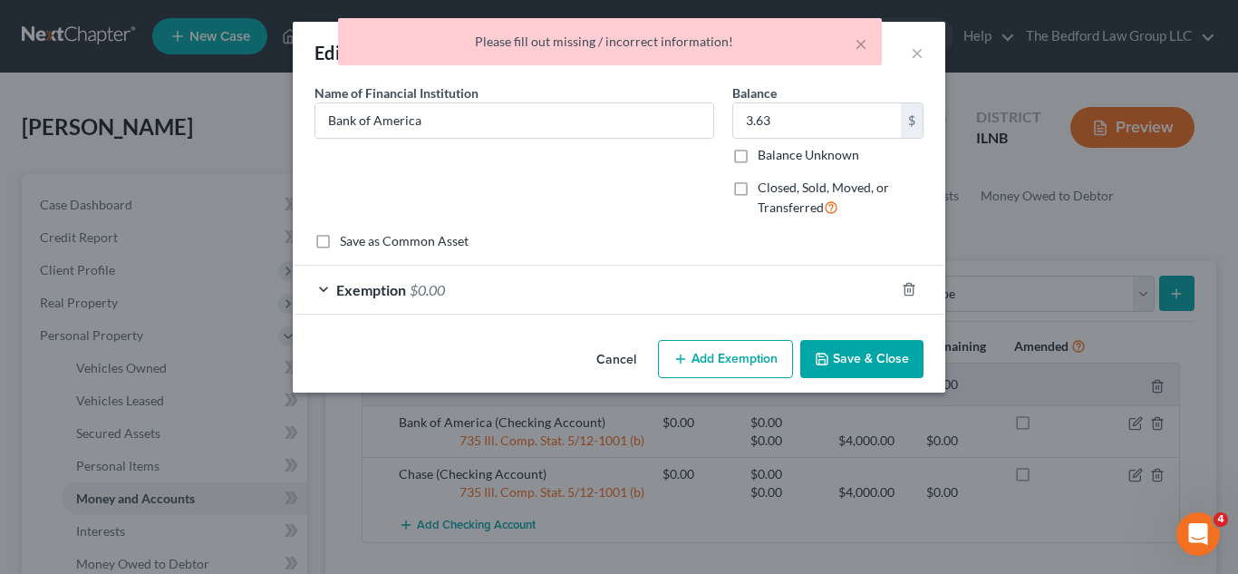
click at [880, 368] on button "Save & Close" at bounding box center [861, 359] width 123 height 38
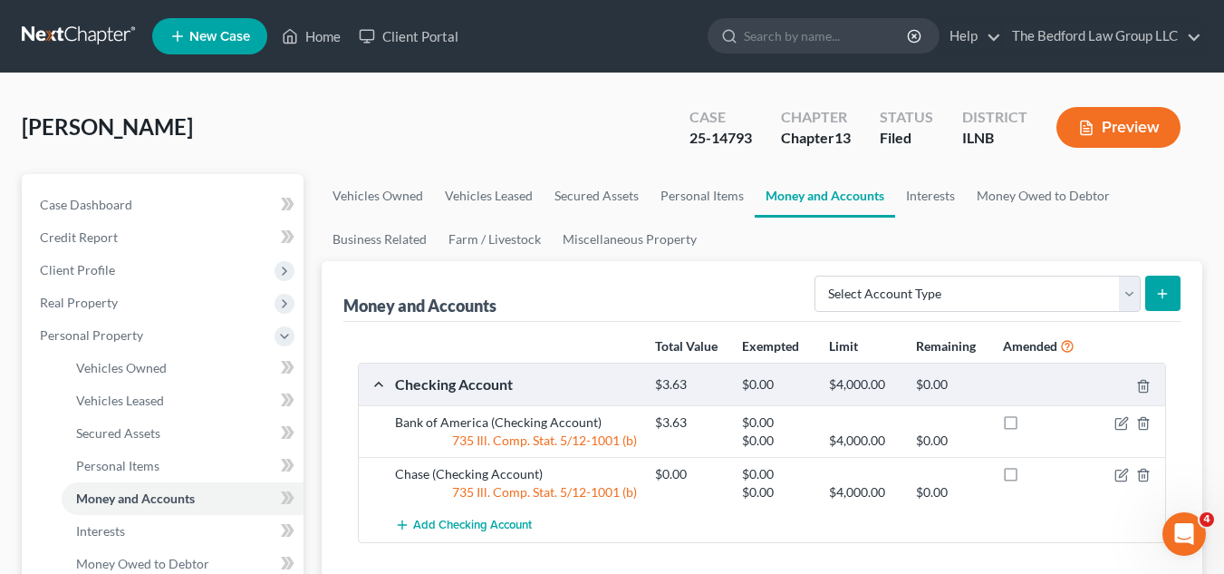
click at [1164, 281] on button "submit" at bounding box center [1163, 293] width 35 height 35
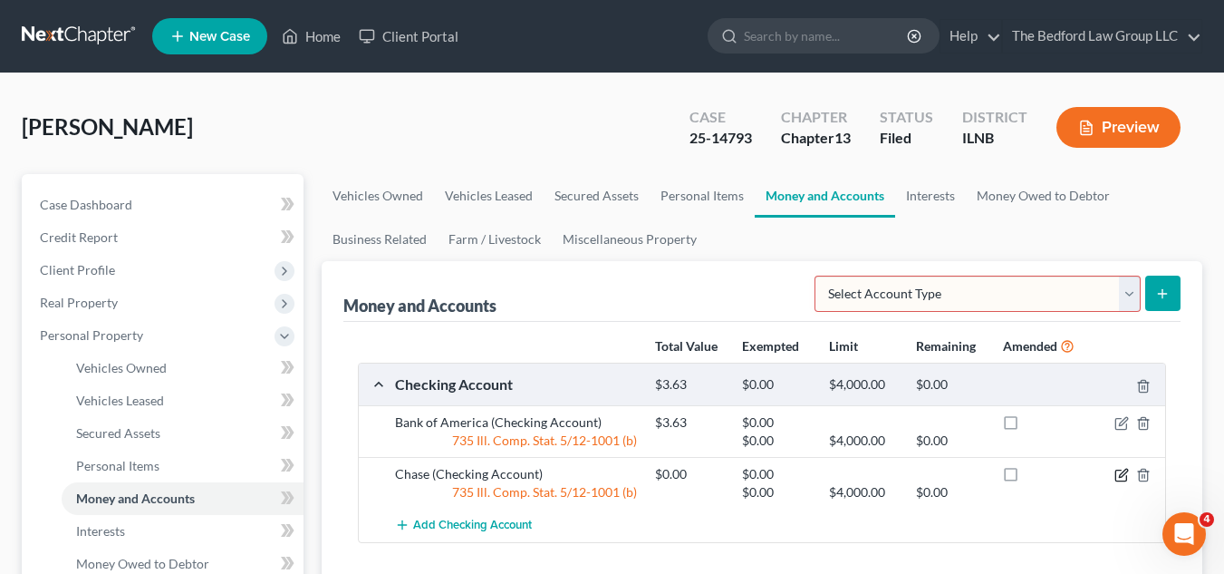
click at [1119, 477] on icon "button" at bounding box center [1123, 473] width 8 height 8
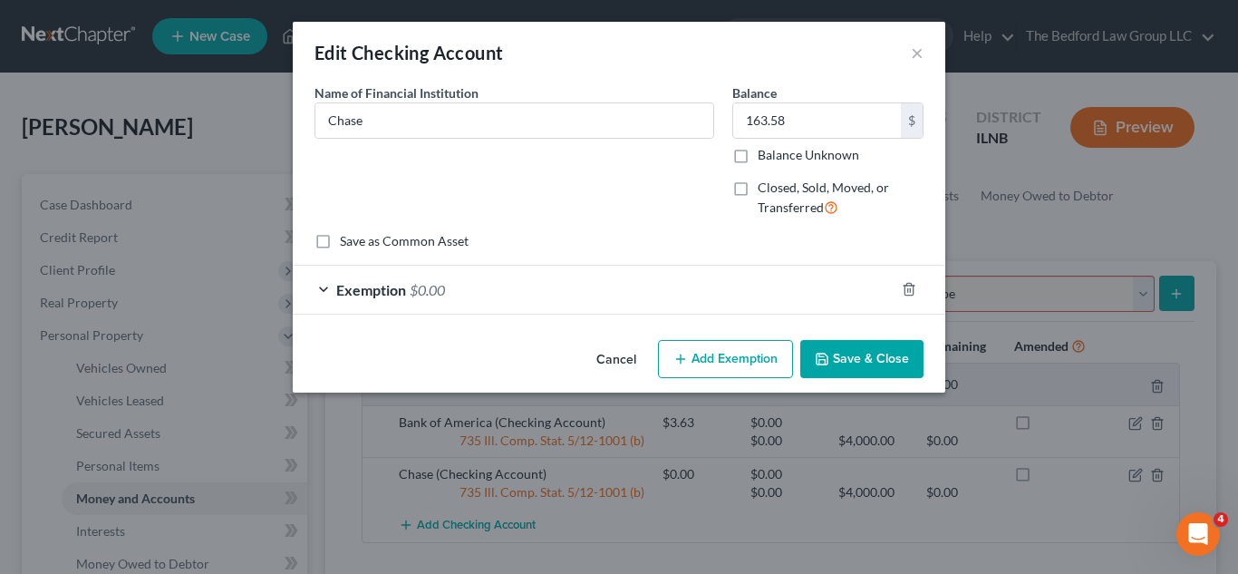
click at [839, 355] on button "Save & Close" at bounding box center [861, 359] width 123 height 38
